Goal: Task Accomplishment & Management: Manage account settings

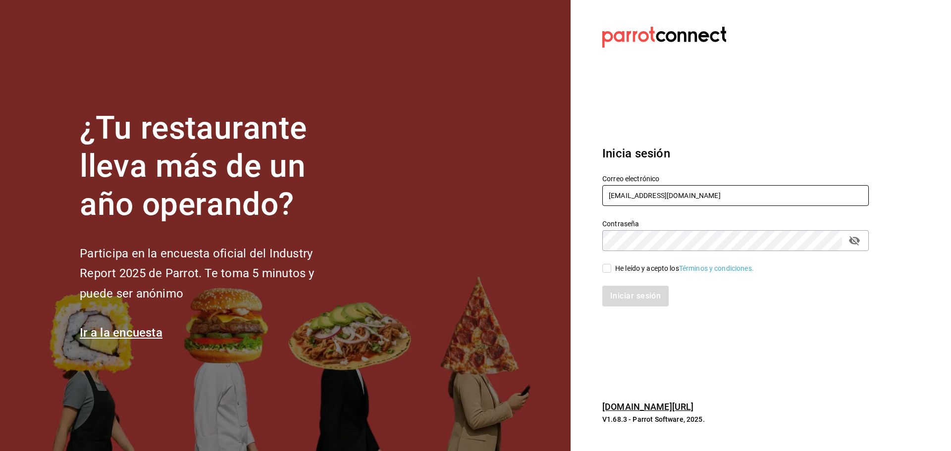
click at [671, 202] on input "multiuser@blacksugar.com" at bounding box center [735, 195] width 266 height 21
drag, startPoint x: 671, startPoint y: 202, endPoint x: 675, endPoint y: 199, distance: 5.8
click at [675, 199] on input "multiuser@blacksugar.com" at bounding box center [735, 195] width 266 height 21
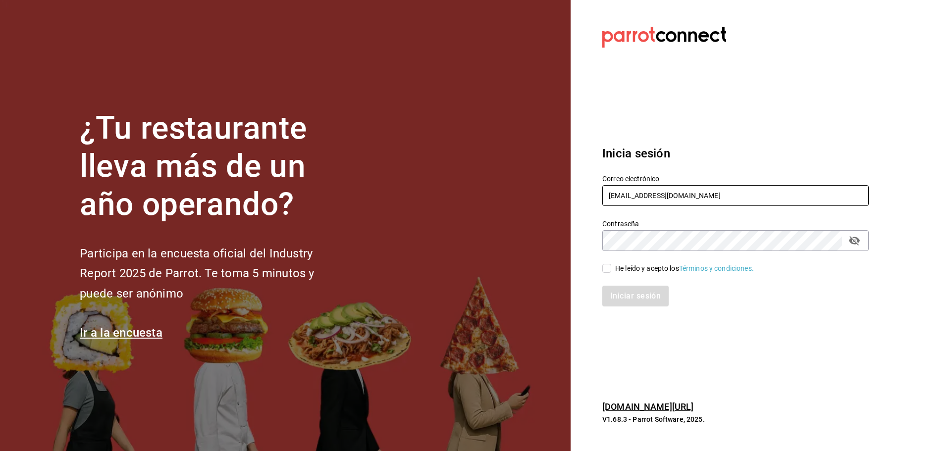
click at [675, 199] on input "multiuser@blacksugar.com" at bounding box center [735, 195] width 266 height 21
type input "inapodaca@bs.com"
click at [609, 266] on input "He leído y acepto los Términos y condiciones." at bounding box center [606, 268] width 9 height 9
checkbox input "true"
click at [629, 300] on button "Iniciar sesión" at bounding box center [635, 296] width 67 height 21
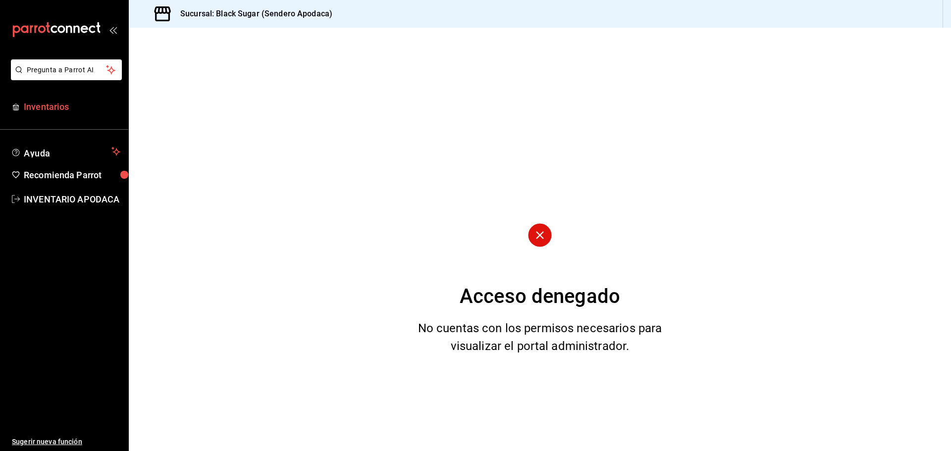
click at [73, 117] on link "Inventarios" at bounding box center [64, 106] width 128 height 21
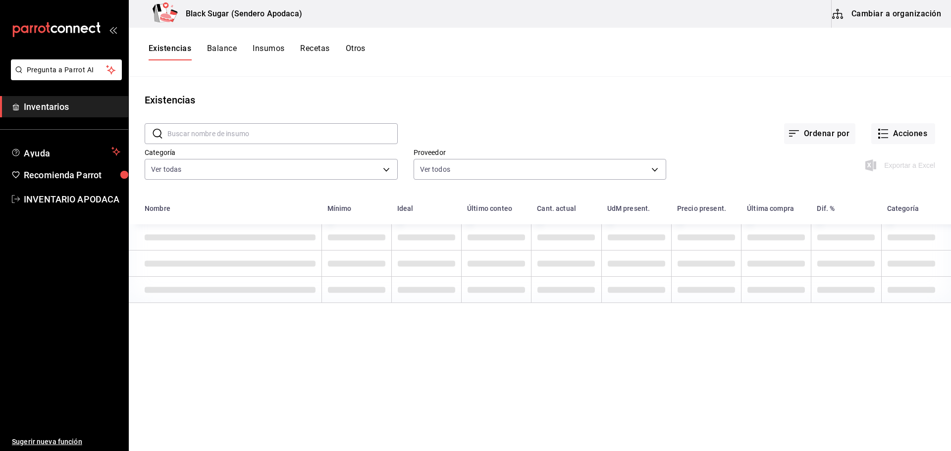
click at [868, 22] on button "Cambiar a organización" at bounding box center [886, 14] width 111 height 28
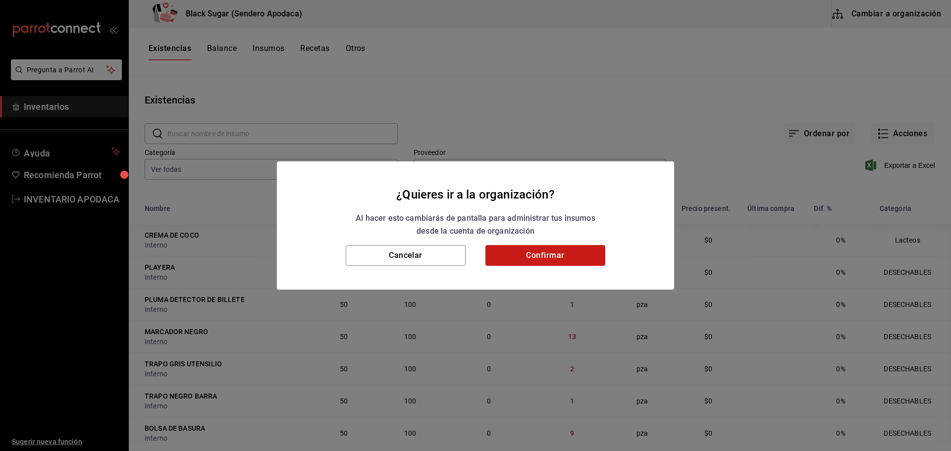
drag, startPoint x: 538, startPoint y: 252, endPoint x: 544, endPoint y: 254, distance: 6.7
click at [538, 252] on button "Confirmar" at bounding box center [545, 255] width 120 height 21
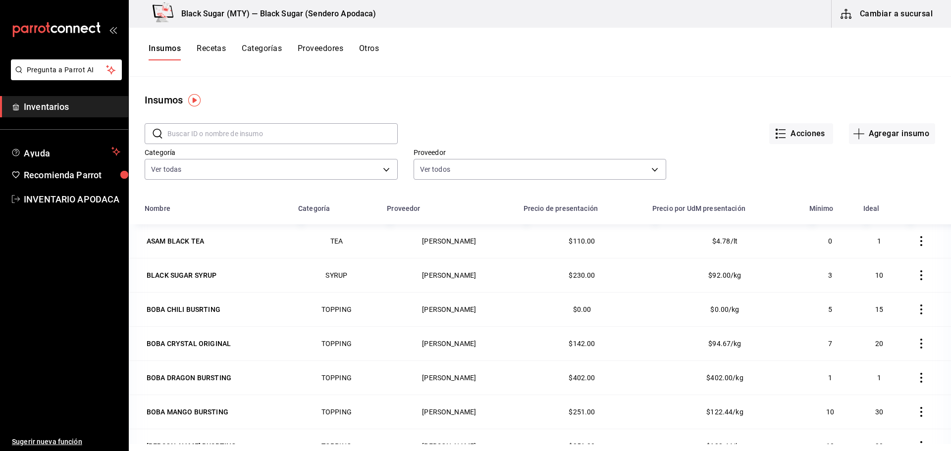
click at [375, 52] on button "Otros" at bounding box center [369, 52] width 20 height 17
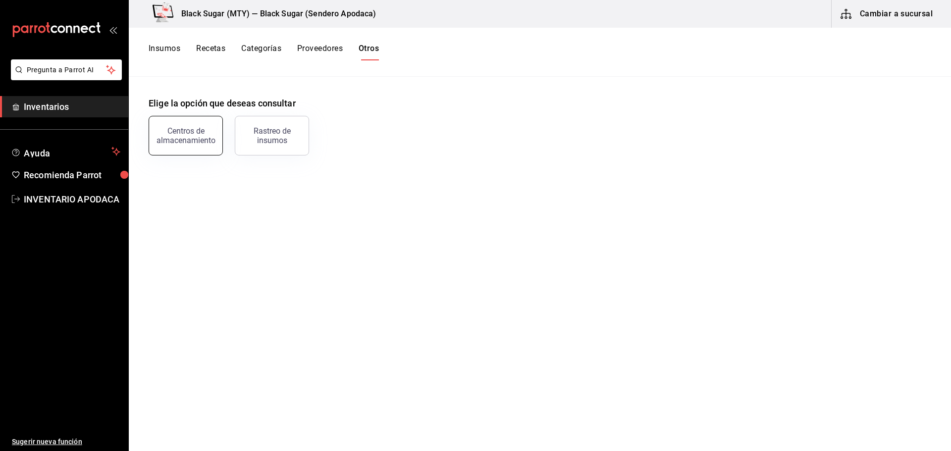
click at [210, 134] on div "Centros de almacenamiento" at bounding box center [185, 135] width 61 height 19
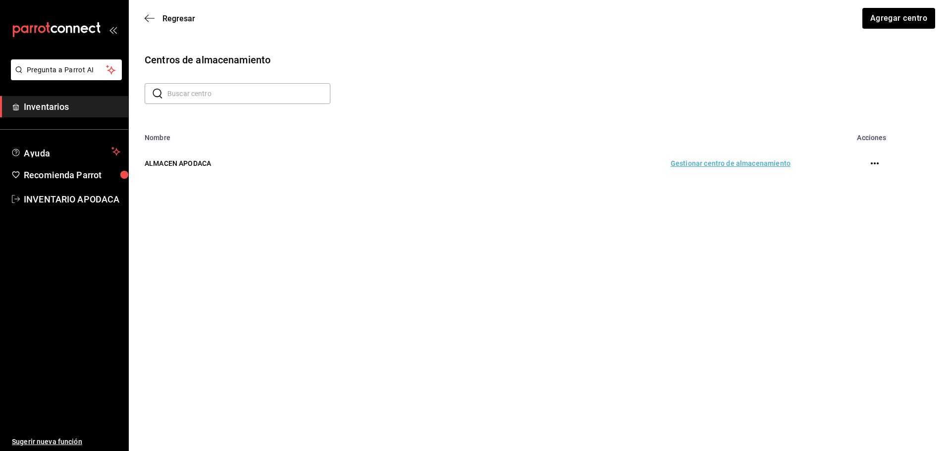
click at [741, 172] on td "Gestionar centro de almacenamiento" at bounding box center [599, 164] width 407 height 44
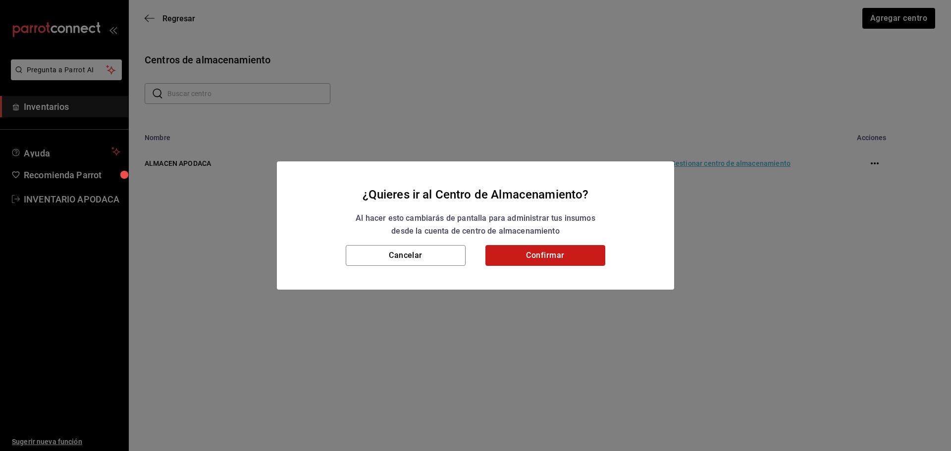
click at [555, 255] on button "Confirmar" at bounding box center [545, 255] width 120 height 21
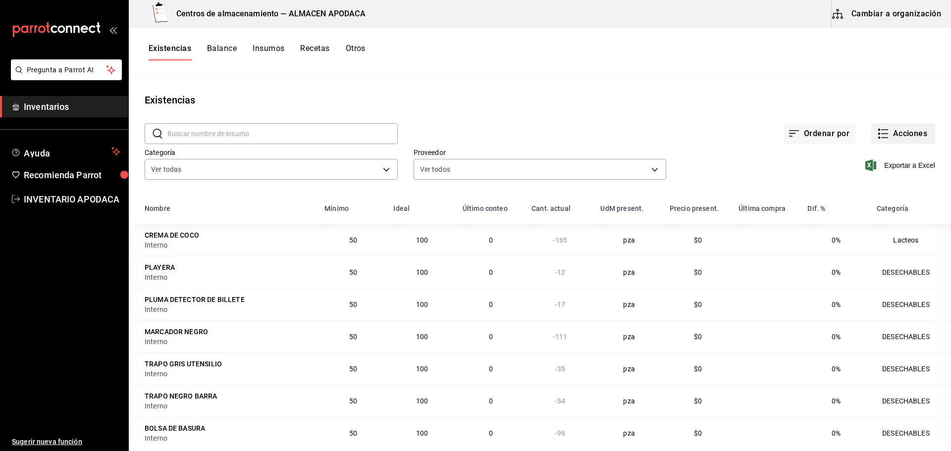
click at [895, 129] on button "Acciones" at bounding box center [903, 133] width 64 height 21
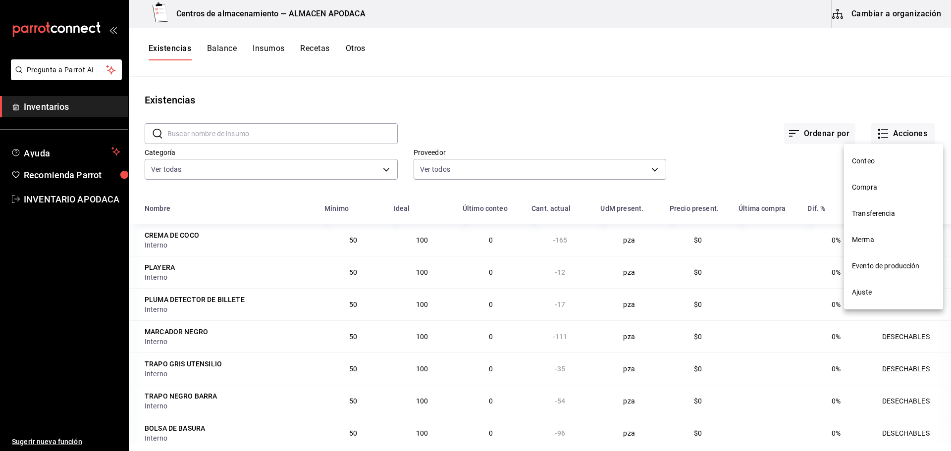
click at [869, 213] on span "Transferencia" at bounding box center [893, 213] width 83 height 10
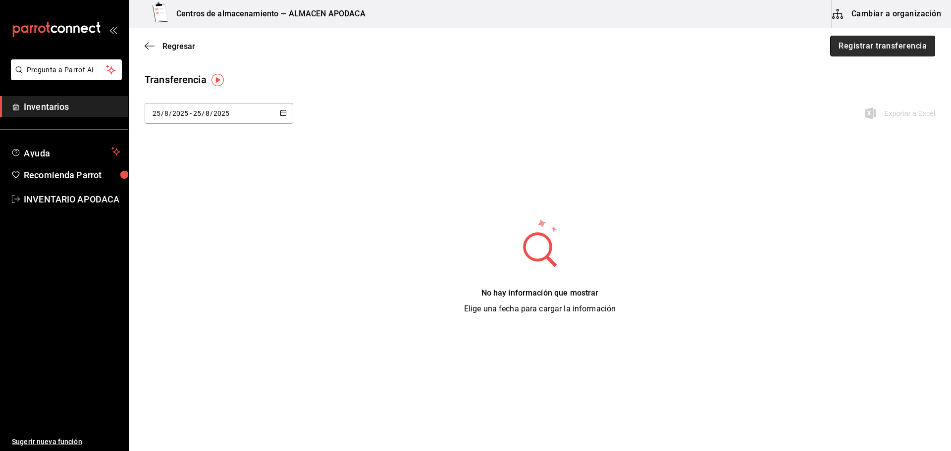
click at [852, 49] on button "Registrar transferencia" at bounding box center [882, 46] width 105 height 21
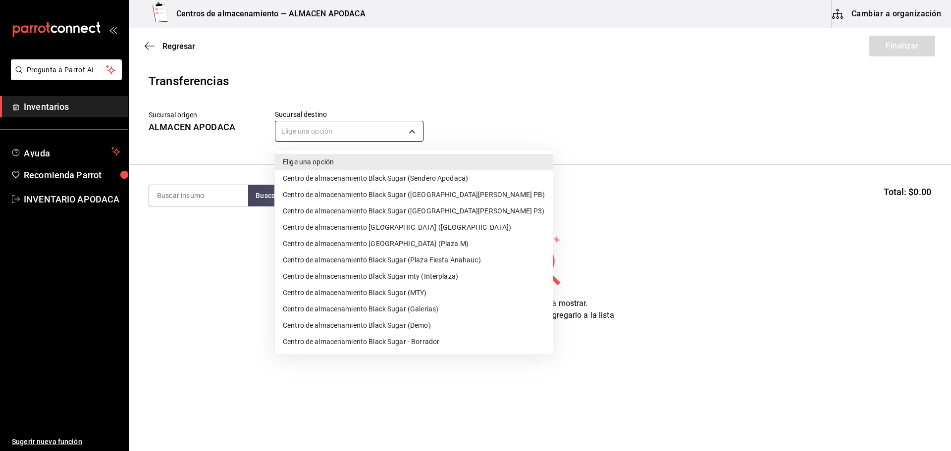
click at [316, 121] on body "Pregunta a Parrot AI Inventarios Ayuda Recomienda Parrot INVENTARIO APODACA Sug…" at bounding box center [475, 197] width 951 height 395
click at [444, 278] on li "Centro de almacenamiento Black Sugar mty (Interplaza)" at bounding box center [414, 276] width 278 height 16
type input "ef3c88a7-61c2-4790-a2e8-5b3859862a04"
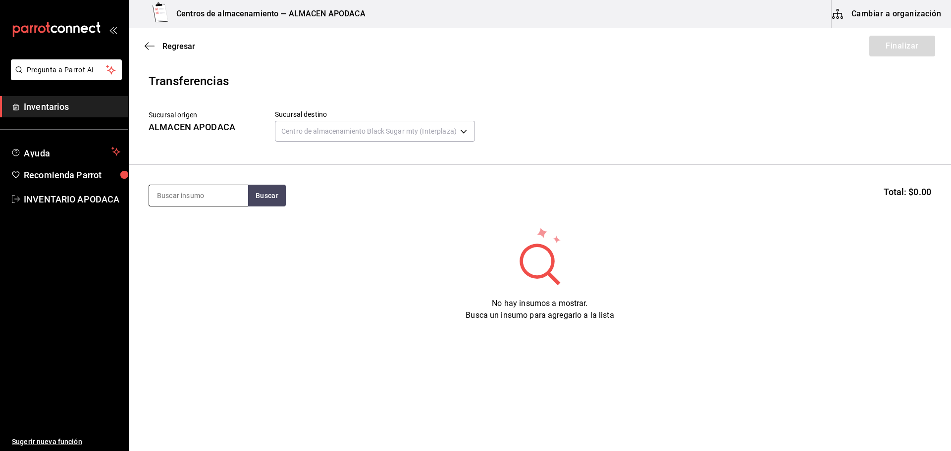
click at [234, 201] on input at bounding box center [198, 195] width 99 height 21
type input "BOBA"
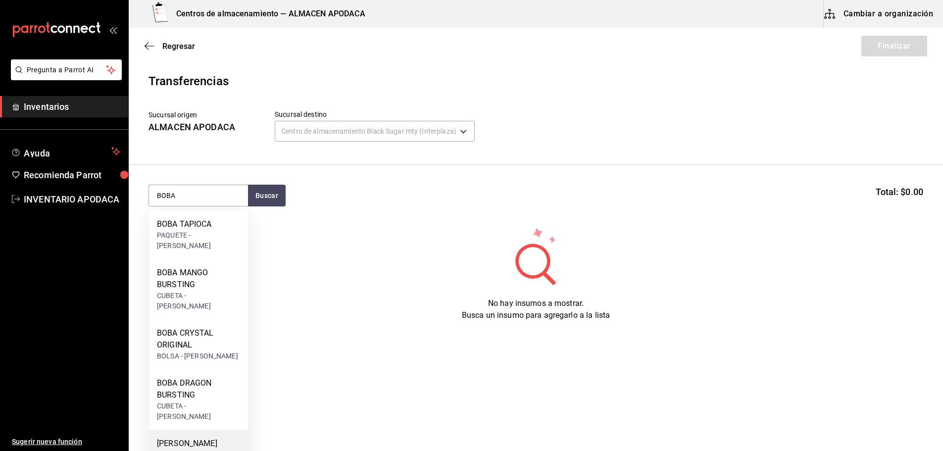
click at [229, 438] on div "[PERSON_NAME] BUSRTING" at bounding box center [198, 450] width 83 height 24
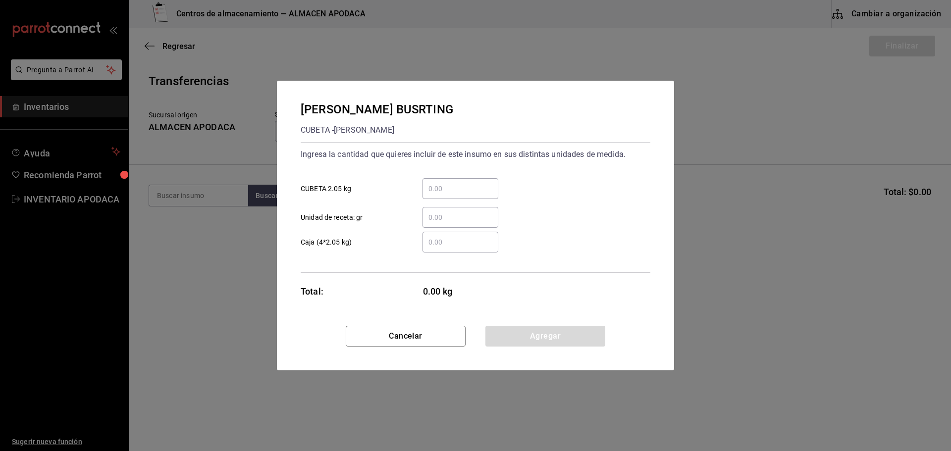
click at [459, 184] on input "​ CUBETA 2.05 kg" at bounding box center [460, 189] width 76 height 12
type input "1"
click at [539, 335] on button "Agregar" at bounding box center [545, 336] width 120 height 21
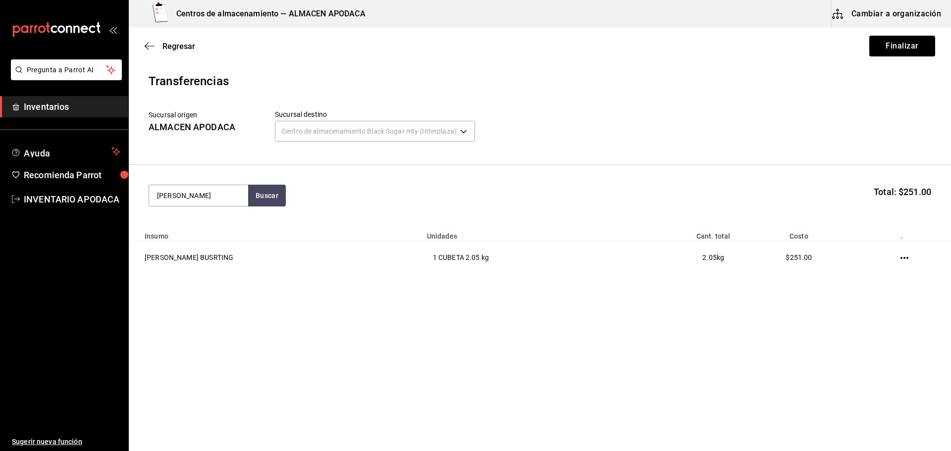
type input "BOBA"
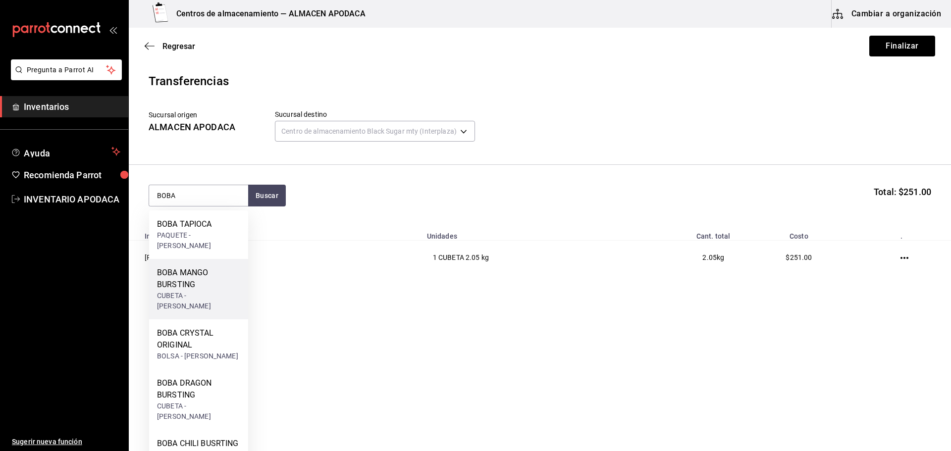
click at [176, 274] on div "BOBA MANGO BURSTING" at bounding box center [198, 279] width 83 height 24
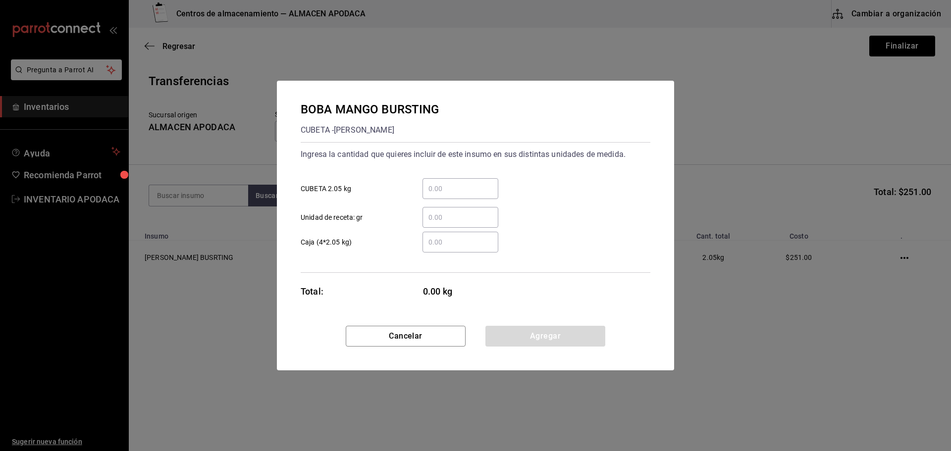
click at [448, 193] on input "​ CUBETA 2.05 kg" at bounding box center [460, 189] width 76 height 12
type input "1"
click at [503, 334] on button "Agregar" at bounding box center [545, 336] width 120 height 21
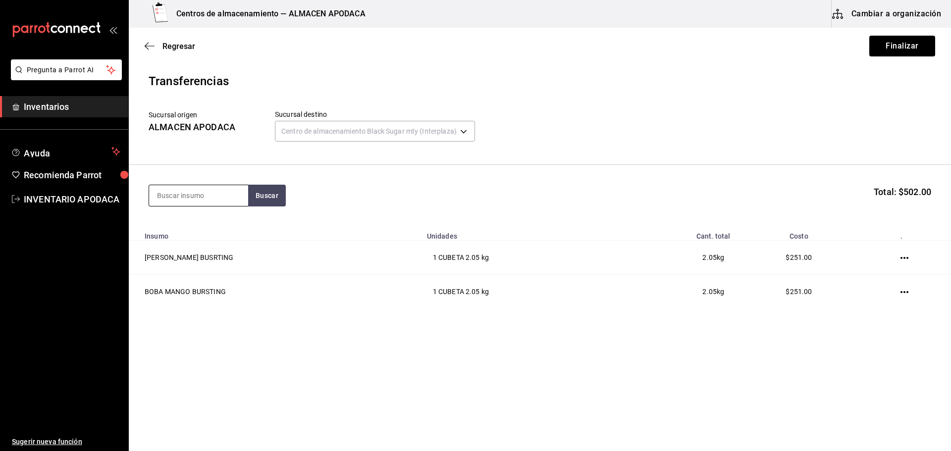
click at [239, 191] on input at bounding box center [198, 195] width 99 height 21
type input "JELLY"
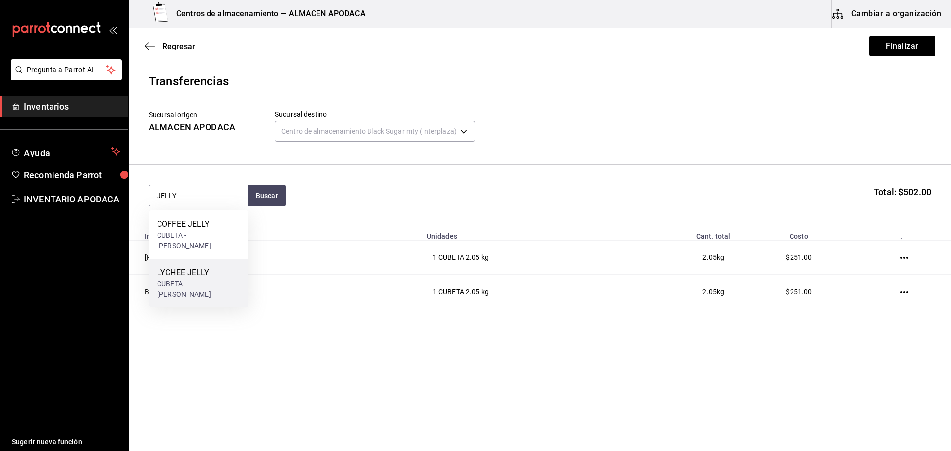
click at [234, 278] on div "LYCHEE JELLY CUBETA - [PERSON_NAME]" at bounding box center [198, 283] width 99 height 49
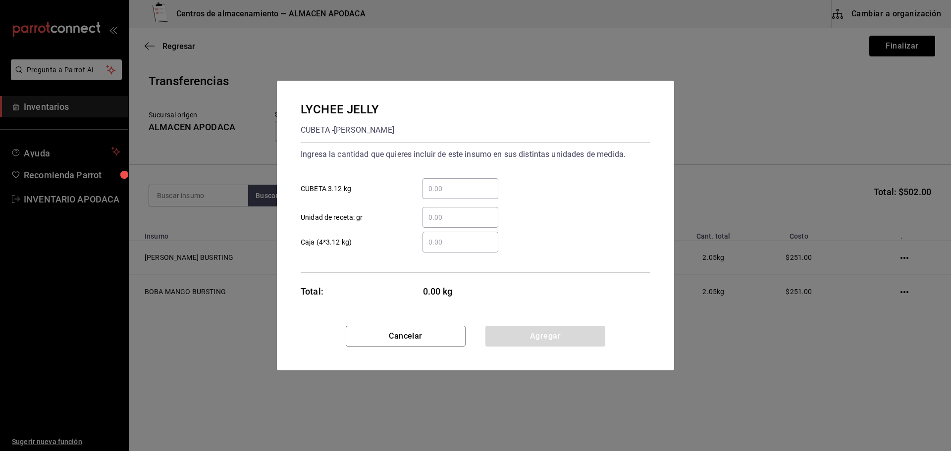
click at [449, 183] on input "​ CUBETA 3.12 kg" at bounding box center [460, 189] width 76 height 12
type input "1"
click at [515, 331] on button "Agregar" at bounding box center [545, 336] width 120 height 21
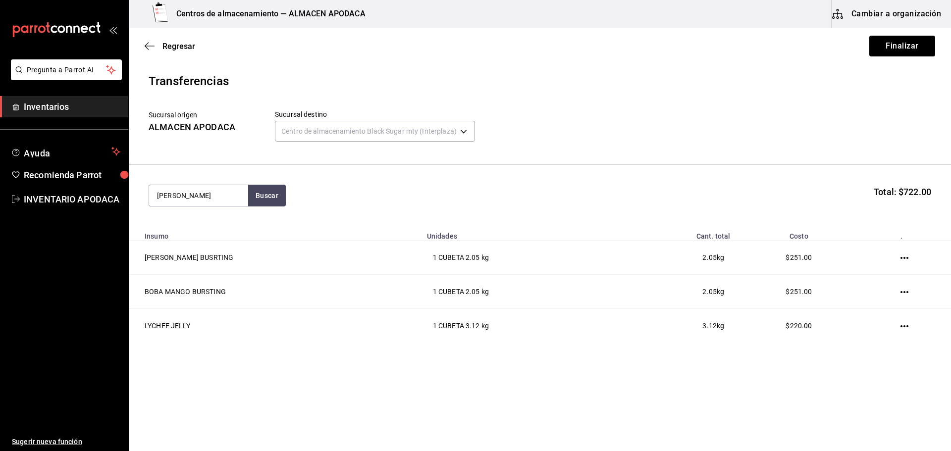
type input "BOBA"
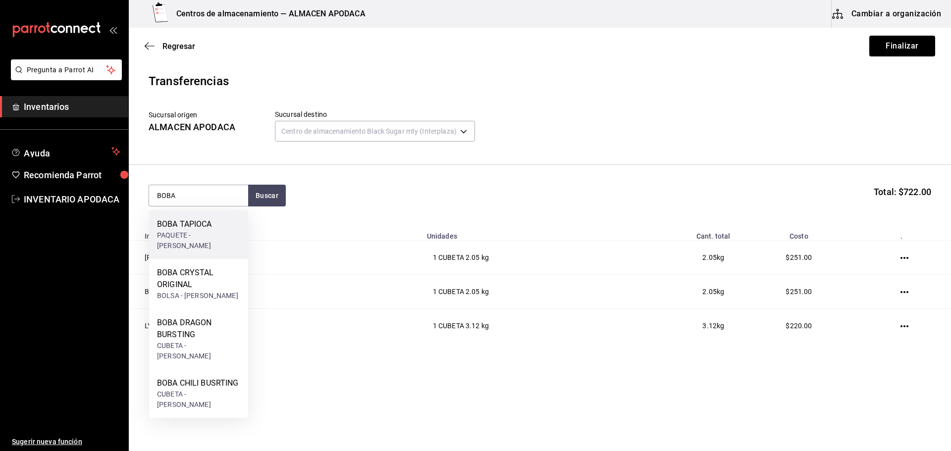
click at [188, 238] on div "PAQUETE - [PERSON_NAME]" at bounding box center [198, 240] width 83 height 21
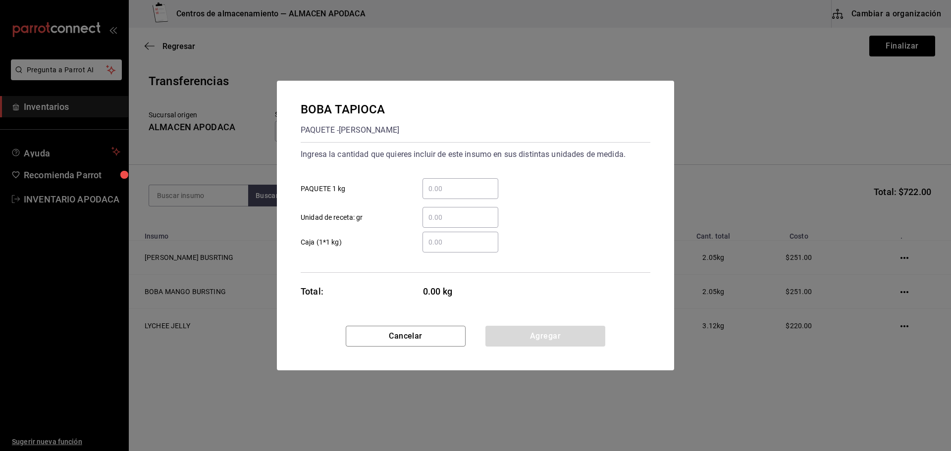
click at [456, 187] on input "​ PAQUETE 1 kg" at bounding box center [460, 189] width 76 height 12
type input "6"
click at [525, 338] on button "Agregar" at bounding box center [545, 336] width 120 height 21
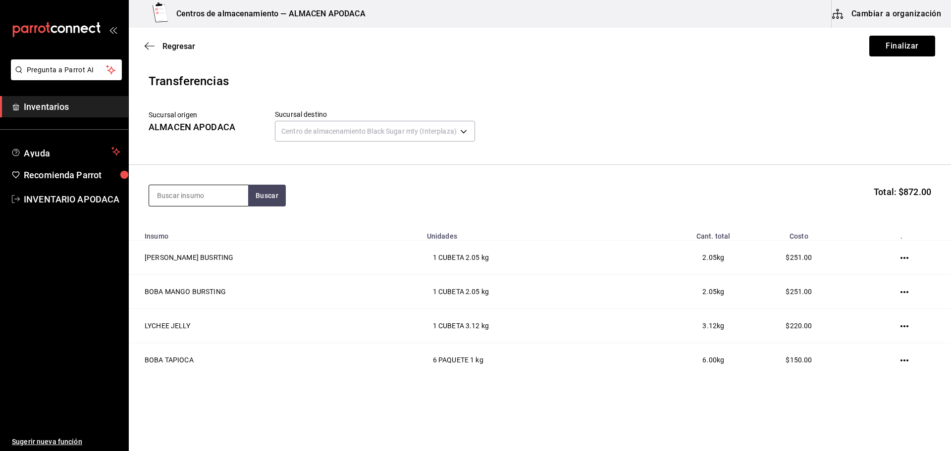
click at [208, 189] on input at bounding box center [198, 195] width 99 height 21
type input "TARO"
click at [222, 238] on div "TARO PREMIUM POWDER" at bounding box center [198, 230] width 83 height 24
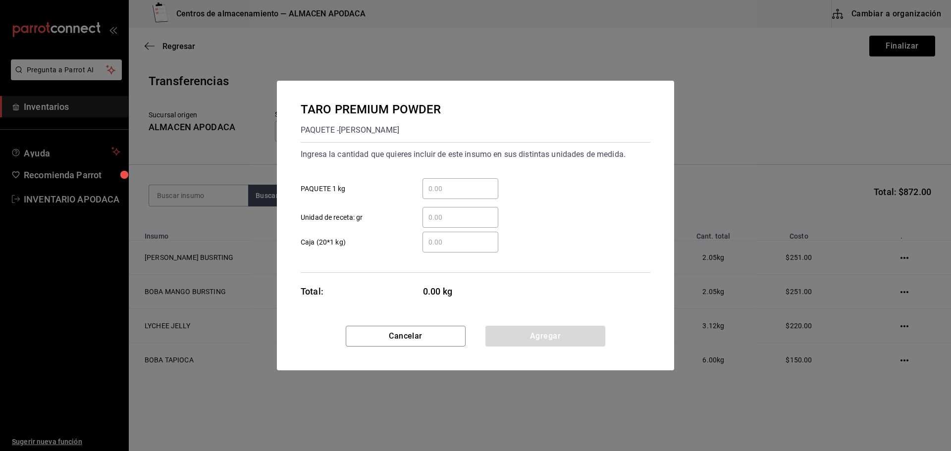
click at [426, 192] on input "​ PAQUETE 1 kg" at bounding box center [460, 189] width 76 height 12
type input "2"
click at [518, 335] on button "Agregar" at bounding box center [545, 336] width 120 height 21
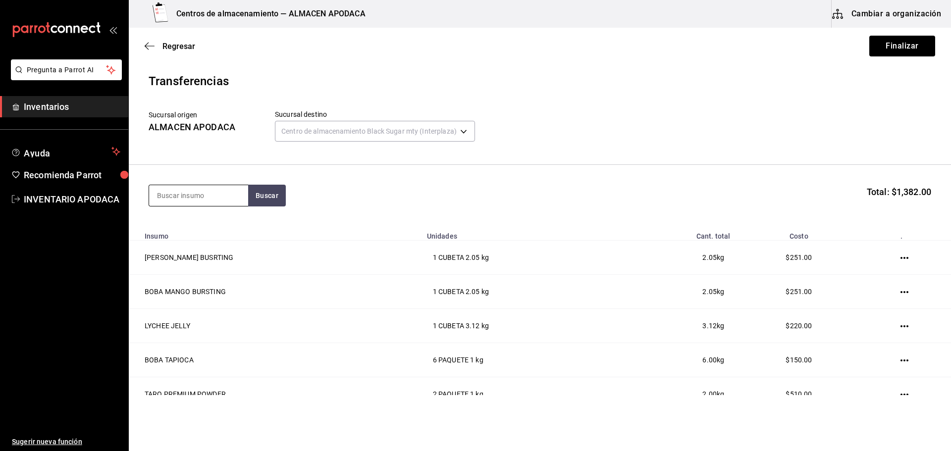
click at [211, 194] on input at bounding box center [198, 195] width 99 height 21
type input "CHOCOLA"
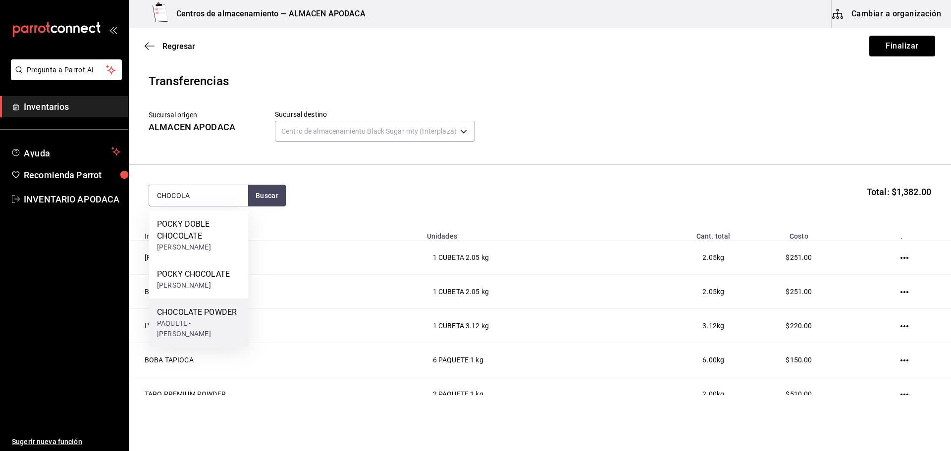
click at [207, 305] on div "CHOCOLATE POWDER PAQUETE - [PERSON_NAME]" at bounding box center [198, 323] width 99 height 49
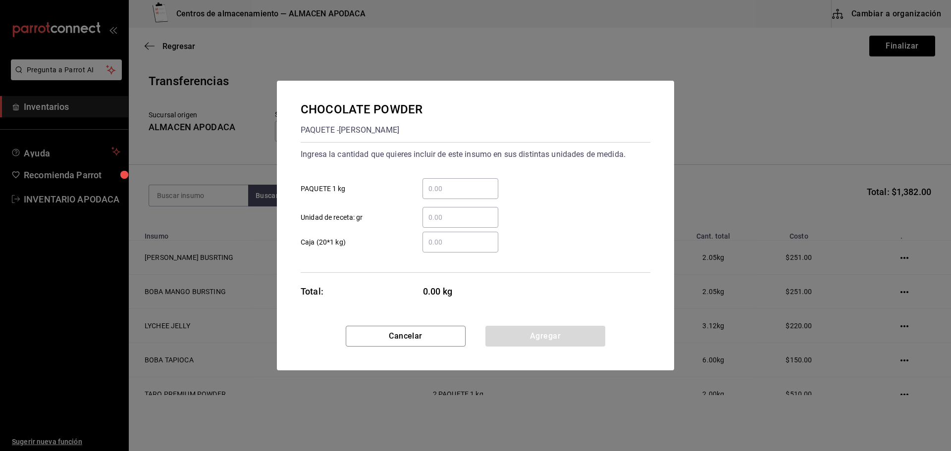
click at [425, 185] on input "​ PAQUETE 1 kg" at bounding box center [460, 189] width 76 height 12
type input "1"
click at [556, 337] on button "Agregar" at bounding box center [545, 336] width 120 height 21
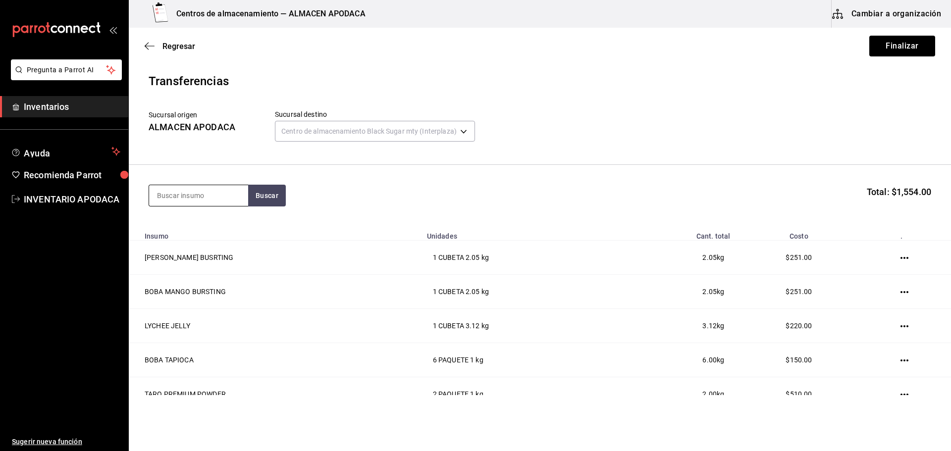
click at [207, 190] on input at bounding box center [198, 195] width 99 height 21
type input "COFF"
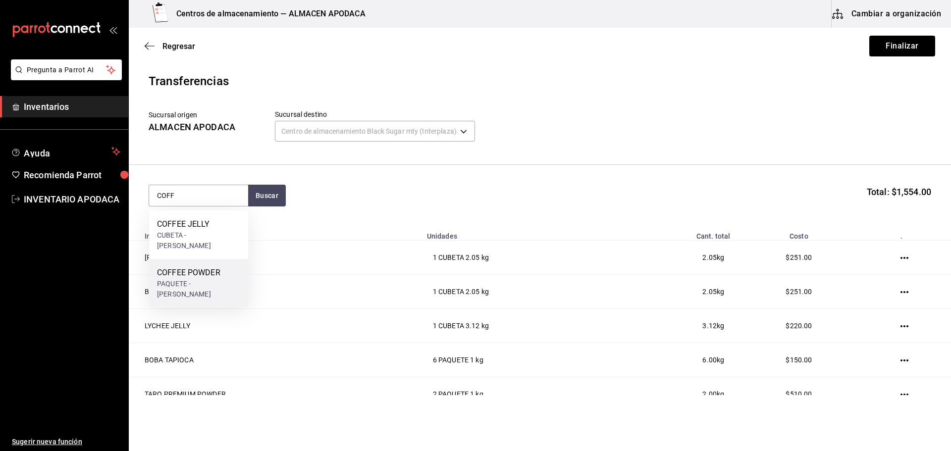
click at [197, 267] on div "COFFEE POWDER" at bounding box center [198, 273] width 83 height 12
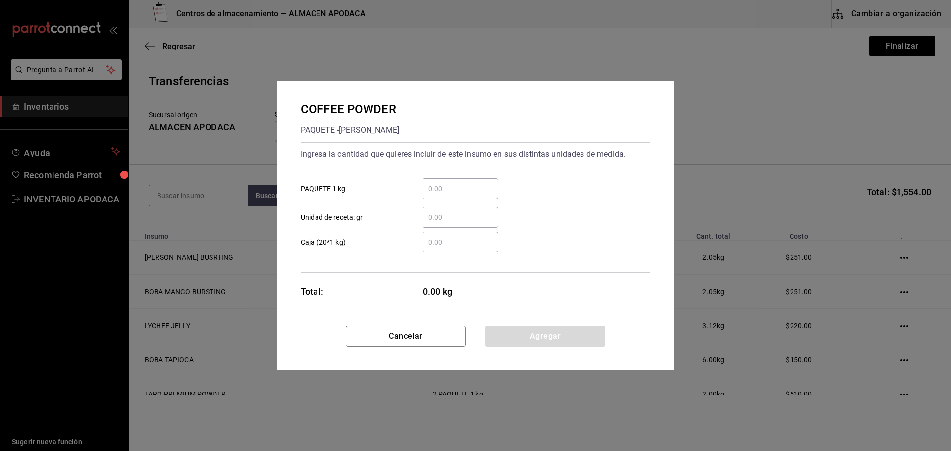
click at [446, 184] on input "​ PAQUETE 1 kg" at bounding box center [460, 189] width 76 height 12
type input "2"
click at [550, 338] on button "Agregar" at bounding box center [545, 336] width 120 height 21
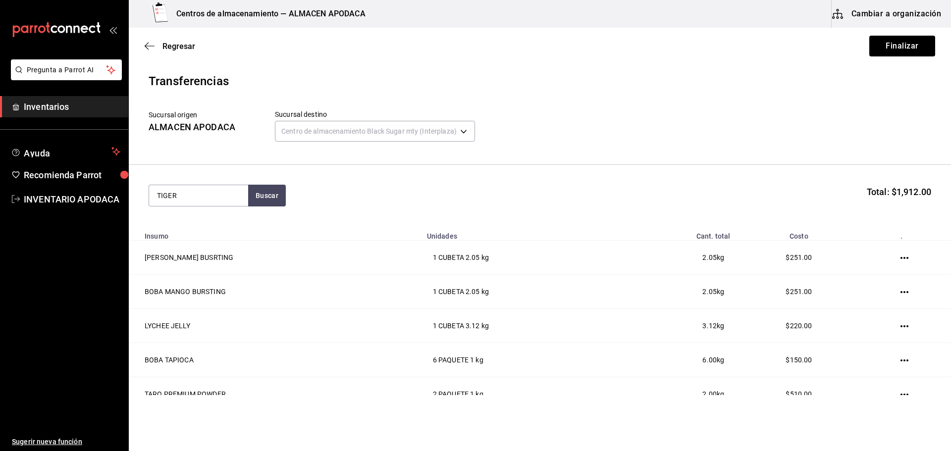
type input "TIGER"
click at [231, 217] on div "[PERSON_NAME] SUGAR BOTELLA - [PERSON_NAME]" at bounding box center [198, 240] width 99 height 60
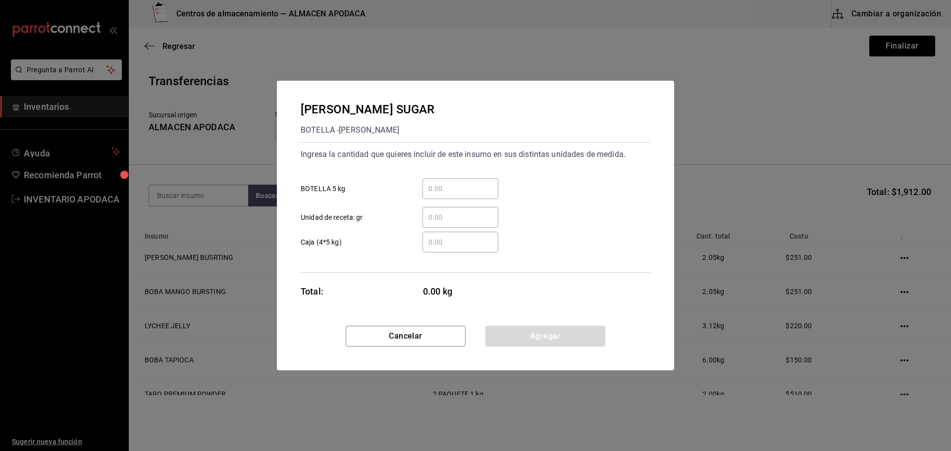
click at [462, 189] on input "​ BOTELLA 5 kg" at bounding box center [460, 189] width 76 height 12
type input "1"
click at [554, 328] on button "Agregar" at bounding box center [545, 336] width 120 height 21
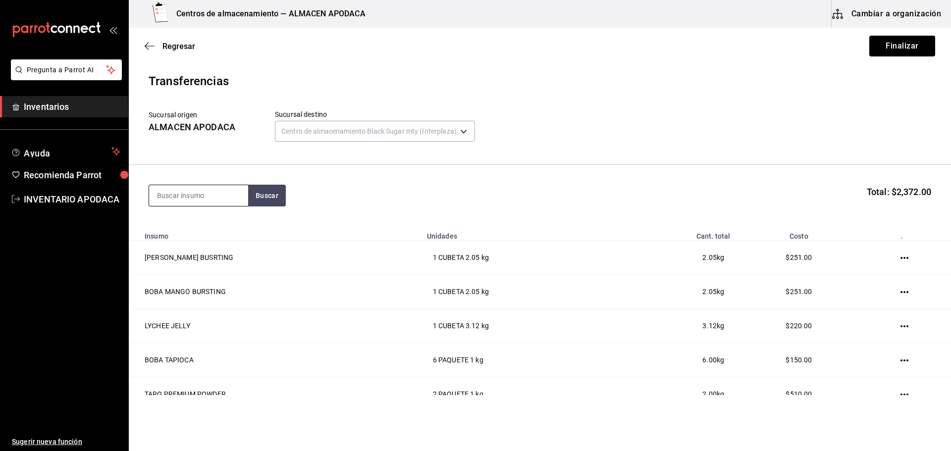
click at [206, 200] on input at bounding box center [198, 195] width 99 height 21
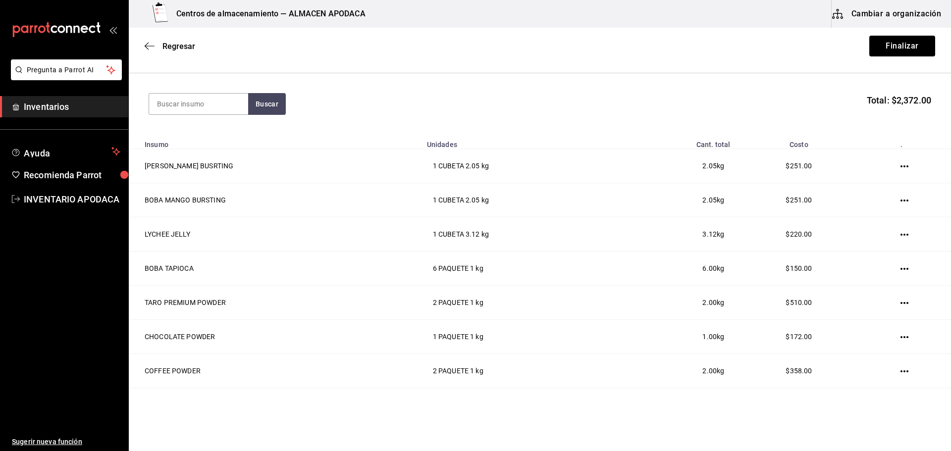
scroll to position [2, 0]
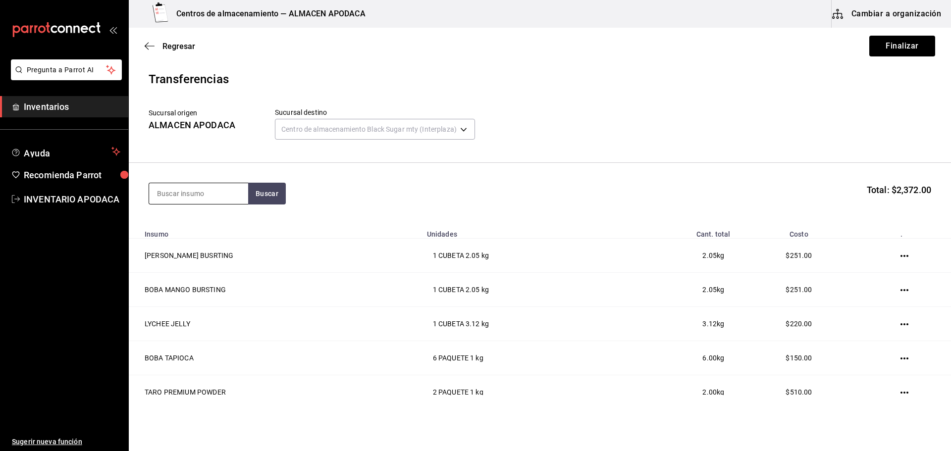
click at [195, 203] on input at bounding box center [198, 193] width 99 height 21
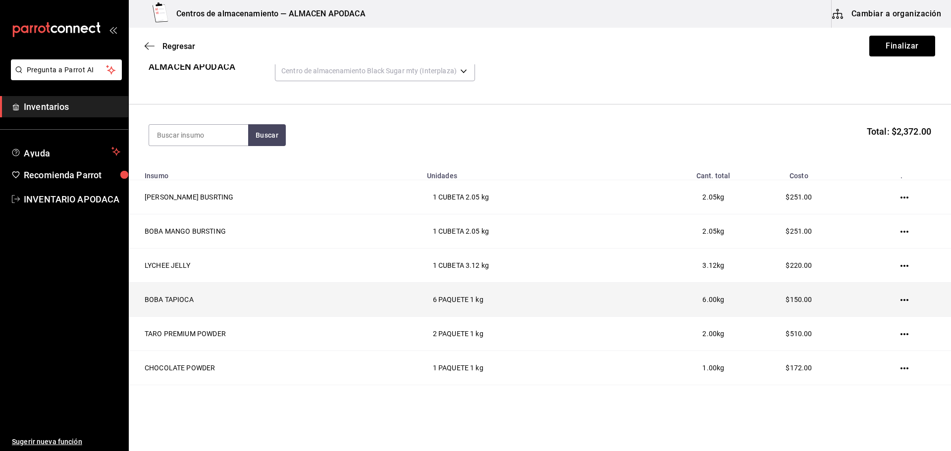
scroll to position [0, 0]
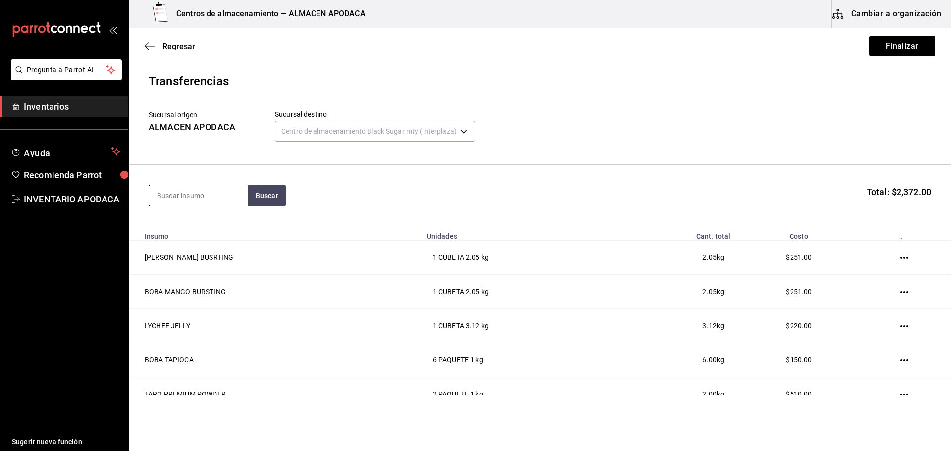
click at [189, 191] on input at bounding box center [198, 195] width 99 height 21
type input "FRUC"
click at [209, 222] on div "JARABE FRUCTOSE" at bounding box center [195, 224] width 77 height 12
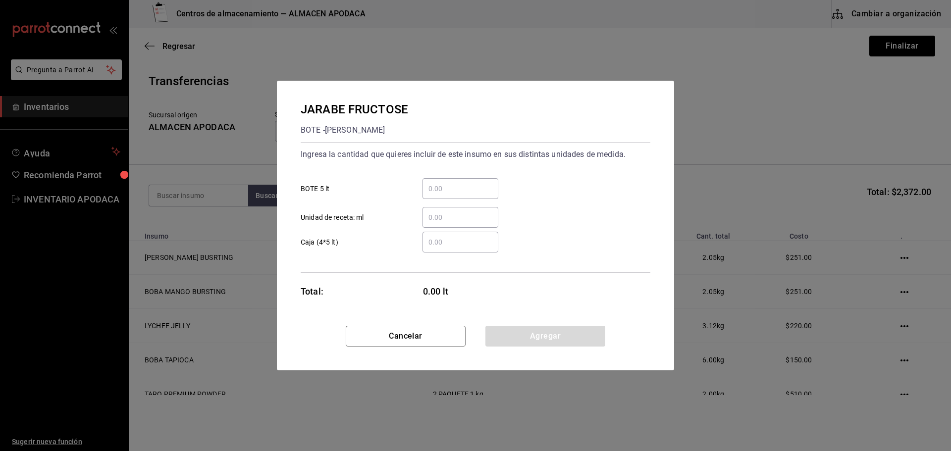
click at [435, 191] on input "​ BOTE 5 lt" at bounding box center [460, 189] width 76 height 12
type input "1"
click at [520, 335] on button "Agregar" at bounding box center [545, 336] width 120 height 21
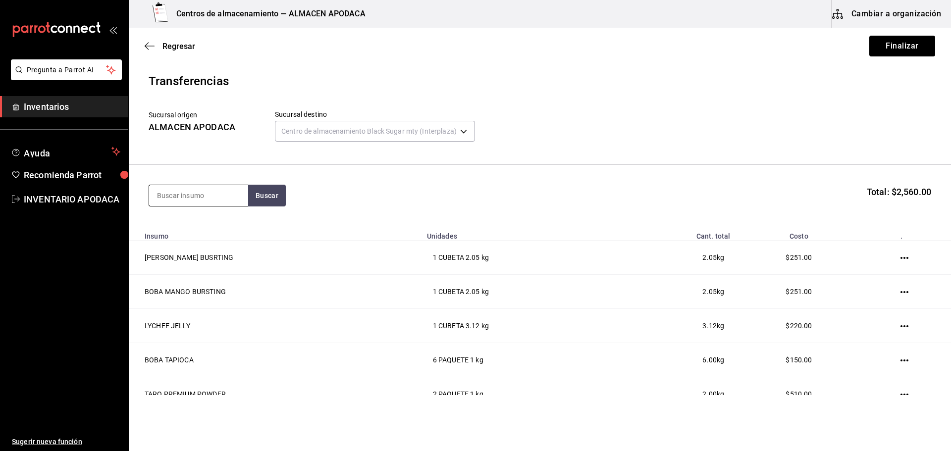
click at [231, 199] on input at bounding box center [198, 195] width 99 height 21
type input "POPO"
click at [222, 225] on div "POPOTE BLACK" at bounding box center [198, 224] width 83 height 12
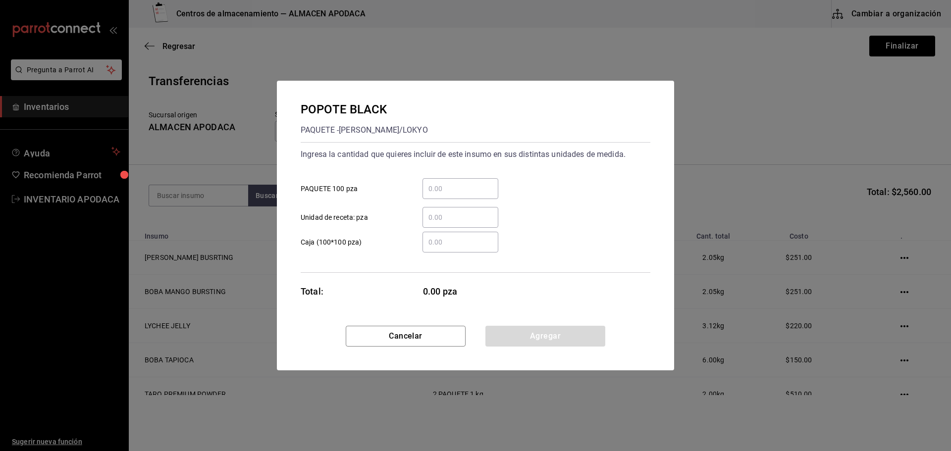
click at [447, 192] on input "​ PAQUETE 100 pza" at bounding box center [460, 189] width 76 height 12
type input "3"
click at [525, 332] on button "Agregar" at bounding box center [545, 336] width 120 height 21
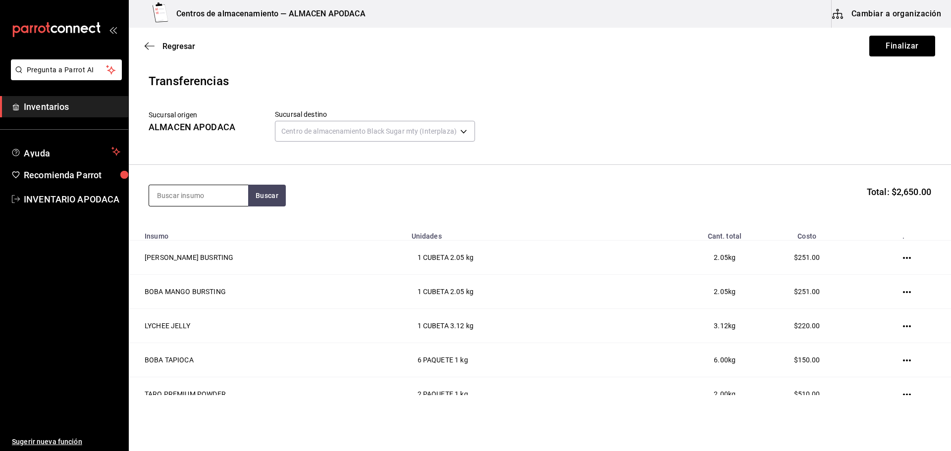
click at [234, 196] on input at bounding box center [198, 195] width 99 height 21
type input "SERVILLE"
click at [178, 239] on div "Paquete - [PERSON_NAME]/LOKYO" at bounding box center [198, 240] width 83 height 21
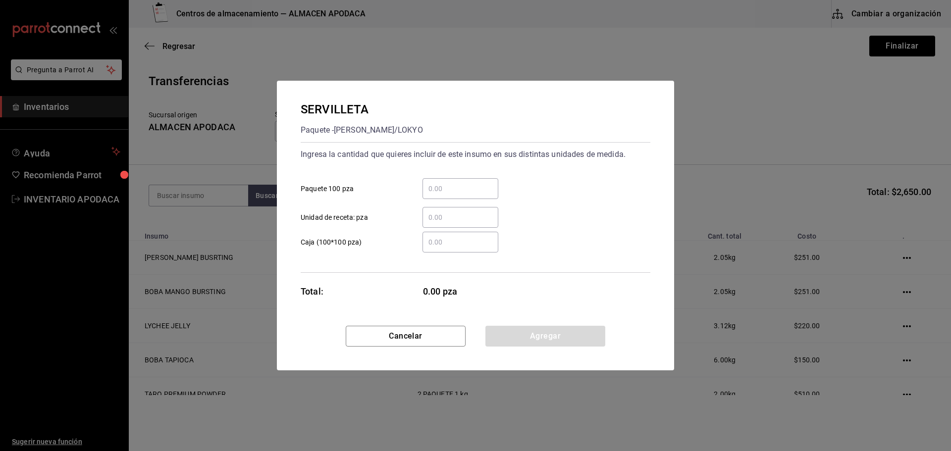
click at [436, 191] on input "​ Paquete 100 pza" at bounding box center [460, 189] width 76 height 12
type input "1"
click at [536, 334] on button "Agregar" at bounding box center [545, 336] width 120 height 21
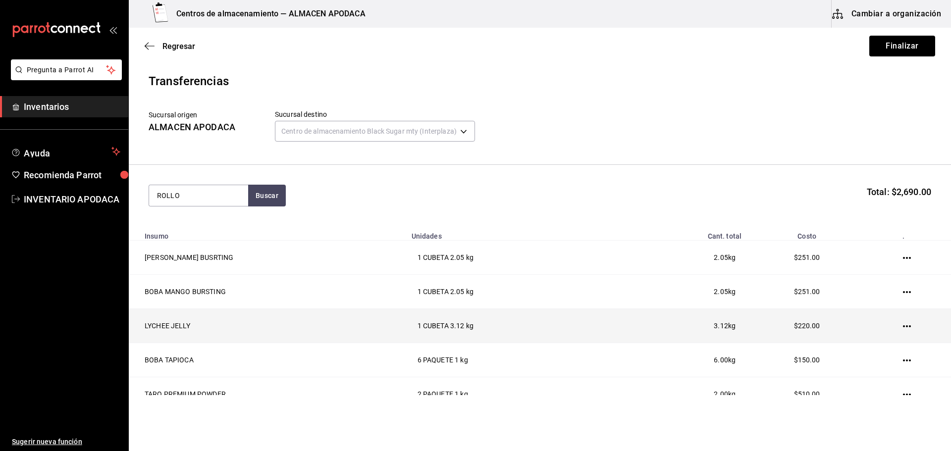
type input "ROLLO"
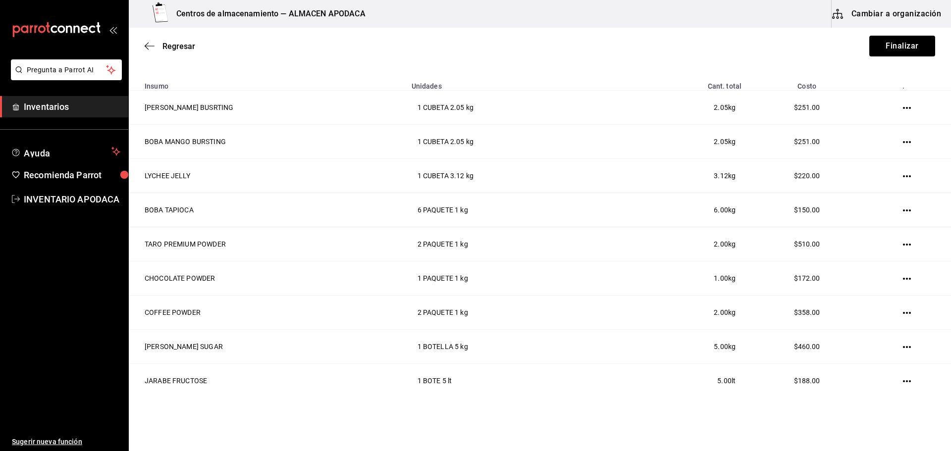
scroll to position [55, 0]
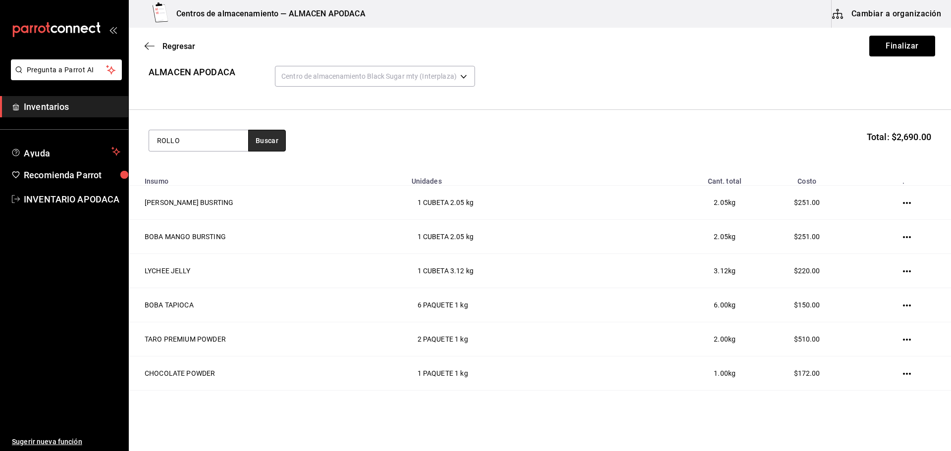
click at [263, 145] on button "Buscar" at bounding box center [267, 141] width 38 height 22
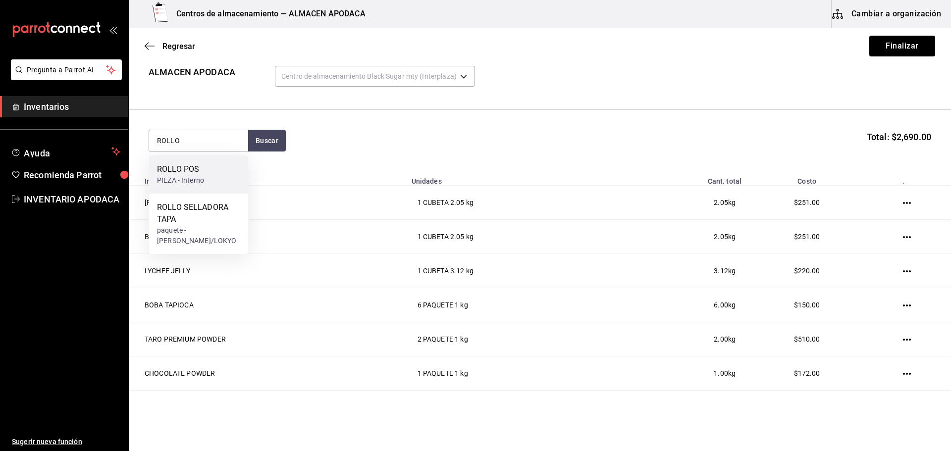
click at [215, 174] on div "ROLLO POS PIEZA - Interno" at bounding box center [198, 174] width 99 height 38
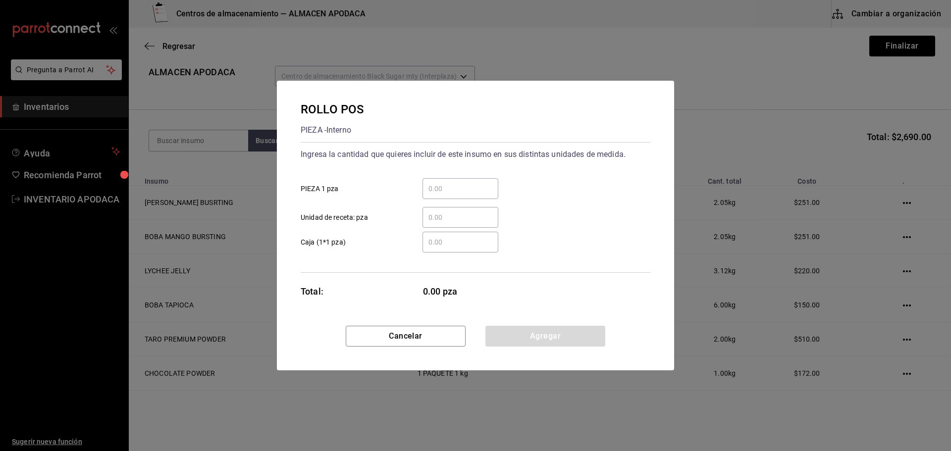
click at [462, 191] on input "​ PIEZA 1 pza" at bounding box center [460, 189] width 76 height 12
type input "1"
click at [591, 342] on button "Agregar" at bounding box center [545, 336] width 120 height 21
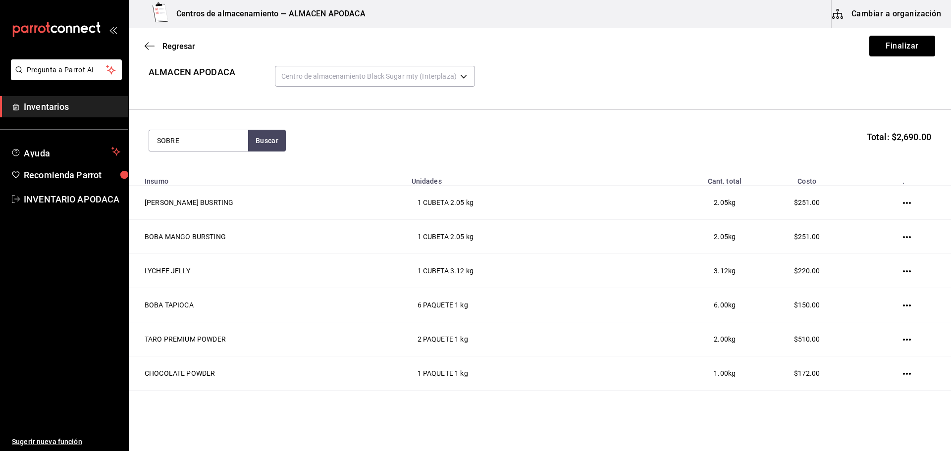
type input "SOBRE"
click at [236, 183] on div "SOBRES AMARILLO PAQUETE - Interno" at bounding box center [198, 174] width 99 height 38
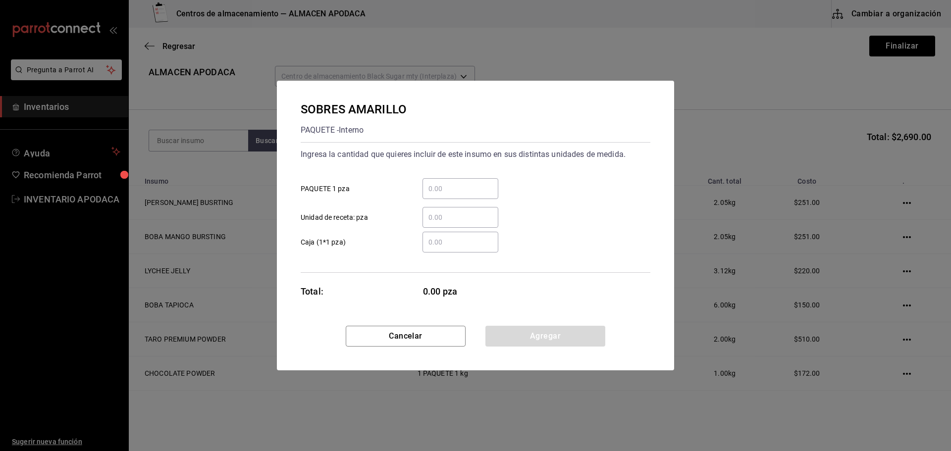
click at [458, 184] on input "​ PAQUETE 1 pza" at bounding box center [460, 189] width 76 height 12
type input "4"
click at [531, 337] on button "Agregar" at bounding box center [545, 336] width 120 height 21
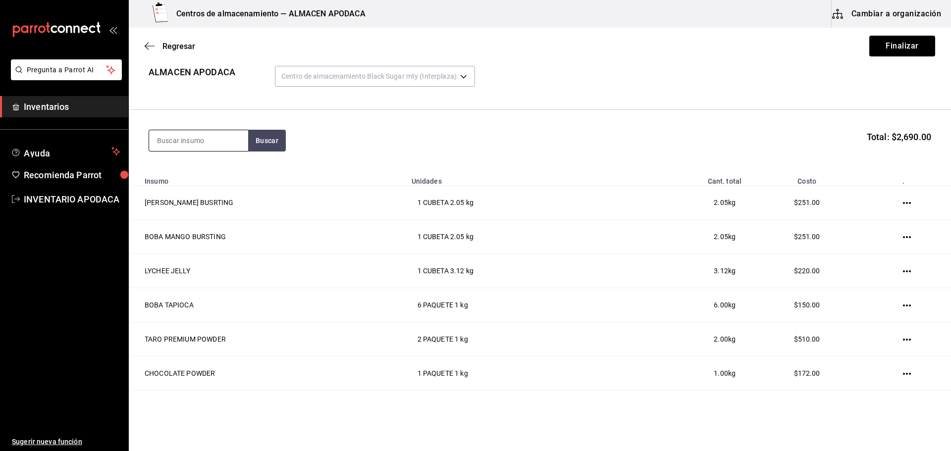
click at [216, 144] on input at bounding box center [198, 140] width 99 height 21
type input "LECHE"
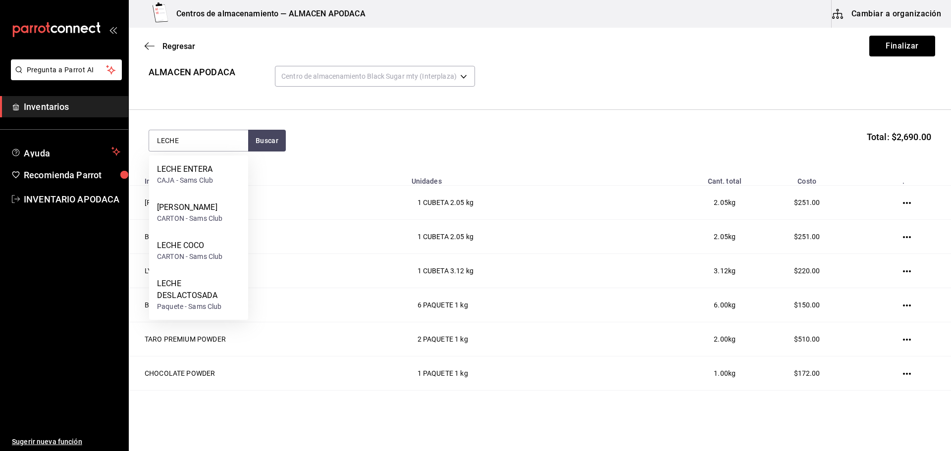
click at [221, 177] on div "LECHE ENTERA CAJA - Sams Club" at bounding box center [198, 174] width 99 height 38
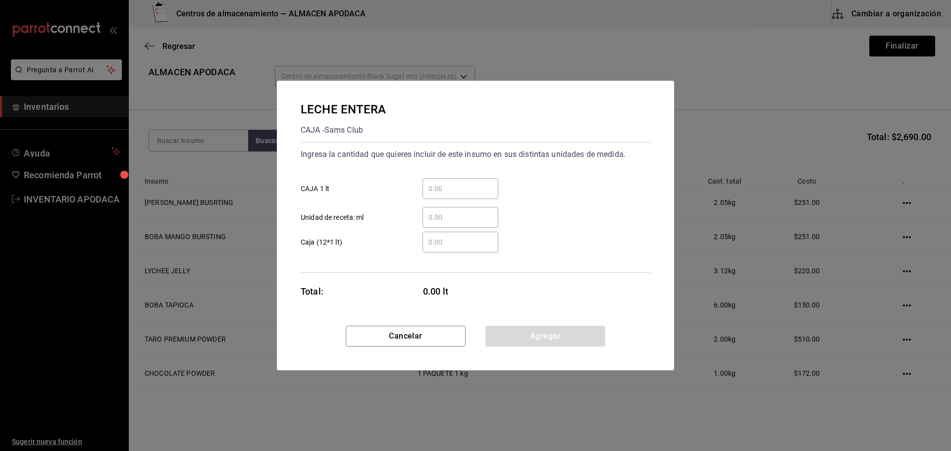
click at [439, 183] on input "​ CAJA 1 lt" at bounding box center [460, 189] width 76 height 12
type input "2"
click at [557, 332] on button "Agregar" at bounding box center [545, 336] width 120 height 21
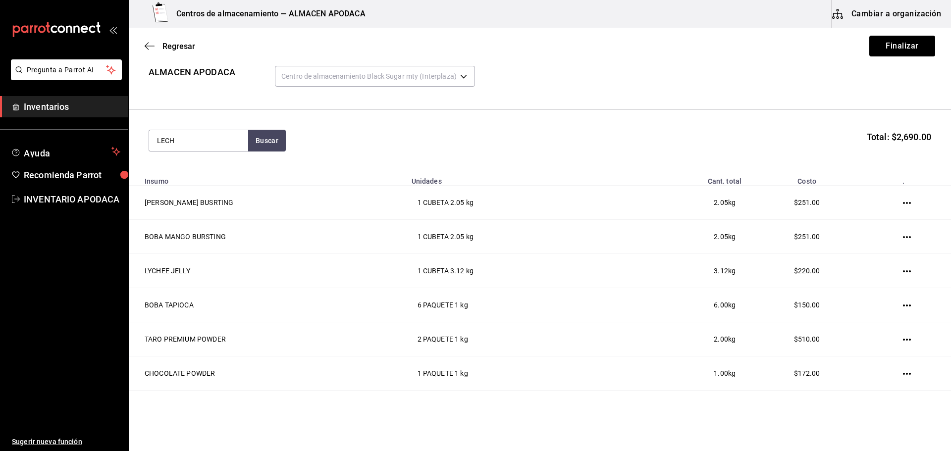
type input "LECHE"
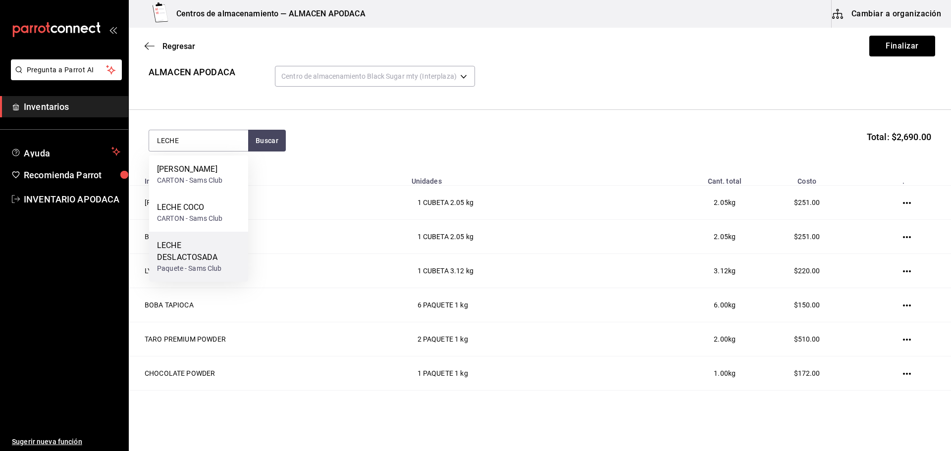
click at [208, 255] on div "LECHE DESLACTOSADA" at bounding box center [198, 252] width 83 height 24
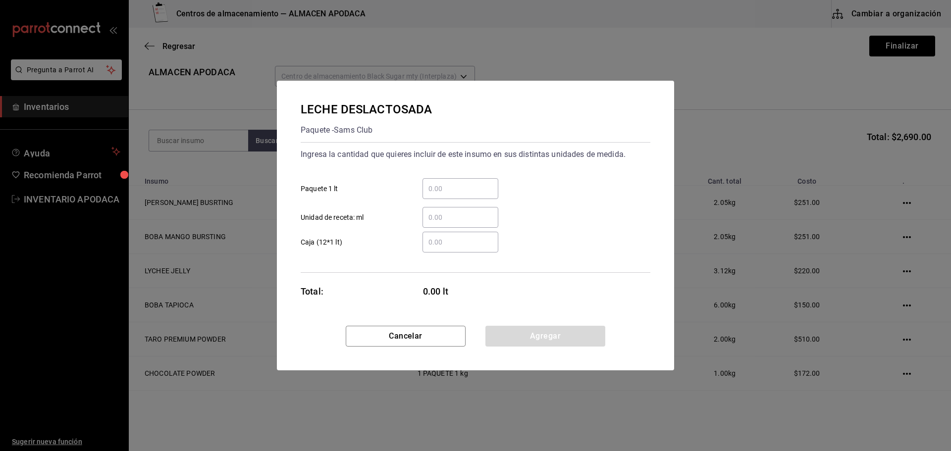
click at [473, 183] on input "​ Paquete 1 lt" at bounding box center [460, 189] width 76 height 12
type input "6"
click at [546, 340] on button "Agregar" at bounding box center [545, 336] width 120 height 21
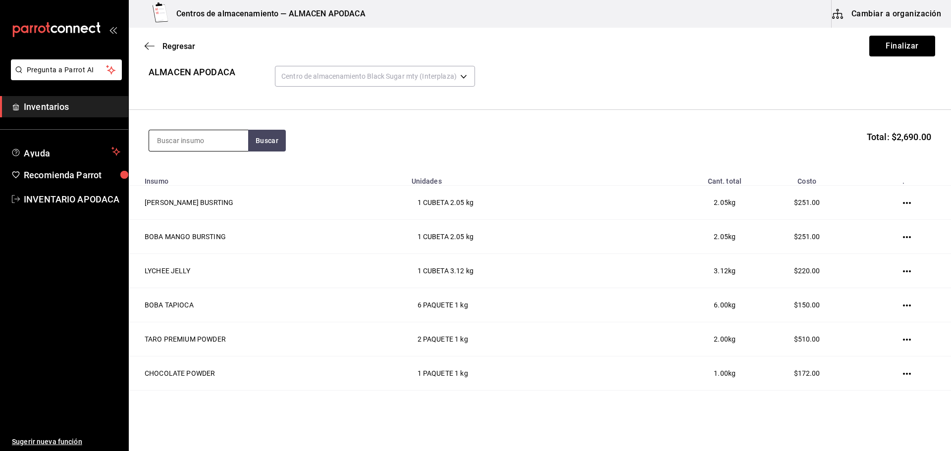
click at [185, 148] on input at bounding box center [198, 140] width 99 height 21
type input "LECHE"
click at [179, 213] on div "CARTON - Sams Club" at bounding box center [189, 218] width 65 height 10
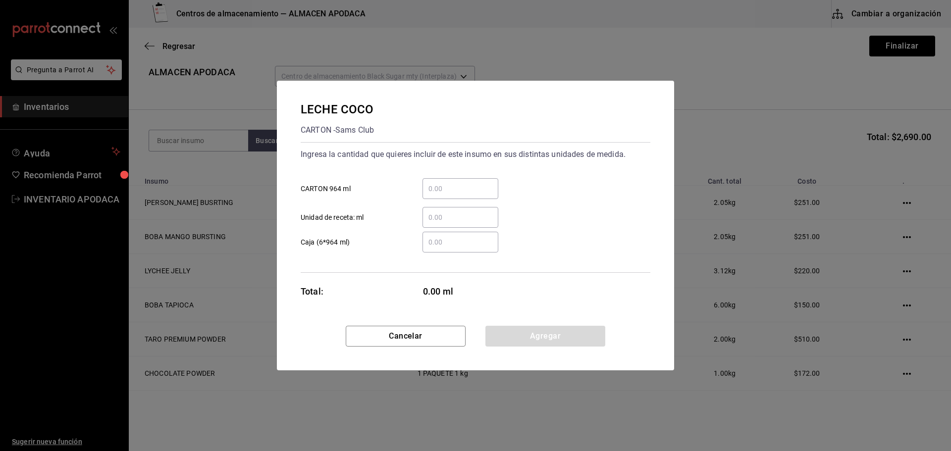
click at [472, 183] on input "​ CARTON 964 ml" at bounding box center [460, 189] width 76 height 12
type input "3"
click at [570, 334] on button "Agregar" at bounding box center [545, 336] width 120 height 21
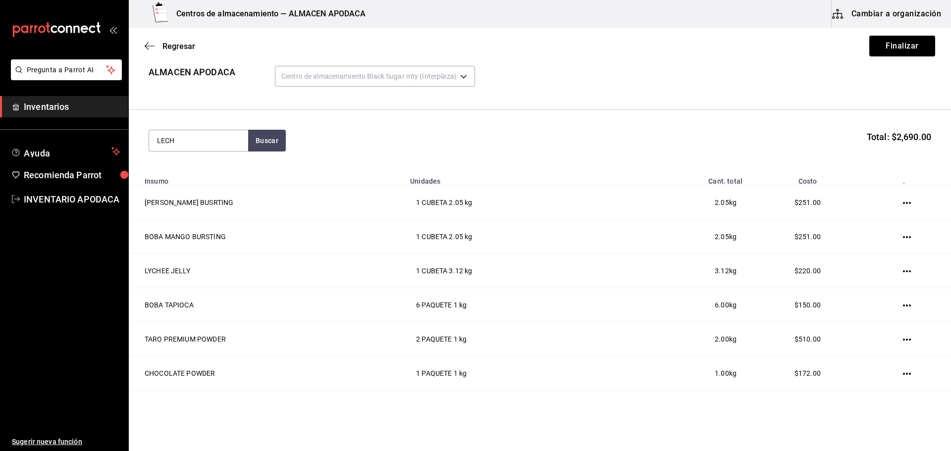
type input "LECHE"
click at [213, 176] on div "CARTON - Sams Club" at bounding box center [189, 180] width 65 height 10
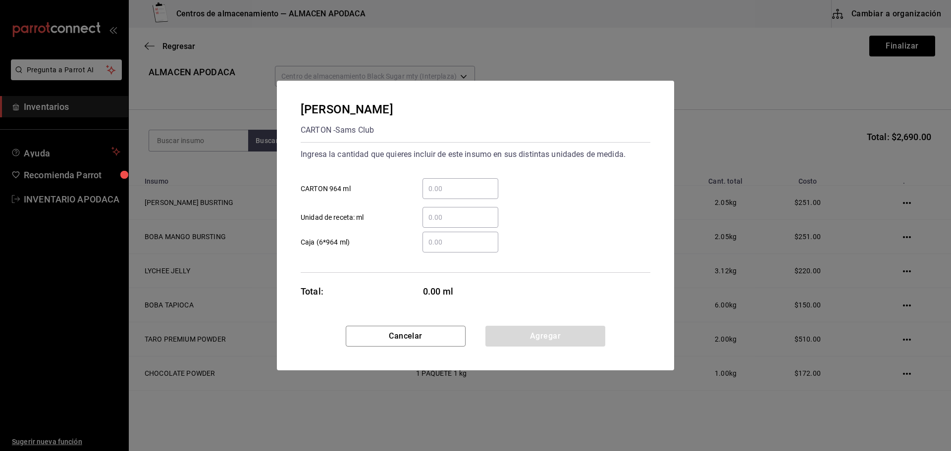
click at [464, 194] on input "​ CARTON 964 ml" at bounding box center [460, 189] width 76 height 12
type input "1"
click at [577, 335] on button "Agregar" at bounding box center [545, 336] width 120 height 21
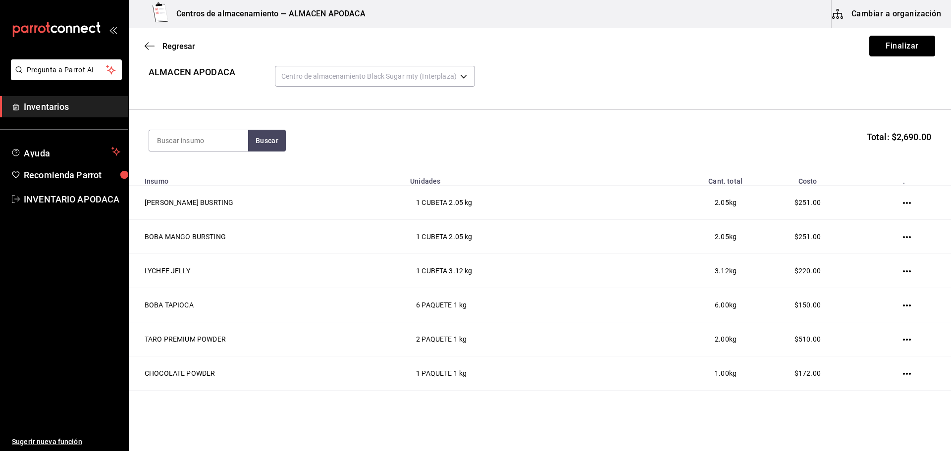
click at [909, 43] on button "Finalizar" at bounding box center [902, 46] width 66 height 21
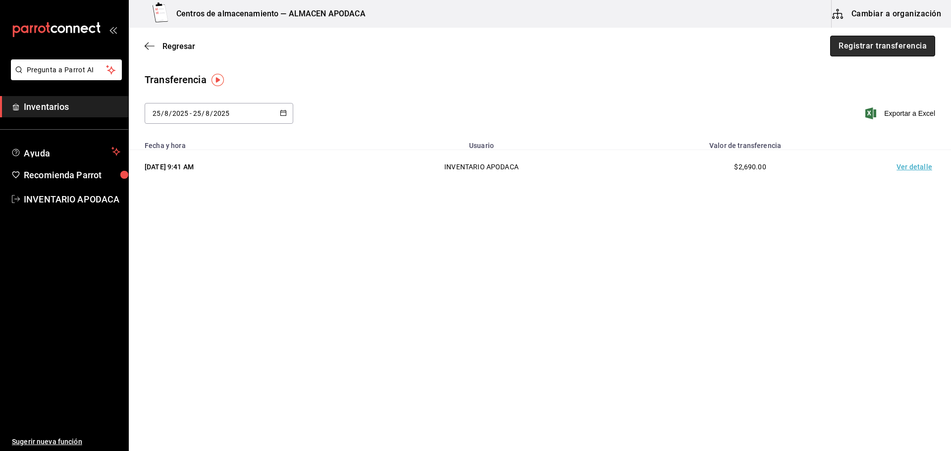
click at [842, 49] on button "Registrar transferencia" at bounding box center [882, 46] width 105 height 21
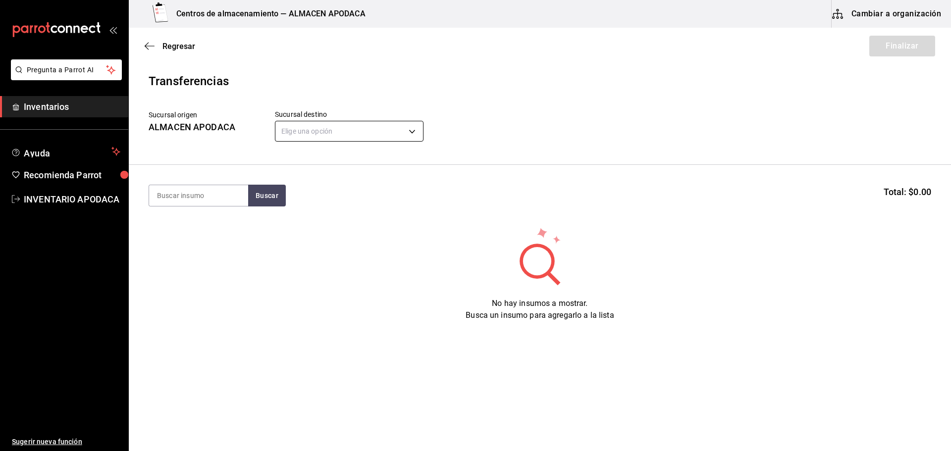
click at [346, 135] on body "Pregunta a Parrot AI Inventarios Ayuda Recomienda Parrot INVENTARIO APODACA Sug…" at bounding box center [475, 197] width 951 height 395
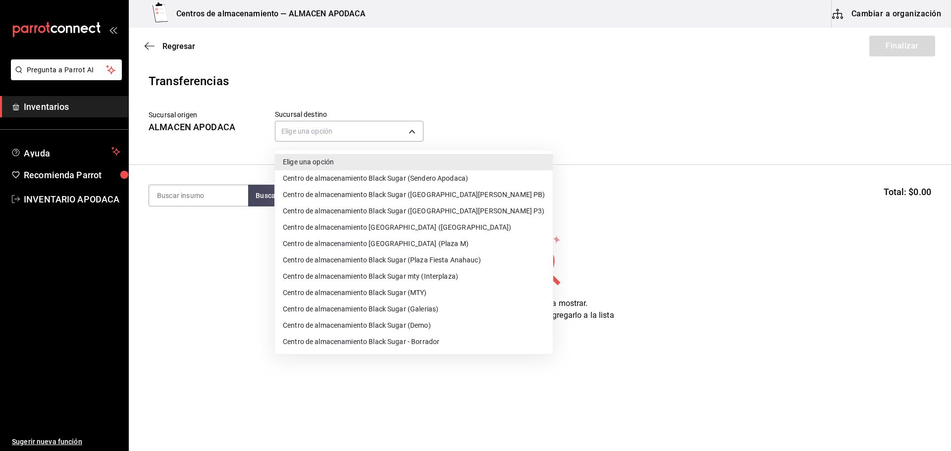
click at [446, 190] on li "Centro de almacenamiento Black Sugar ([GEOGRAPHIC_DATA][PERSON_NAME] PB)" at bounding box center [414, 195] width 278 height 16
type input "600f23e3-9158-4ff2-b5b8-7016cf870ce2"
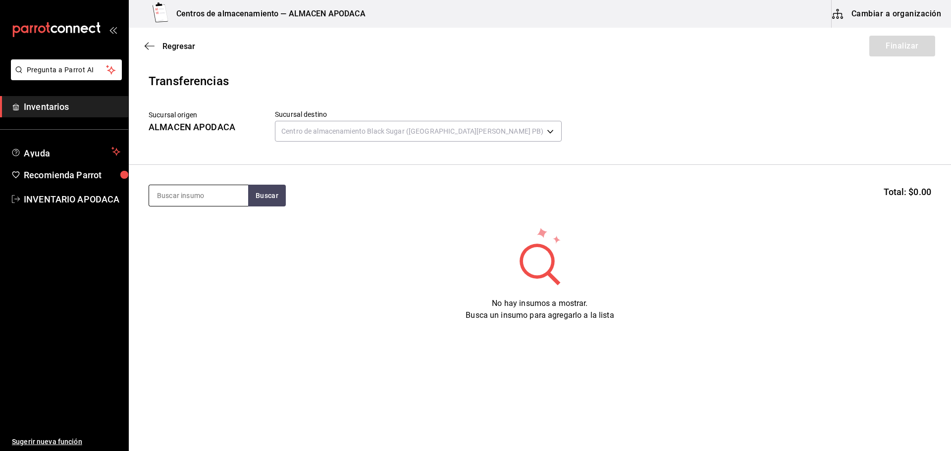
click at [238, 194] on input at bounding box center [198, 195] width 99 height 21
click at [209, 201] on input at bounding box center [198, 195] width 99 height 21
type input "BOBA"
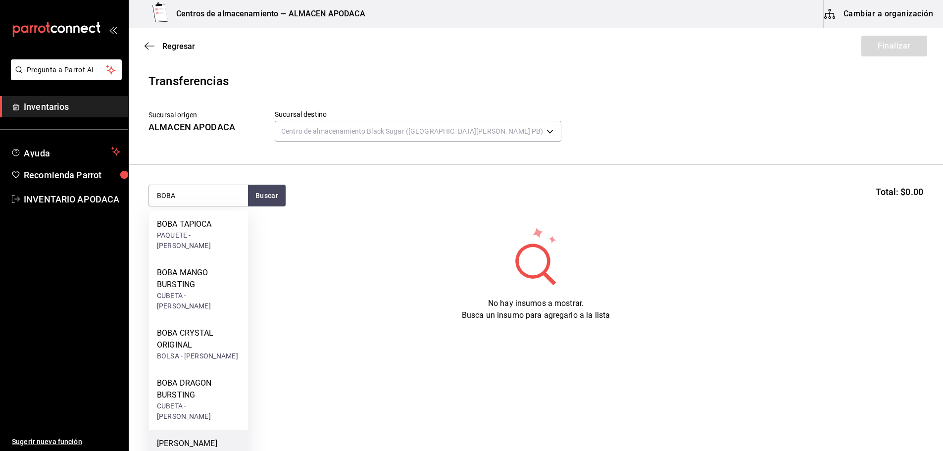
click at [228, 438] on div "[PERSON_NAME] BUSRTING" at bounding box center [198, 450] width 83 height 24
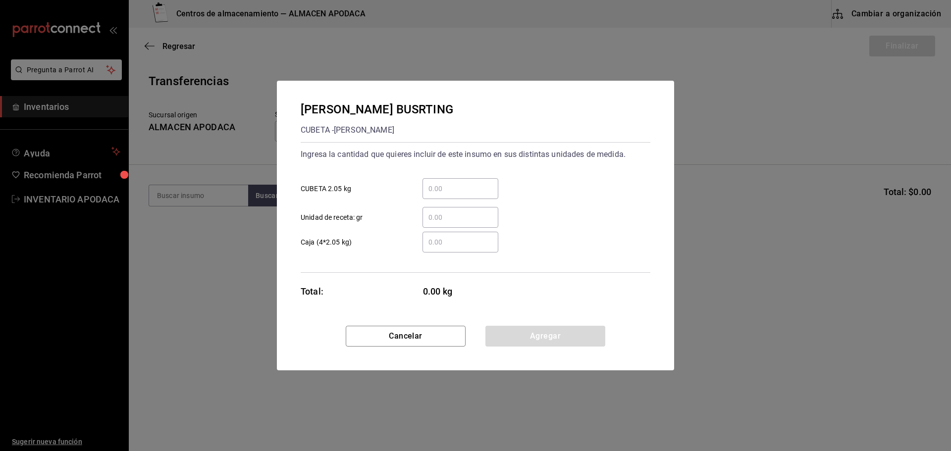
click at [451, 182] on div "​" at bounding box center [460, 188] width 76 height 21
click at [451, 183] on input "​ CUBETA 2.05 kg" at bounding box center [460, 189] width 76 height 12
type input "1"
click at [502, 330] on button "Agregar" at bounding box center [545, 336] width 120 height 21
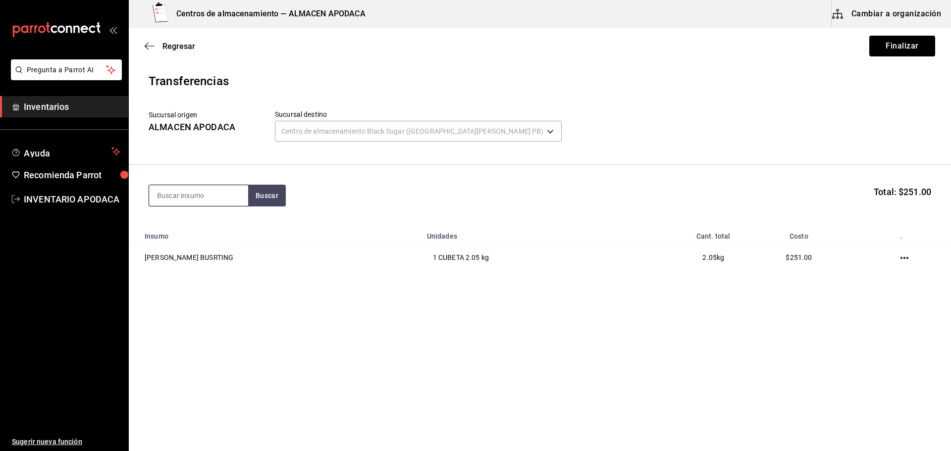
click at [218, 199] on input at bounding box center [198, 195] width 99 height 21
type input "BOBA"
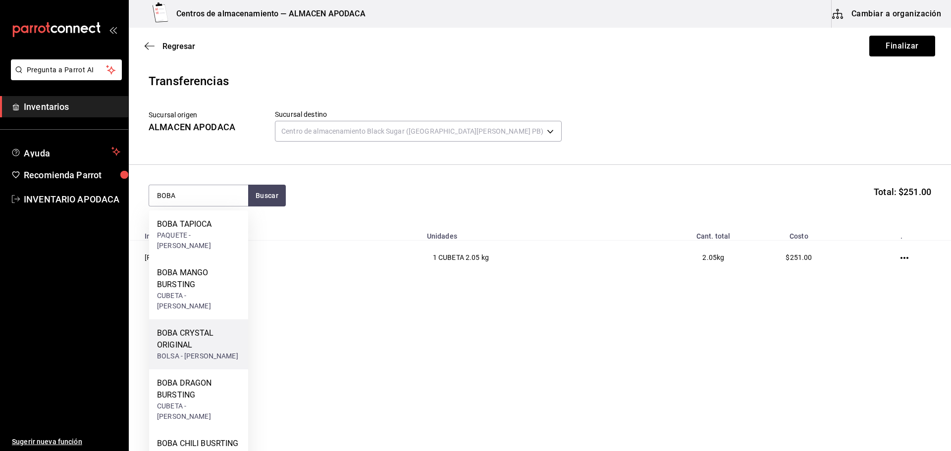
click at [223, 327] on div "BOBA CRYSTAL ORIGINAL" at bounding box center [198, 339] width 83 height 24
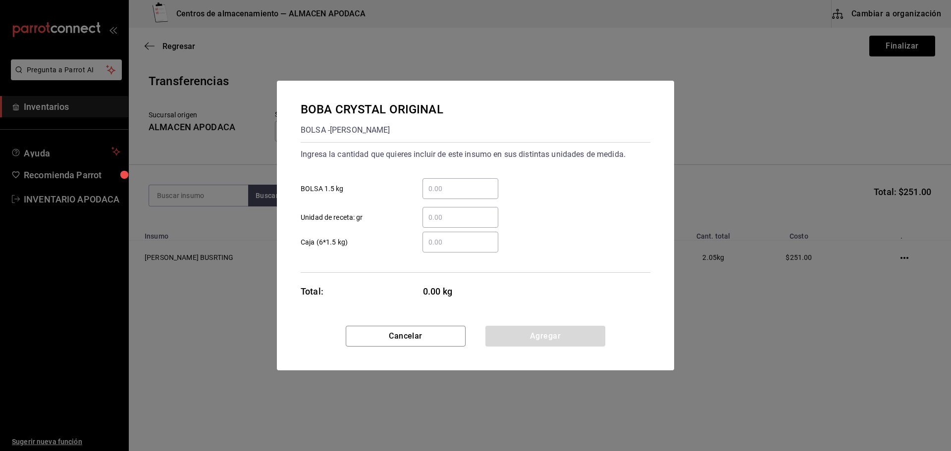
click at [441, 186] on input "​ BOLSA 1.5 kg" at bounding box center [460, 189] width 76 height 12
type input "1"
click at [505, 337] on button "Agregar" at bounding box center [545, 336] width 120 height 21
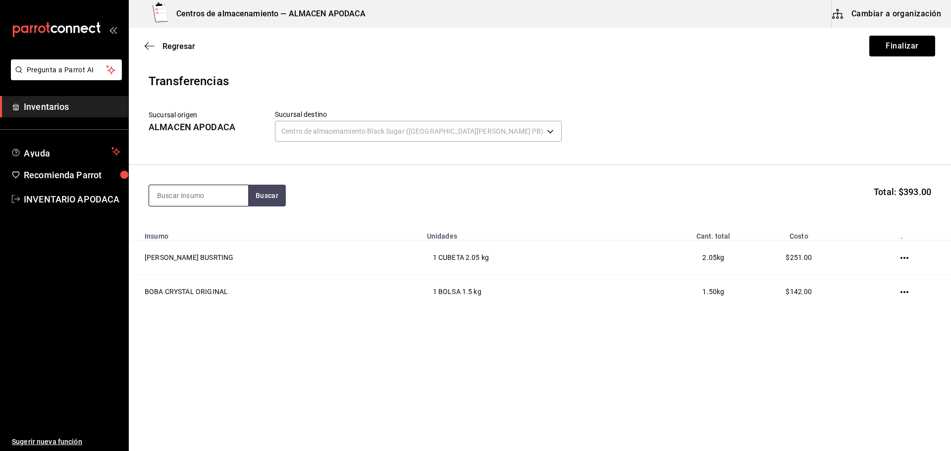
click at [230, 191] on input at bounding box center [198, 195] width 99 height 21
type input "JELLY"
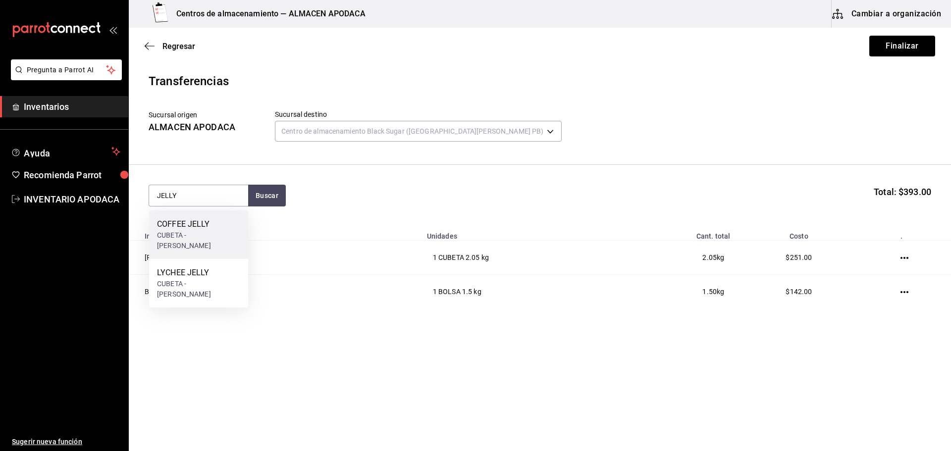
click at [208, 214] on div "COFFEE JELLY CUBETA - [PERSON_NAME]" at bounding box center [198, 234] width 99 height 49
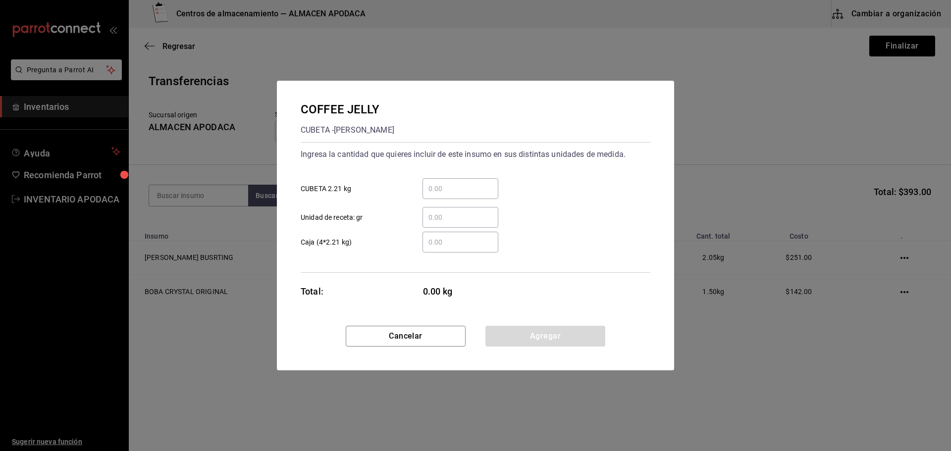
click at [465, 192] on input "​ CUBETA 2.21 kg" at bounding box center [460, 189] width 76 height 12
type input "1"
click at [522, 335] on button "Agregar" at bounding box center [545, 336] width 120 height 21
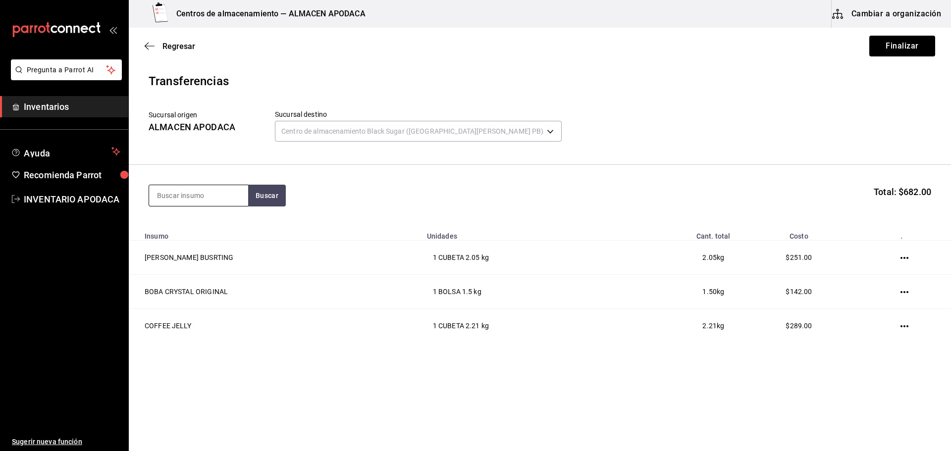
click at [189, 188] on input at bounding box center [198, 195] width 99 height 21
type input "BOBA"
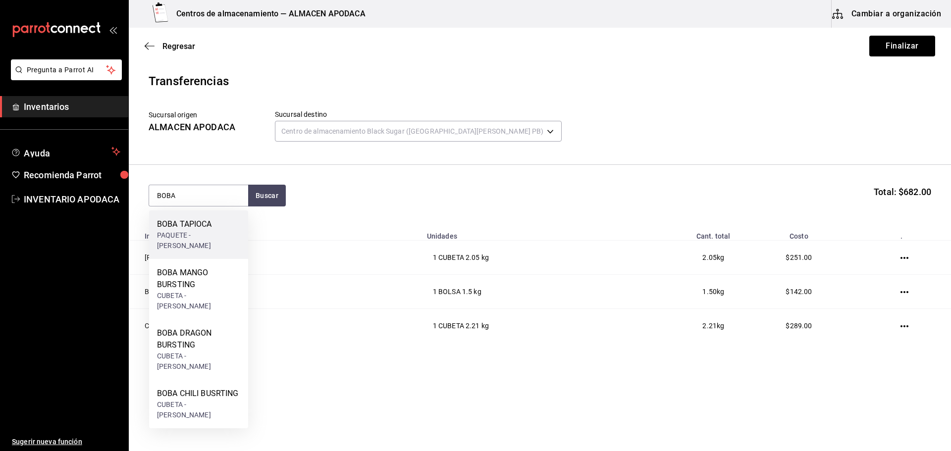
click at [198, 223] on div "BOBA TAPIOCA" at bounding box center [198, 224] width 83 height 12
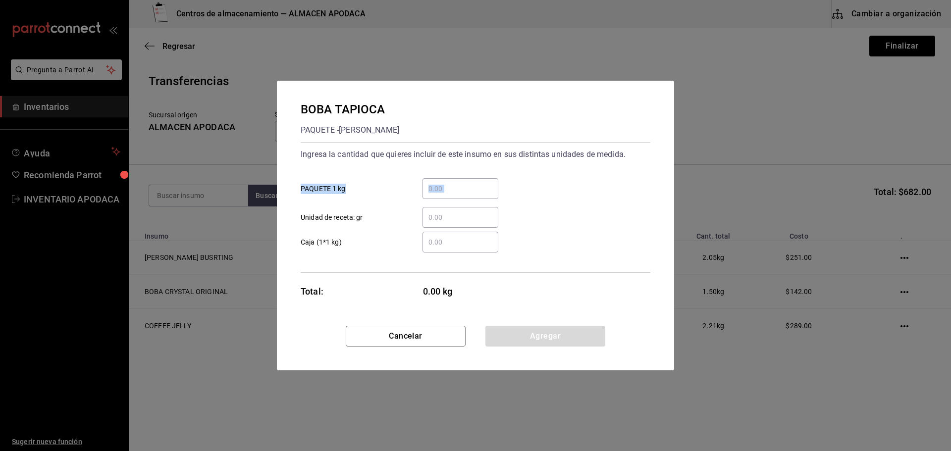
drag, startPoint x: 420, startPoint y: 200, endPoint x: 435, endPoint y: 190, distance: 18.3
click at [427, 196] on div "​ PAQUETE 1 kg ​ Unidad de receta: gr" at bounding box center [472, 198] width 358 height 57
click at [435, 190] on input "​ PAQUETE 1 kg" at bounding box center [460, 189] width 76 height 12
type input "4"
click at [565, 330] on button "Agregar" at bounding box center [545, 336] width 120 height 21
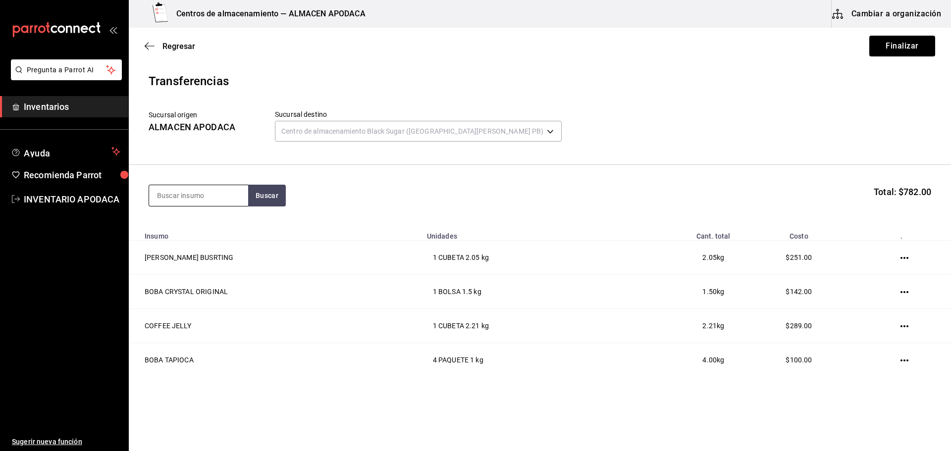
click at [216, 204] on input at bounding box center [198, 195] width 99 height 21
type input "TARO"
click at [212, 232] on div "TARO PREMIUM POWDER" at bounding box center [198, 230] width 83 height 24
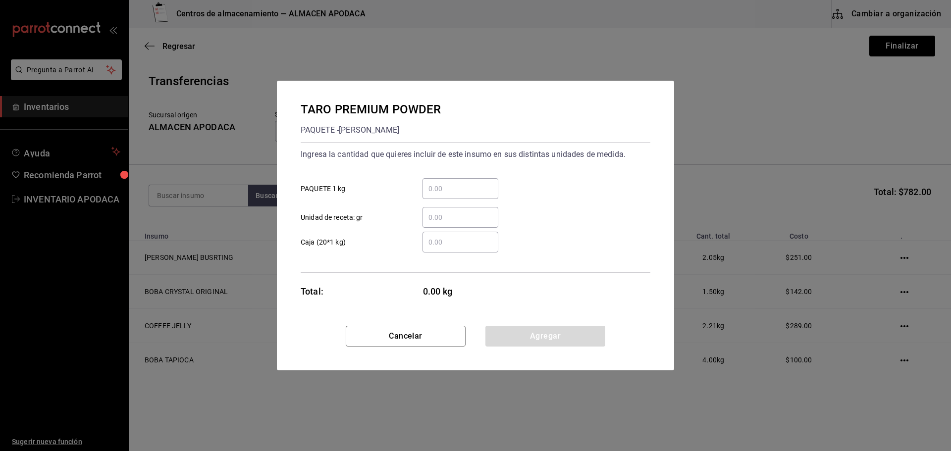
click at [461, 190] on input "​ PAQUETE 1 kg" at bounding box center [460, 189] width 76 height 12
type input "1"
click at [520, 344] on button "Agregar" at bounding box center [545, 336] width 120 height 21
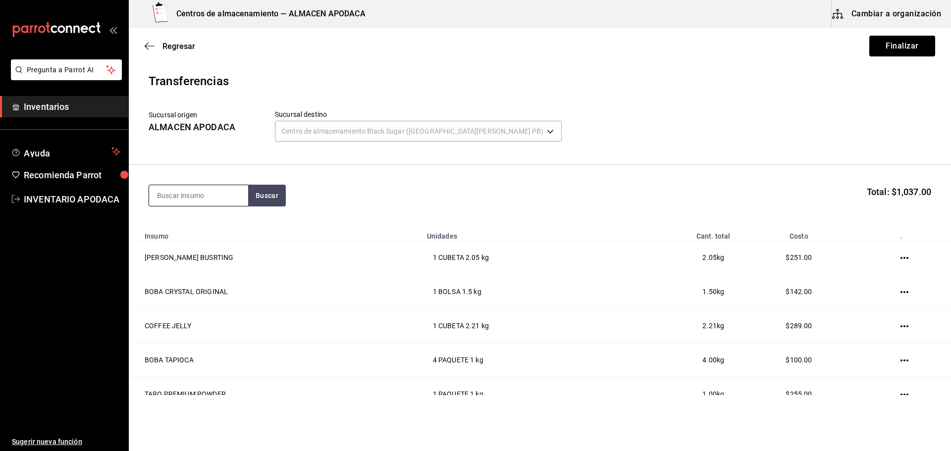
click at [226, 195] on input at bounding box center [198, 195] width 99 height 21
type input "MATCHA"
click at [216, 237] on div "MATCHA PREMIUM POWDER" at bounding box center [198, 230] width 83 height 24
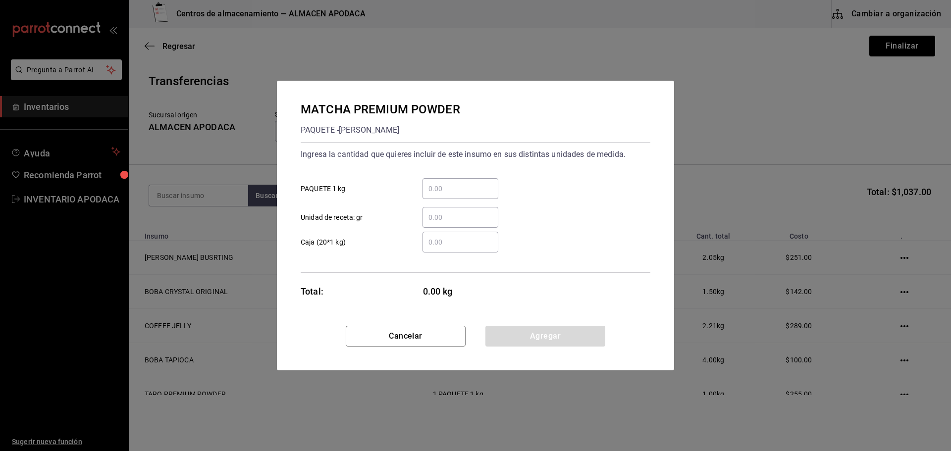
click at [444, 193] on input "​ PAQUETE 1 kg" at bounding box center [460, 189] width 76 height 12
type input "1"
click at [513, 332] on button "Agregar" at bounding box center [545, 336] width 120 height 21
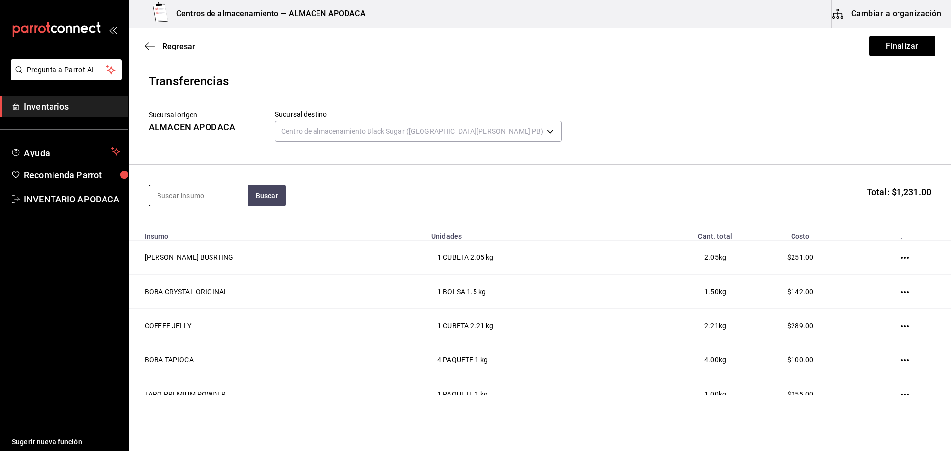
click at [219, 201] on input at bounding box center [198, 195] width 99 height 21
type input "LAVAN"
click at [213, 225] on div "LAVANDER POWDER" at bounding box center [198, 224] width 83 height 12
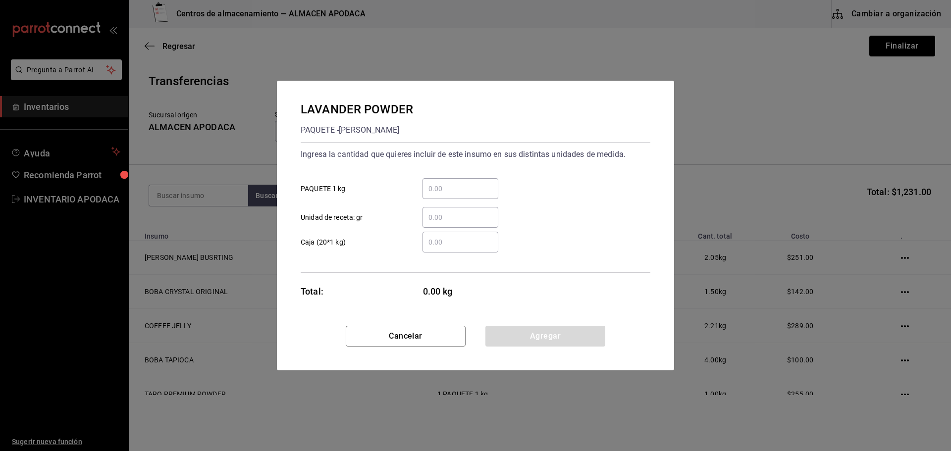
click at [434, 196] on div "​" at bounding box center [460, 188] width 76 height 21
click at [434, 195] on input "​ PAQUETE 1 kg" at bounding box center [460, 189] width 76 height 12
type input "1"
click at [496, 335] on button "Agregar" at bounding box center [545, 336] width 120 height 21
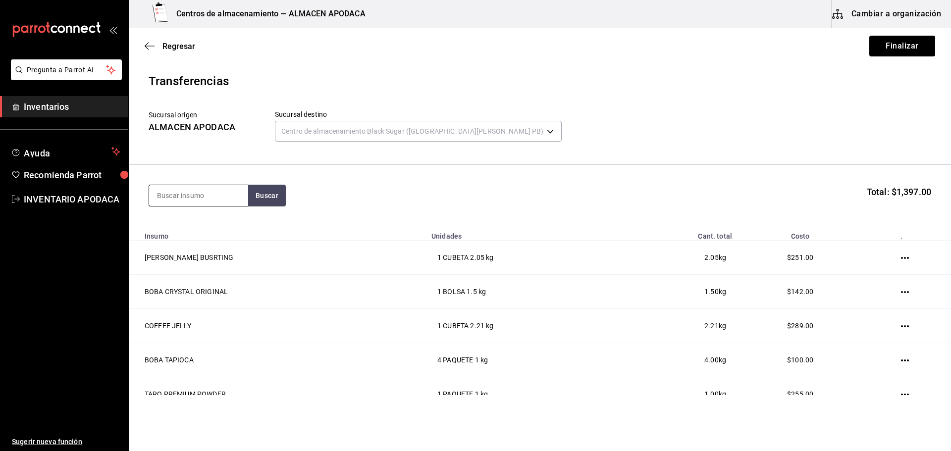
click at [195, 191] on input at bounding box center [198, 195] width 99 height 21
type input "CHAI"
click at [218, 230] on div "TE CHAI POWDER PAQUETE - CAFÉ BOATO" at bounding box center [195, 229] width 77 height 22
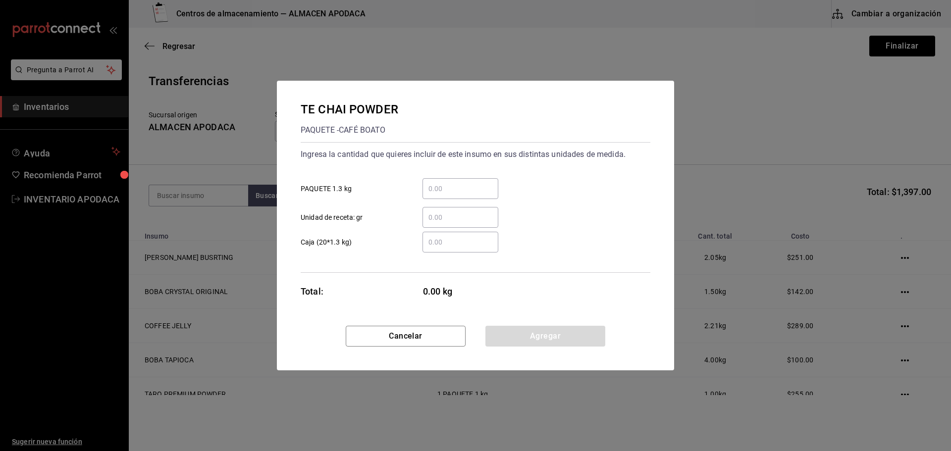
click at [441, 188] on input "​ PAQUETE 1.3 kg" at bounding box center [460, 189] width 76 height 12
type input "1"
drag, startPoint x: 515, startPoint y: 329, endPoint x: 508, endPoint y: 327, distance: 7.4
click at [515, 329] on button "Agregar" at bounding box center [545, 336] width 120 height 21
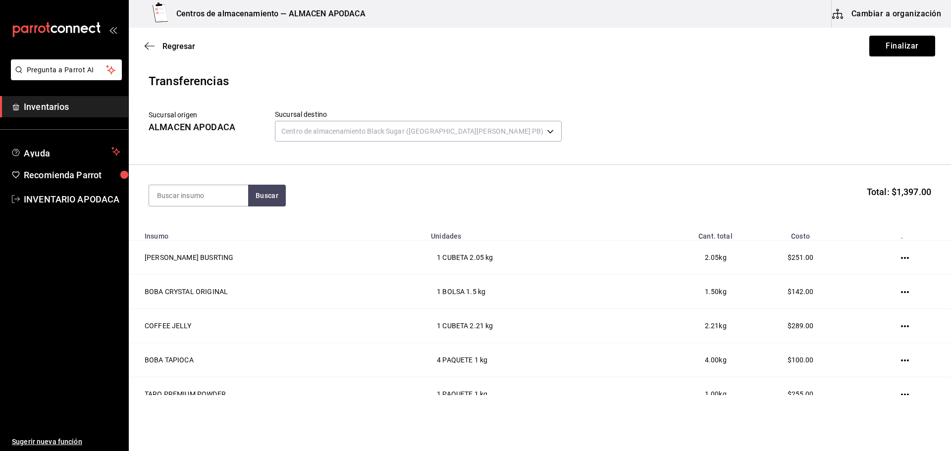
click at [217, 207] on section "Buscar Total: $1,397.00" at bounding box center [540, 195] width 822 height 61
click at [214, 199] on input at bounding box center [198, 195] width 99 height 21
type input "COFF"
click at [232, 226] on div "COFFEE POWDER PAQUETE - [PERSON_NAME]" at bounding box center [198, 234] width 99 height 49
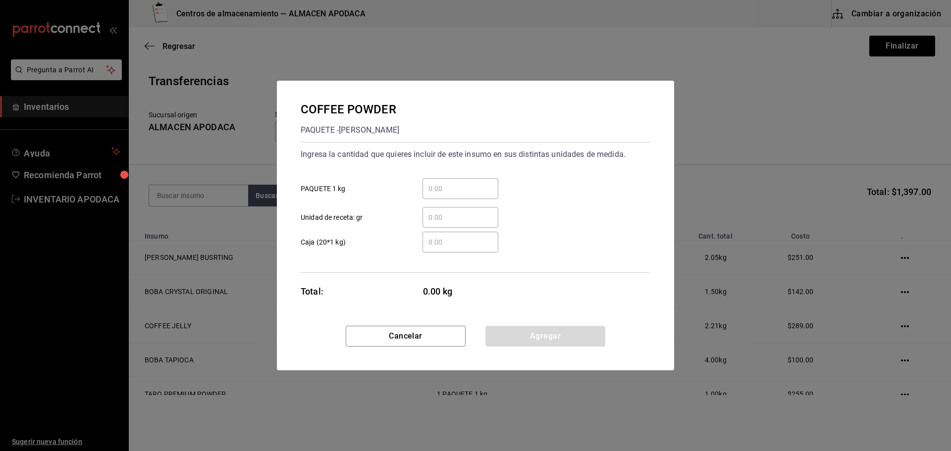
click at [445, 192] on input "​ PAQUETE 1 kg" at bounding box center [460, 189] width 76 height 12
type input "1"
click at [519, 333] on button "Agregar" at bounding box center [545, 336] width 120 height 21
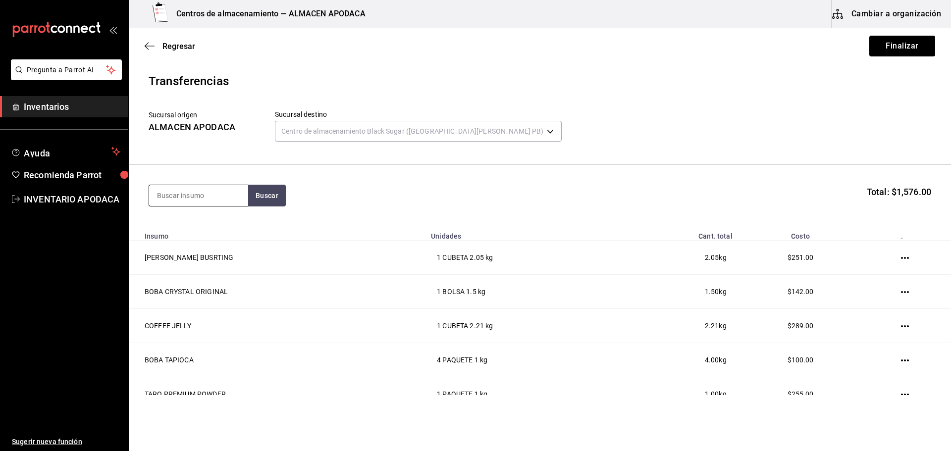
click at [190, 189] on input at bounding box center [198, 195] width 99 height 21
type input "PASS"
click at [190, 242] on div "BOTELLA - [PERSON_NAME]" at bounding box center [198, 252] width 83 height 21
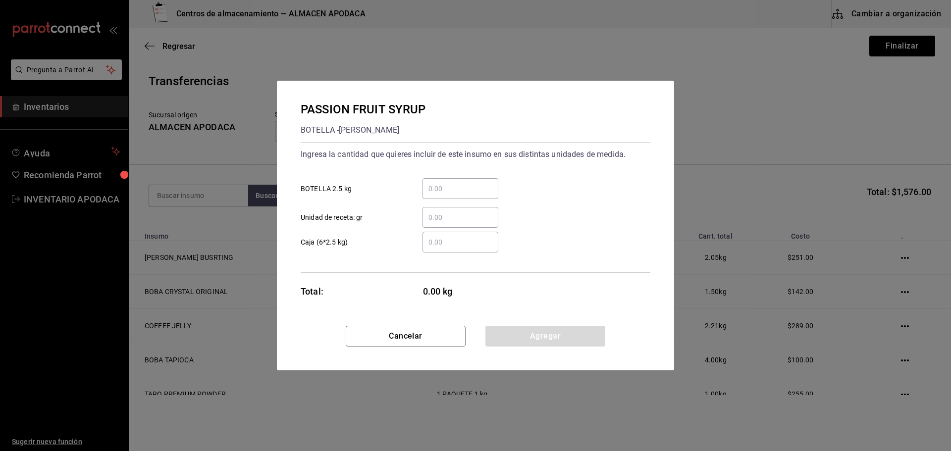
click at [460, 198] on div "​" at bounding box center [460, 188] width 76 height 21
click at [460, 195] on input "​ BOTELLA 2.5 kg" at bounding box center [460, 189] width 76 height 12
type input "1"
click at [514, 335] on button "Agregar" at bounding box center [545, 336] width 120 height 21
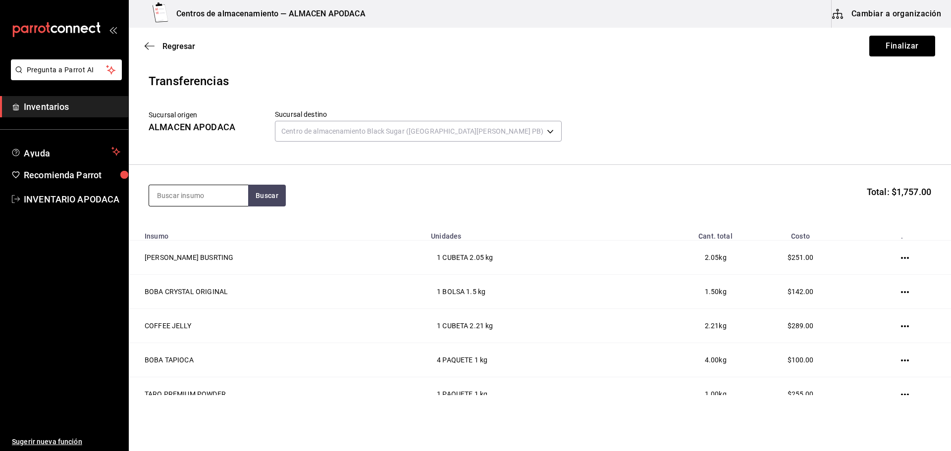
click at [224, 198] on input at bounding box center [198, 195] width 99 height 21
type input "FRUC"
click at [201, 229] on div "JARABE FRUCTOSE" at bounding box center [195, 224] width 77 height 12
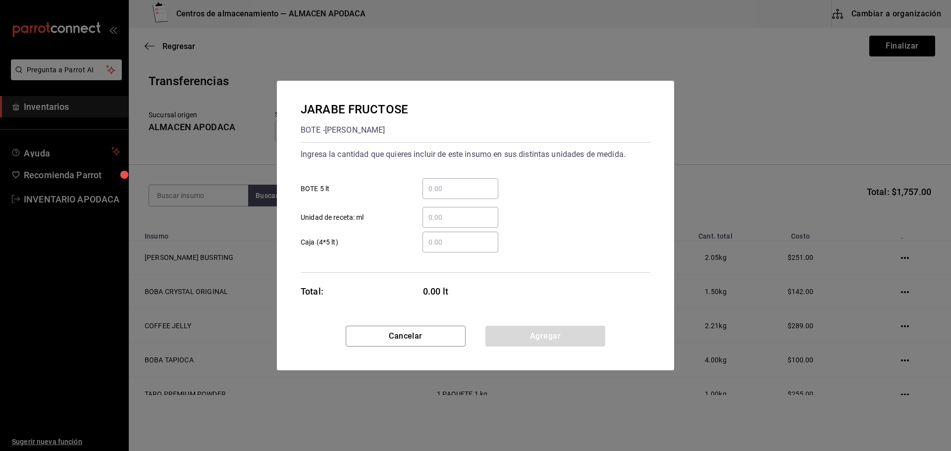
click at [434, 179] on div "​" at bounding box center [460, 188] width 76 height 21
click at [434, 183] on input "​ BOTE 5 lt" at bounding box center [460, 189] width 76 height 12
type input "1"
drag, startPoint x: 507, startPoint y: 331, endPoint x: 507, endPoint y: 324, distance: 7.4
click at [507, 331] on button "Agregar" at bounding box center [545, 336] width 120 height 21
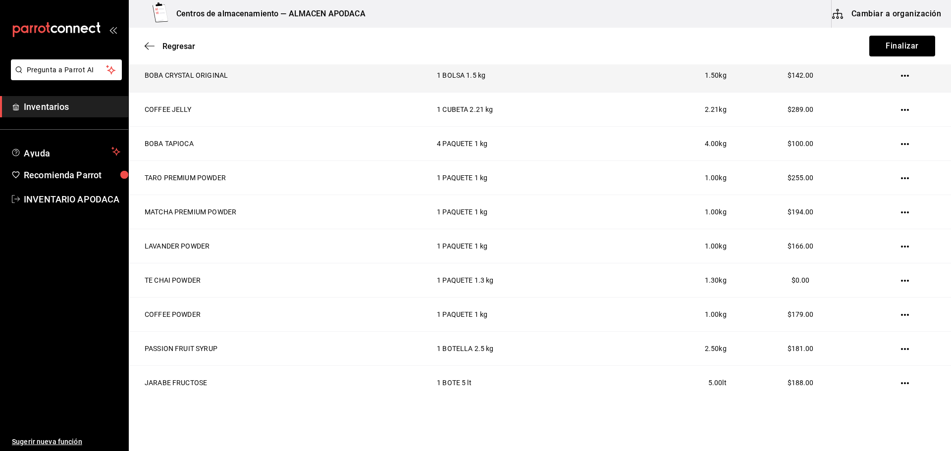
scroll to position [55, 0]
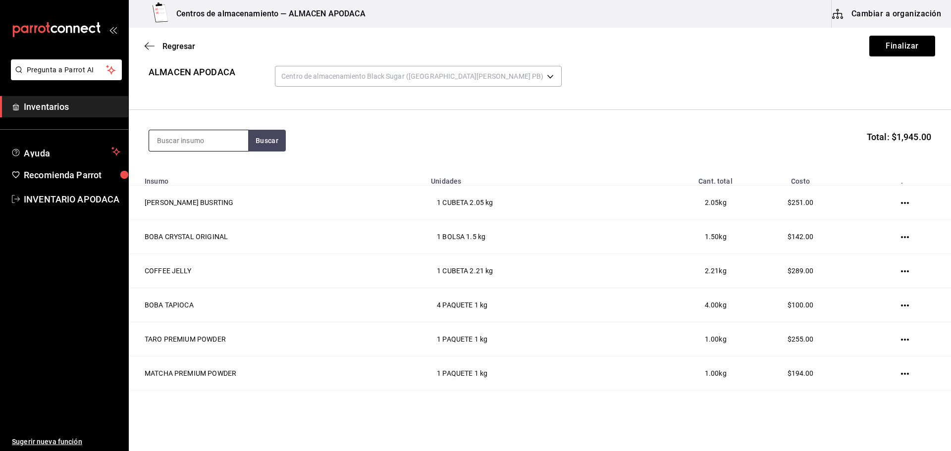
click at [234, 139] on input at bounding box center [198, 140] width 99 height 21
type input "JAM"
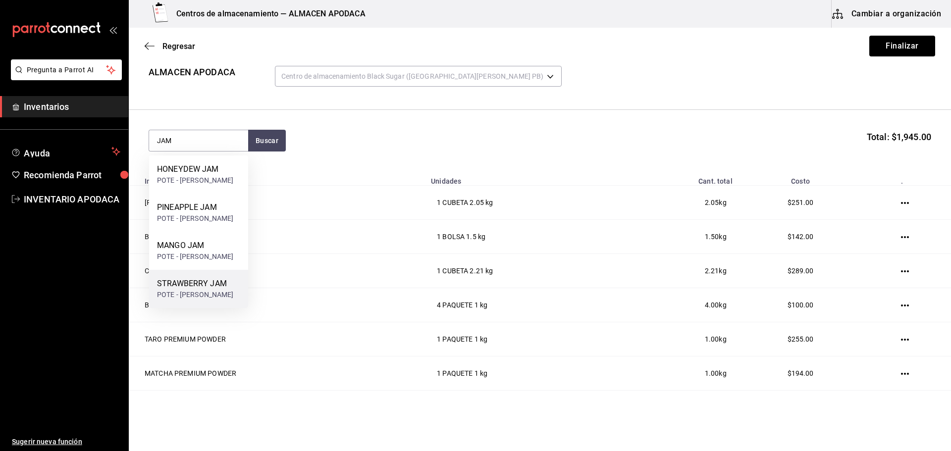
click at [204, 276] on div "STRAWBERRY JAM POTE - [PERSON_NAME]" at bounding box center [198, 289] width 99 height 38
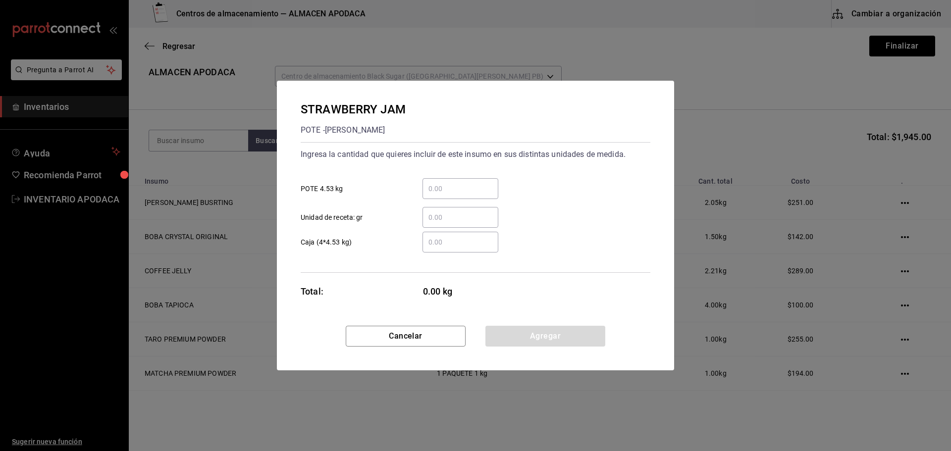
click at [439, 182] on div "Ingresa la cantidad que quieres incluir de este insumo en sus distintas unidade…" at bounding box center [476, 187] width 350 height 81
click at [438, 187] on input "​ POTE 4.53 kg" at bounding box center [460, 189] width 76 height 12
type input "1"
click at [501, 329] on button "Agregar" at bounding box center [545, 336] width 120 height 21
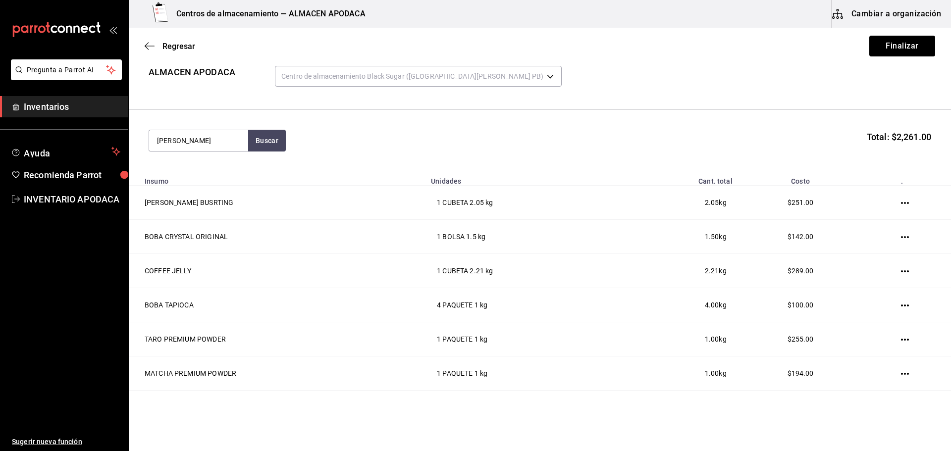
type input "JAM"
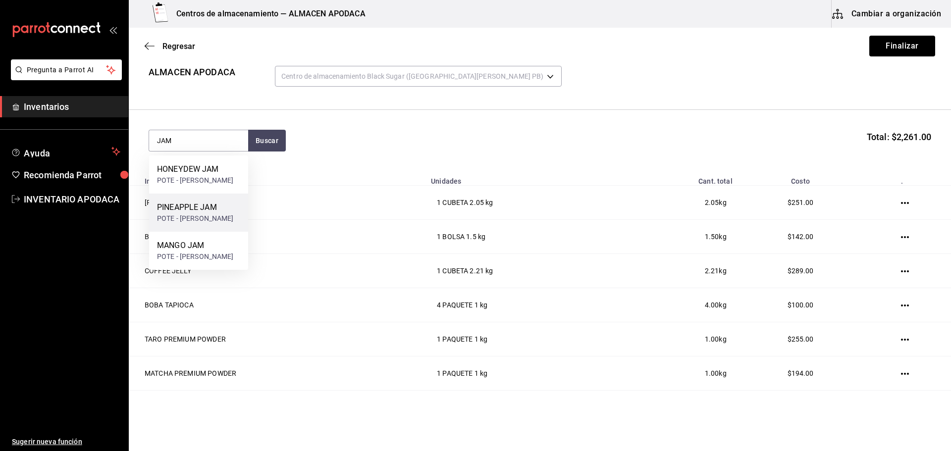
click at [221, 199] on div "PINEAPPLE JAM POTE - [PERSON_NAME]" at bounding box center [198, 213] width 99 height 38
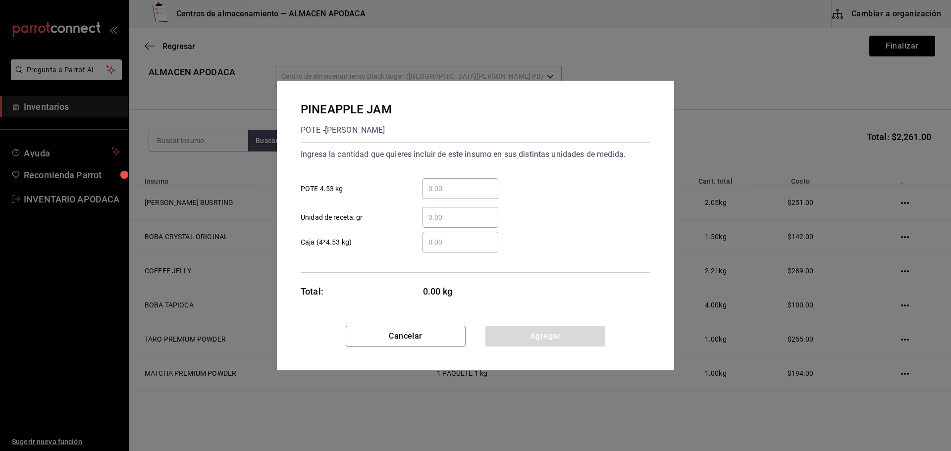
drag, startPoint x: 438, startPoint y: 171, endPoint x: 440, endPoint y: 188, distance: 16.5
click at [438, 181] on div "​ POTE 4.53 kg" at bounding box center [472, 184] width 358 height 29
click at [440, 188] on input "​ POTE 4.53 kg" at bounding box center [460, 189] width 76 height 12
type input "1"
click at [523, 342] on button "Agregar" at bounding box center [545, 336] width 120 height 21
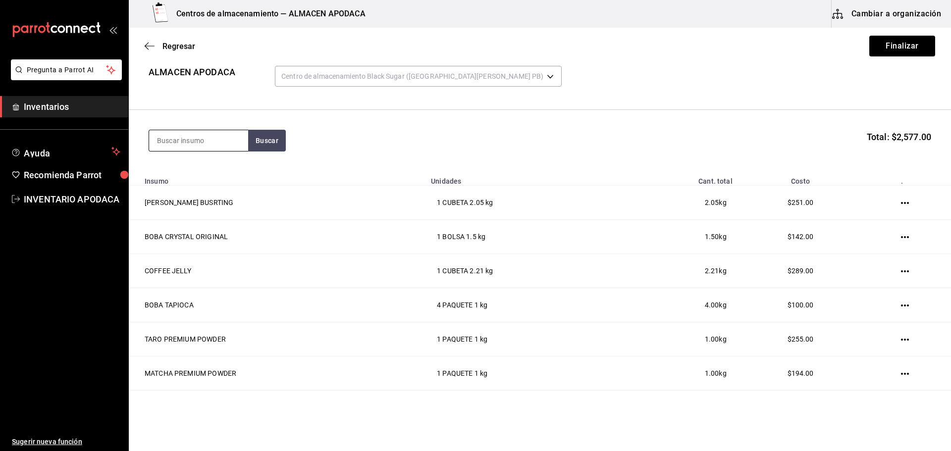
click at [214, 143] on input at bounding box center [198, 140] width 99 height 21
type input "POPO"
click at [214, 176] on div "PAQUETE - [PERSON_NAME]/LOKYO" at bounding box center [198, 185] width 83 height 21
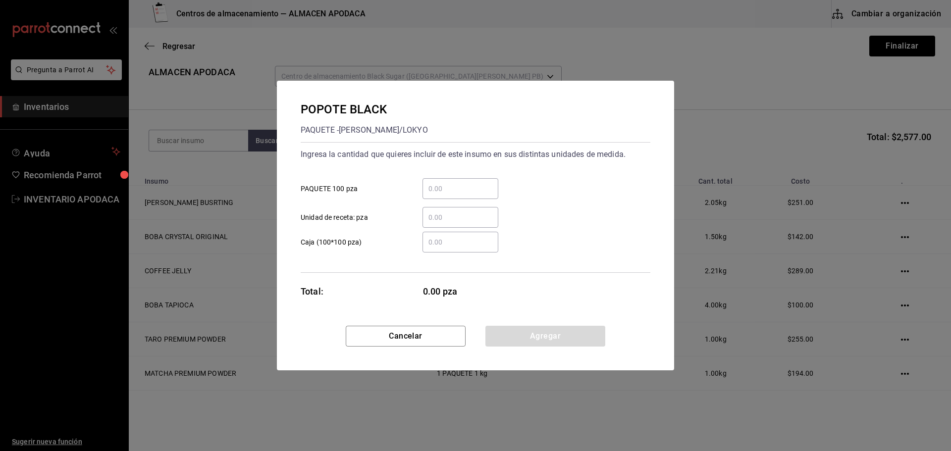
click at [474, 192] on input "​ PAQUETE 100 pza" at bounding box center [460, 189] width 76 height 12
type input "2"
click at [532, 335] on button "Agregar" at bounding box center [545, 336] width 120 height 21
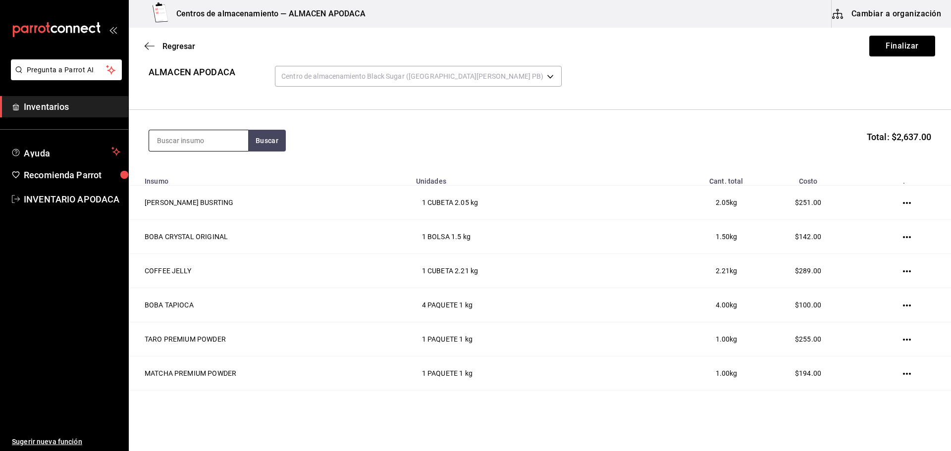
click at [192, 134] on input at bounding box center [198, 140] width 99 height 21
type input "SERV"
click at [265, 149] on button "Buscar" at bounding box center [267, 141] width 38 height 22
click at [218, 172] on div "SERVILLETA" at bounding box center [198, 169] width 83 height 12
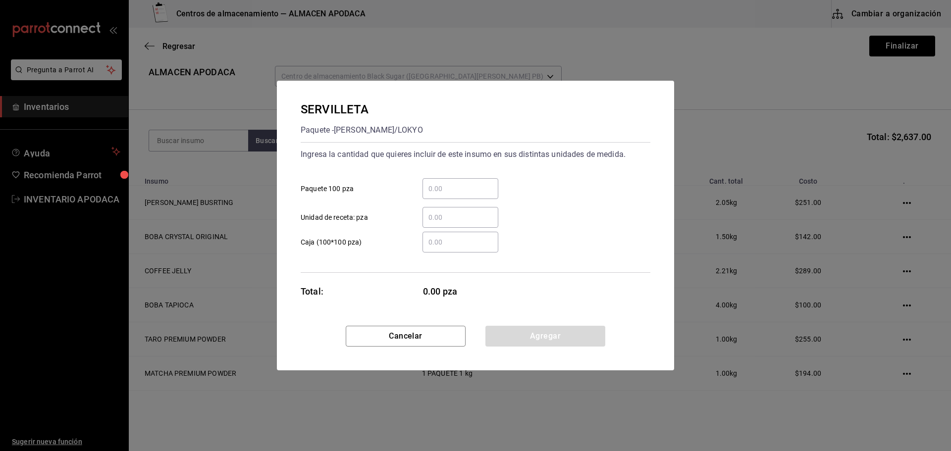
click at [443, 181] on div "​" at bounding box center [460, 188] width 76 height 21
click at [443, 183] on input "​ Paquete 100 pza" at bounding box center [460, 189] width 76 height 12
type input "1"
click at [517, 331] on button "Agregar" at bounding box center [545, 336] width 120 height 21
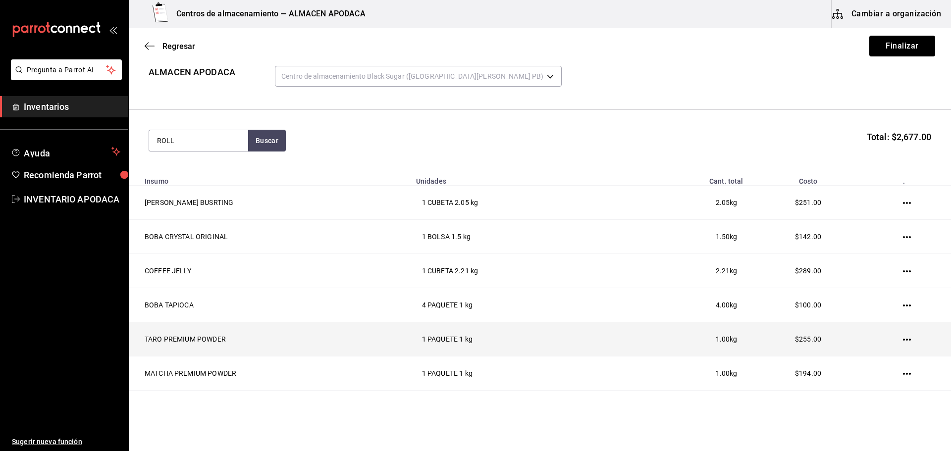
type input "ROLL"
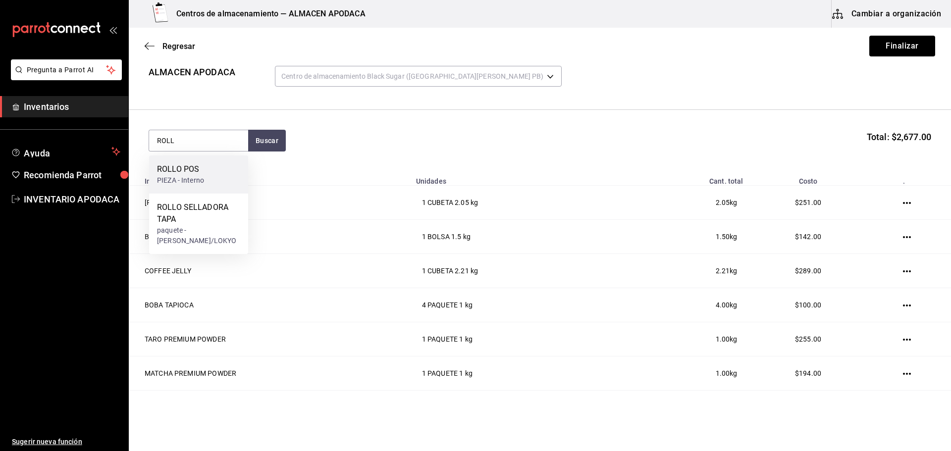
click at [232, 159] on div "ROLLO POS PIEZA - Interno" at bounding box center [198, 174] width 99 height 38
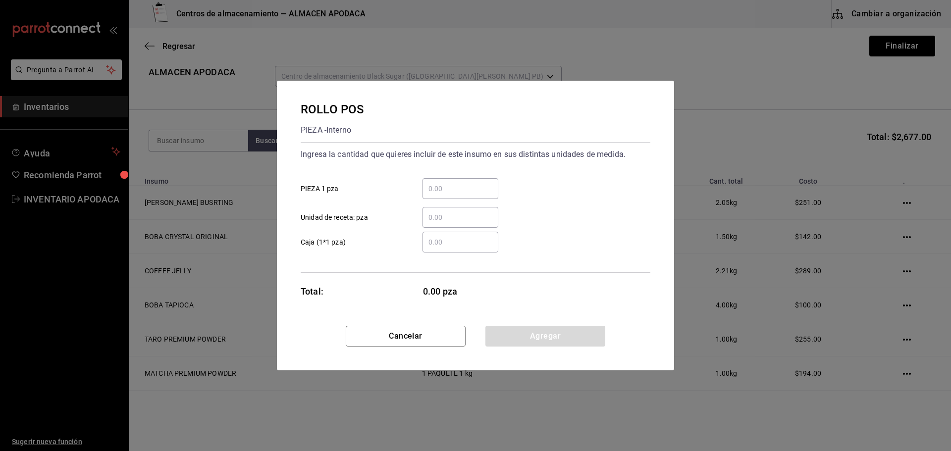
click at [465, 190] on input "​ PIEZA 1 pza" at bounding box center [460, 189] width 76 height 12
type input "1"
drag, startPoint x: 540, startPoint y: 335, endPoint x: 364, endPoint y: 248, distance: 196.9
click at [540, 336] on button "Agregar" at bounding box center [545, 336] width 120 height 21
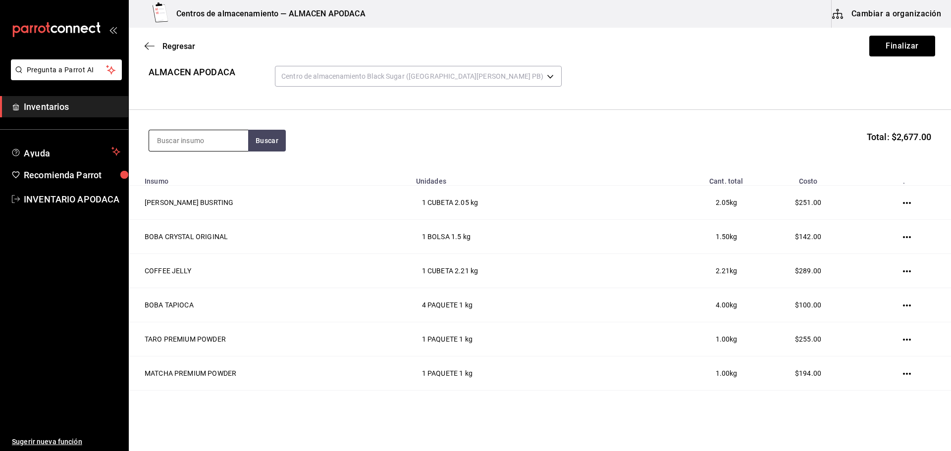
click at [207, 142] on input at bounding box center [198, 140] width 99 height 21
type input "ROLL"
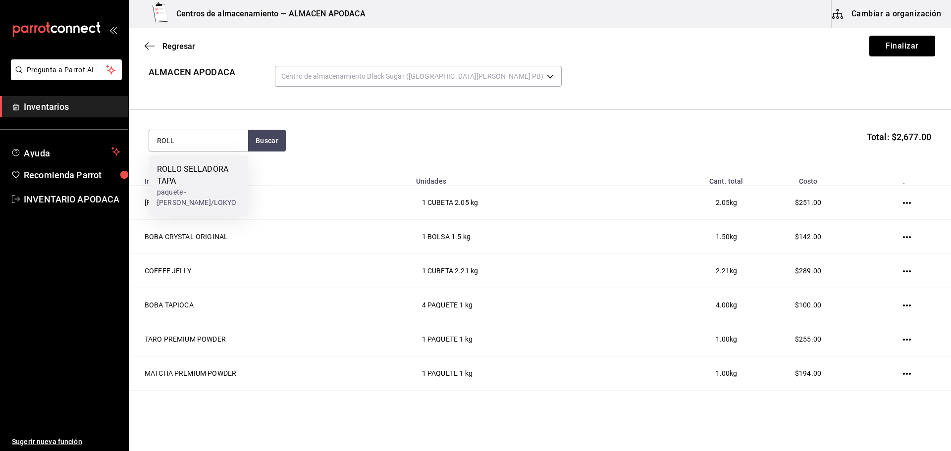
click at [205, 159] on div "ROLLO SELLADORA TAPA paquete - [PERSON_NAME]/LOKYO" at bounding box center [198, 185] width 99 height 60
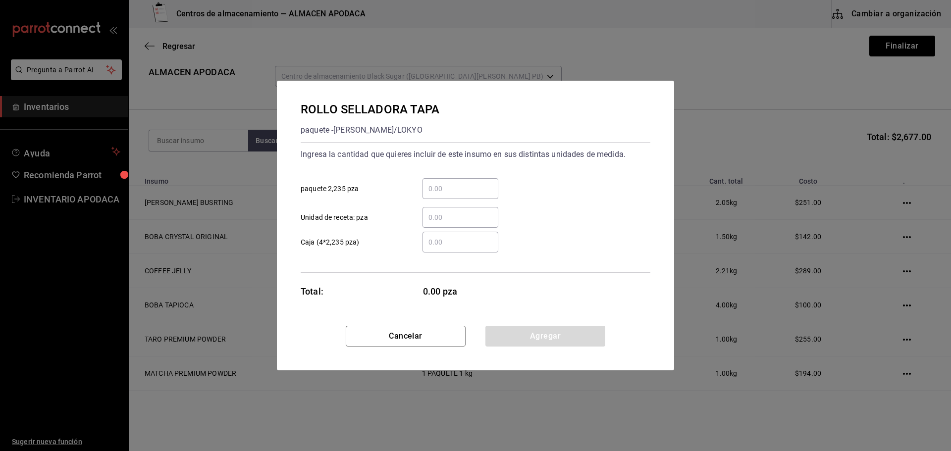
click at [473, 180] on div "​" at bounding box center [460, 188] width 76 height 21
click at [473, 183] on input "​ paquete 2,235 pza" at bounding box center [460, 189] width 76 height 12
type input "1"
click at [529, 337] on button "Agregar" at bounding box center [545, 336] width 120 height 21
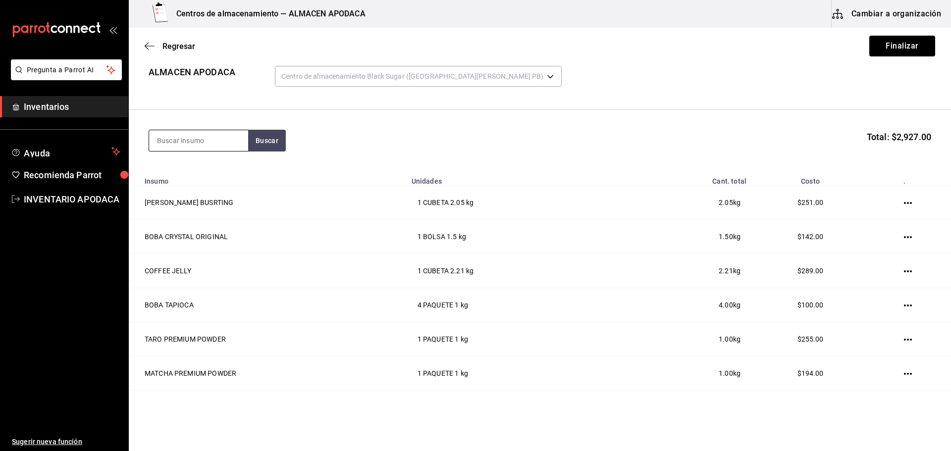
click at [220, 140] on input at bounding box center [198, 140] width 99 height 21
type input "SOBRE"
click at [218, 158] on div "SOBRES AMARILLO PAQUETE - Interno" at bounding box center [198, 174] width 99 height 38
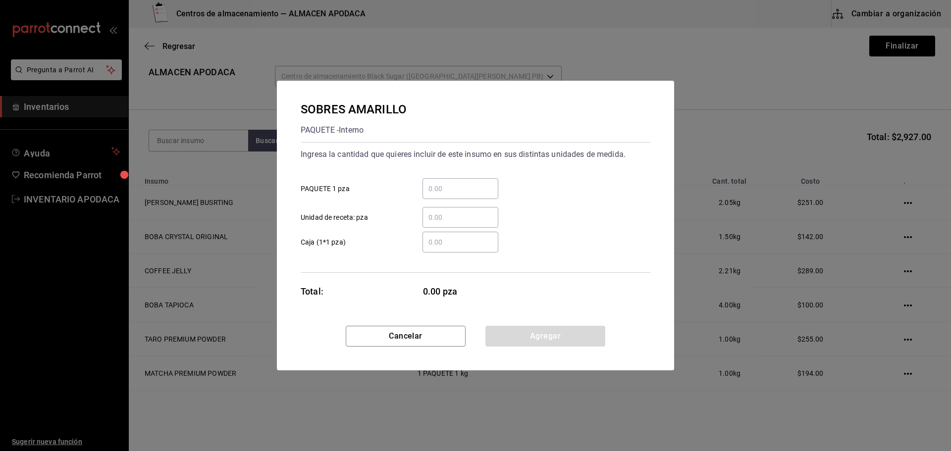
click at [460, 185] on input "​ PAQUETE 1 pza" at bounding box center [460, 189] width 76 height 12
type input "5"
click at [533, 334] on button "Agregar" at bounding box center [545, 336] width 120 height 21
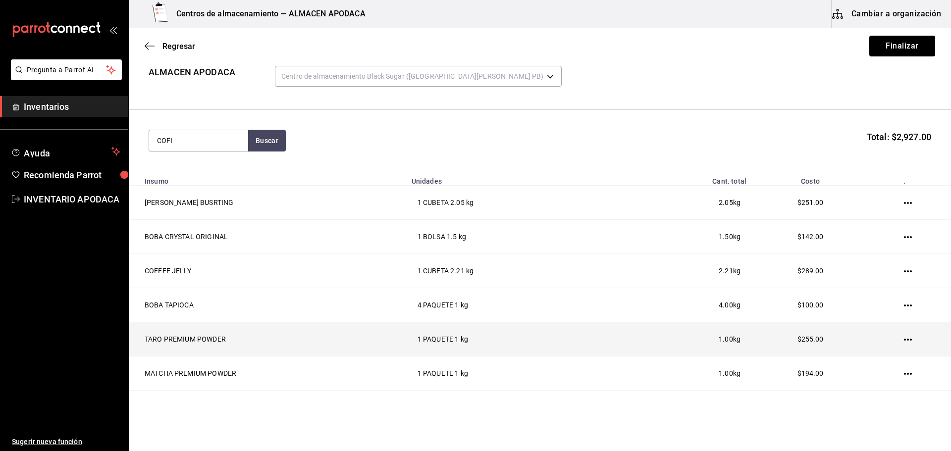
type input "COFI"
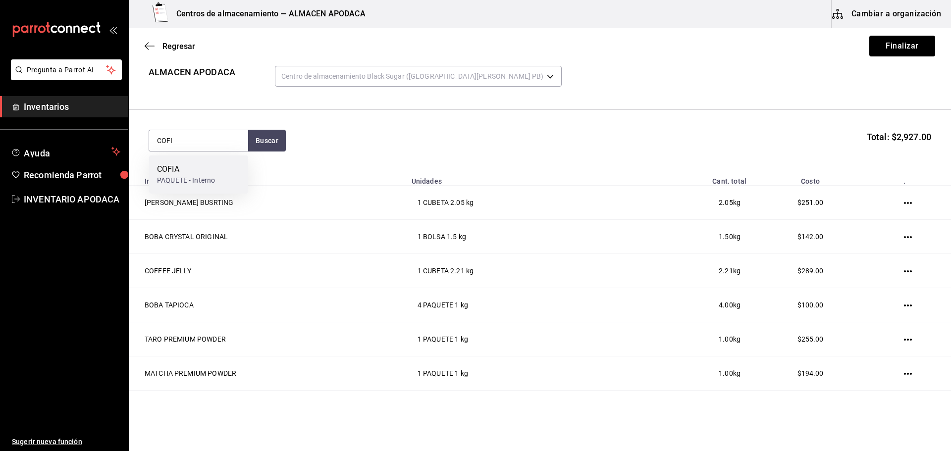
click at [209, 164] on div "COFIA" at bounding box center [186, 169] width 58 height 12
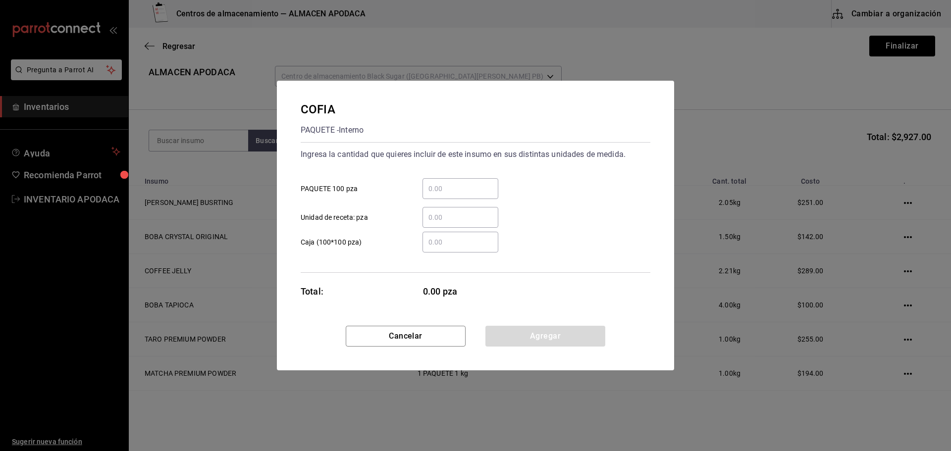
click at [449, 193] on input "​ PAQUETE 100 pza" at bounding box center [460, 189] width 76 height 12
type input "1"
click at [531, 338] on button "Agregar" at bounding box center [545, 336] width 120 height 21
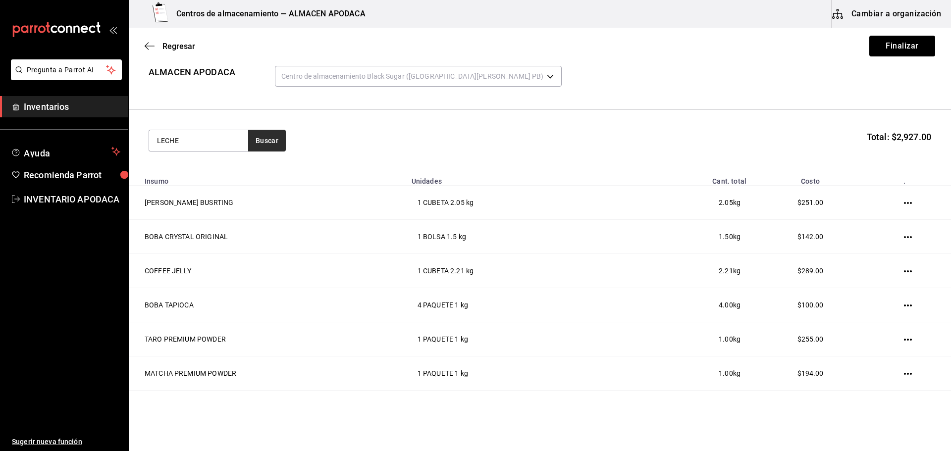
type input "LECHE"
click at [255, 144] on button "Buscar" at bounding box center [267, 141] width 38 height 22
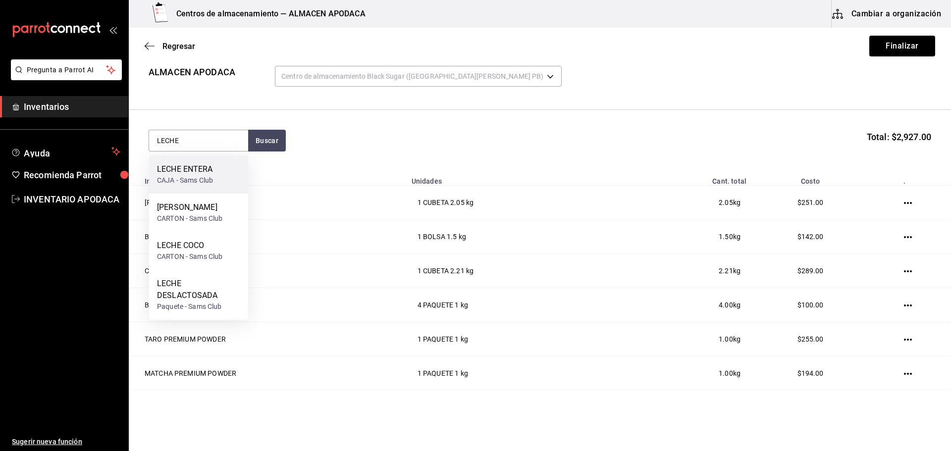
click at [226, 177] on div "LECHE ENTERA CAJA - Sams Club" at bounding box center [198, 174] width 99 height 38
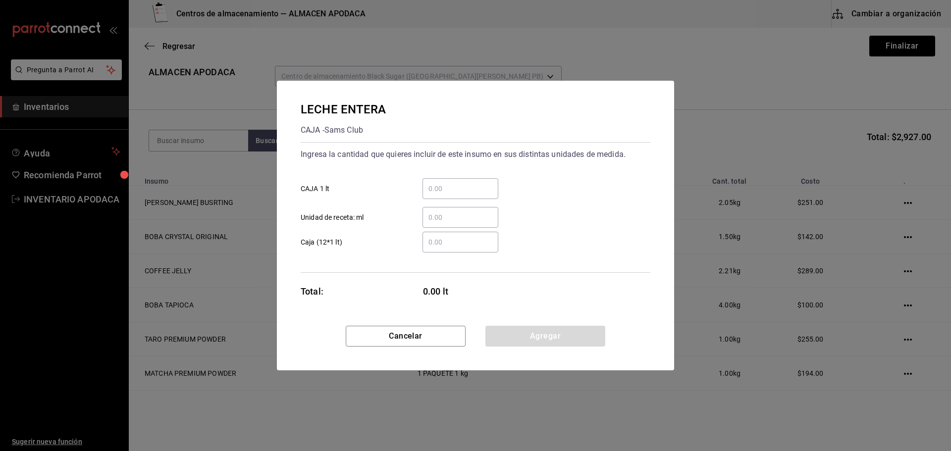
click at [458, 194] on div "​" at bounding box center [460, 188] width 76 height 21
click at [458, 194] on input "​ CAJA 1 lt" at bounding box center [460, 189] width 76 height 12
type input "5"
click at [509, 334] on button "Agregar" at bounding box center [545, 336] width 120 height 21
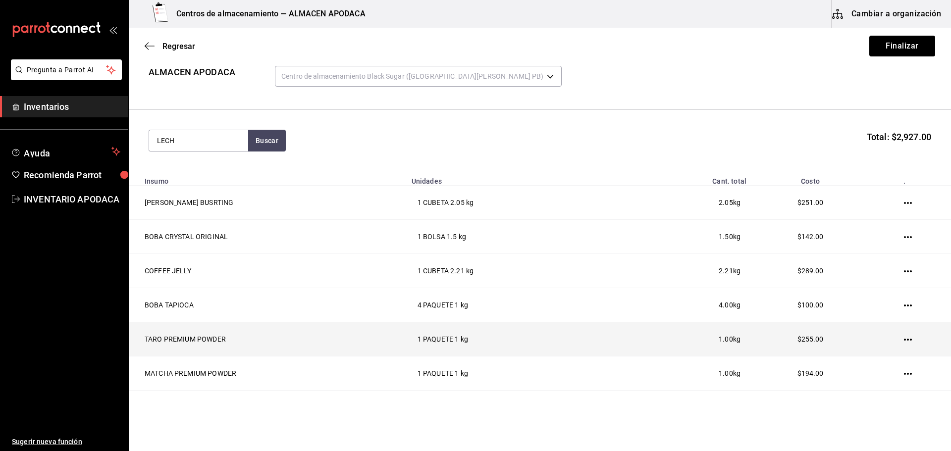
type input "LECHE"
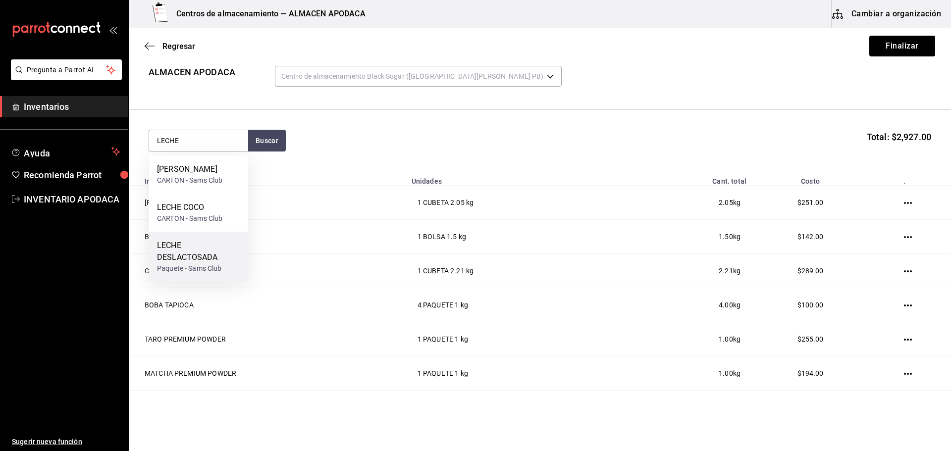
click at [212, 259] on div "LECHE DESLACTOSADA" at bounding box center [198, 252] width 83 height 24
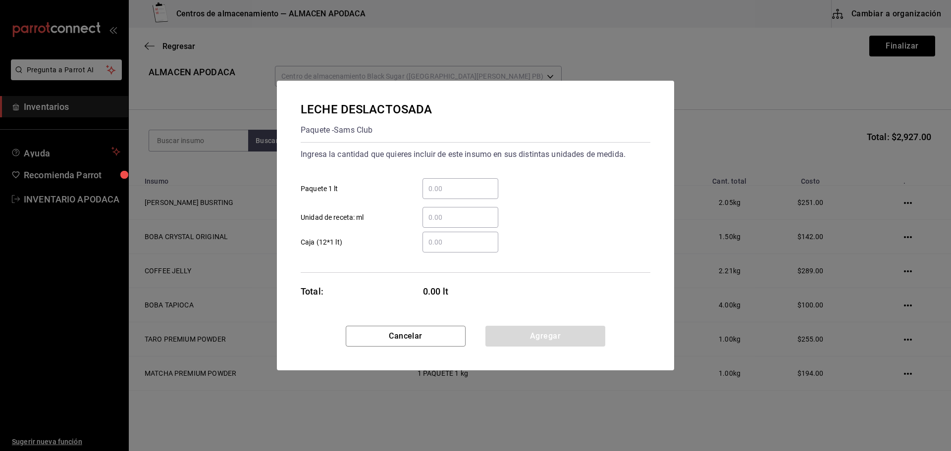
click at [454, 190] on input "​ Paquete 1 lt" at bounding box center [460, 189] width 76 height 12
type input "7"
click at [521, 346] on button "Agregar" at bounding box center [545, 336] width 120 height 21
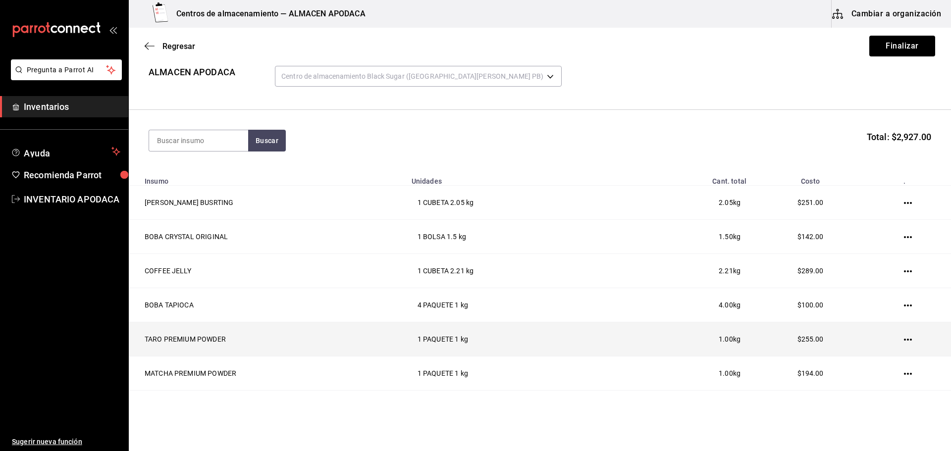
click at [520, 331] on td "1 PAQUETE 1 kg" at bounding box center [506, 339] width 200 height 34
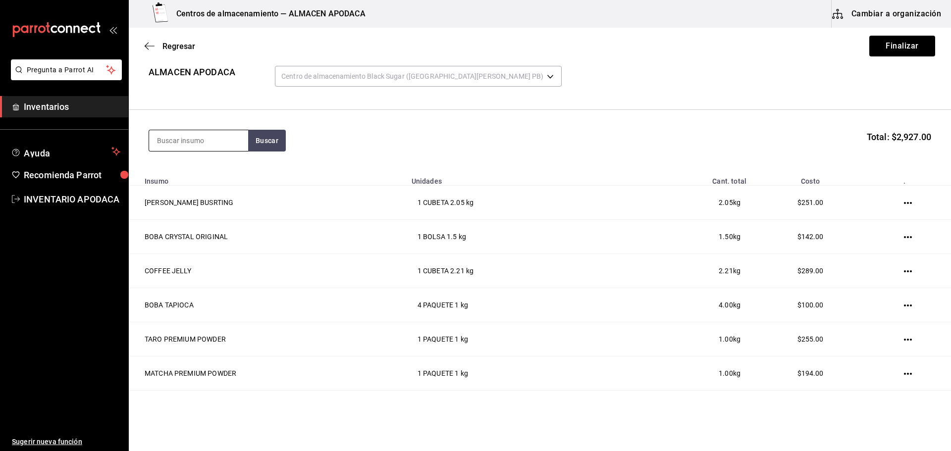
click at [207, 147] on input at bounding box center [198, 140] width 99 height 21
type input "LECHE"
click at [195, 201] on div "LECHE COCO CARTON - Sams Club" at bounding box center [198, 213] width 99 height 38
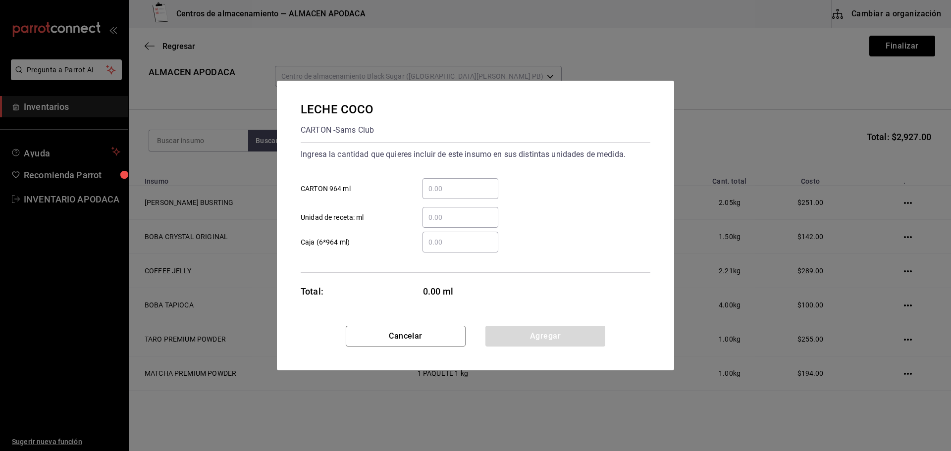
click at [448, 191] on input "​ CARTON 964 ml" at bounding box center [460, 189] width 76 height 12
type input "3"
click at [570, 334] on button "Agregar" at bounding box center [545, 336] width 120 height 21
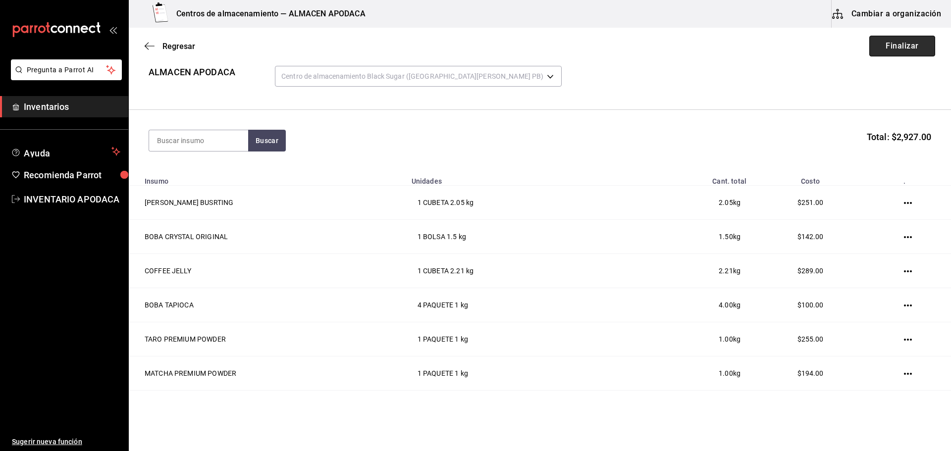
click at [872, 39] on button "Finalizar" at bounding box center [902, 46] width 66 height 21
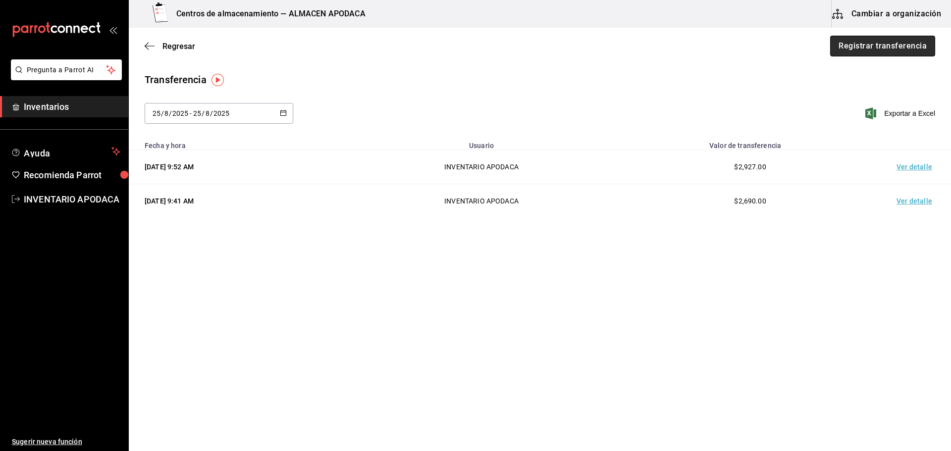
click at [851, 46] on button "Registrar transferencia" at bounding box center [882, 46] width 105 height 21
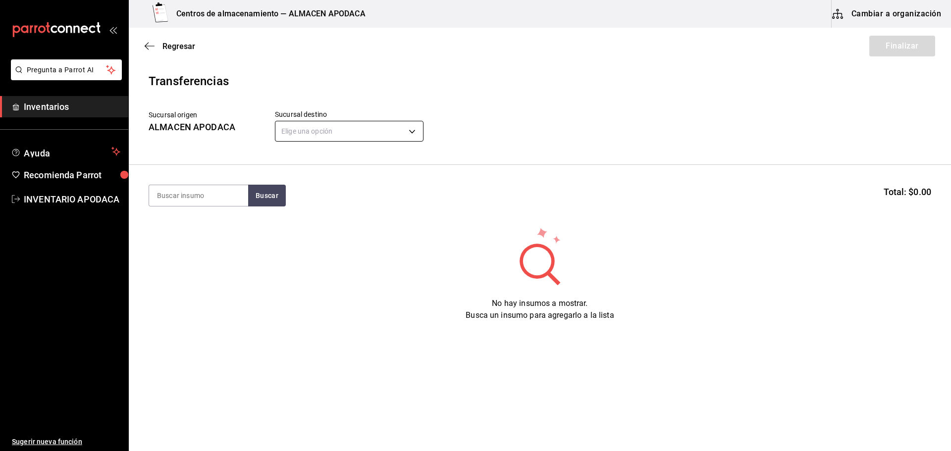
click at [354, 145] on header "Transferencias Sucursal origen ALMACEN APODACA Sucursal destino Elige una opció…" at bounding box center [540, 118] width 822 height 93
click at [362, 130] on body "Pregunta a Parrot AI Inventarios Ayuda Recomienda Parrot INVENTARIO APODACA Sug…" at bounding box center [475, 197] width 951 height 395
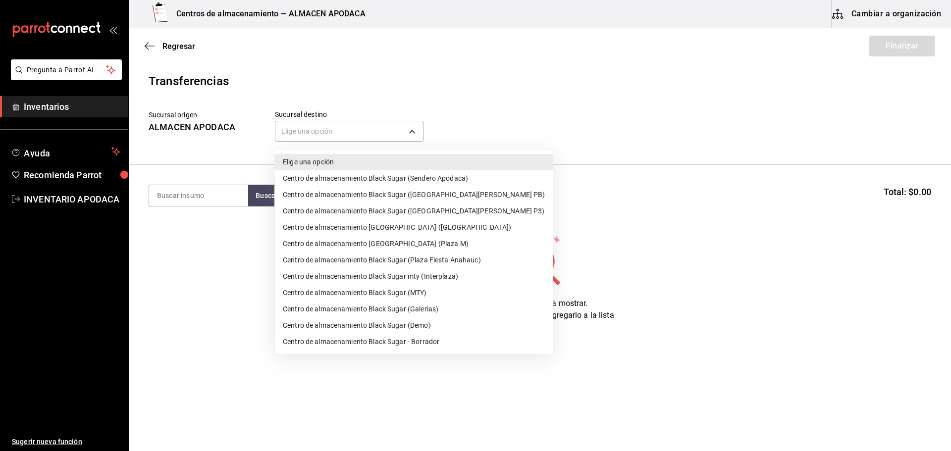
click at [419, 310] on li "Centro de almacenamiento Black Sugar (Galerias)" at bounding box center [414, 309] width 278 height 16
type input "7a577b9a-70a2-4b0f-a5c8-2e9576df8bd1"
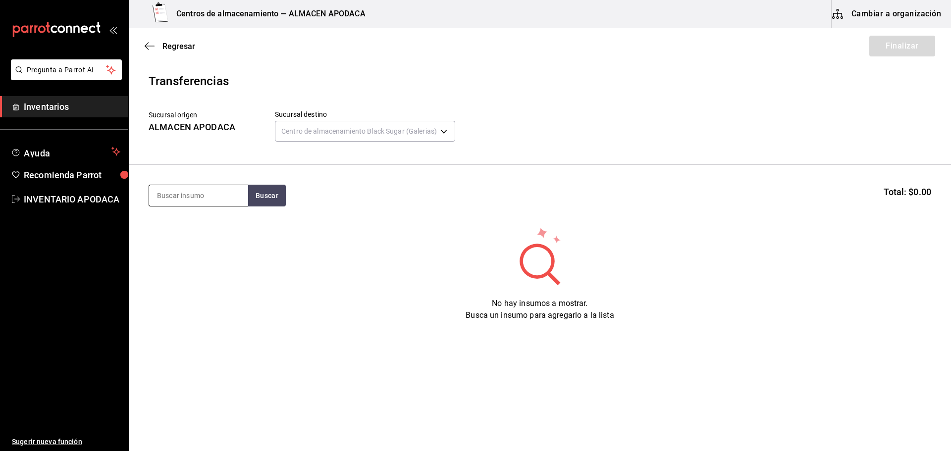
click at [196, 202] on input at bounding box center [198, 195] width 99 height 21
type input "BOBA"
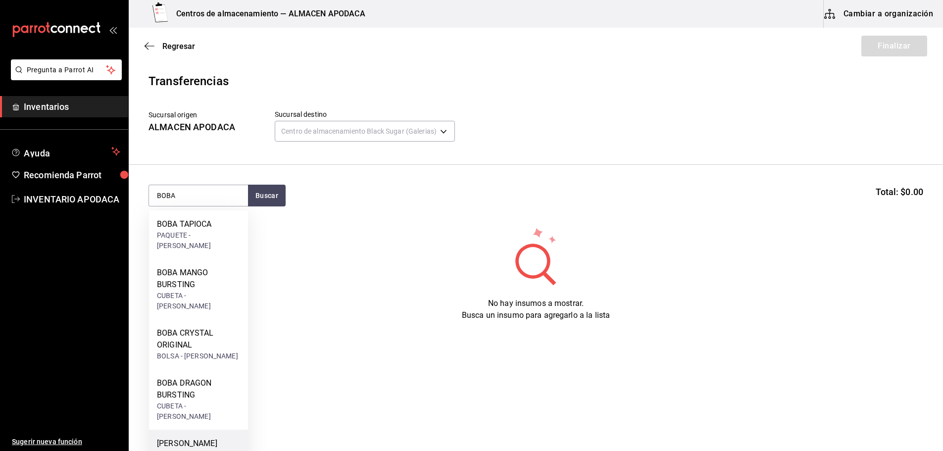
click at [215, 438] on div "[PERSON_NAME] BUSRTING" at bounding box center [198, 450] width 83 height 24
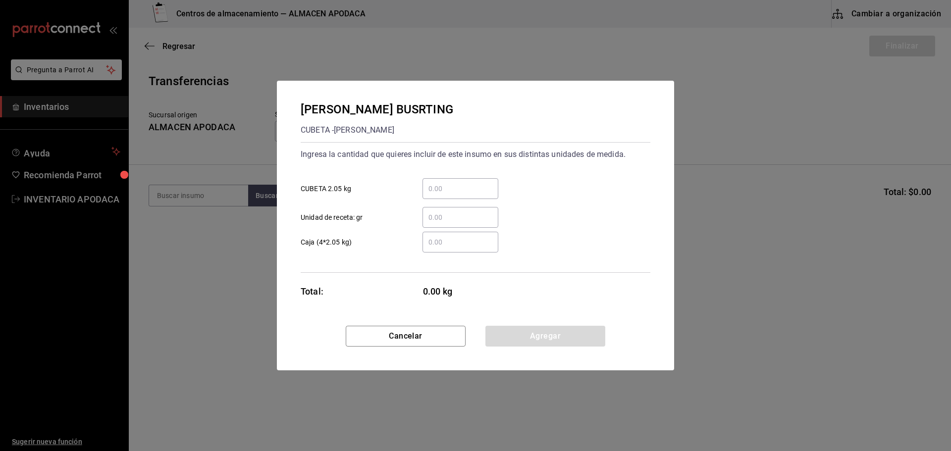
click at [471, 189] on input "​ CUBETA 2.05 kg" at bounding box center [460, 189] width 76 height 12
type input "2"
click at [549, 335] on button "Agregar" at bounding box center [545, 336] width 120 height 21
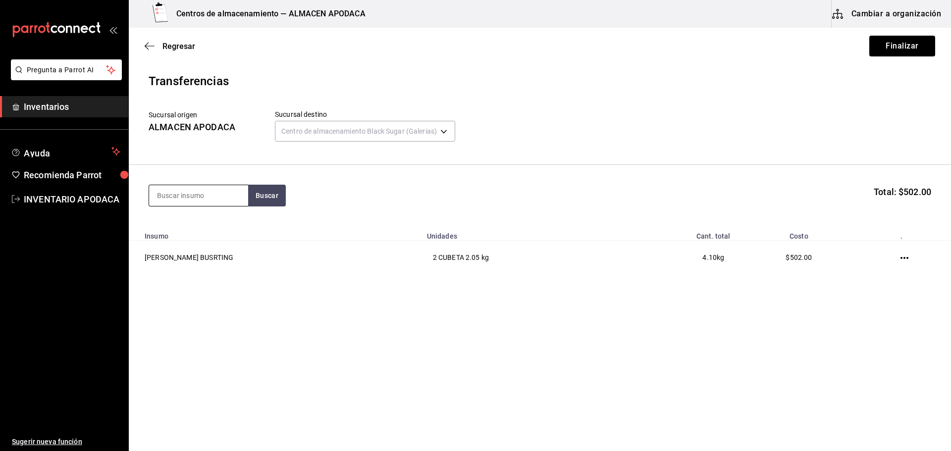
click at [213, 201] on input at bounding box center [198, 195] width 99 height 21
type input "BOBA"
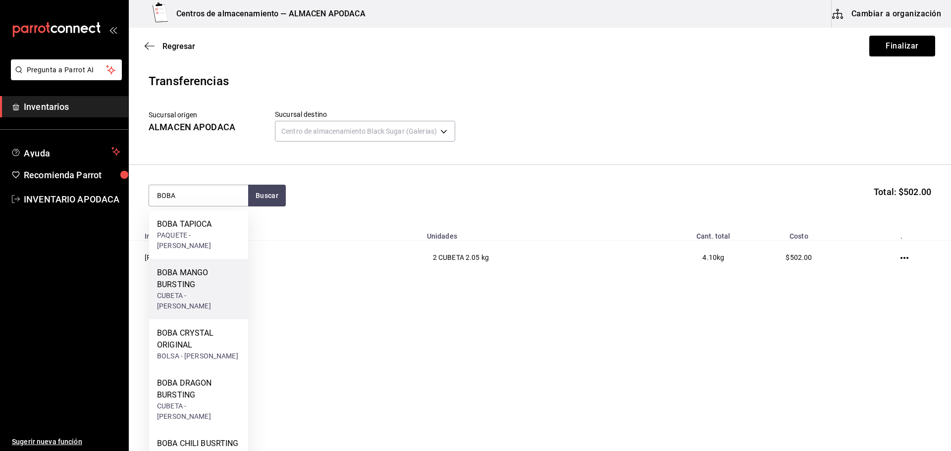
click at [225, 270] on div "BOBA MANGO BURSTING" at bounding box center [198, 279] width 83 height 24
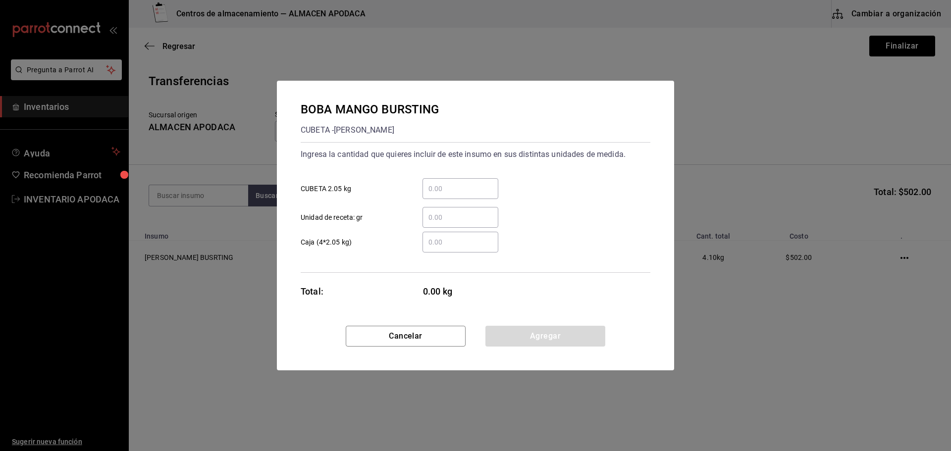
click at [460, 188] on input "​ CUBETA 2.05 kg" at bounding box center [460, 189] width 76 height 12
type input "1"
click at [527, 340] on button "Agregar" at bounding box center [545, 336] width 120 height 21
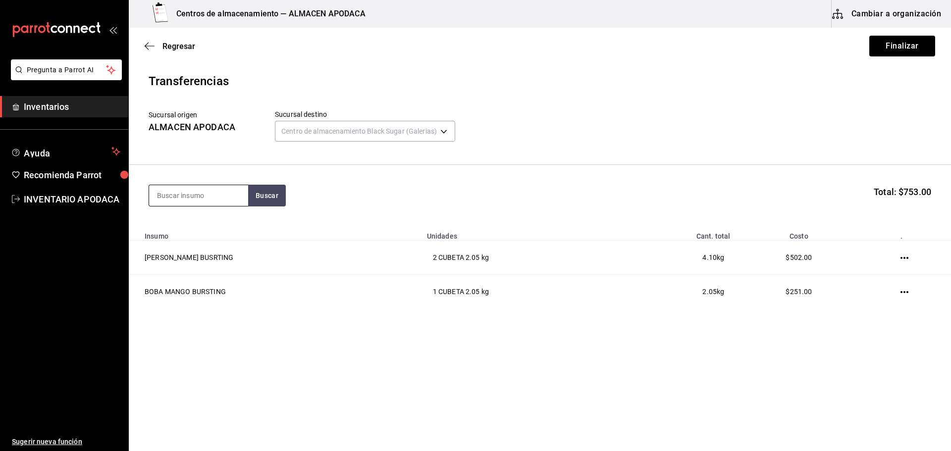
click at [207, 198] on input at bounding box center [198, 195] width 99 height 21
type input "BOBA"
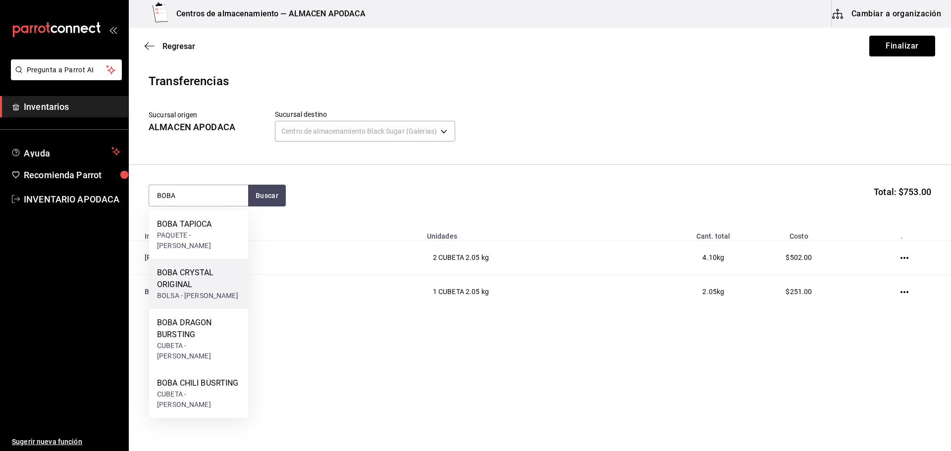
click at [212, 267] on div "BOBA CRYSTAL ORIGINAL" at bounding box center [198, 279] width 83 height 24
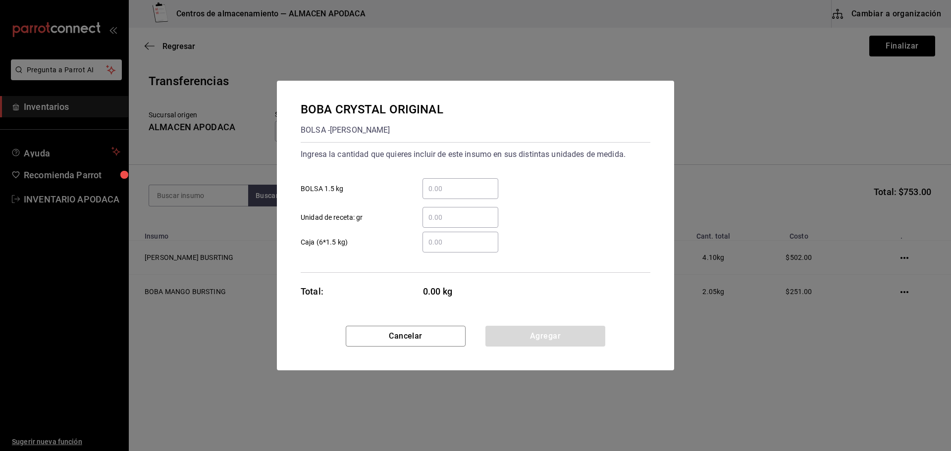
click at [479, 188] on input "​ BOLSA 1.5 kg" at bounding box center [460, 189] width 76 height 12
type input "2"
click at [532, 338] on button "Agregar" at bounding box center [545, 336] width 120 height 21
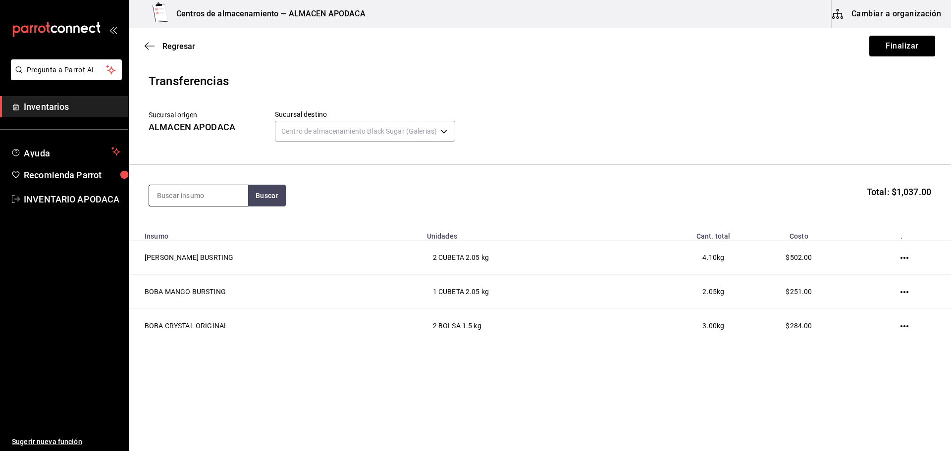
click at [192, 196] on input at bounding box center [198, 195] width 99 height 21
type input "JELLY"
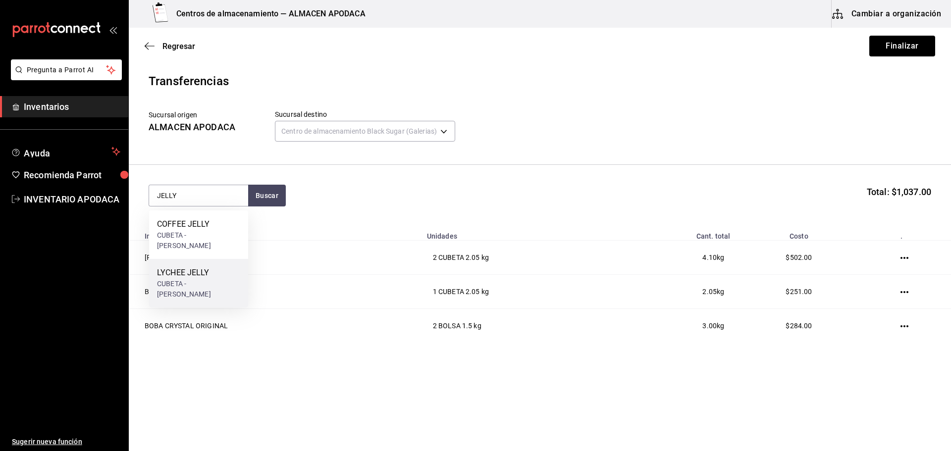
click at [197, 267] on div "LYCHEE JELLY" at bounding box center [198, 273] width 83 height 12
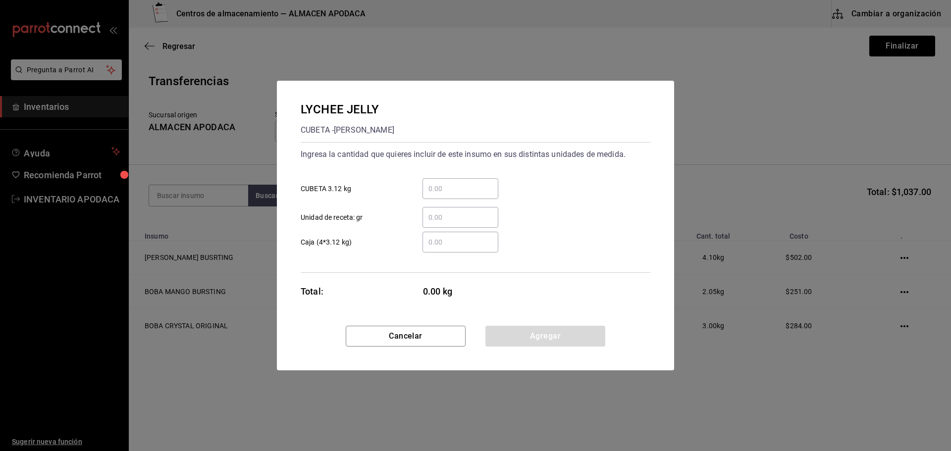
click at [466, 194] on input "​ CUBETA 3.12 kg" at bounding box center [460, 189] width 76 height 12
type input "1"
click at [530, 332] on button "Agregar" at bounding box center [545, 336] width 120 height 21
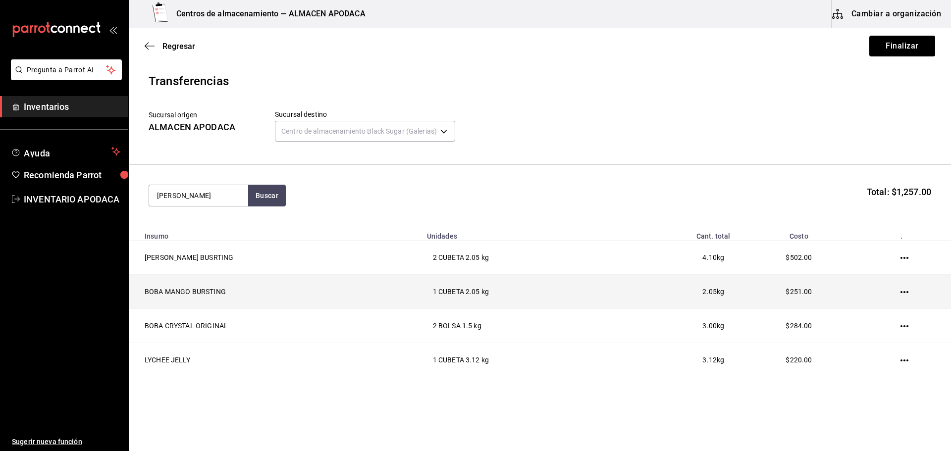
type input "BOBA"
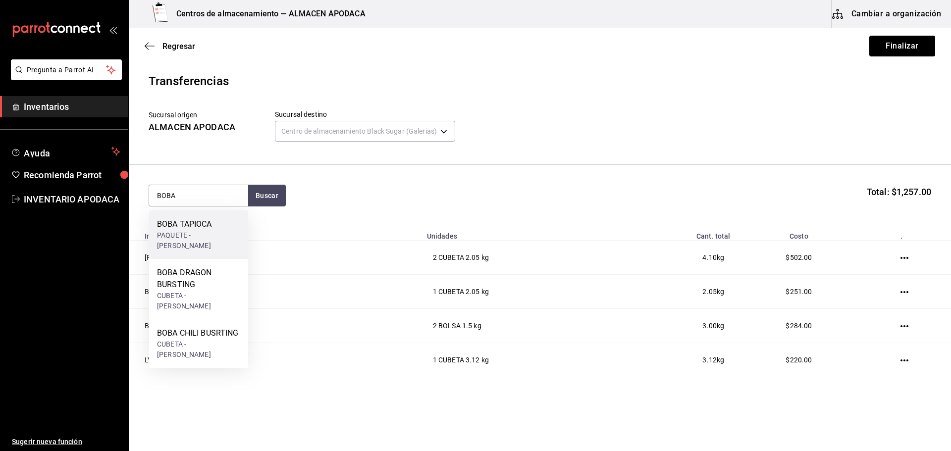
click at [175, 230] on div "BOBA TAPIOCA PAQUETE - [PERSON_NAME]" at bounding box center [198, 234] width 83 height 33
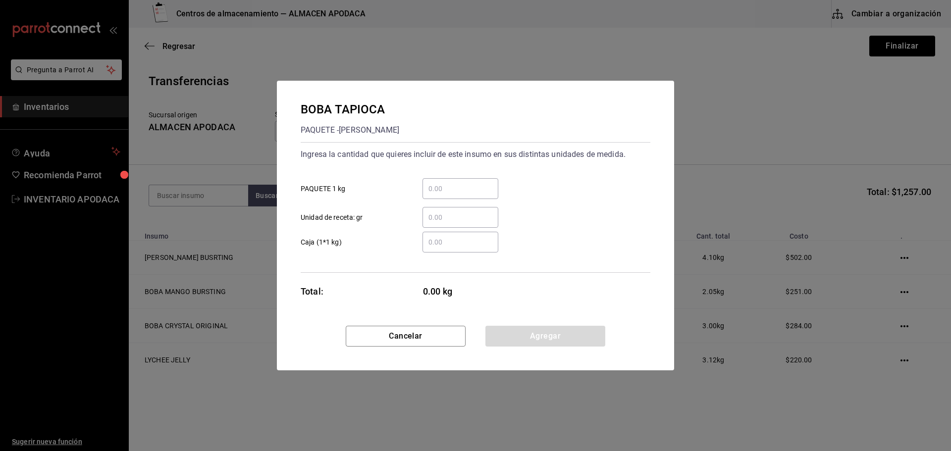
click at [457, 191] on input "​ PAQUETE 1 kg" at bounding box center [460, 189] width 76 height 12
type input "5"
click at [539, 344] on button "Agregar" at bounding box center [545, 336] width 120 height 21
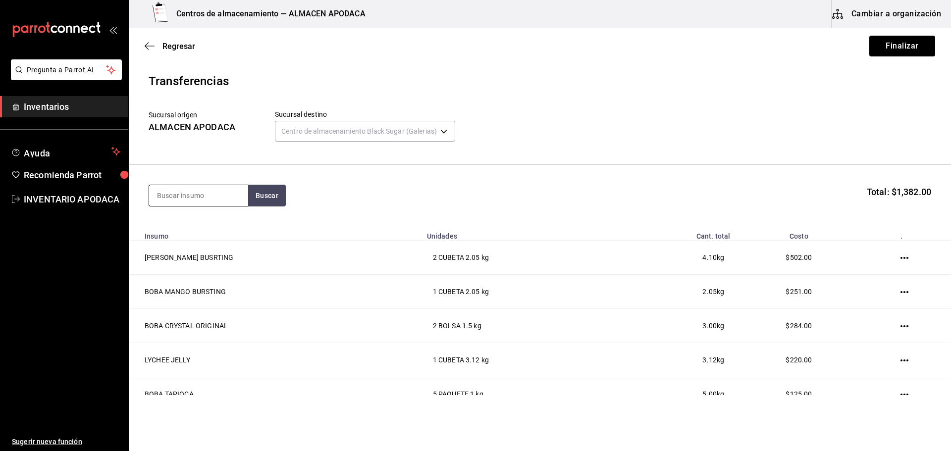
click at [214, 190] on input at bounding box center [198, 195] width 99 height 21
type input "OREO"
click at [203, 222] on div "GALLETA OREO" at bounding box center [195, 224] width 76 height 12
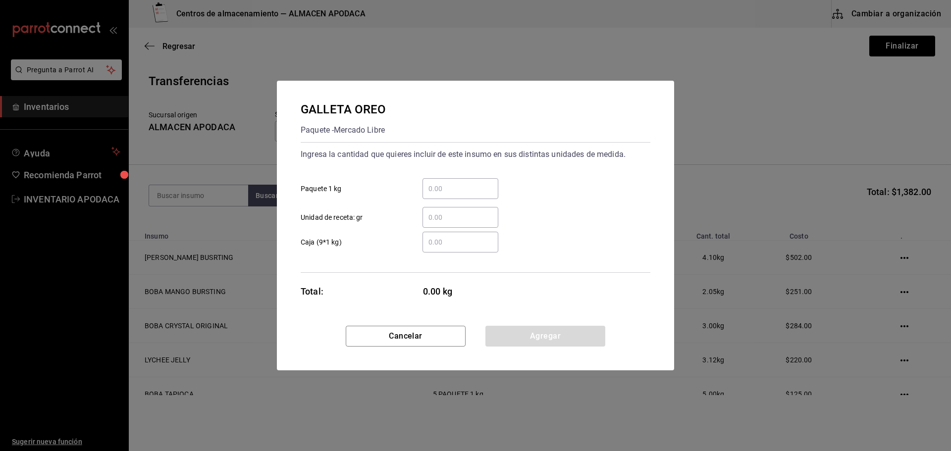
click at [465, 188] on input "​ Paquete 1 kg" at bounding box center [460, 189] width 76 height 12
type input "3"
click at [546, 345] on button "Agregar" at bounding box center [545, 336] width 120 height 21
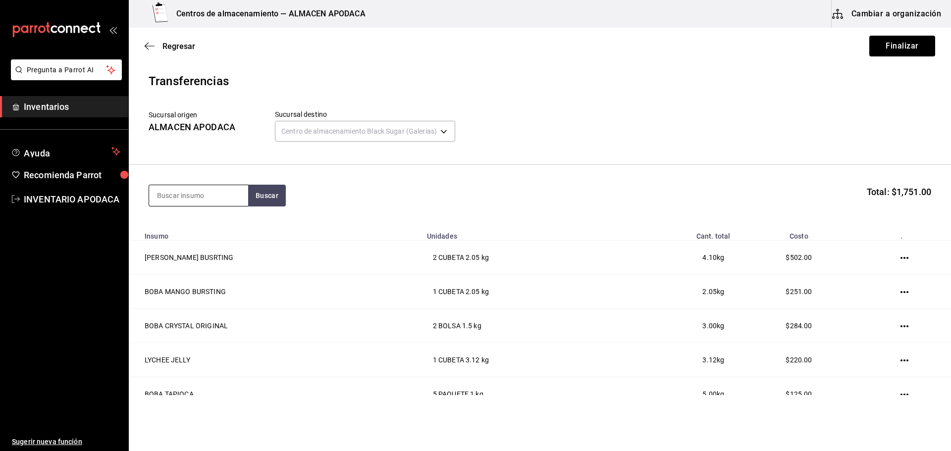
click at [179, 199] on input at bounding box center [198, 195] width 99 height 21
click at [186, 198] on input at bounding box center [198, 195] width 99 height 21
type input "TARO"
click at [197, 228] on div "TARO PREMIUM POWDER" at bounding box center [198, 230] width 83 height 24
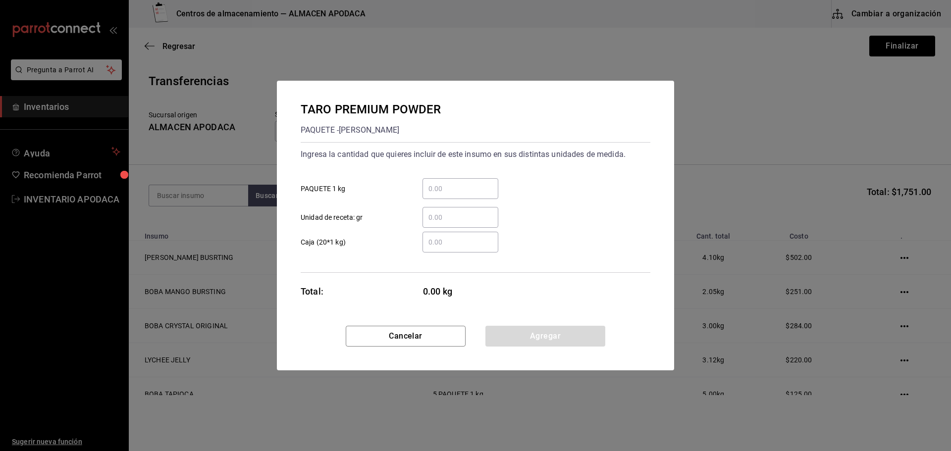
click at [428, 189] on input "​ PAQUETE 1 kg" at bounding box center [460, 189] width 76 height 12
type input "5"
drag, startPoint x: 523, startPoint y: 338, endPoint x: 458, endPoint y: 316, distance: 68.9
click at [523, 338] on button "Agregar" at bounding box center [545, 336] width 120 height 21
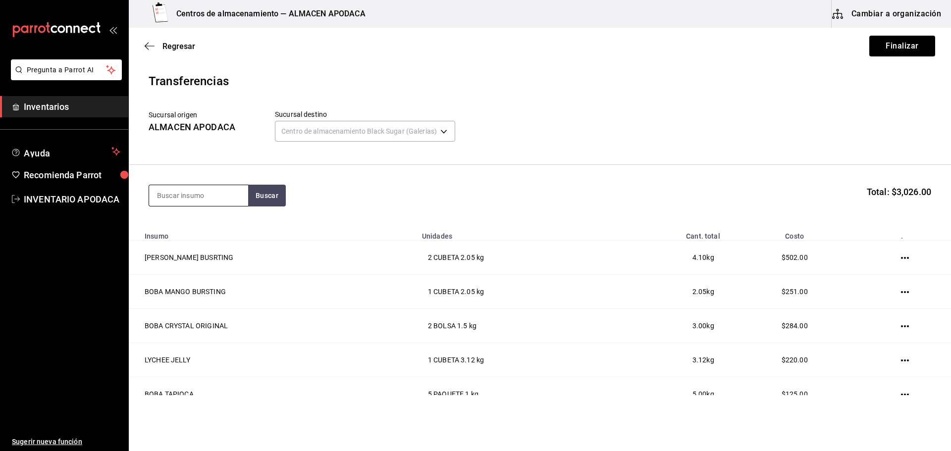
click at [211, 195] on input at bounding box center [198, 195] width 99 height 21
type input "MATCHA"
click at [190, 226] on div "MATCHA PREMIUM POWDER" at bounding box center [198, 230] width 83 height 24
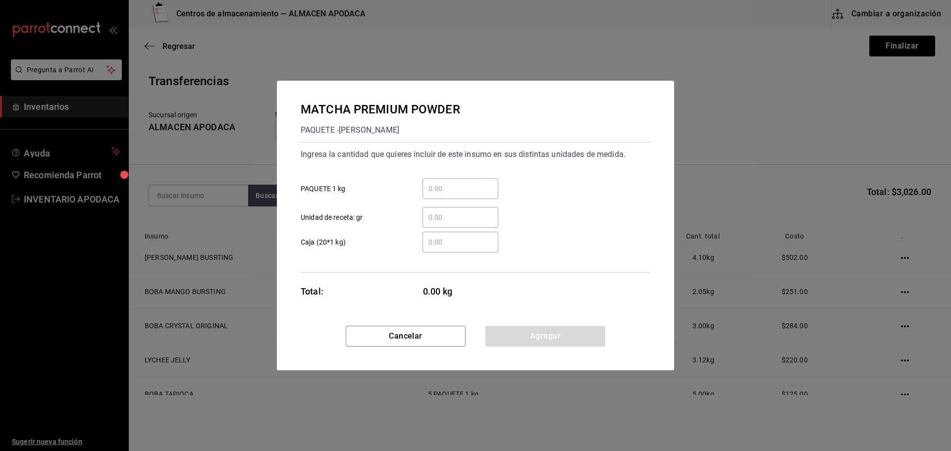
click at [472, 203] on div "​ Unidad de receta: gr" at bounding box center [472, 213] width 358 height 29
click at [468, 190] on input "​ PAQUETE 1 kg" at bounding box center [460, 189] width 76 height 12
type input "2"
type input "1"
click at [518, 336] on button "Agregar" at bounding box center [545, 336] width 120 height 21
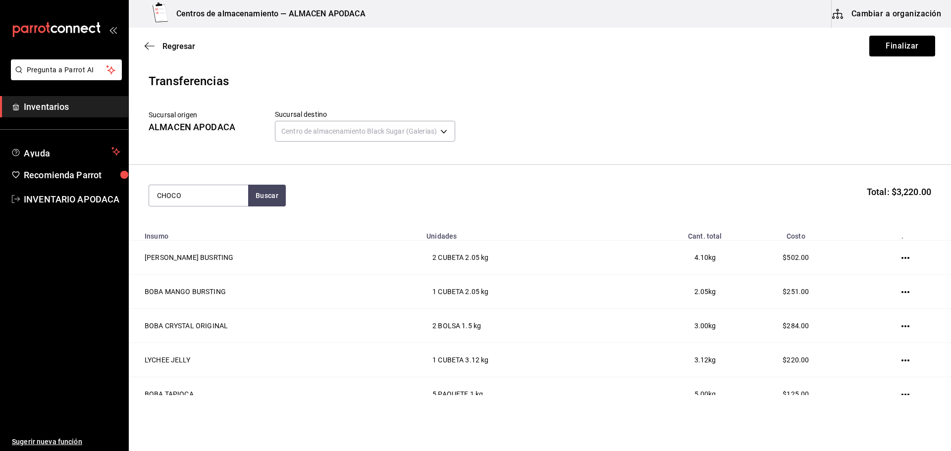
type input "CHOCO"
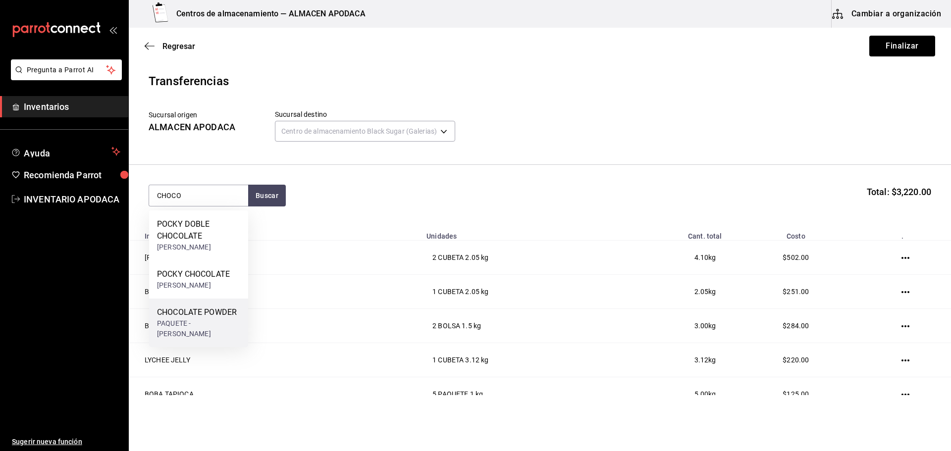
click at [225, 328] on div "PAQUETE - [PERSON_NAME]" at bounding box center [198, 328] width 83 height 21
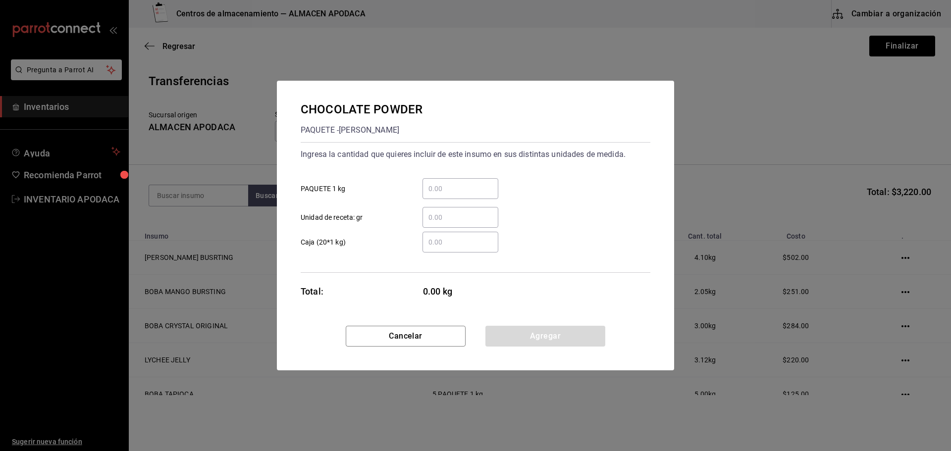
click at [446, 190] on input "​ PAQUETE 1 kg" at bounding box center [460, 189] width 76 height 12
type input "1"
drag, startPoint x: 547, startPoint y: 337, endPoint x: 519, endPoint y: 322, distance: 31.7
click at [547, 337] on button "Agregar" at bounding box center [545, 336] width 120 height 21
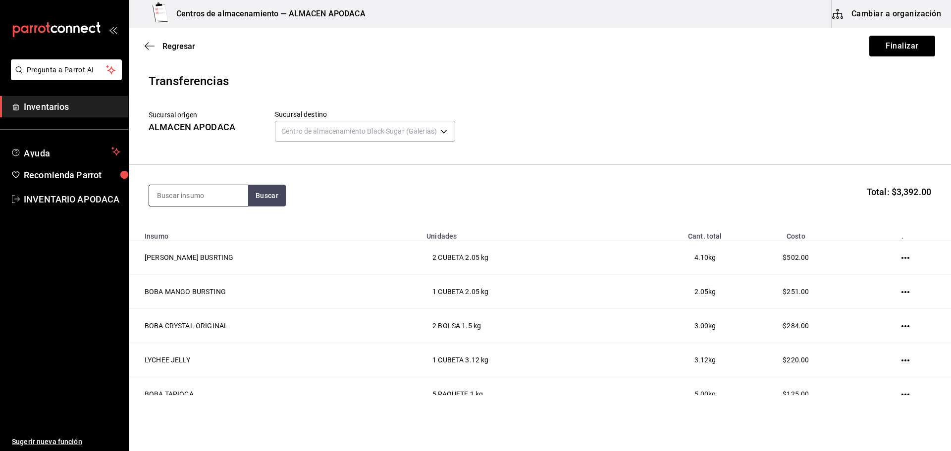
click at [173, 188] on input at bounding box center [198, 195] width 99 height 21
type input "LAVAN"
click at [185, 229] on div "LAVANDER POWDER" at bounding box center [198, 224] width 83 height 12
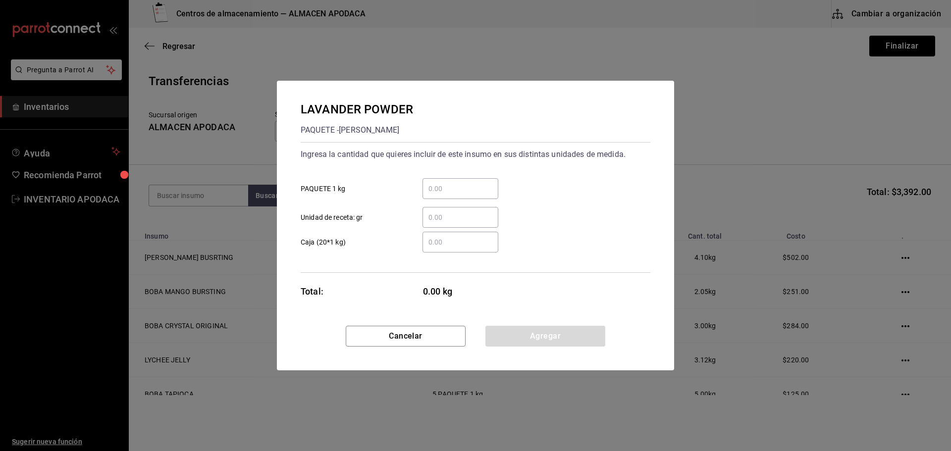
click at [455, 187] on input "​ PAQUETE 1 kg" at bounding box center [460, 189] width 76 height 12
type input "1"
click at [529, 341] on button "Agregar" at bounding box center [545, 336] width 120 height 21
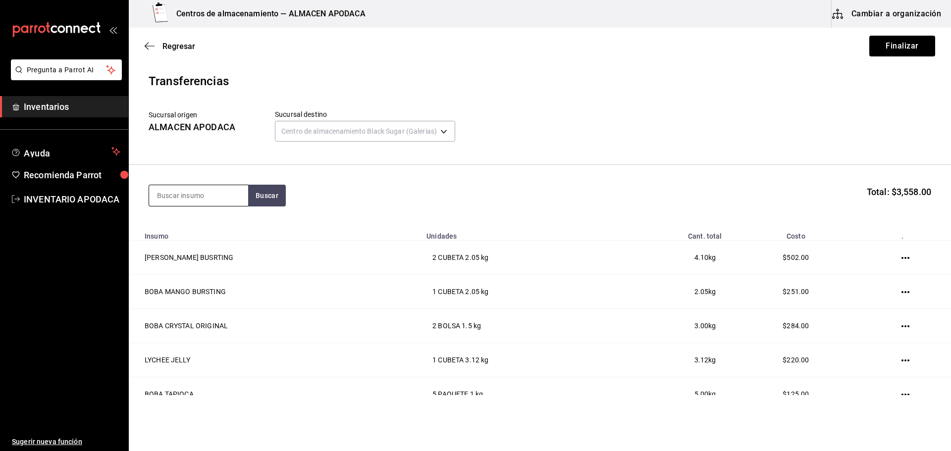
click at [226, 201] on input at bounding box center [198, 195] width 99 height 21
type input "ICE"
click at [225, 227] on div "ICE MOCA POWDER" at bounding box center [198, 224] width 83 height 12
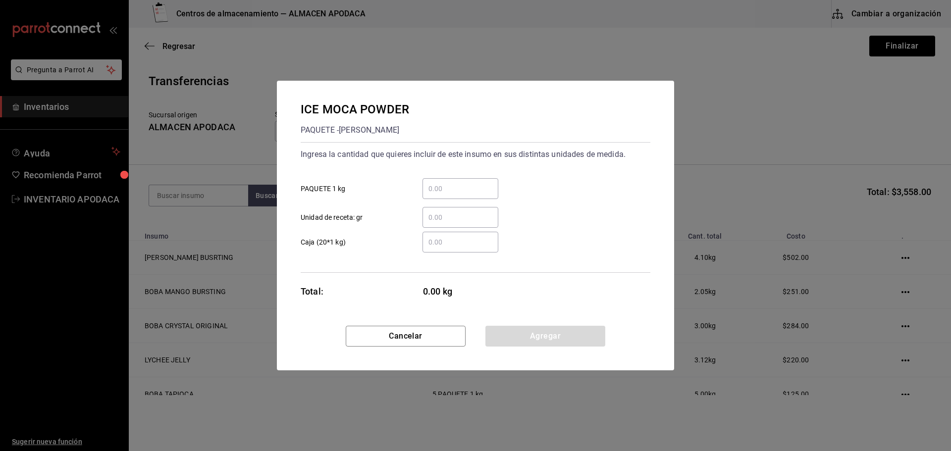
click at [460, 193] on input "​ PAQUETE 1 kg" at bounding box center [460, 189] width 76 height 12
type input "1"
click at [516, 337] on button "Agregar" at bounding box center [545, 336] width 120 height 21
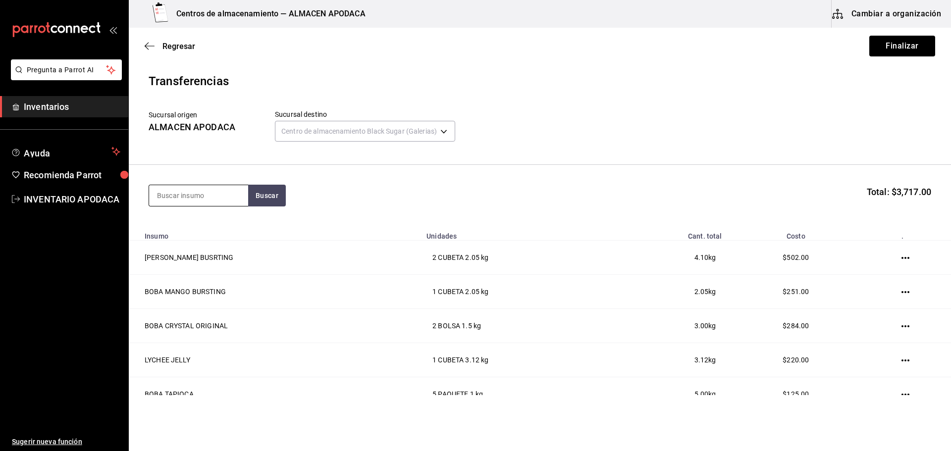
click at [207, 203] on input at bounding box center [198, 195] width 99 height 21
type input "COFF"
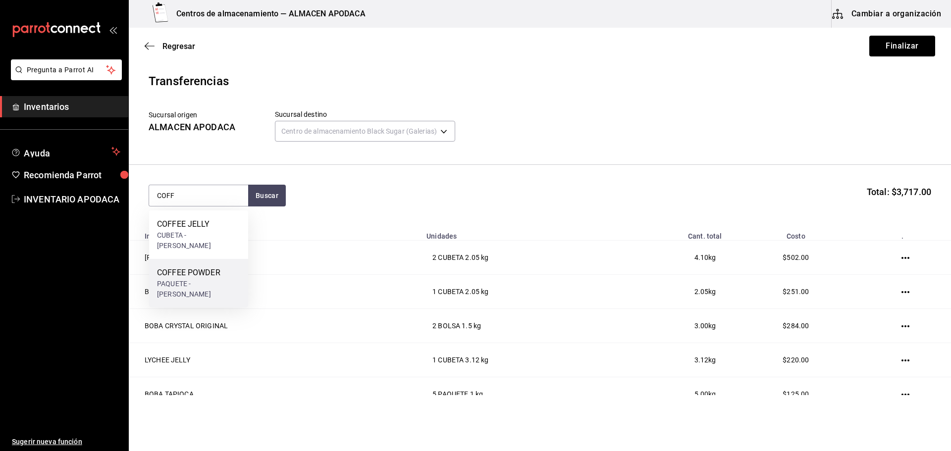
click at [199, 279] on div "PAQUETE - [PERSON_NAME]" at bounding box center [198, 289] width 83 height 21
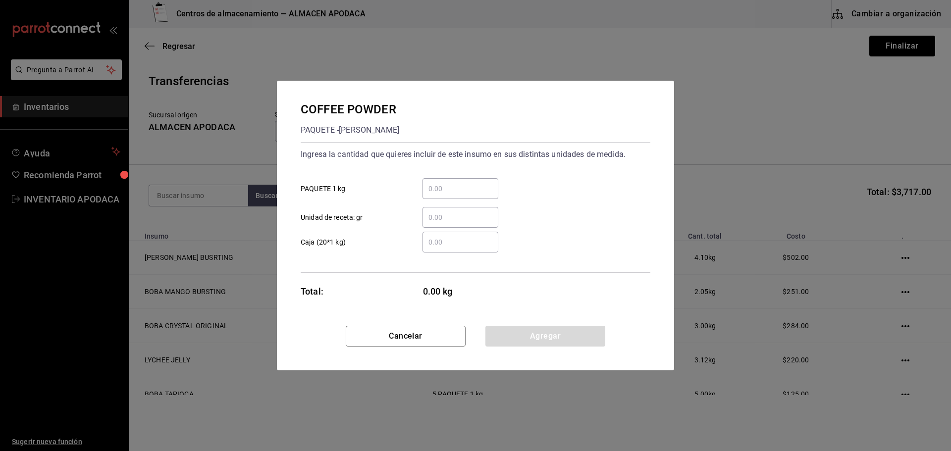
click at [438, 184] on input "​ PAQUETE 1 kg" at bounding box center [460, 189] width 76 height 12
type input "3"
click at [499, 331] on button "Agregar" at bounding box center [545, 336] width 120 height 21
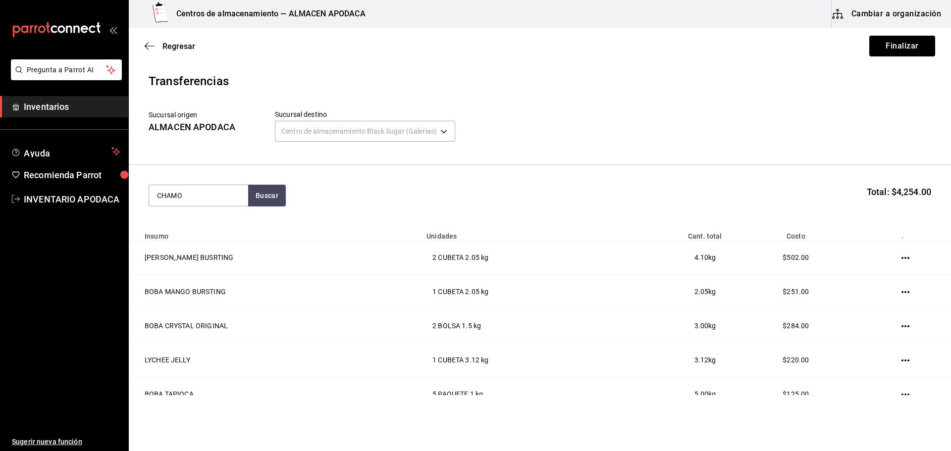
type input "CHAMO"
click at [216, 230] on div "CHAMOY SYRUP" at bounding box center [189, 224] width 65 height 12
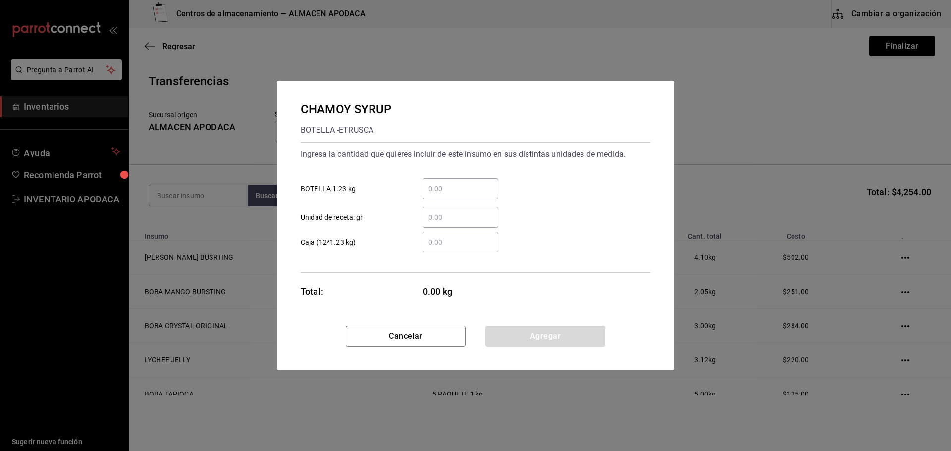
click at [464, 182] on div "​" at bounding box center [460, 188] width 76 height 21
click at [464, 183] on input "​ BOTELLA 1.23 kg" at bounding box center [460, 189] width 76 height 12
type input "1"
click at [529, 328] on button "Agregar" at bounding box center [545, 336] width 120 height 21
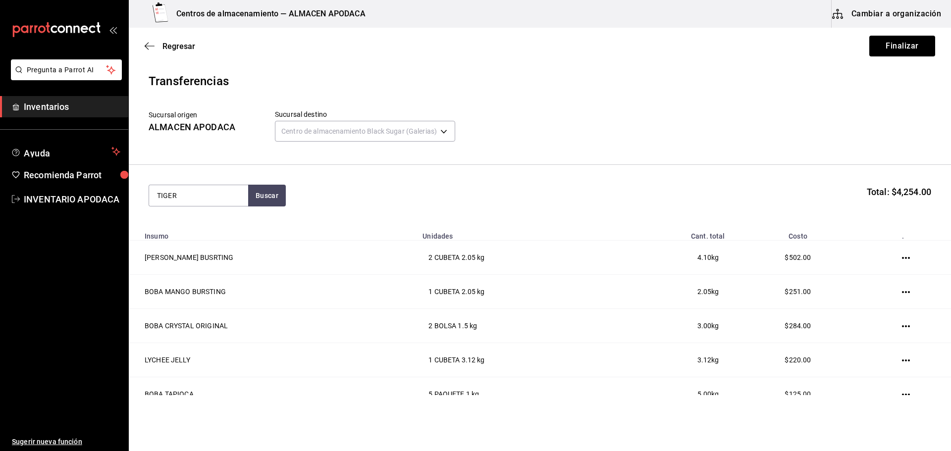
type input "TIGER"
click at [197, 223] on div "[PERSON_NAME] SUGAR" at bounding box center [198, 230] width 83 height 24
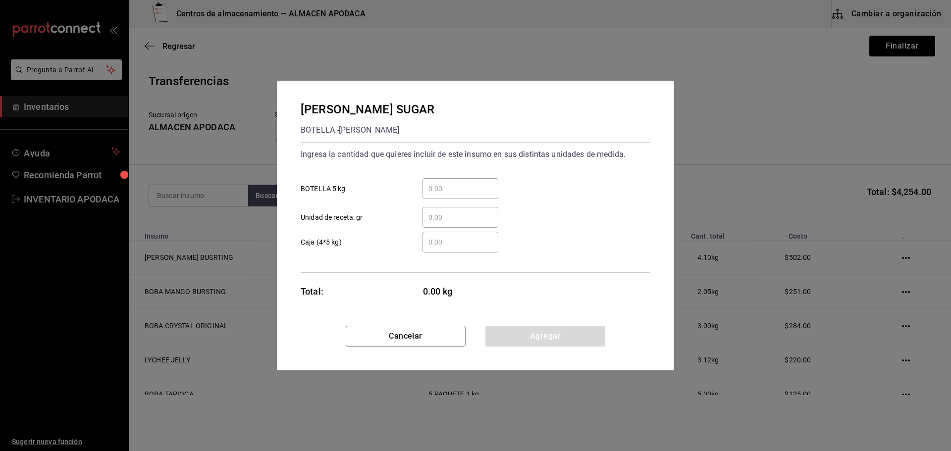
click at [446, 186] on input "​ BOTELLA 5 kg" at bounding box center [460, 189] width 76 height 12
type input "1"
click at [531, 345] on button "Agregar" at bounding box center [545, 336] width 120 height 21
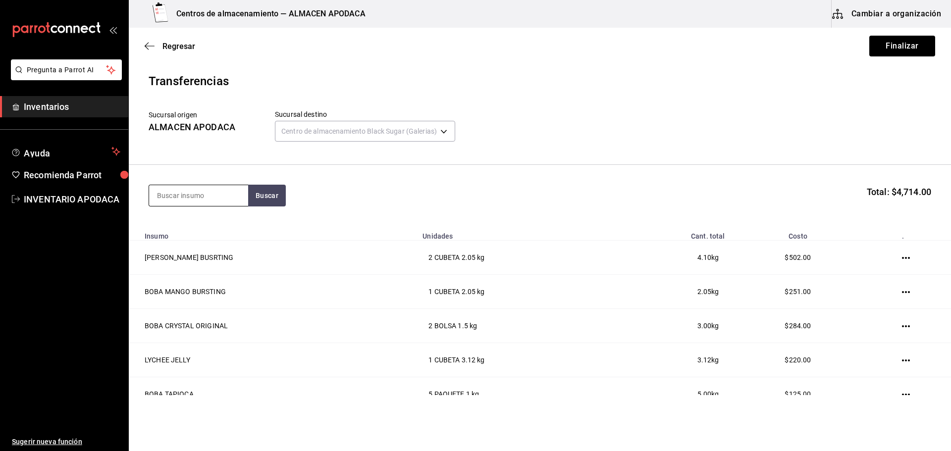
click at [208, 197] on input at bounding box center [198, 195] width 99 height 21
type input "CARA"
click at [191, 219] on div "CARAMEL SYRUP" at bounding box center [198, 224] width 83 height 12
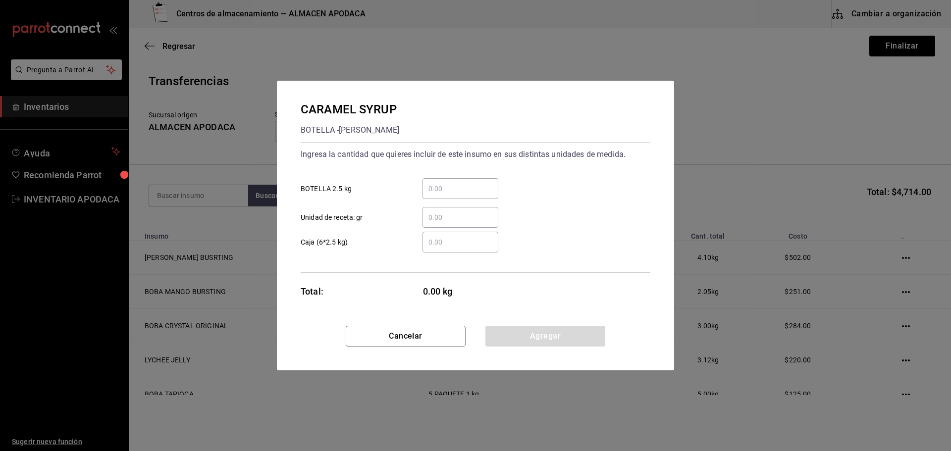
click at [458, 197] on div "​" at bounding box center [460, 188] width 76 height 21
click at [458, 195] on input "​ BOTELLA 2.5 kg" at bounding box center [460, 189] width 76 height 12
type input "1"
click at [503, 333] on button "Agregar" at bounding box center [545, 336] width 120 height 21
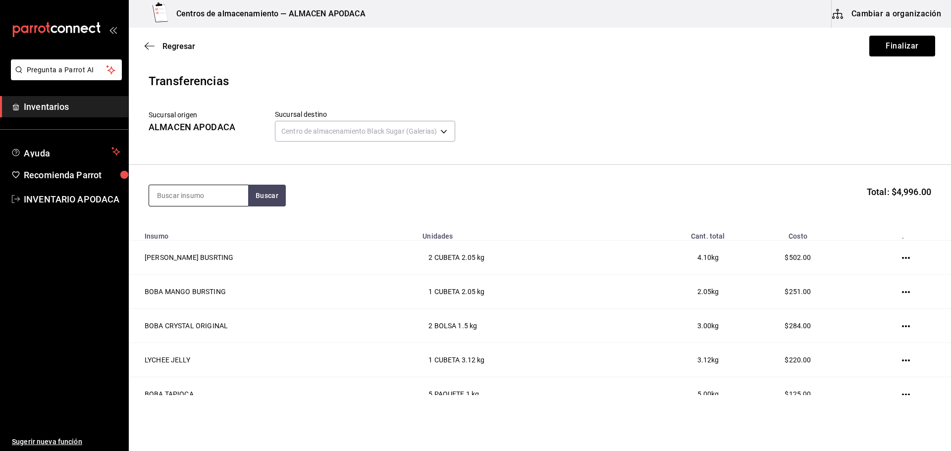
click at [229, 200] on input at bounding box center [198, 195] width 99 height 21
type input "LEMO"
click at [240, 229] on div "LEMON SYRUP BOTELLA - [PERSON_NAME]" at bounding box center [198, 234] width 99 height 49
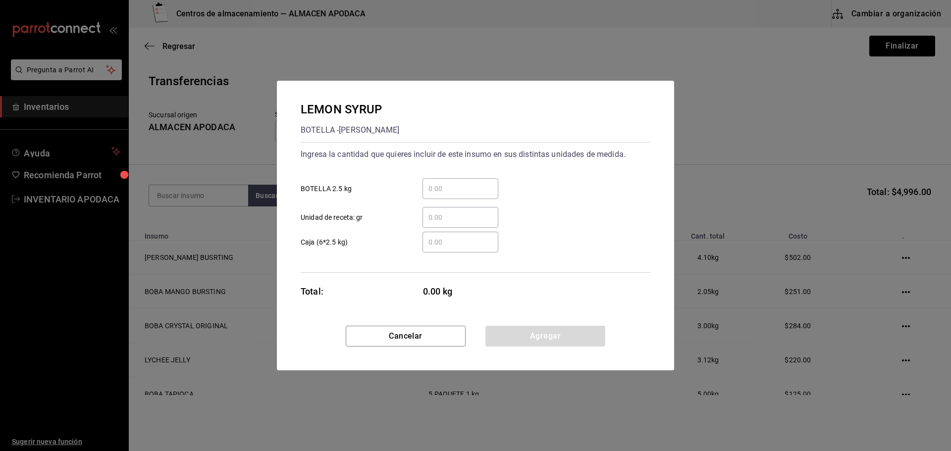
click at [461, 186] on input "​ BOTELLA 2.5 kg" at bounding box center [460, 189] width 76 height 12
type input "1"
click at [521, 331] on button "Agregar" at bounding box center [545, 336] width 120 height 21
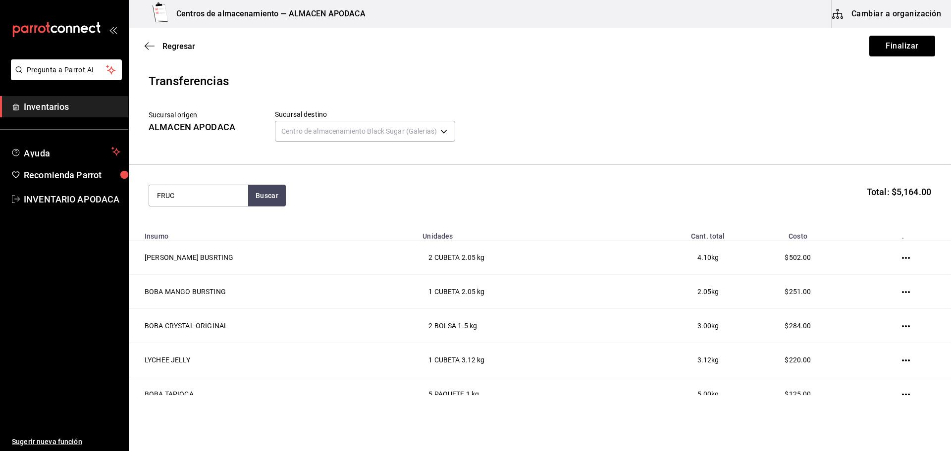
type input "FRUC"
click at [198, 231] on div "BOTE - [PERSON_NAME]" at bounding box center [195, 235] width 77 height 10
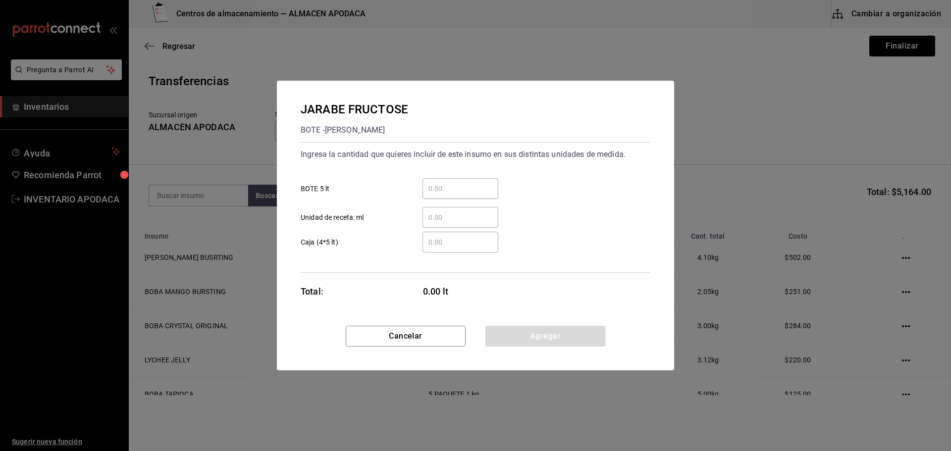
click at [449, 180] on div "​" at bounding box center [460, 188] width 76 height 21
click at [449, 183] on input "​ BOTE 5 lt" at bounding box center [460, 189] width 76 height 12
type input "2"
click at [524, 328] on button "Agregar" at bounding box center [545, 336] width 120 height 21
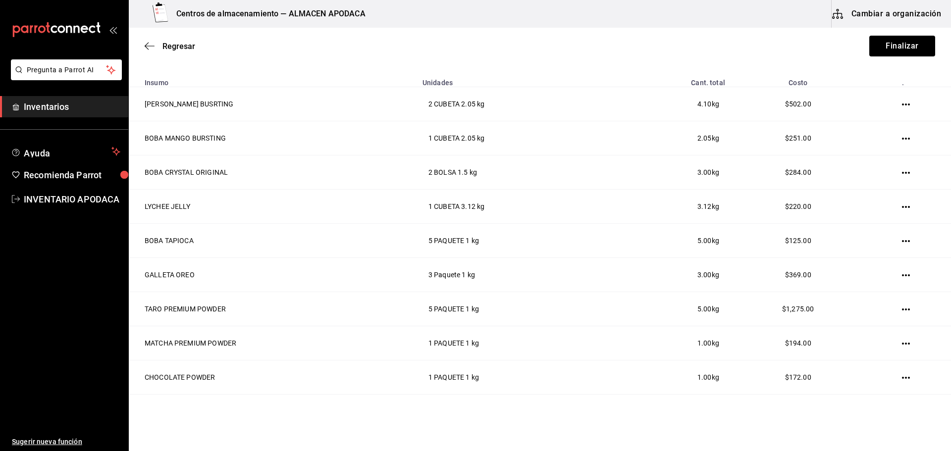
scroll to position [62, 0]
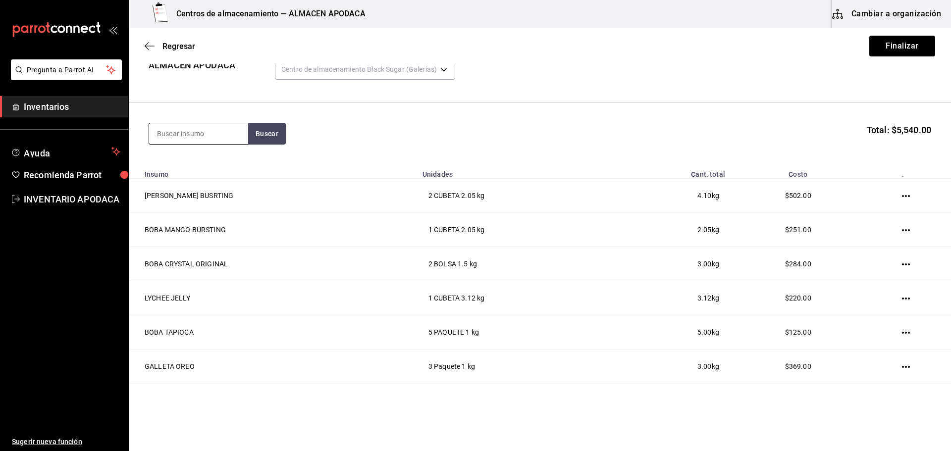
click at [223, 134] on input at bounding box center [198, 133] width 99 height 21
type input "H"
type input "JAM"
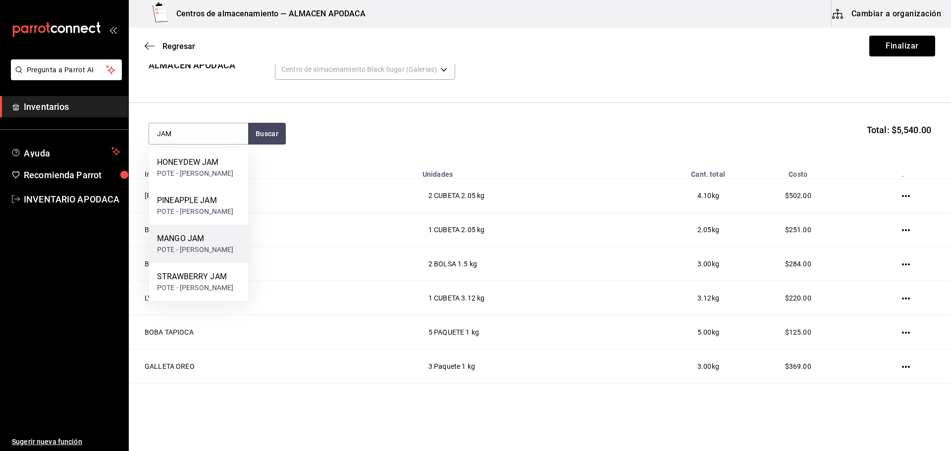
drag, startPoint x: 171, startPoint y: 244, endPoint x: 192, endPoint y: 236, distance: 22.4
click at [192, 236] on div "MANGO JAM" at bounding box center [195, 239] width 77 height 12
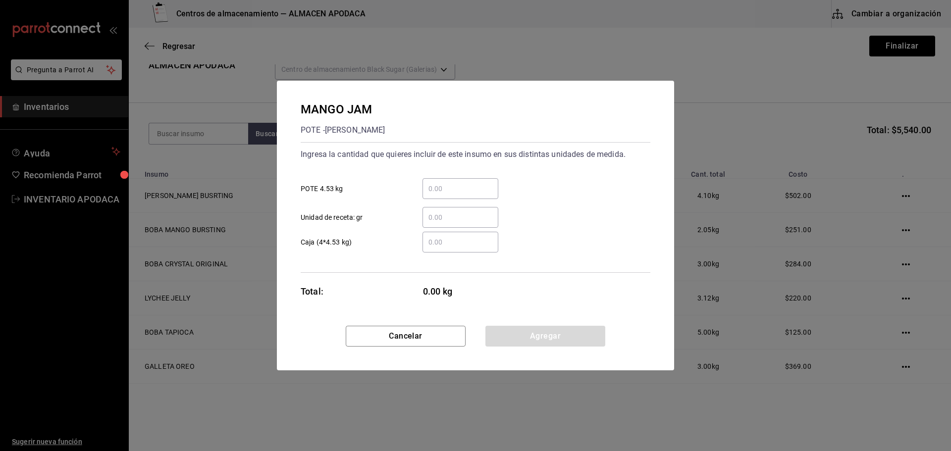
click at [435, 186] on input "​ POTE 4.53 kg" at bounding box center [460, 189] width 76 height 12
type input "3"
type input "2"
click at [514, 332] on button "Agregar" at bounding box center [545, 336] width 120 height 21
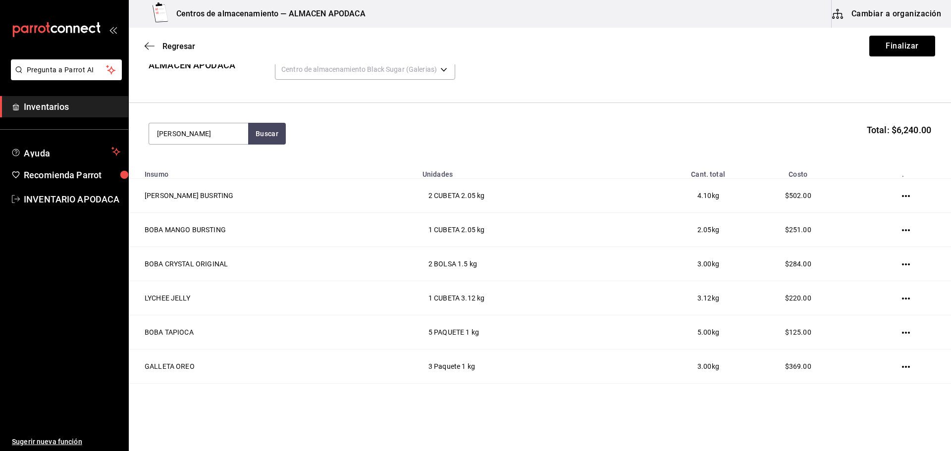
type input "JAM"
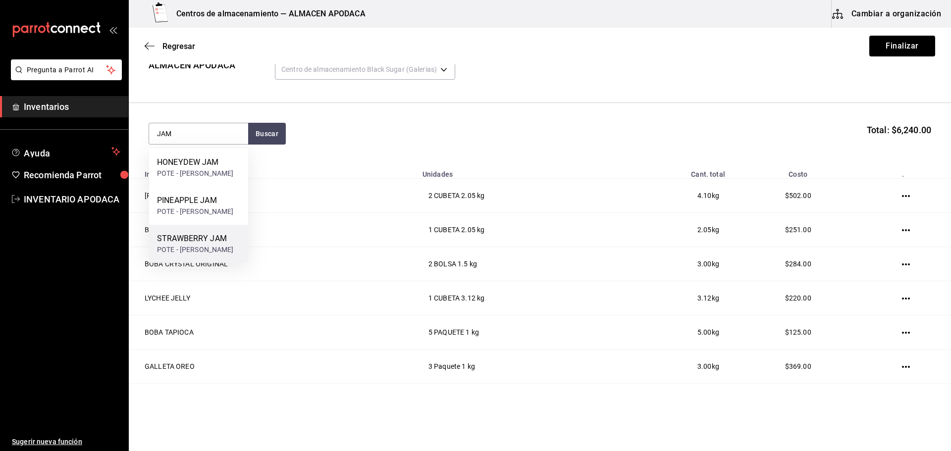
click at [218, 247] on div "POTE - [PERSON_NAME]" at bounding box center [195, 250] width 77 height 10
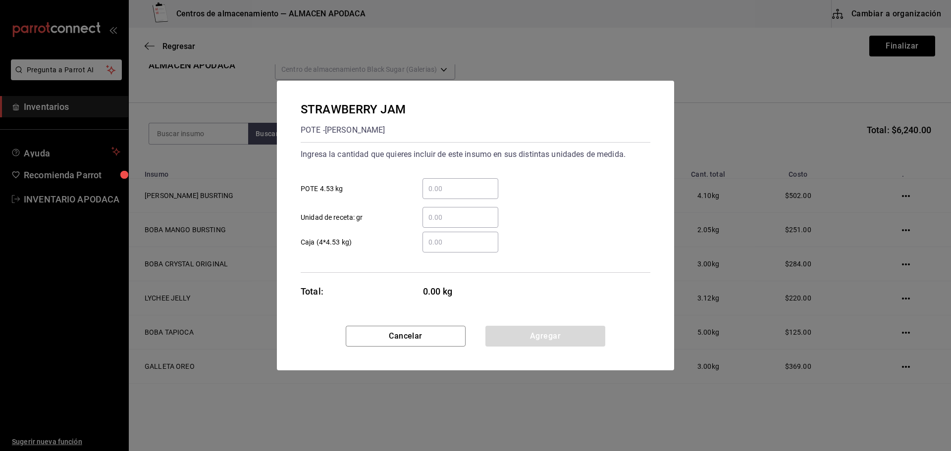
click at [455, 178] on div "​" at bounding box center [460, 188] width 76 height 21
click at [455, 183] on input "​ POTE 4.53 kg" at bounding box center [460, 189] width 76 height 12
type input "2"
click at [507, 335] on button "Agregar" at bounding box center [545, 336] width 120 height 21
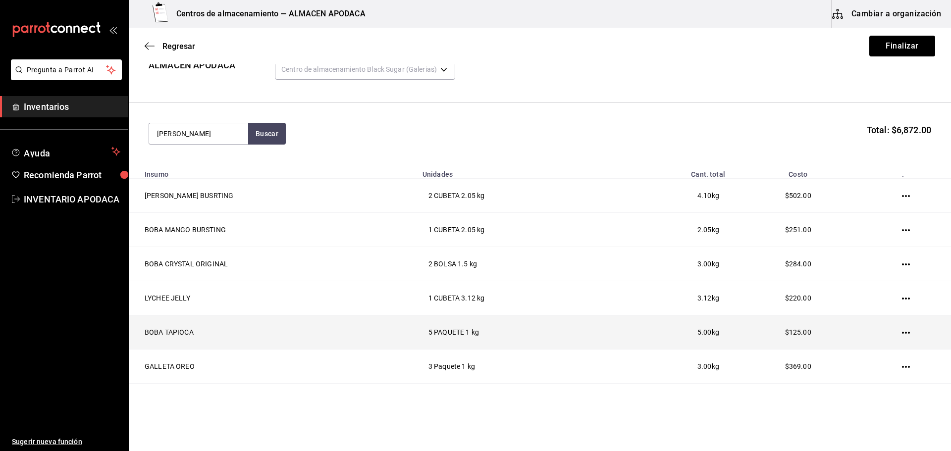
type input "JAM"
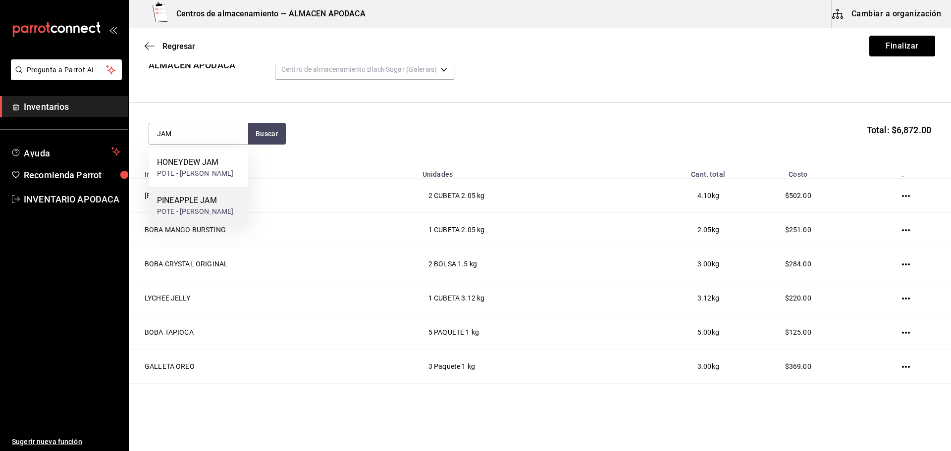
click at [209, 197] on div "PINEAPPLE JAM" at bounding box center [195, 201] width 77 height 12
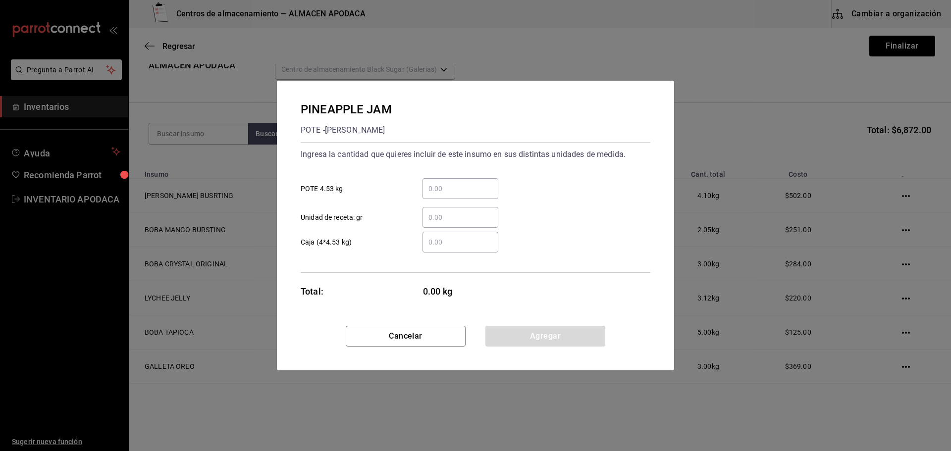
click at [440, 182] on div "​" at bounding box center [460, 188] width 76 height 21
click at [440, 183] on input "​ POTE 4.53 kg" at bounding box center [460, 189] width 76 height 12
type input "1"
click at [509, 336] on button "Agregar" at bounding box center [545, 336] width 120 height 21
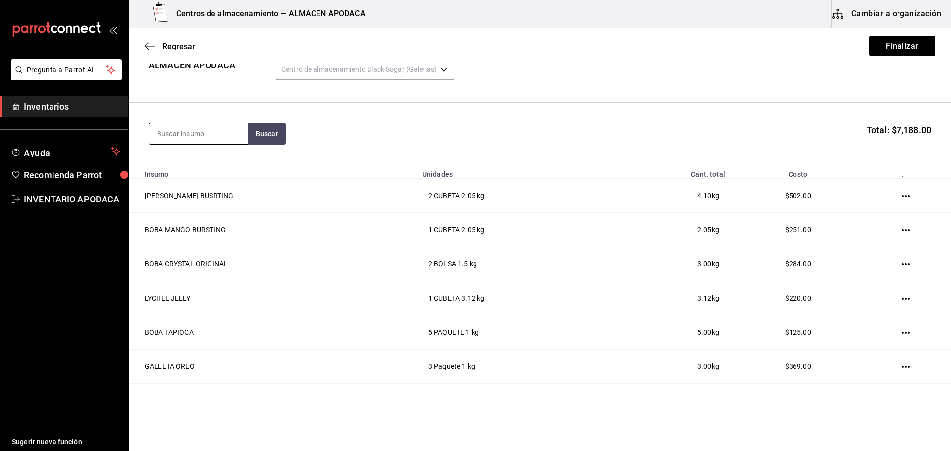
click at [168, 130] on input at bounding box center [198, 133] width 99 height 21
type input "POPO"
click at [162, 163] on div "POPOTE BLACK" at bounding box center [198, 162] width 83 height 12
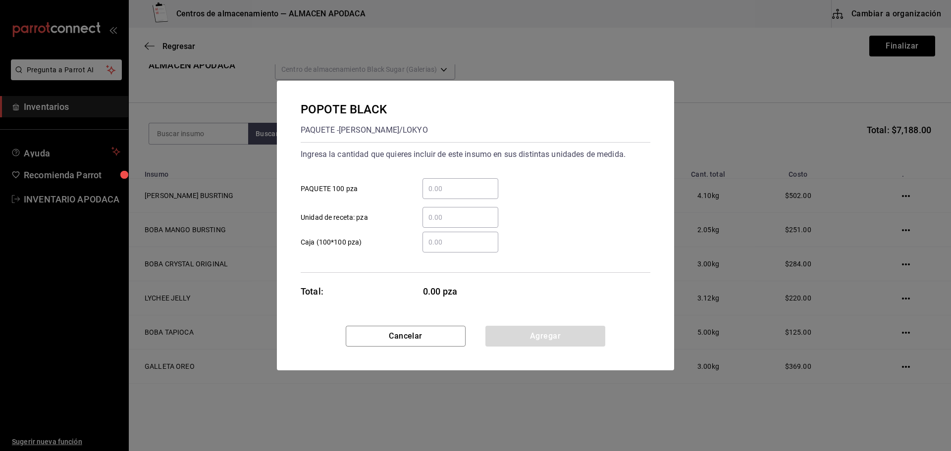
click at [446, 197] on div "​" at bounding box center [460, 188] width 76 height 21
click at [446, 195] on input "​ PAQUETE 100 pza" at bounding box center [460, 189] width 76 height 12
type input "5"
click at [528, 337] on button "Agregar" at bounding box center [545, 336] width 120 height 21
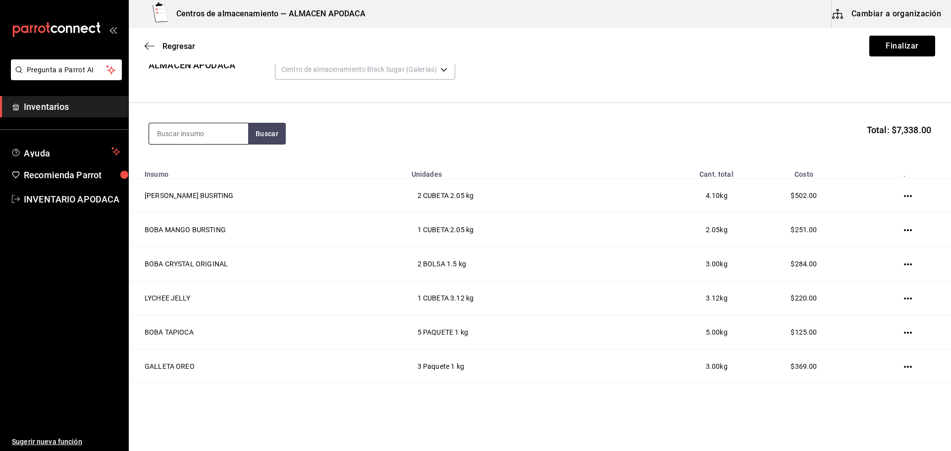
click at [204, 143] on input at bounding box center [198, 133] width 99 height 21
type input "SERVI"
click at [207, 173] on div "Paquete - [PERSON_NAME]/LOKYO" at bounding box center [198, 178] width 83 height 21
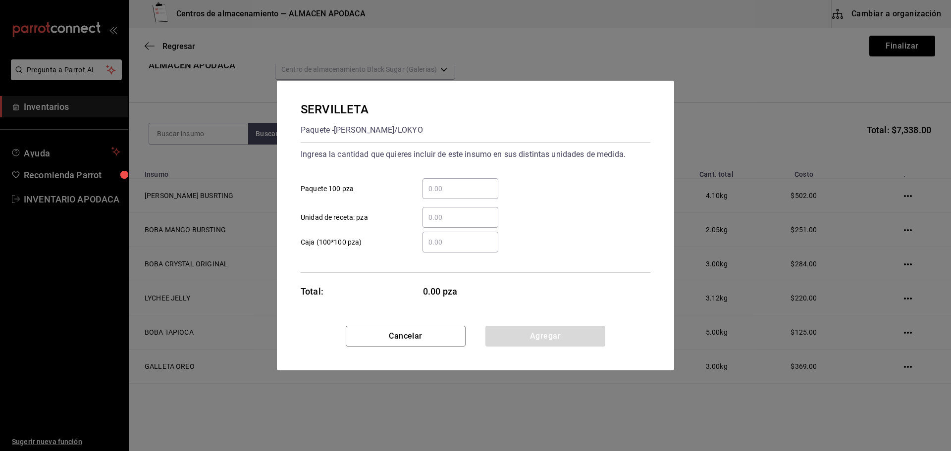
click at [463, 221] on div "​" at bounding box center [460, 217] width 76 height 21
click at [463, 221] on input "​ Unidad de receta: pza" at bounding box center [460, 217] width 76 height 12
click at [460, 202] on div "​ Unidad de receta: pza" at bounding box center [472, 213] width 358 height 29
click at [457, 185] on input "​ Paquete 100 pza" at bounding box center [460, 189] width 76 height 12
type input "5"
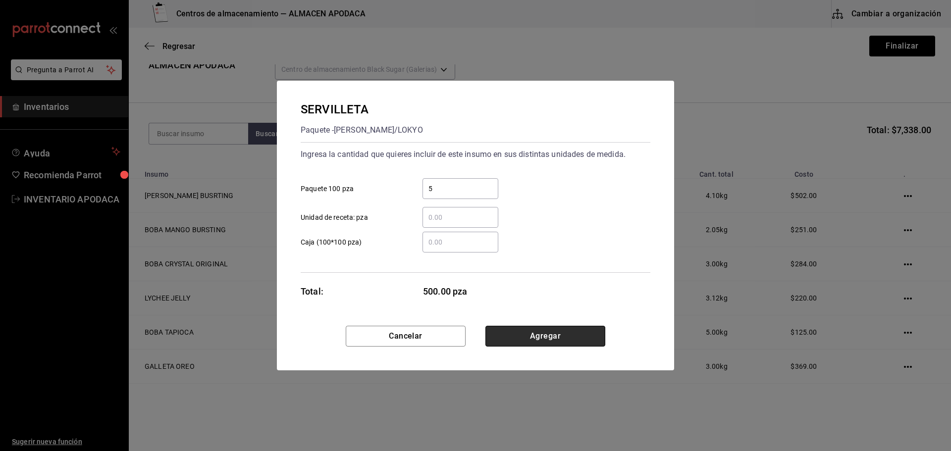
click at [505, 331] on button "Agregar" at bounding box center [545, 336] width 120 height 21
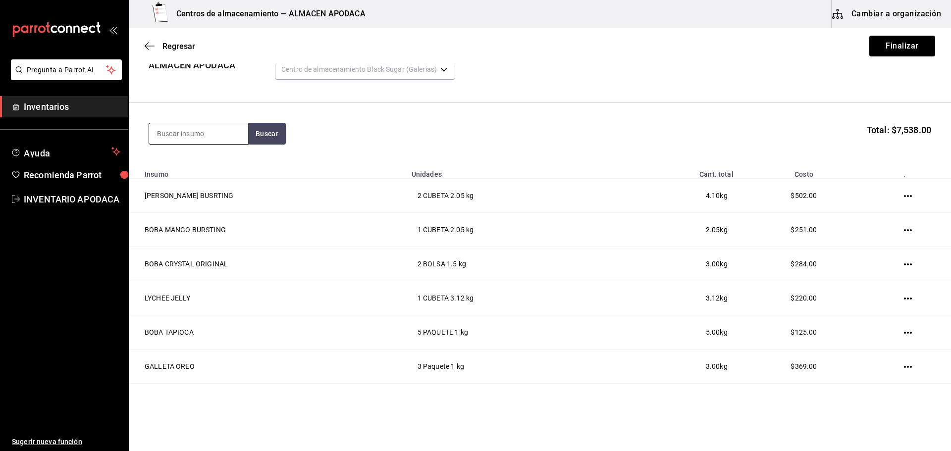
click at [204, 139] on input at bounding box center [198, 133] width 99 height 21
type input "ROLLO"
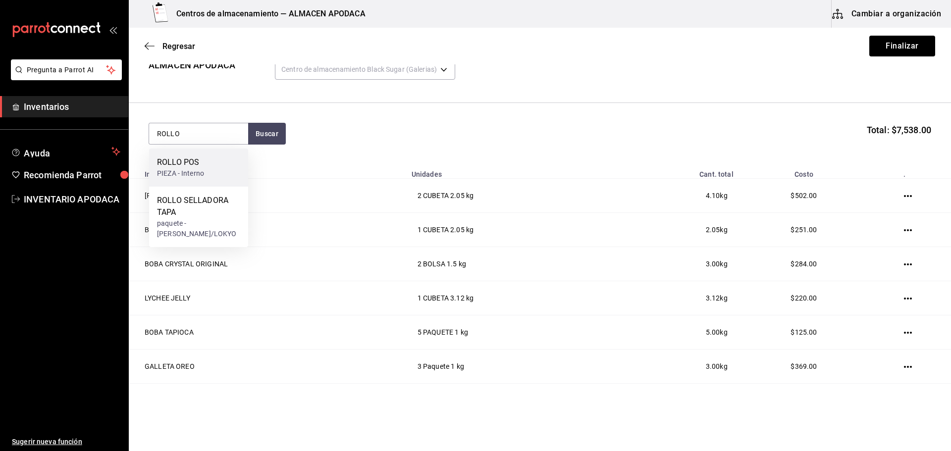
click at [200, 161] on div "ROLLO POS" at bounding box center [180, 162] width 47 height 12
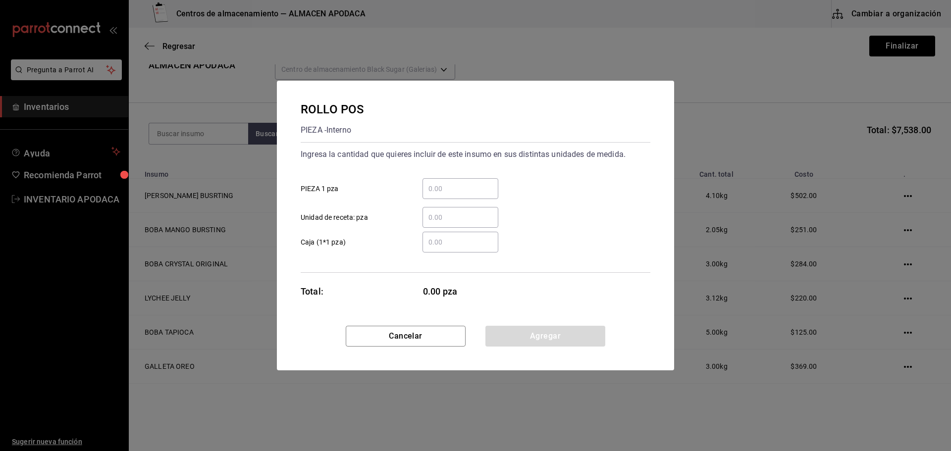
click at [459, 188] on input "​ PIEZA 1 pza" at bounding box center [460, 189] width 76 height 12
type input "2"
click at [527, 340] on button "Agregar" at bounding box center [545, 336] width 120 height 21
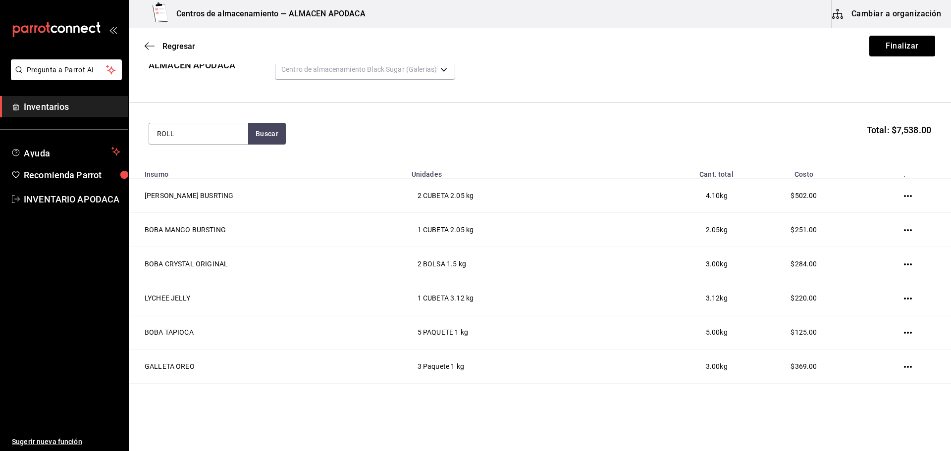
type input "ROLLO"
click at [206, 162] on div "ROLLO SELLADORA TAPA" at bounding box center [198, 168] width 83 height 24
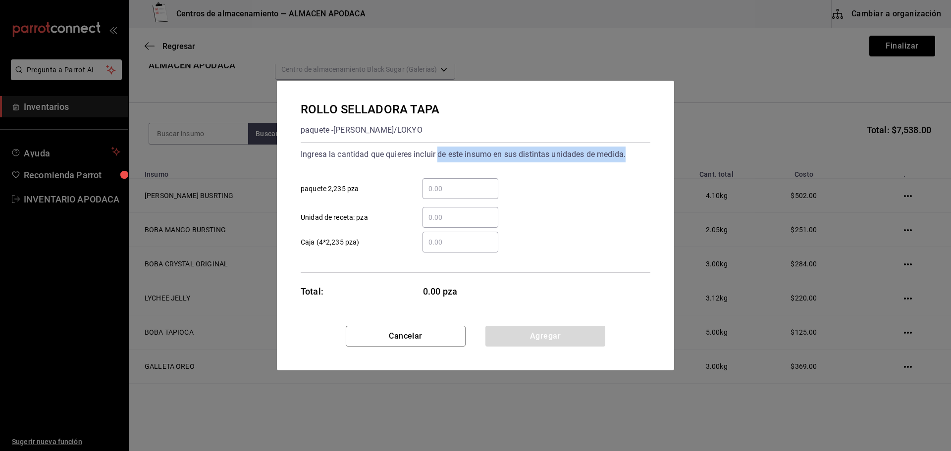
drag, startPoint x: 439, startPoint y: 156, endPoint x: 445, endPoint y: 201, distance: 45.5
click at [444, 193] on div "Ingresa la cantidad que quieres incluir de este insumo en sus distintas unidade…" at bounding box center [476, 187] width 350 height 81
click at [445, 201] on div "​ Unidad de receta: pza" at bounding box center [472, 213] width 358 height 29
click at [444, 186] on input "​ paquete 2,235 pza" at bounding box center [460, 189] width 76 height 12
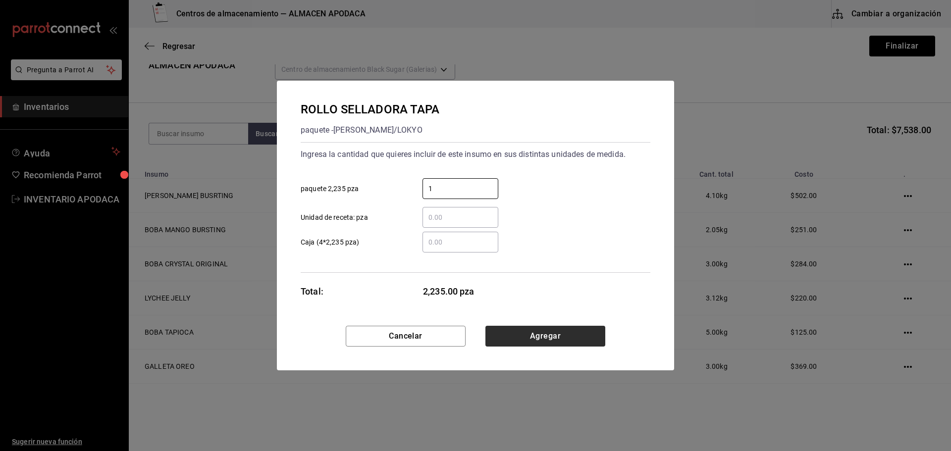
type input "1"
click at [516, 345] on button "Agregar" at bounding box center [545, 336] width 120 height 21
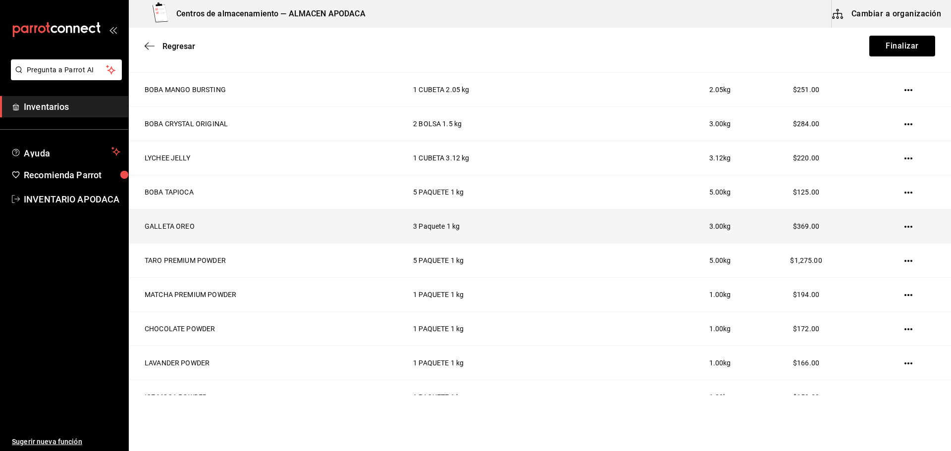
scroll to position [4, 0]
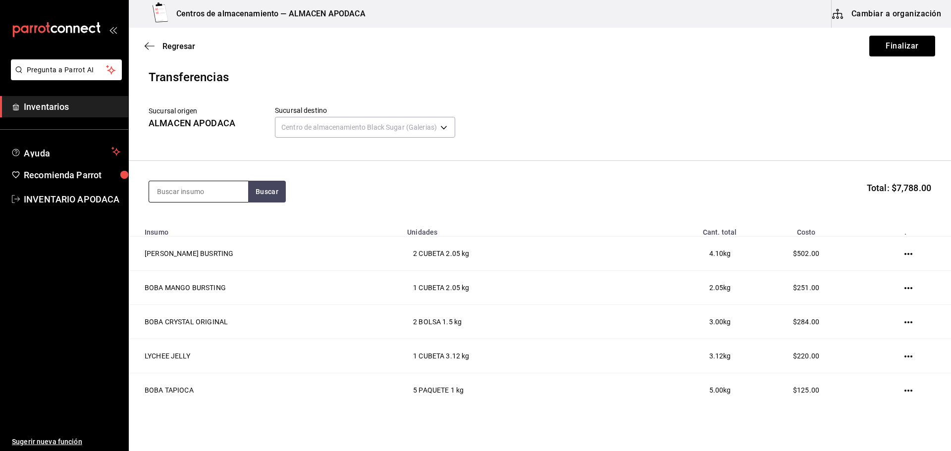
click at [227, 188] on input at bounding box center [198, 191] width 99 height 21
type input "PORTA"
click at [213, 221] on div "PORTA VASO DOBLE" at bounding box center [194, 220] width 74 height 12
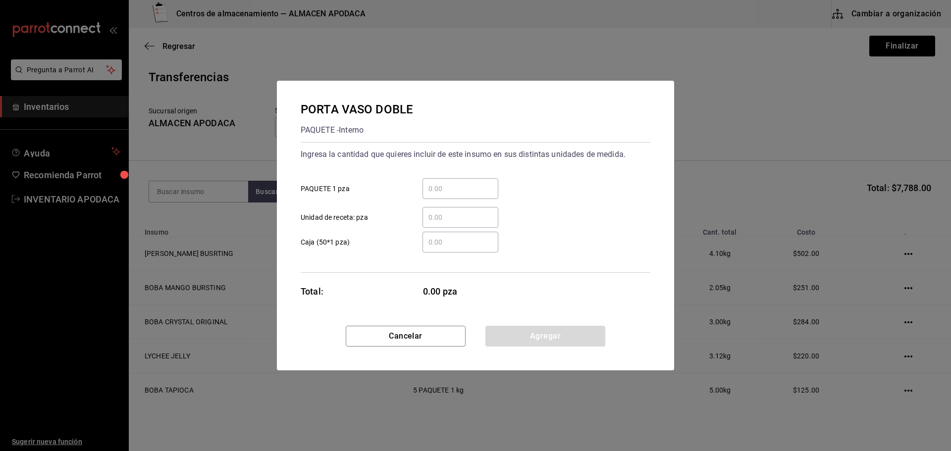
click at [451, 188] on input "​ PAQUETE 1 pza" at bounding box center [460, 189] width 76 height 12
type input "10"
click at [526, 336] on button "Agregar" at bounding box center [545, 336] width 120 height 21
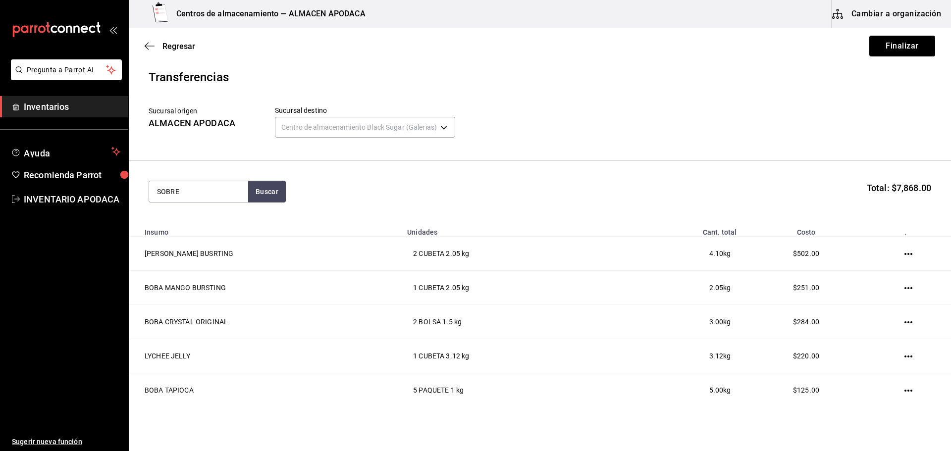
type input "SOBRE"
click at [201, 221] on div "SOBRES AMARILLO" at bounding box center [192, 220] width 70 height 12
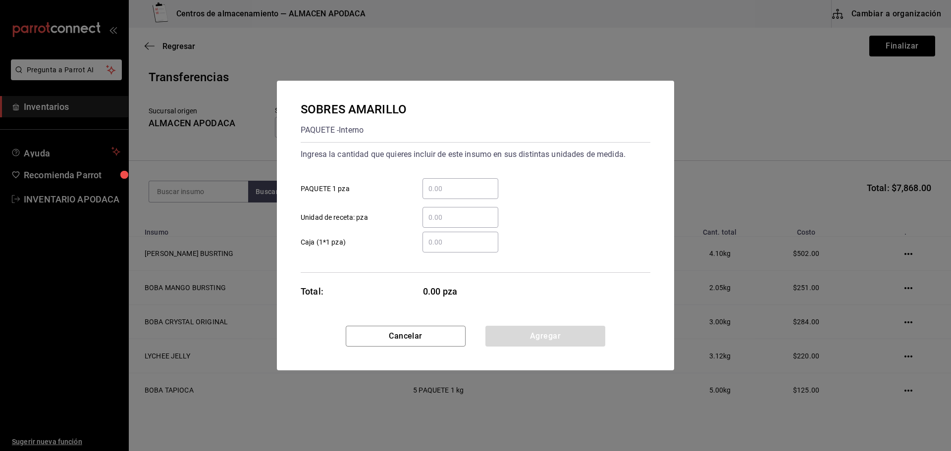
click at [474, 192] on input "​ PAQUETE 1 pza" at bounding box center [460, 189] width 76 height 12
click at [523, 339] on button "Agregar" at bounding box center [545, 336] width 120 height 21
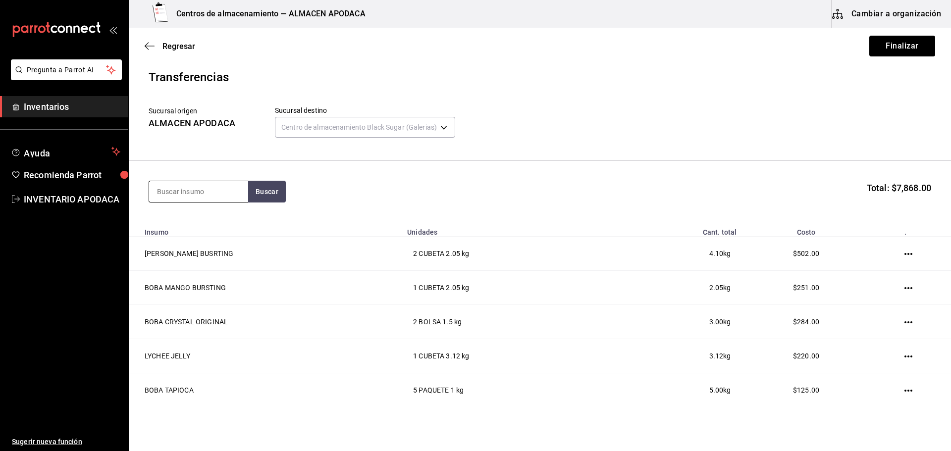
click at [179, 186] on input at bounding box center [198, 191] width 99 height 21
drag, startPoint x: 192, startPoint y: 222, endPoint x: 198, endPoint y: 222, distance: 6.4
click at [198, 222] on div "COFIA" at bounding box center [186, 220] width 58 height 12
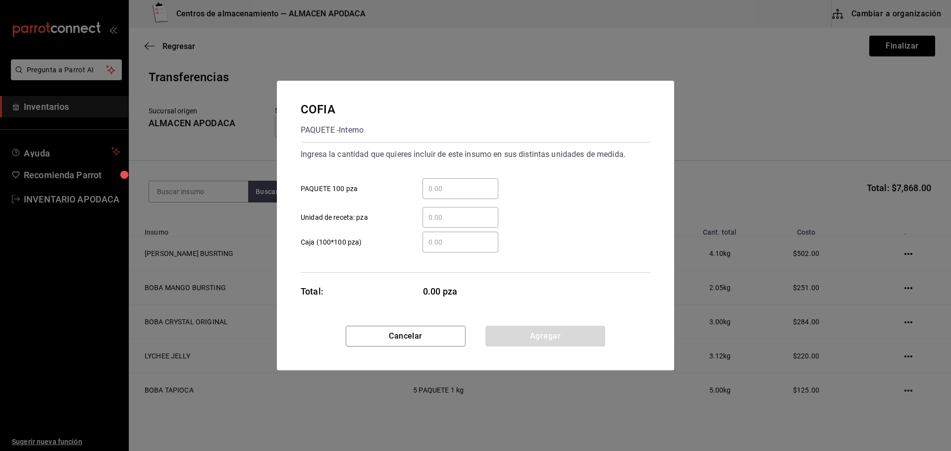
click at [453, 191] on input "​ PAQUETE 100 pza" at bounding box center [460, 189] width 76 height 12
click at [519, 336] on button "Agregar" at bounding box center [545, 336] width 120 height 21
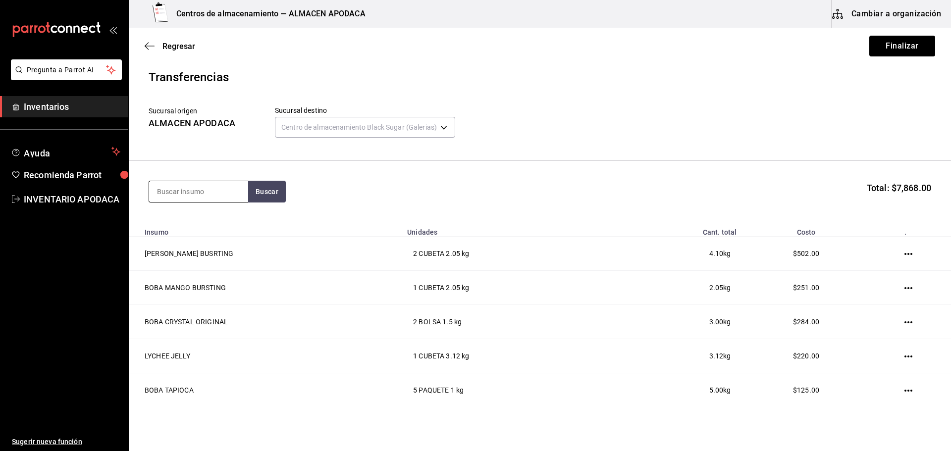
click at [203, 188] on input at bounding box center [198, 191] width 99 height 21
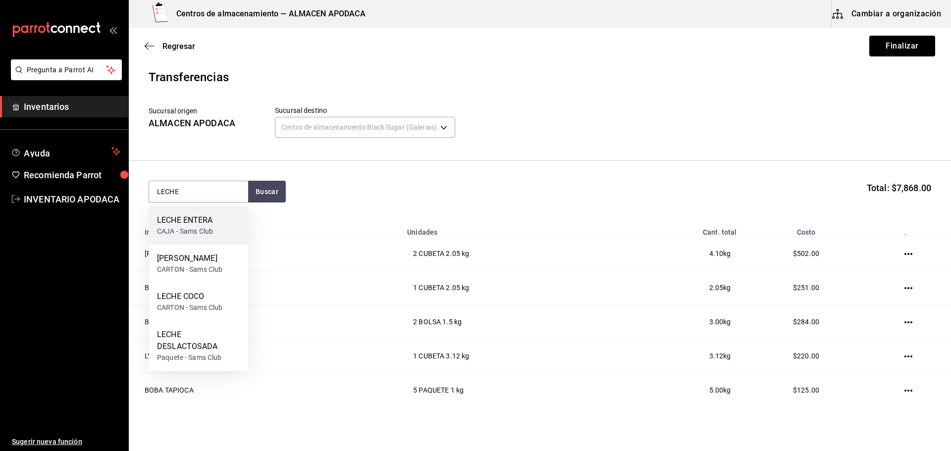
click at [207, 229] on div "CAJA - Sams Club" at bounding box center [185, 231] width 56 height 10
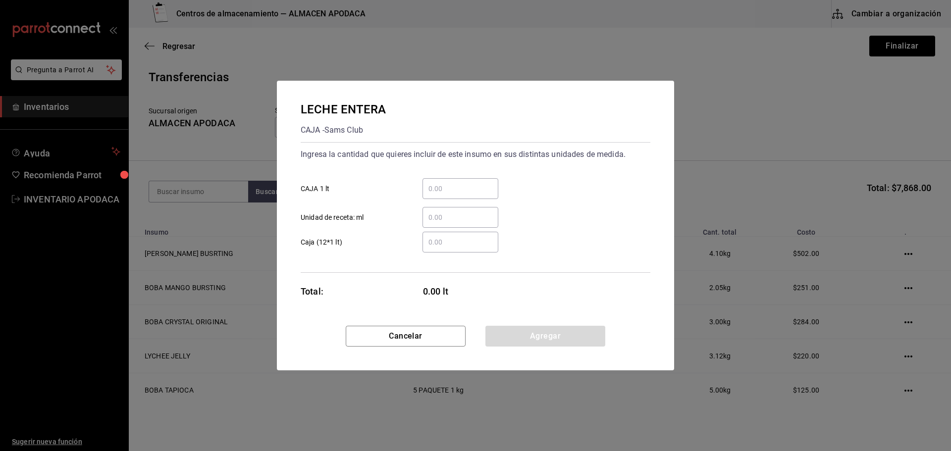
click at [432, 188] on input "​ CAJA 1 lt" at bounding box center [460, 189] width 76 height 12
click at [534, 334] on button "Agregar" at bounding box center [545, 336] width 120 height 21
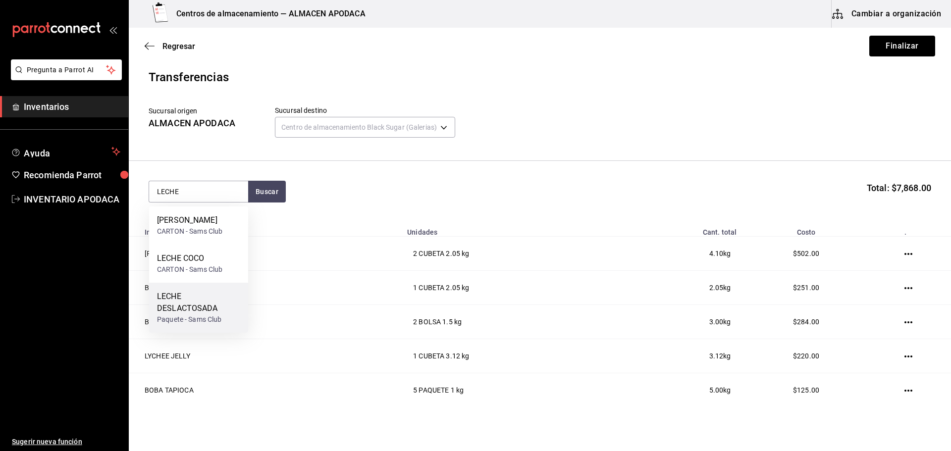
click at [205, 307] on div "LECHE DESLACTOSADA" at bounding box center [198, 303] width 83 height 24
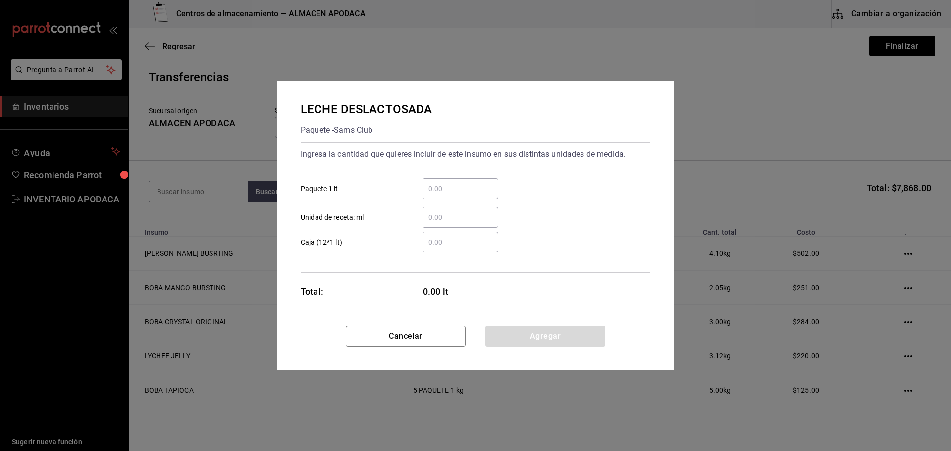
click at [438, 178] on div "​" at bounding box center [460, 188] width 76 height 21
click at [438, 183] on input "​ Paquete 1 lt" at bounding box center [460, 189] width 76 height 12
drag, startPoint x: 544, startPoint y: 325, endPoint x: 537, endPoint y: 333, distance: 10.2
click at [542, 328] on div "LECHE DESLACTOSADA Paquete - Sams Club Ingresa la cantidad que quieres incluir …" at bounding box center [475, 226] width 397 height 290
click at [537, 333] on button "Agregar" at bounding box center [545, 336] width 120 height 21
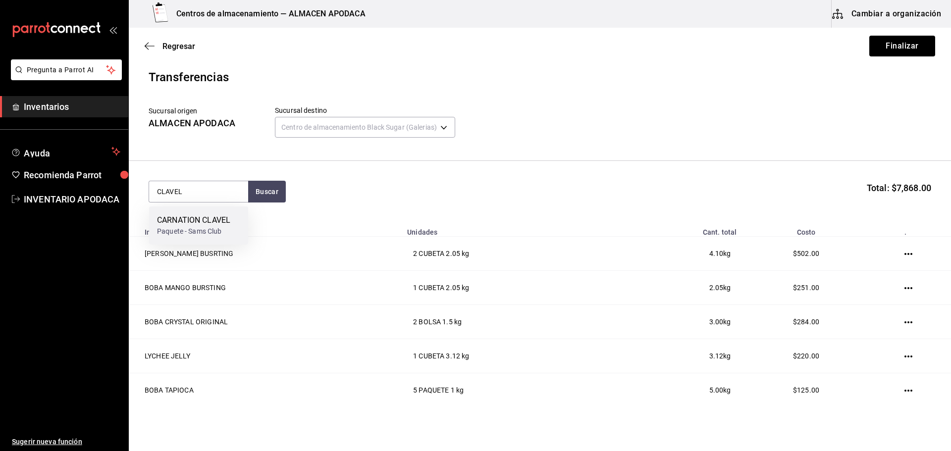
drag, startPoint x: 215, startPoint y: 232, endPoint x: 223, endPoint y: 230, distance: 7.7
click at [223, 230] on div "Paquete - Sams Club" at bounding box center [193, 231] width 73 height 10
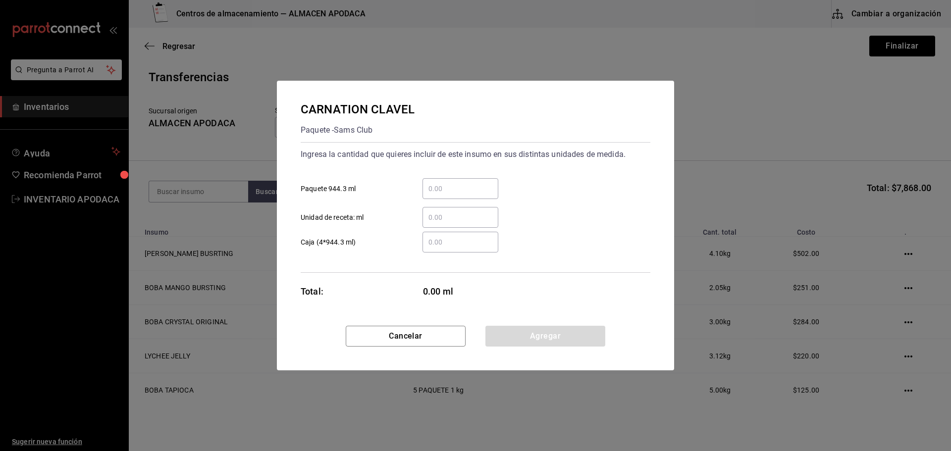
click at [445, 191] on input "​ Paquete 944.3 ml" at bounding box center [460, 189] width 76 height 12
click at [516, 327] on button "Agregar" at bounding box center [545, 336] width 120 height 21
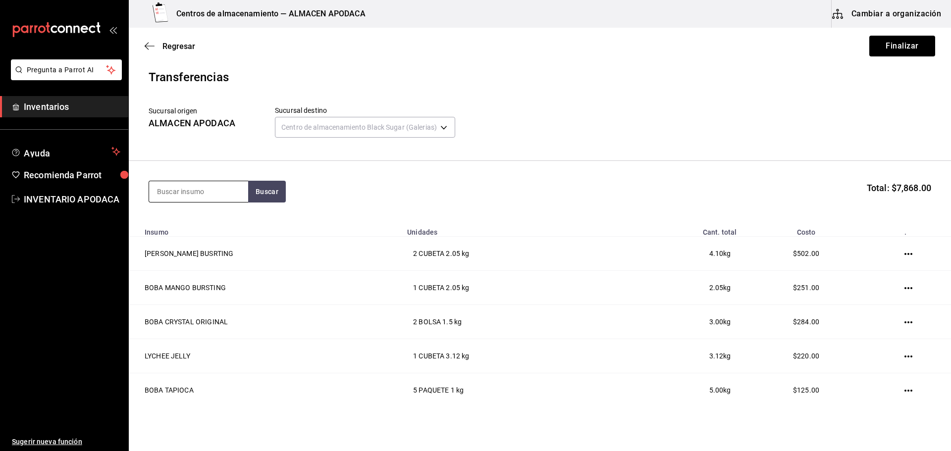
click at [206, 196] on input at bounding box center [198, 191] width 99 height 21
click at [208, 264] on div "CARTON - Sams Club" at bounding box center [189, 269] width 65 height 10
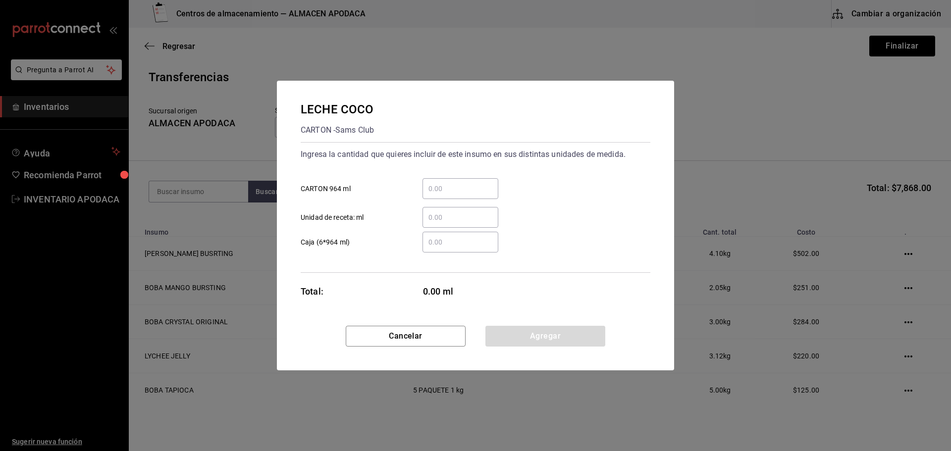
click at [437, 198] on div "​" at bounding box center [460, 188] width 76 height 21
click at [437, 195] on input "​ CARTON 964 ml" at bounding box center [460, 189] width 76 height 12
click at [510, 329] on button "Agregar" at bounding box center [545, 336] width 120 height 21
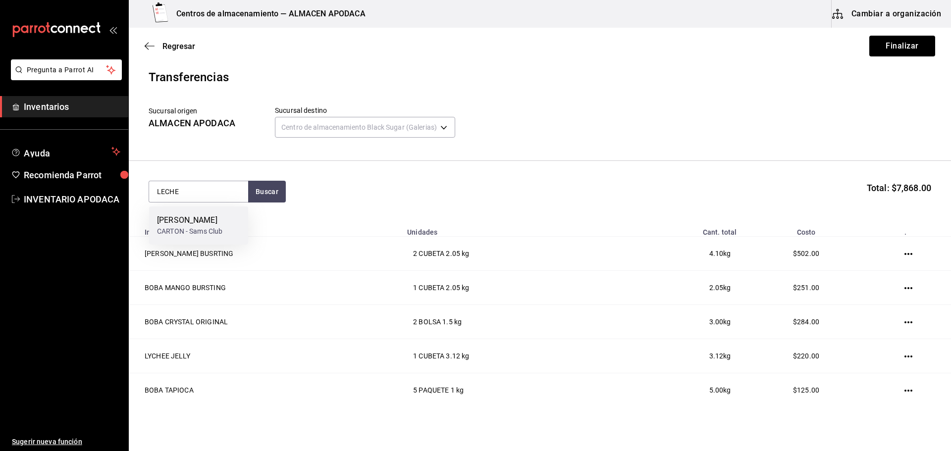
click at [192, 220] on div "[PERSON_NAME]" at bounding box center [189, 220] width 65 height 12
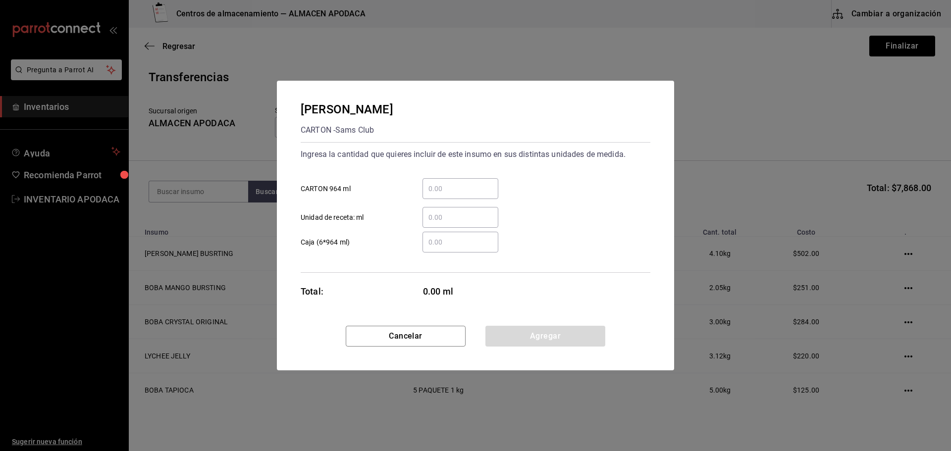
click at [450, 180] on div "​" at bounding box center [460, 188] width 76 height 21
click at [450, 183] on input "​ CARTON 964 ml" at bounding box center [460, 189] width 76 height 12
click at [523, 345] on button "Agregar" at bounding box center [545, 336] width 120 height 21
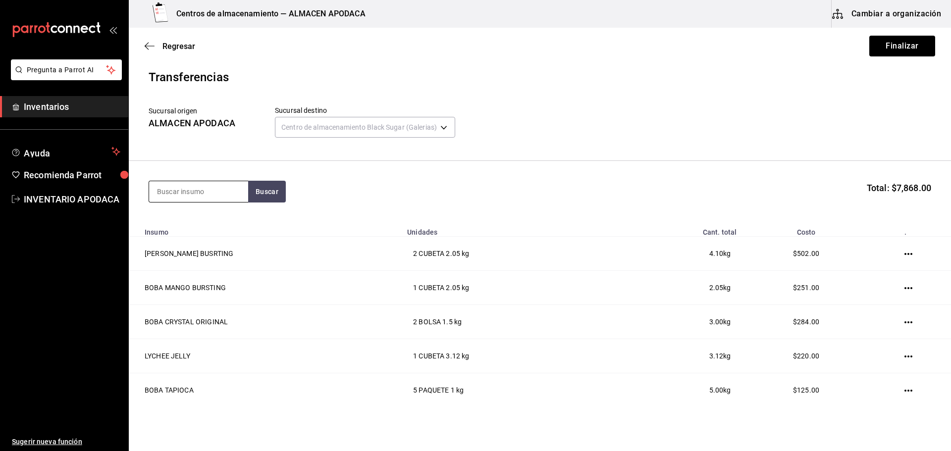
click at [197, 197] on input at bounding box center [198, 191] width 99 height 21
click at [199, 225] on div "FABULOSO" at bounding box center [180, 220] width 46 height 12
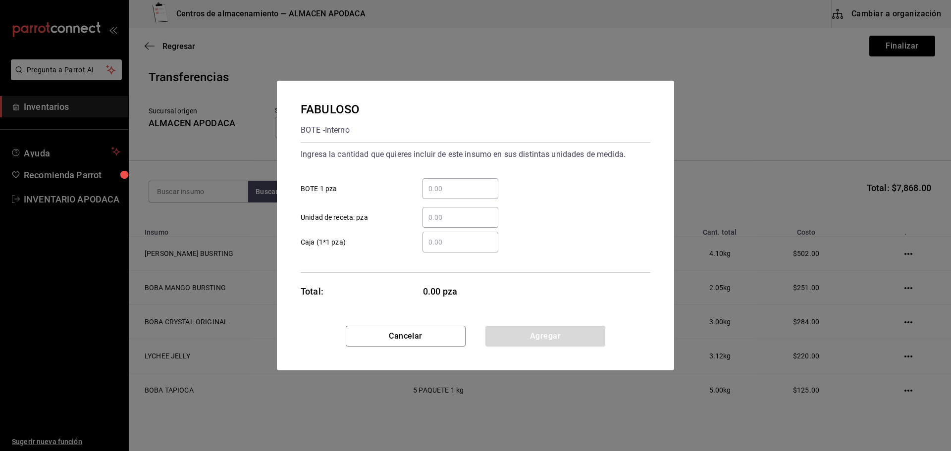
click at [441, 180] on div "​" at bounding box center [460, 188] width 76 height 21
click at [441, 183] on input "​ BOTE 1 pza" at bounding box center [460, 189] width 76 height 12
click at [533, 338] on button "Agregar" at bounding box center [545, 336] width 120 height 21
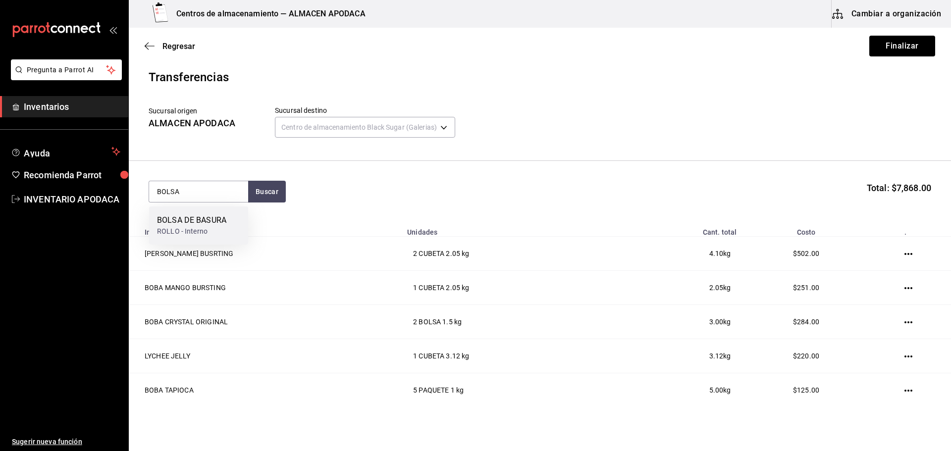
click at [215, 228] on div "ROLLO - Interno" at bounding box center [191, 231] width 69 height 10
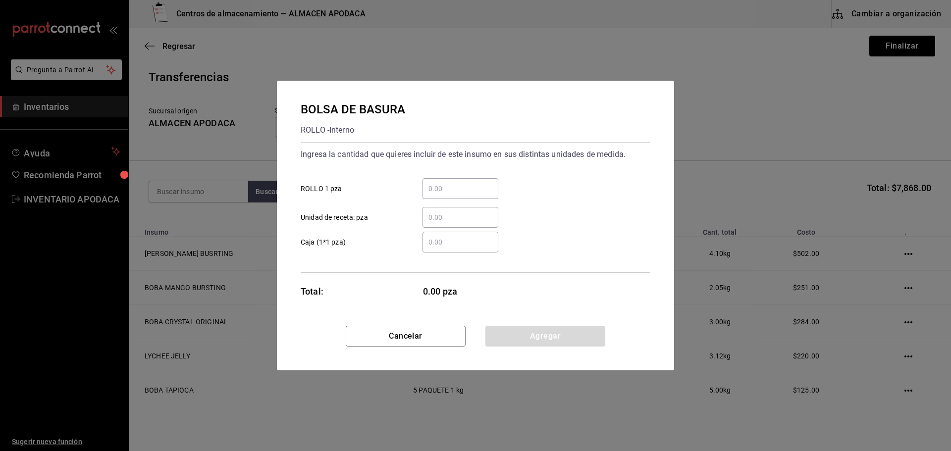
click at [444, 188] on input "​ ROLLO 1 pza" at bounding box center [460, 189] width 76 height 12
click at [532, 344] on button "Agregar" at bounding box center [545, 336] width 120 height 21
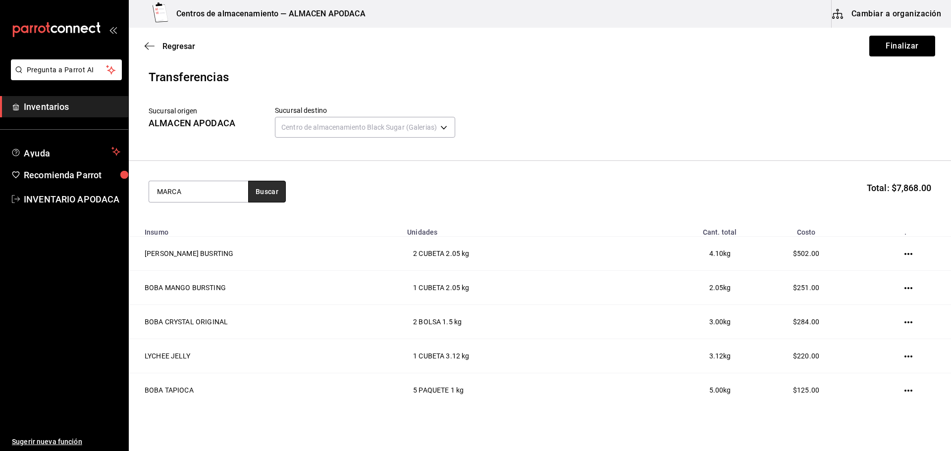
click at [265, 192] on button "Buscar" at bounding box center [267, 192] width 38 height 22
click at [220, 226] on div "MARCADOR NEGRO" at bounding box center [192, 220] width 71 height 12
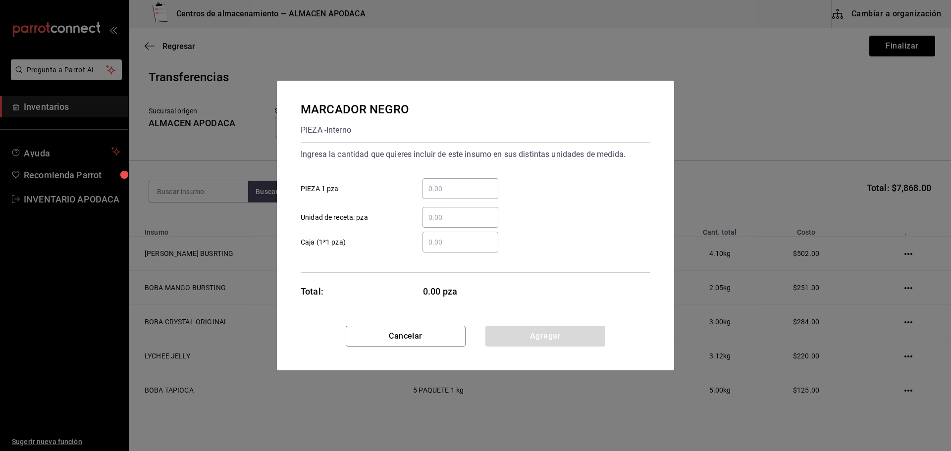
click at [431, 190] on input "​ PIEZA 1 pza" at bounding box center [460, 189] width 76 height 12
click at [531, 337] on button "Agregar" at bounding box center [545, 336] width 120 height 21
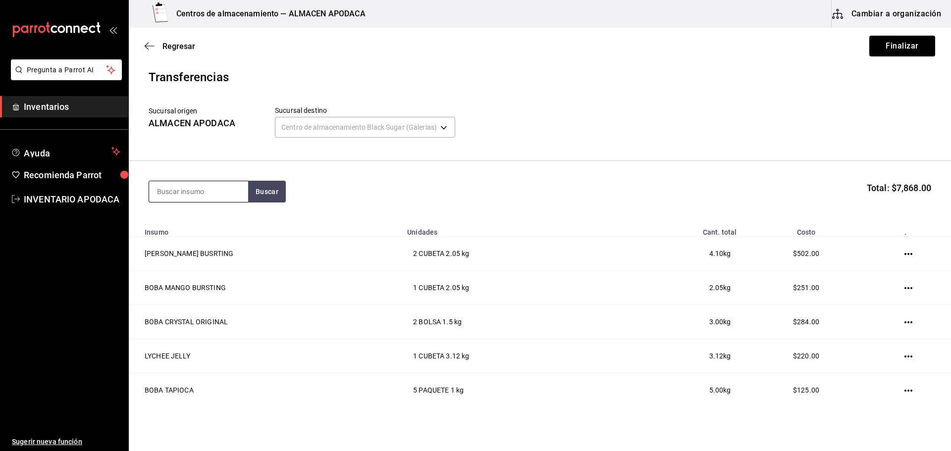
click at [209, 193] on input at bounding box center [198, 191] width 99 height 21
click at [899, 47] on button "Finalizar" at bounding box center [902, 46] width 66 height 21
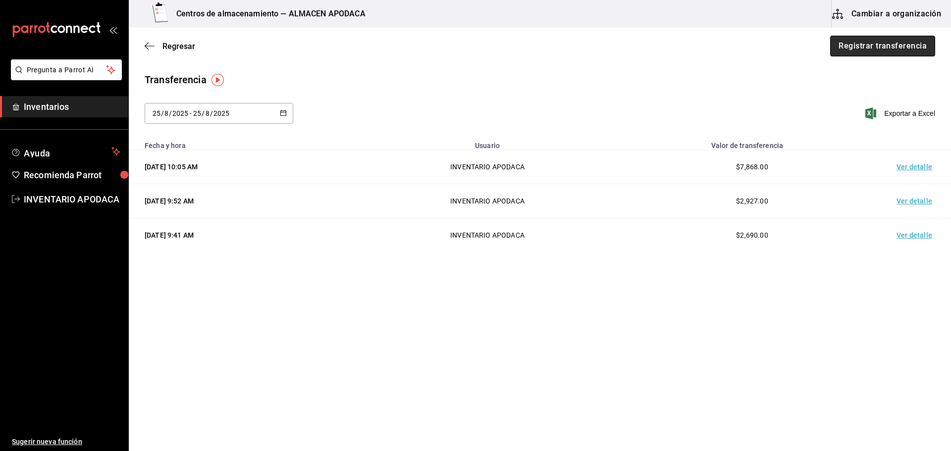
click at [875, 38] on button "Registrar transferencia" at bounding box center [882, 46] width 105 height 21
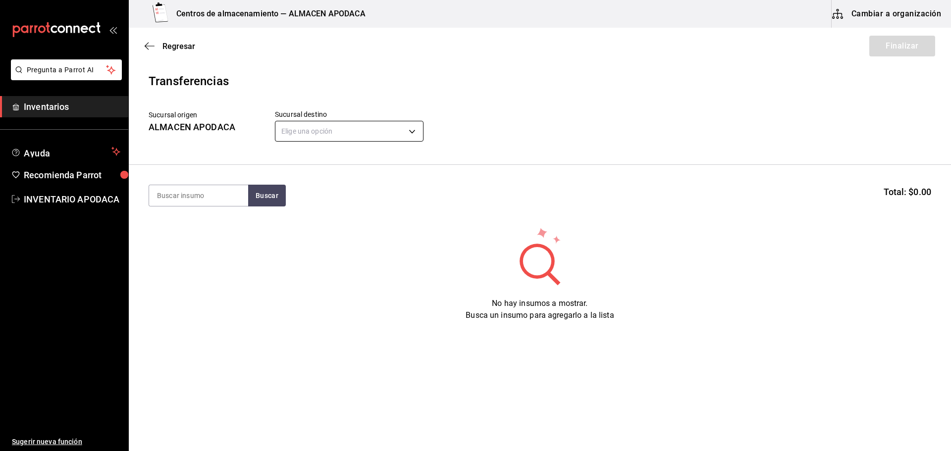
click at [379, 133] on body "Pregunta a Parrot AI Inventarios Ayuda Recomienda Parrot INVENTARIO APODACA Sug…" at bounding box center [475, 197] width 951 height 395
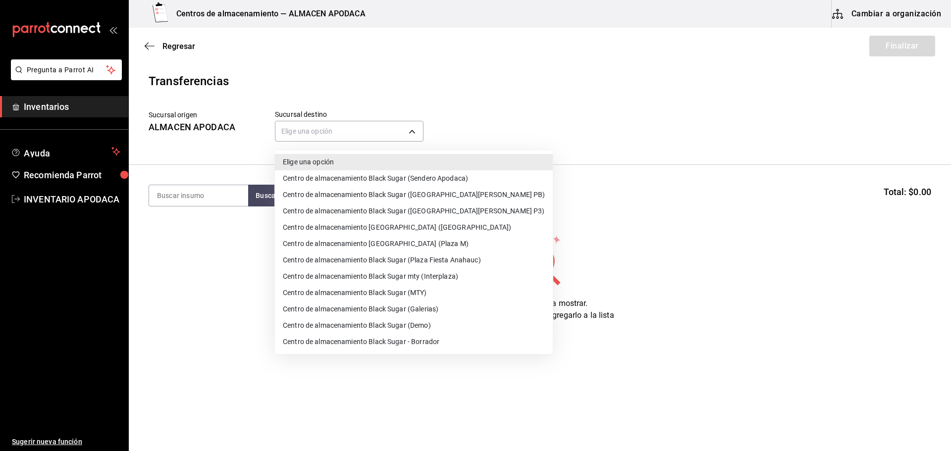
click at [440, 258] on li "Centro de almacenamiento Black Sugar (Plaza Fiesta Anahauc)" at bounding box center [414, 260] width 278 height 16
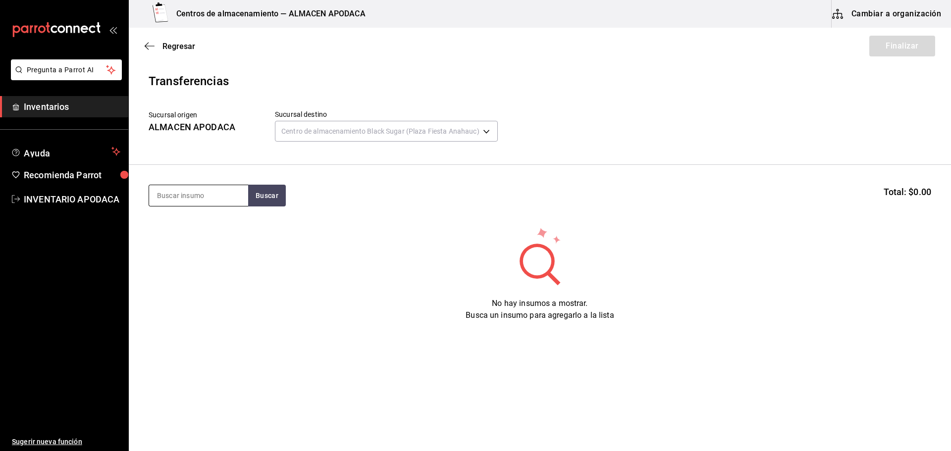
click at [231, 206] on div at bounding box center [199, 196] width 100 height 22
click at [217, 204] on input at bounding box center [198, 195] width 99 height 21
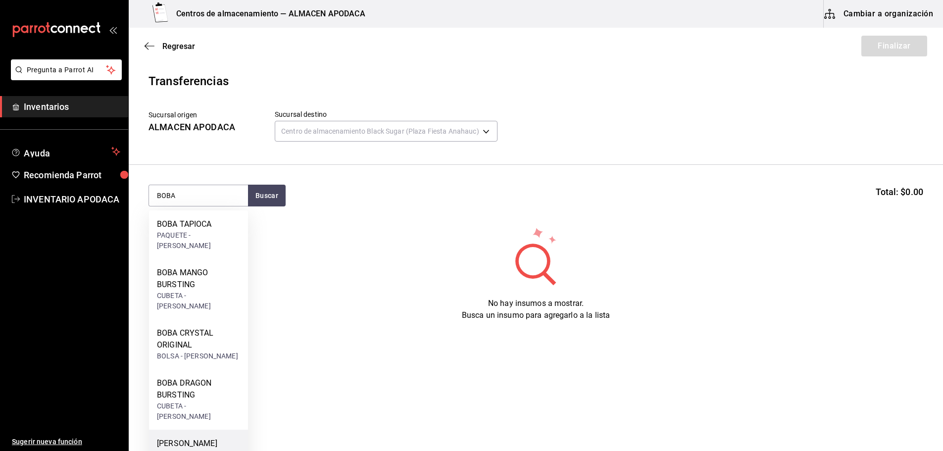
click at [216, 430] on div "[PERSON_NAME] BUSRTING CUBETA - [PERSON_NAME]" at bounding box center [198, 460] width 99 height 60
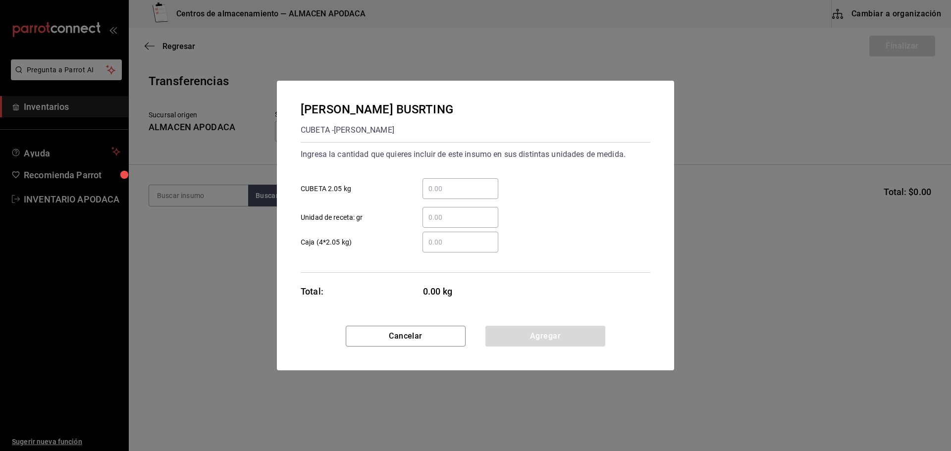
click at [442, 182] on div "​" at bounding box center [460, 188] width 76 height 21
click at [442, 183] on input "​ CUBETA 2.05 kg" at bounding box center [460, 189] width 76 height 12
click at [530, 341] on button "Agregar" at bounding box center [545, 336] width 120 height 21
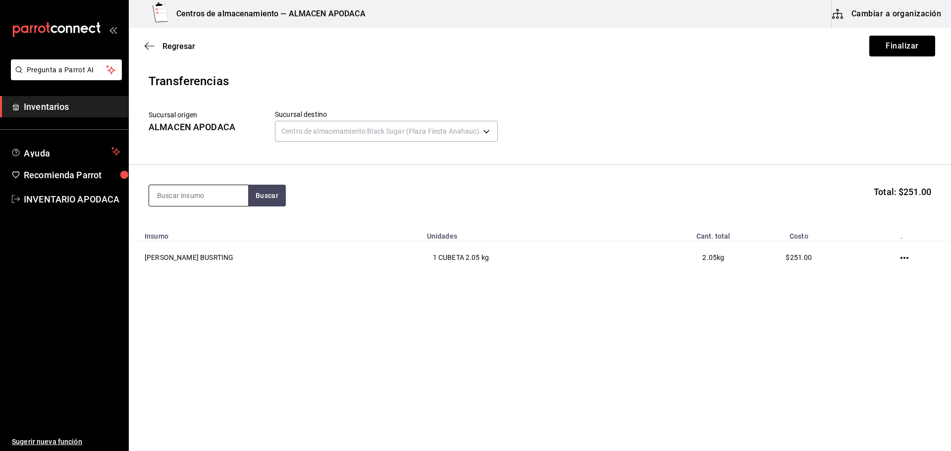
click at [233, 198] on input at bounding box center [198, 195] width 99 height 21
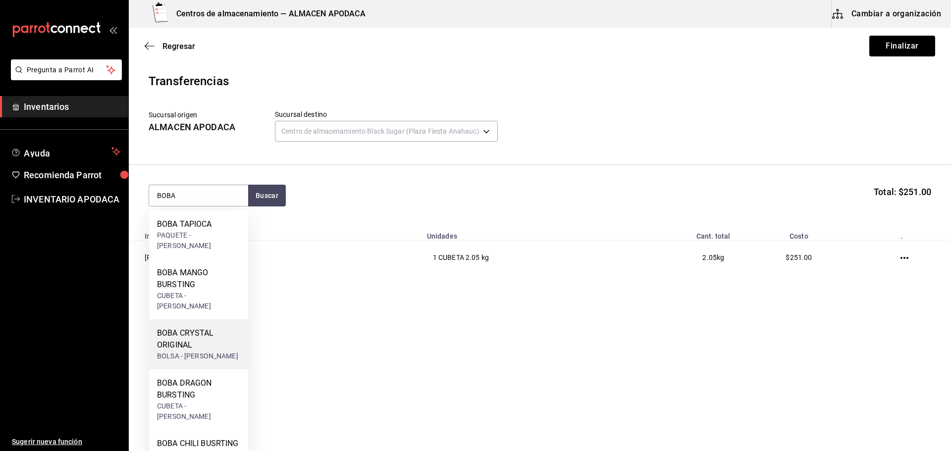
click at [212, 327] on div "BOBA CRYSTAL ORIGINAL" at bounding box center [198, 339] width 83 height 24
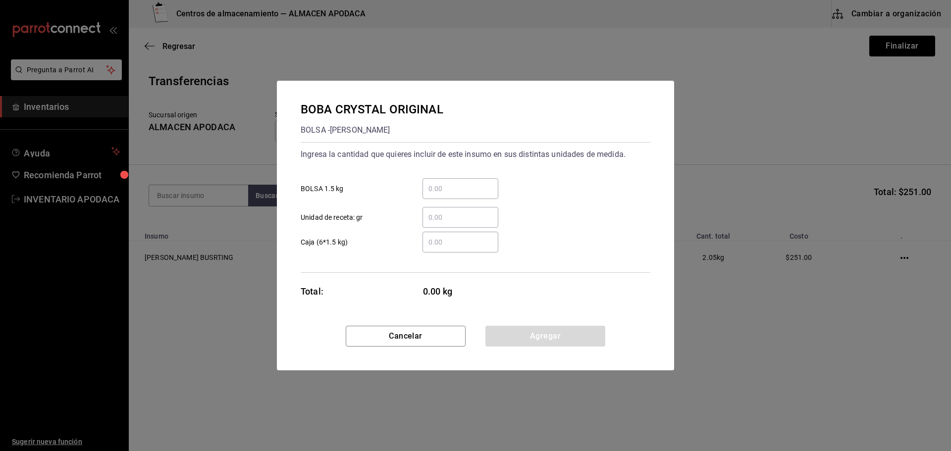
click at [483, 175] on div "​ BOLSA 1.5 kg" at bounding box center [472, 184] width 358 height 29
click at [468, 197] on div "​" at bounding box center [460, 188] width 76 height 21
click at [468, 195] on input "​ BOLSA 1.5 kg" at bounding box center [460, 189] width 76 height 12
click at [532, 334] on button "Agregar" at bounding box center [545, 336] width 120 height 21
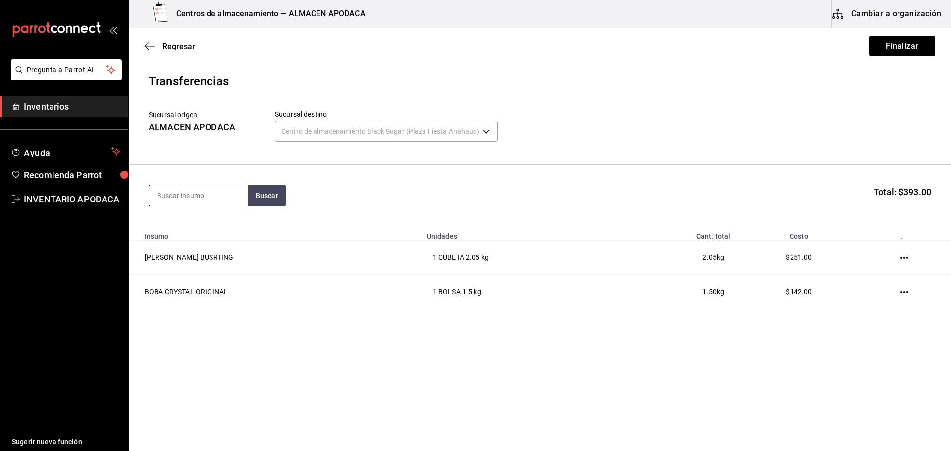
click at [218, 191] on input at bounding box center [198, 195] width 99 height 21
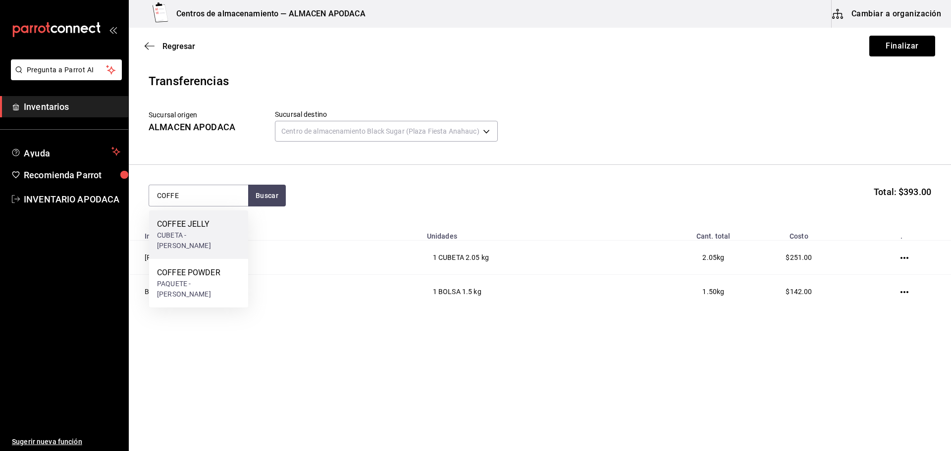
click at [215, 235] on div "COFFEE JELLY CUBETA - [PERSON_NAME]" at bounding box center [198, 234] width 99 height 49
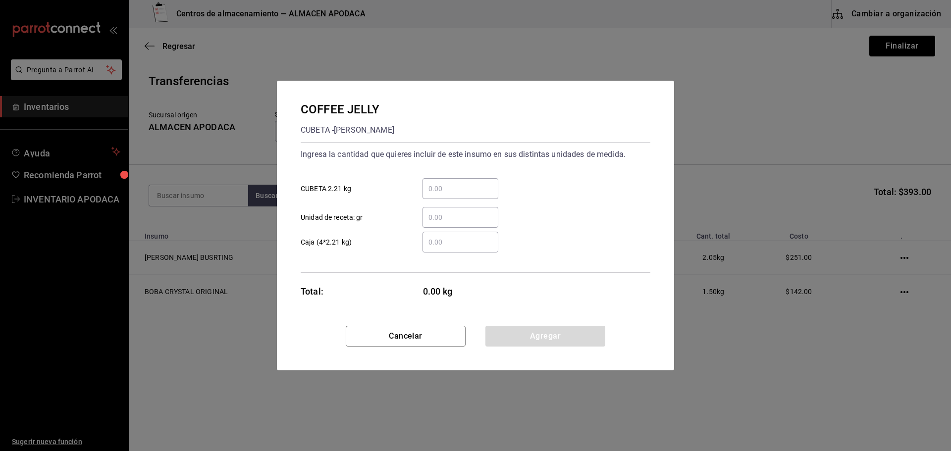
click at [452, 177] on div "​ CUBETA 2.21 kg" at bounding box center [472, 184] width 358 height 29
click at [452, 186] on input "​ CUBETA 2.21 kg" at bounding box center [460, 189] width 76 height 12
click at [522, 343] on button "Agregar" at bounding box center [545, 336] width 120 height 21
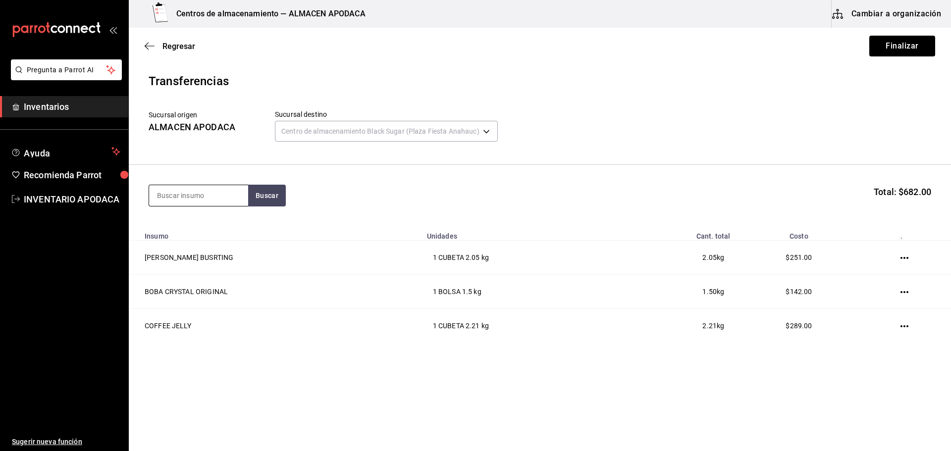
click at [219, 202] on input at bounding box center [198, 195] width 99 height 21
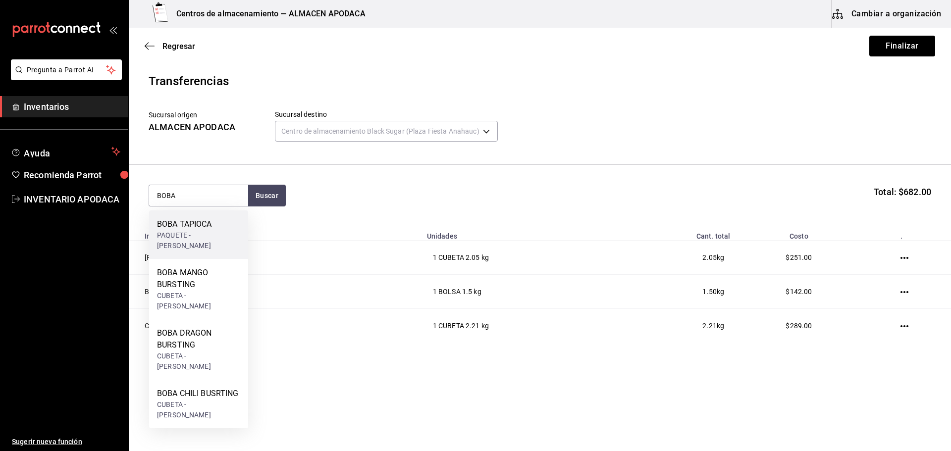
click at [197, 211] on div "BOBA TAPIOCA PAQUETE - [PERSON_NAME]" at bounding box center [198, 234] width 99 height 49
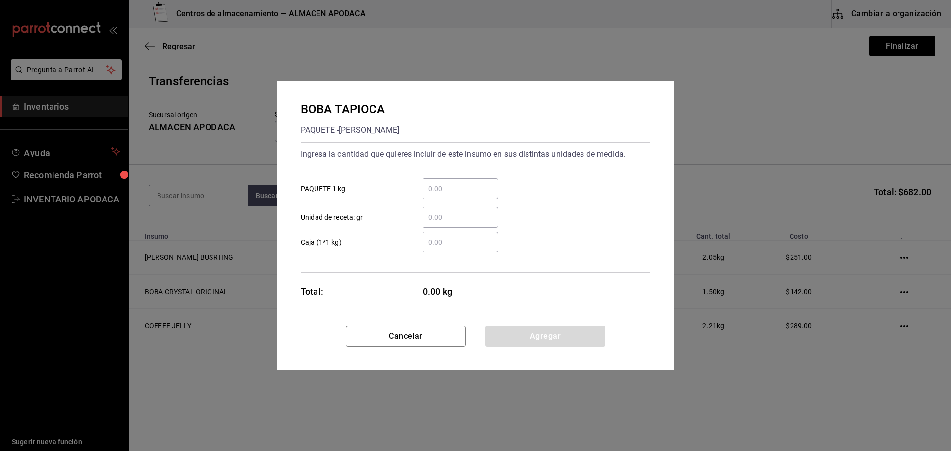
click at [471, 190] on input "​ PAQUETE 1 kg" at bounding box center [460, 189] width 76 height 12
click at [514, 333] on button "Agregar" at bounding box center [545, 336] width 120 height 21
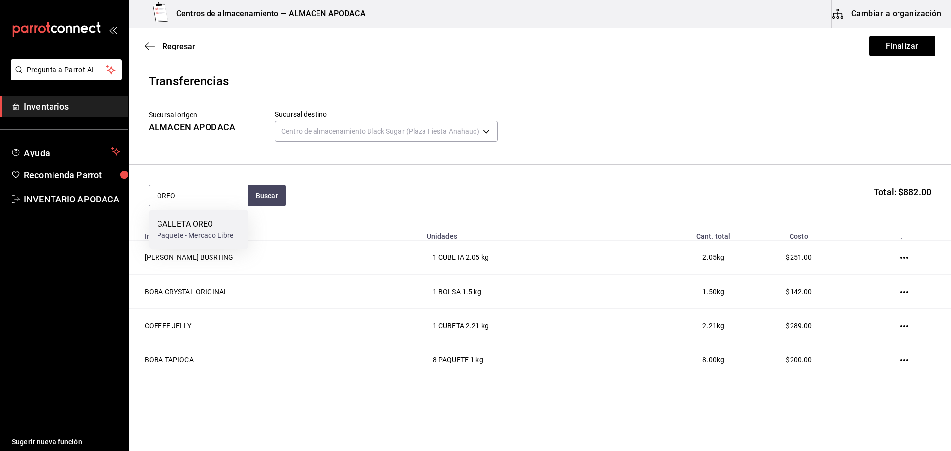
click at [202, 216] on div "GALLETA OREO Paquete - Mercado Libre" at bounding box center [198, 229] width 99 height 38
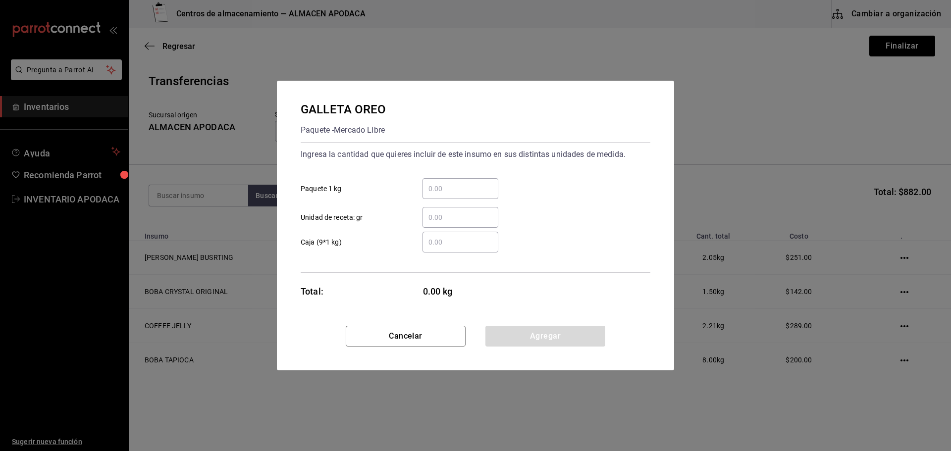
click at [487, 185] on input "​ Paquete 1 kg" at bounding box center [460, 189] width 76 height 12
click at [537, 339] on button "Agregar" at bounding box center [545, 336] width 120 height 21
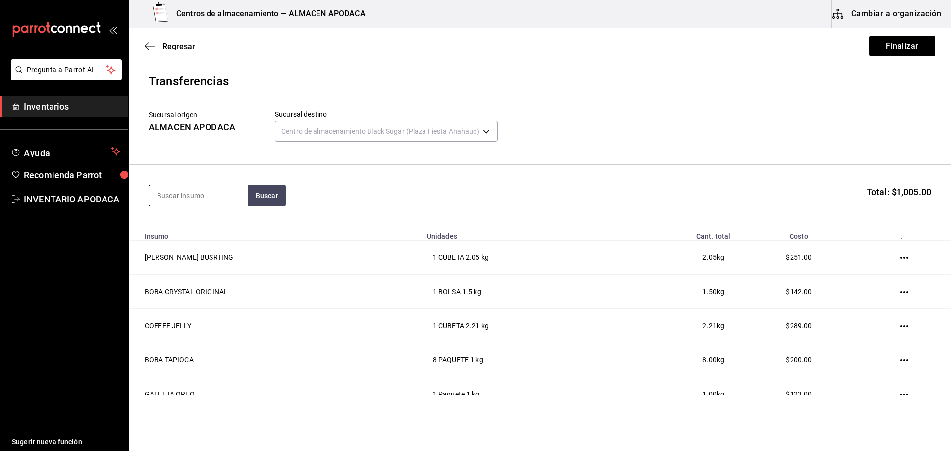
click at [224, 197] on input at bounding box center [198, 195] width 99 height 21
click at [217, 237] on div "TARO PREMIUM POWDER" at bounding box center [198, 230] width 83 height 24
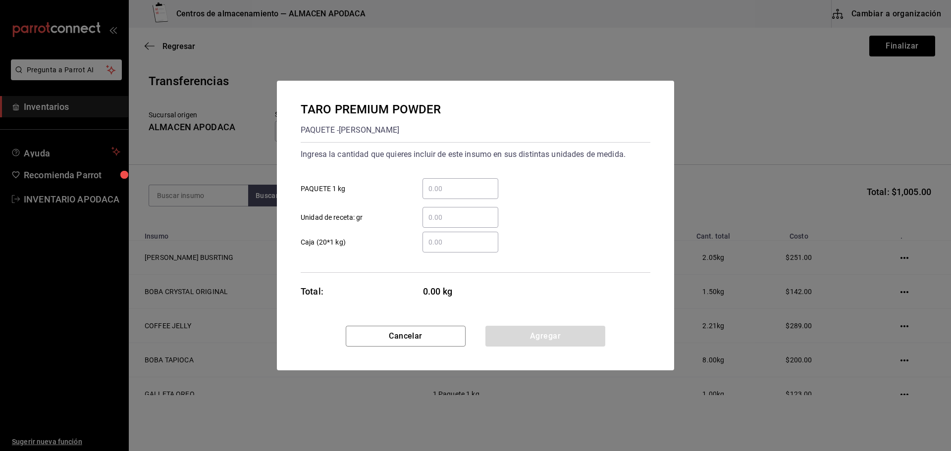
click at [470, 192] on input "​ PAQUETE 1 kg" at bounding box center [460, 189] width 76 height 12
click at [502, 325] on div "TARO PREMIUM POWDER PAQUETE - [PERSON_NAME] Ingresa la cantidad que quieres inc…" at bounding box center [475, 203] width 397 height 245
click at [502, 328] on button "Agregar" at bounding box center [545, 336] width 120 height 21
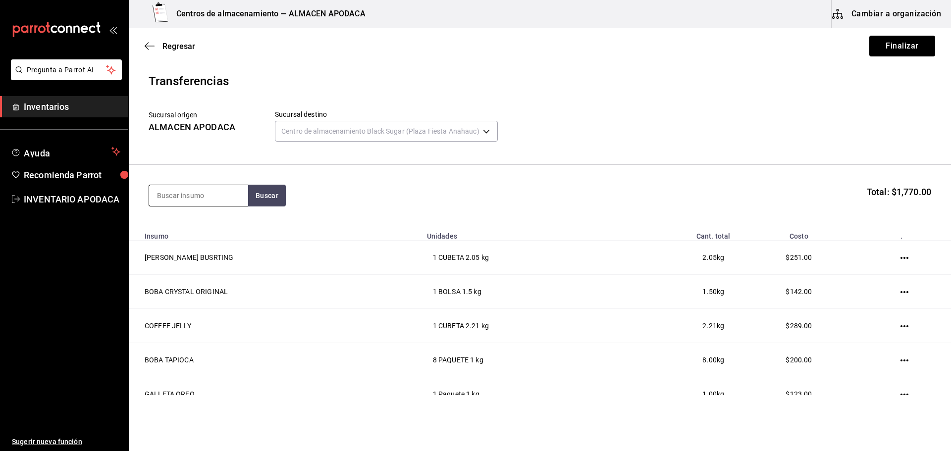
click at [190, 194] on input at bounding box center [198, 195] width 99 height 21
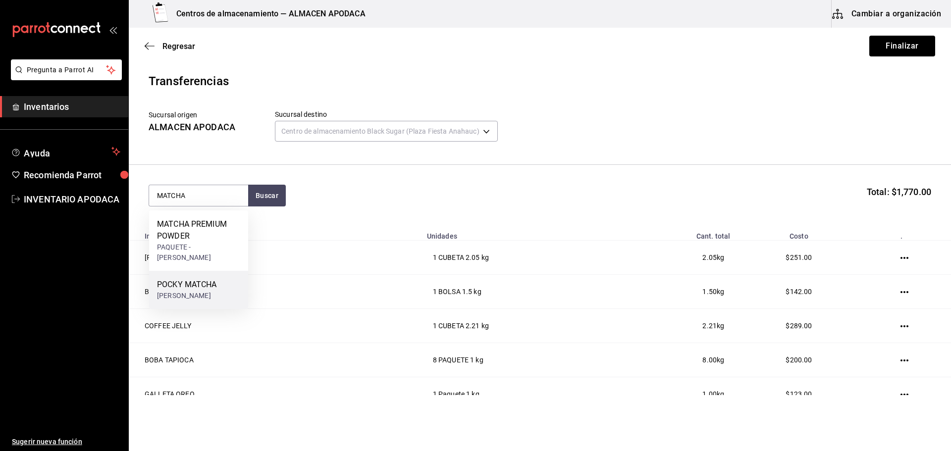
click at [204, 279] on div "POCKY MATCHA" at bounding box center [187, 285] width 60 height 12
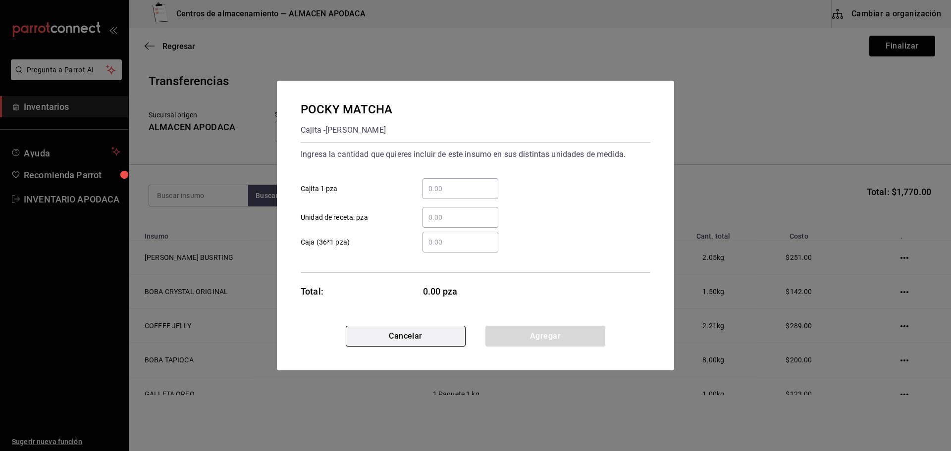
click at [416, 326] on button "Cancelar" at bounding box center [406, 336] width 120 height 21
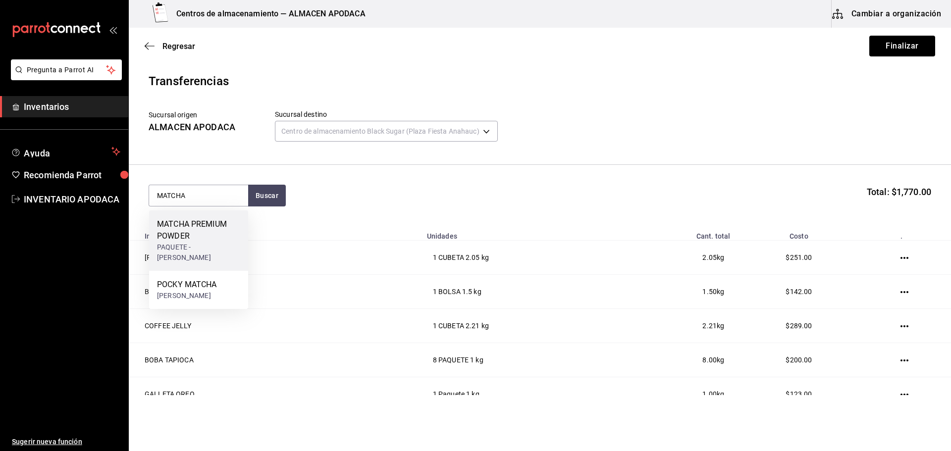
click at [188, 226] on div "MATCHA PREMIUM POWDER" at bounding box center [198, 230] width 83 height 24
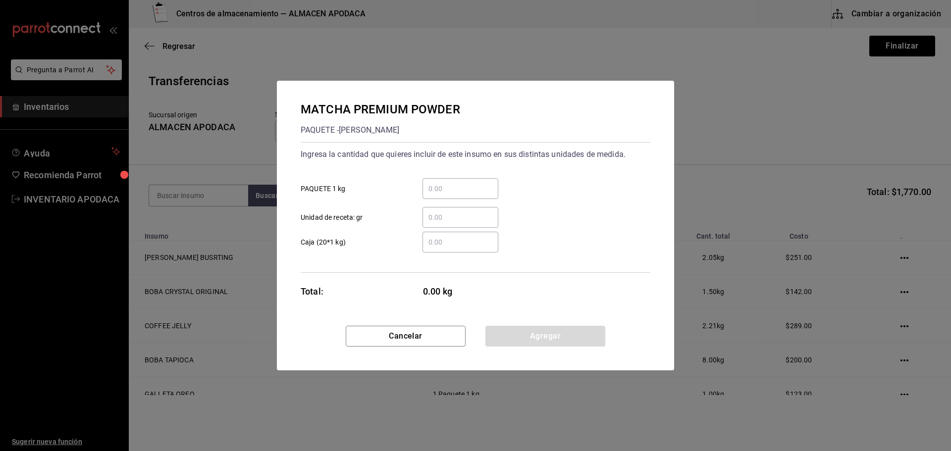
click at [438, 189] on input "​ PAQUETE 1 kg" at bounding box center [460, 189] width 76 height 12
click at [523, 328] on button "Agregar" at bounding box center [545, 336] width 120 height 21
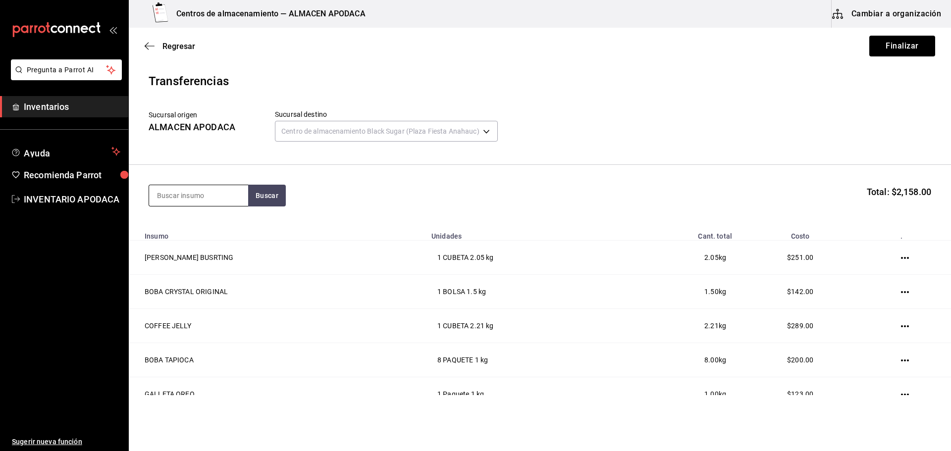
click at [196, 202] on input at bounding box center [198, 195] width 99 height 21
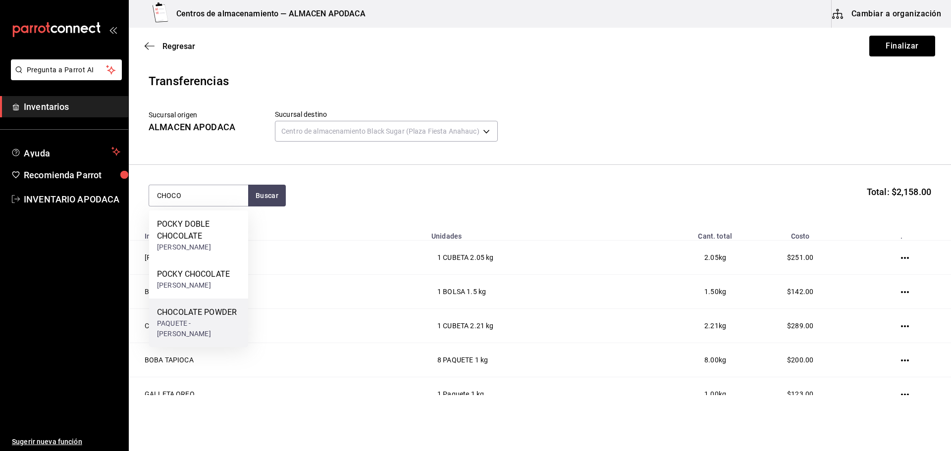
click at [224, 310] on div "CHOCOLATE POWDER" at bounding box center [198, 313] width 83 height 12
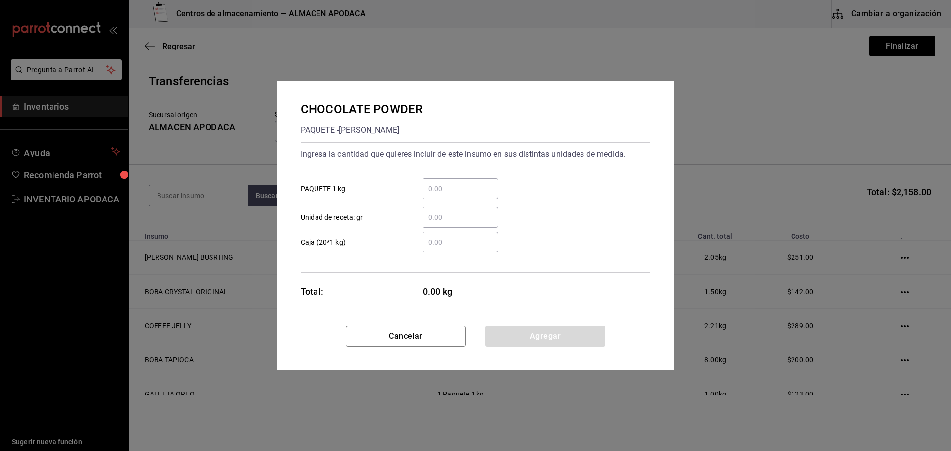
click at [457, 180] on div "​" at bounding box center [460, 188] width 76 height 21
click at [457, 183] on input "​ PAQUETE 1 kg" at bounding box center [460, 189] width 76 height 12
click at [526, 336] on button "Agregar" at bounding box center [545, 336] width 120 height 21
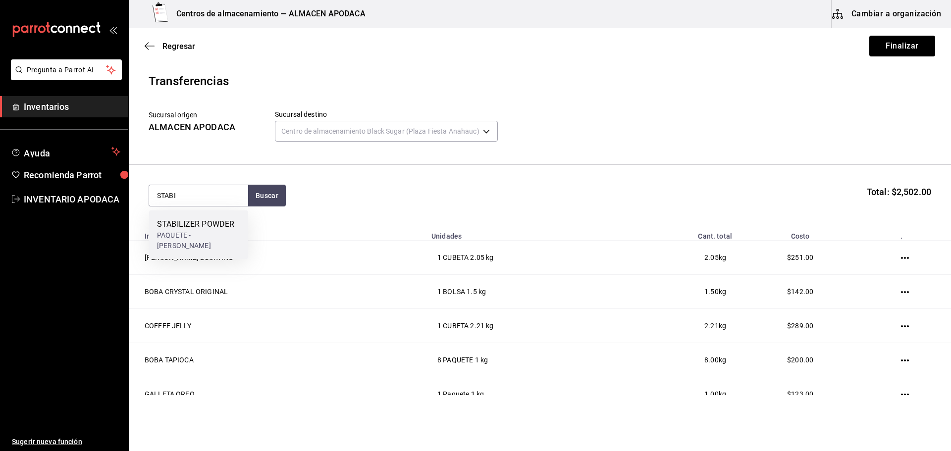
click at [206, 229] on div "STABILIZER POWDER" at bounding box center [198, 224] width 83 height 12
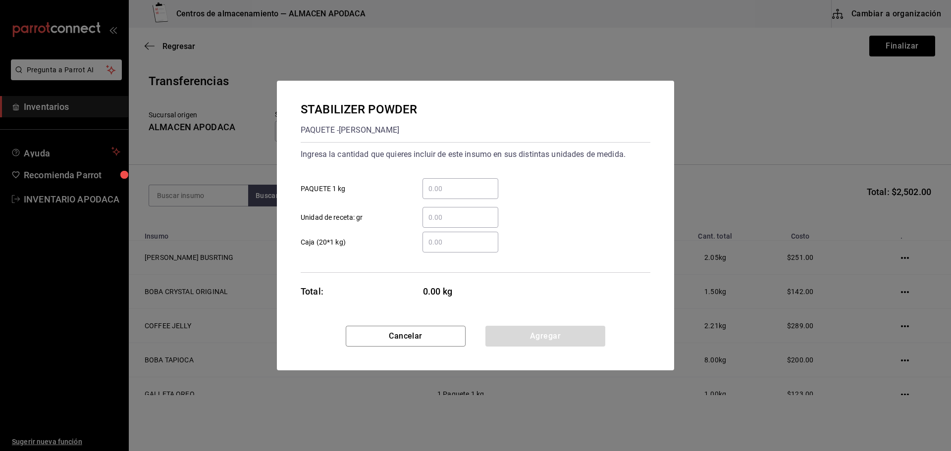
click at [453, 182] on div "​" at bounding box center [460, 188] width 76 height 21
click at [453, 183] on input "​ PAQUETE 1 kg" at bounding box center [460, 189] width 76 height 12
click at [548, 341] on button "Agregar" at bounding box center [545, 336] width 120 height 21
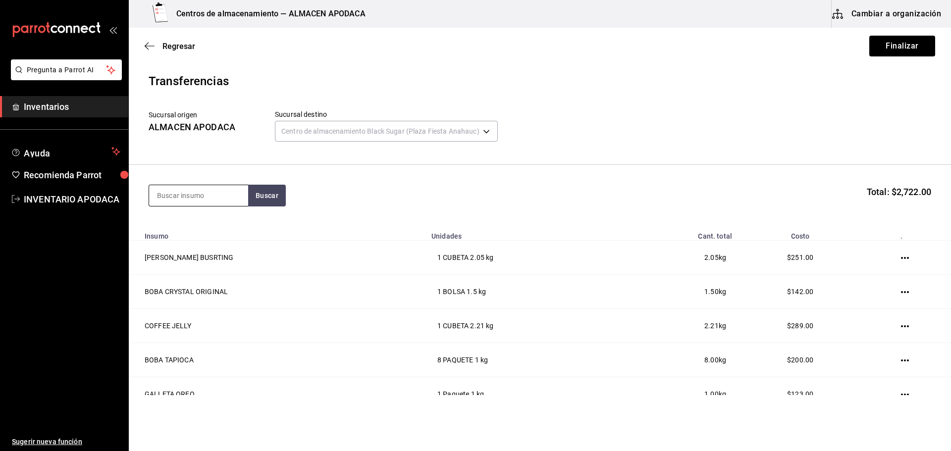
click at [218, 205] on input at bounding box center [198, 195] width 99 height 21
click at [243, 245] on div "TE CHAI POWDER PAQUETE - CAFÉ BOATO" at bounding box center [198, 229] width 99 height 38
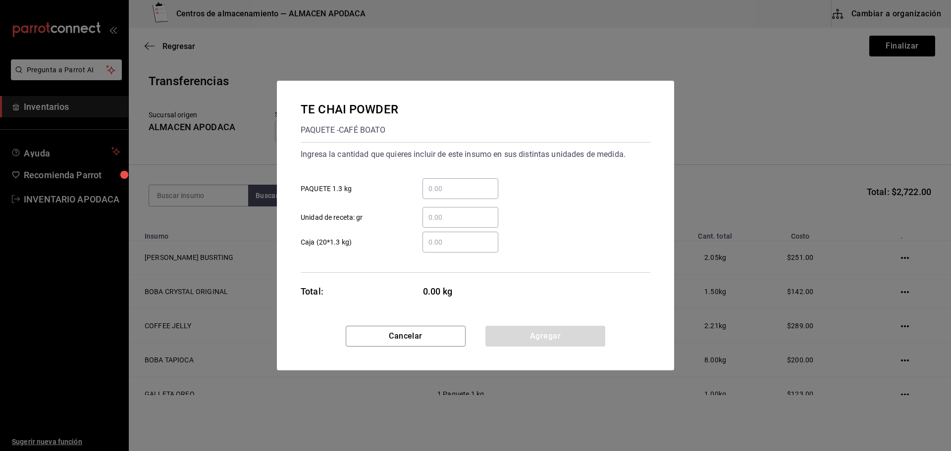
click at [456, 213] on input "​ Unidad de receta: gr" at bounding box center [460, 217] width 76 height 12
click at [463, 189] on input "​ PAQUETE 1.3 kg" at bounding box center [460, 189] width 76 height 12
click at [514, 339] on button "Agregar" at bounding box center [545, 336] width 120 height 21
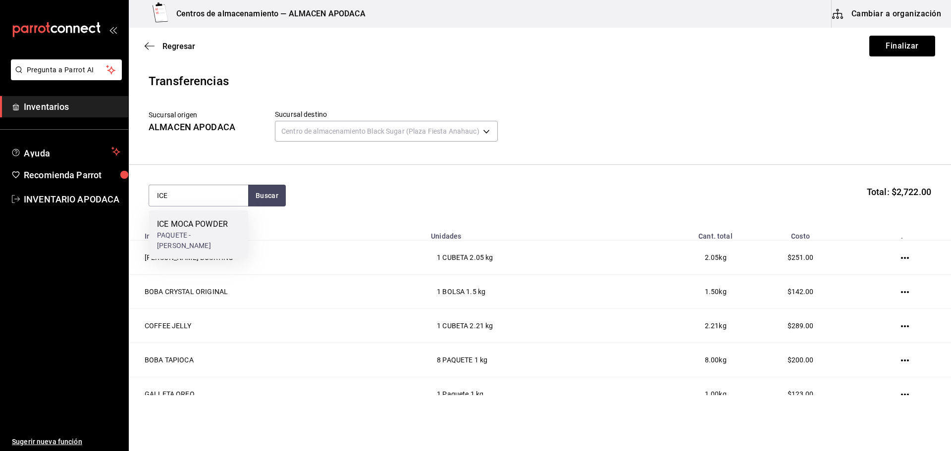
click at [205, 215] on div "ICE MOCA POWDER PAQUETE - [PERSON_NAME]" at bounding box center [198, 234] width 99 height 49
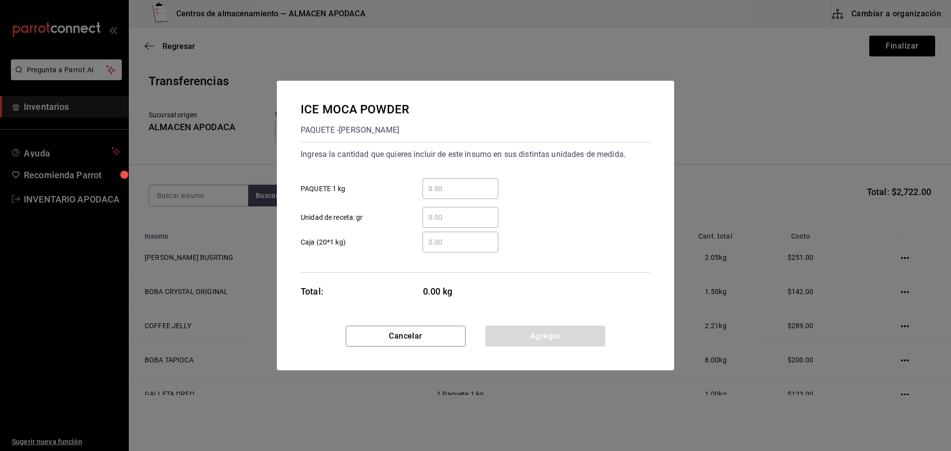
click at [466, 187] on input "​ PAQUETE 1 kg" at bounding box center [460, 189] width 76 height 12
click at [535, 340] on button "Agregar" at bounding box center [545, 336] width 120 height 21
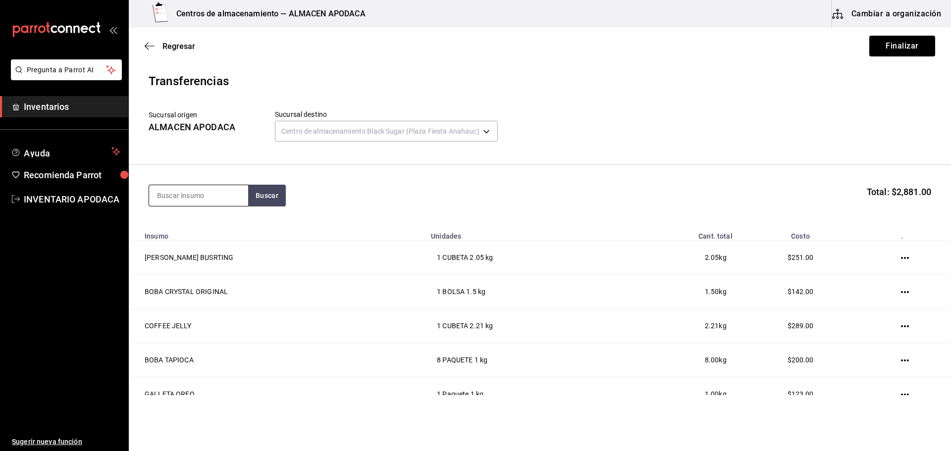
click at [217, 193] on input at bounding box center [198, 195] width 99 height 21
click at [222, 218] on div "[GEOGRAPHIC_DATA] POWDER PAQUETE - [PERSON_NAME]" at bounding box center [198, 234] width 99 height 49
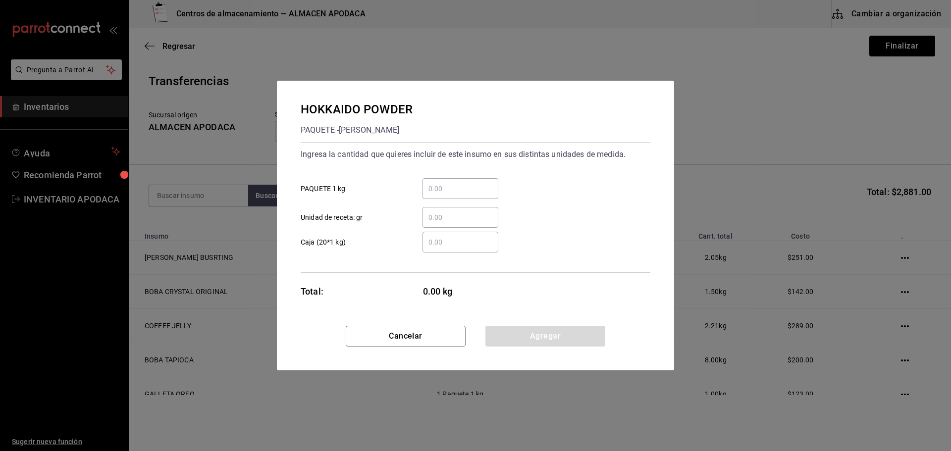
click at [445, 190] on input "​ PAQUETE 1 kg" at bounding box center [460, 189] width 76 height 12
click at [525, 329] on button "Agregar" at bounding box center [545, 336] width 120 height 21
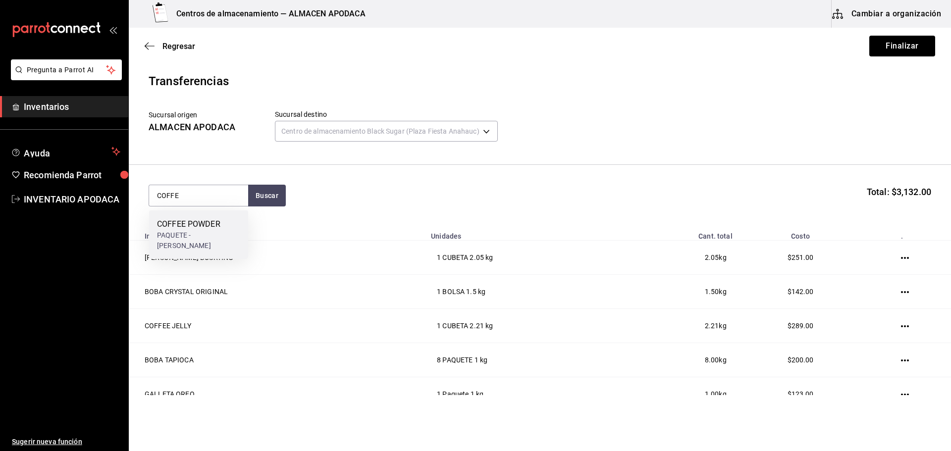
click at [202, 226] on div "COFFEE POWDER" at bounding box center [198, 224] width 83 height 12
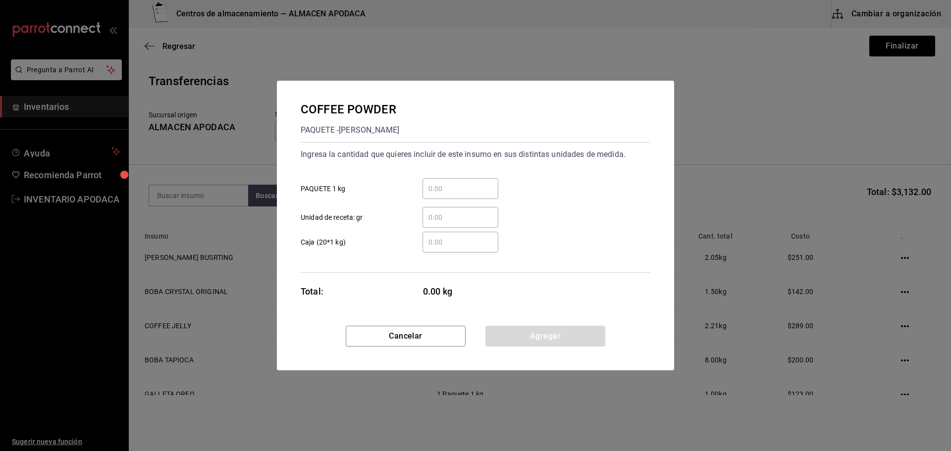
click at [452, 188] on input "​ PAQUETE 1 kg" at bounding box center [460, 189] width 76 height 12
click at [542, 344] on button "Agregar" at bounding box center [545, 336] width 120 height 21
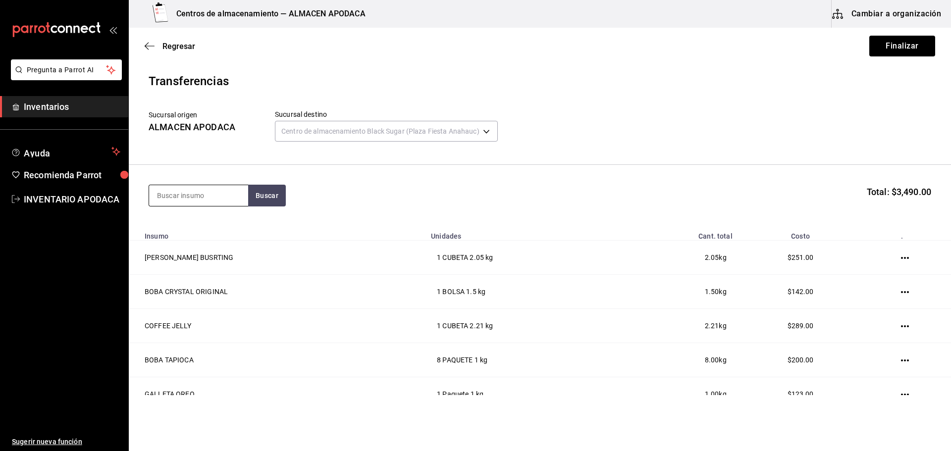
click at [166, 193] on input at bounding box center [198, 195] width 99 height 21
click at [220, 223] on div "PASSION FRUIT SYRUP" at bounding box center [198, 230] width 83 height 24
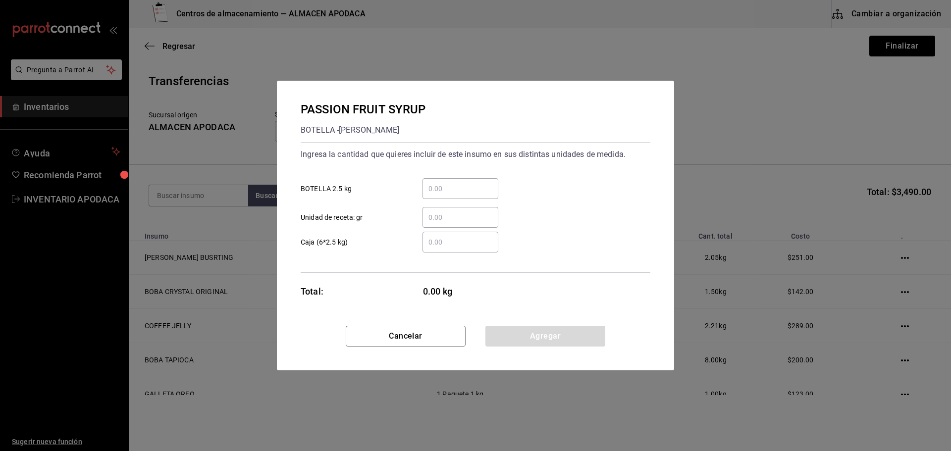
click at [495, 191] on input "​ BOTELLA 2.5 kg" at bounding box center [460, 189] width 76 height 12
click at [522, 330] on button "Agregar" at bounding box center [545, 336] width 120 height 21
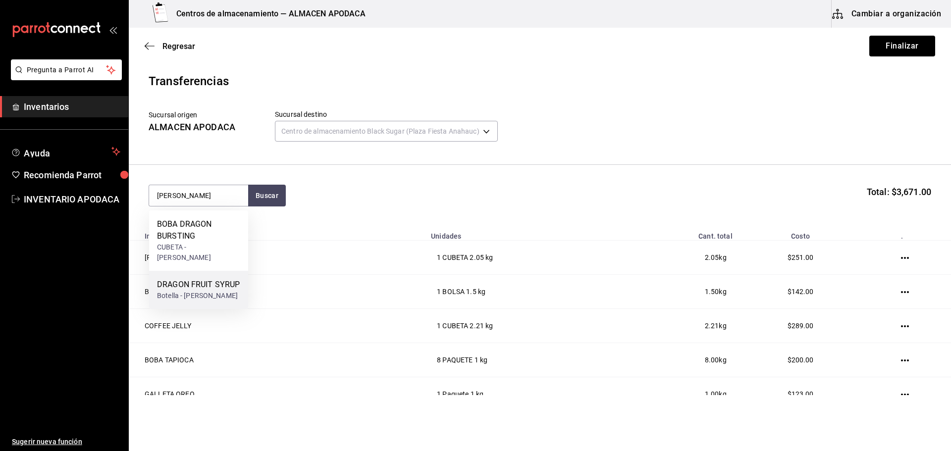
click at [204, 291] on div "Botella - [PERSON_NAME]" at bounding box center [198, 296] width 83 height 10
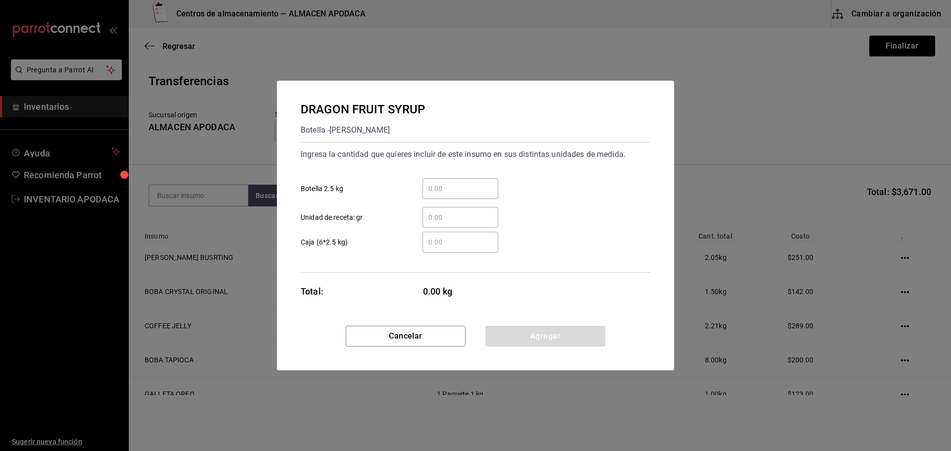
click at [490, 180] on div "​" at bounding box center [460, 188] width 76 height 21
click at [490, 183] on input "​ Botella 2.5 kg" at bounding box center [460, 189] width 76 height 12
click at [524, 328] on button "Agregar" at bounding box center [545, 336] width 120 height 21
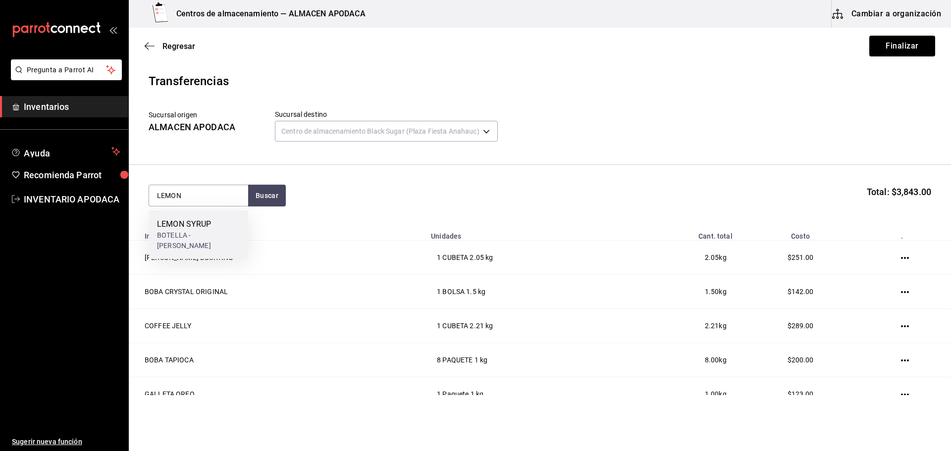
click at [216, 236] on div "LEMON SYRUP BOTELLA - [PERSON_NAME]" at bounding box center [198, 234] width 99 height 49
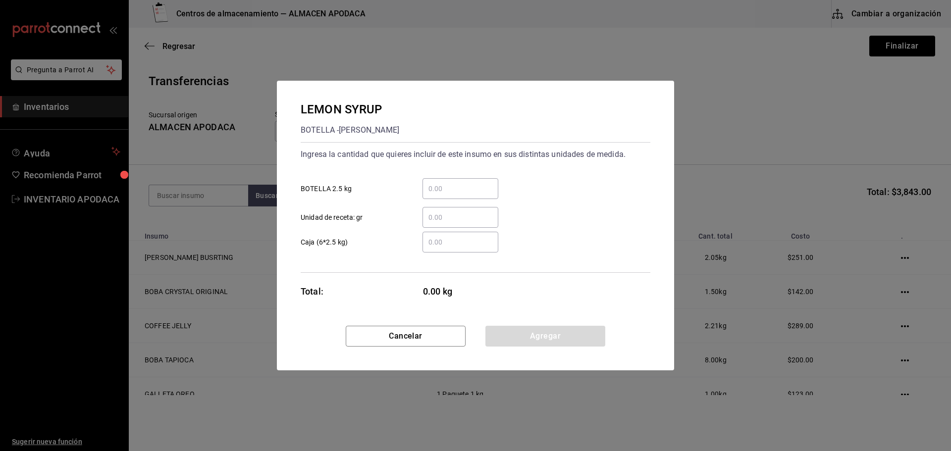
click at [453, 180] on div "​" at bounding box center [460, 188] width 76 height 21
click at [453, 183] on input "​ BOTELLA 2.5 kg" at bounding box center [460, 189] width 76 height 12
click at [582, 340] on button "Agregar" at bounding box center [545, 336] width 120 height 21
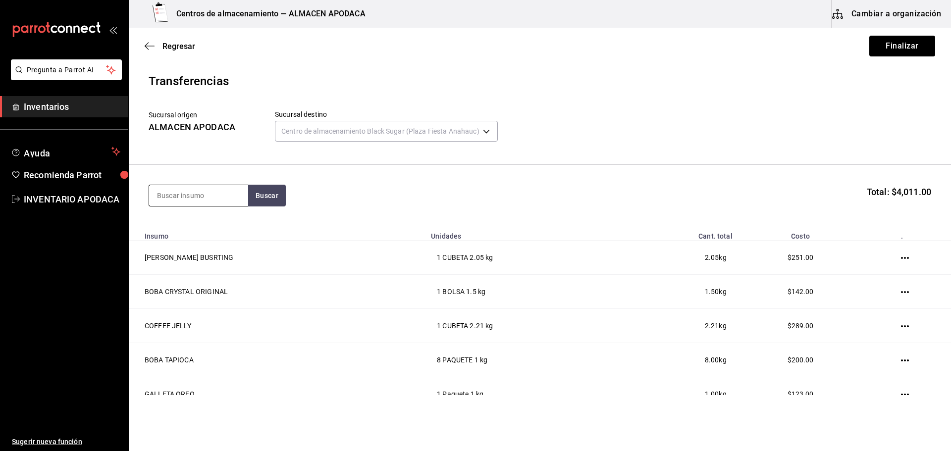
click at [179, 204] on input at bounding box center [198, 195] width 99 height 21
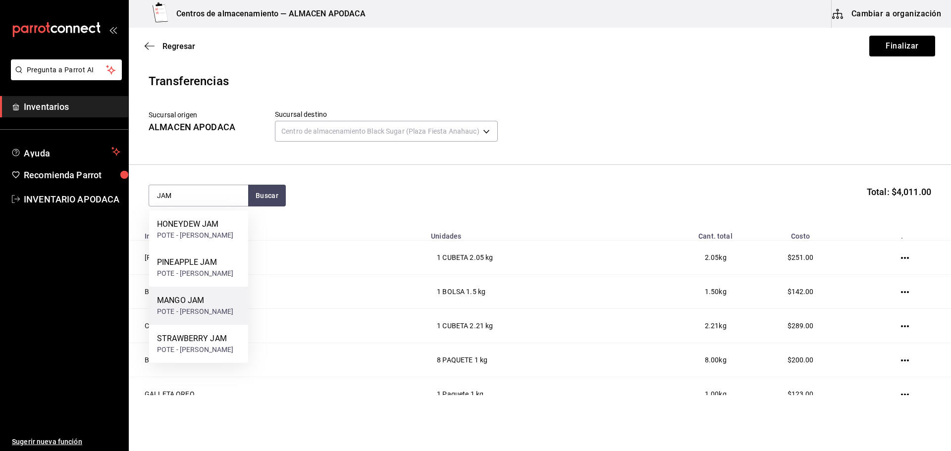
click at [195, 298] on div "MANGO JAM" at bounding box center [195, 301] width 77 height 12
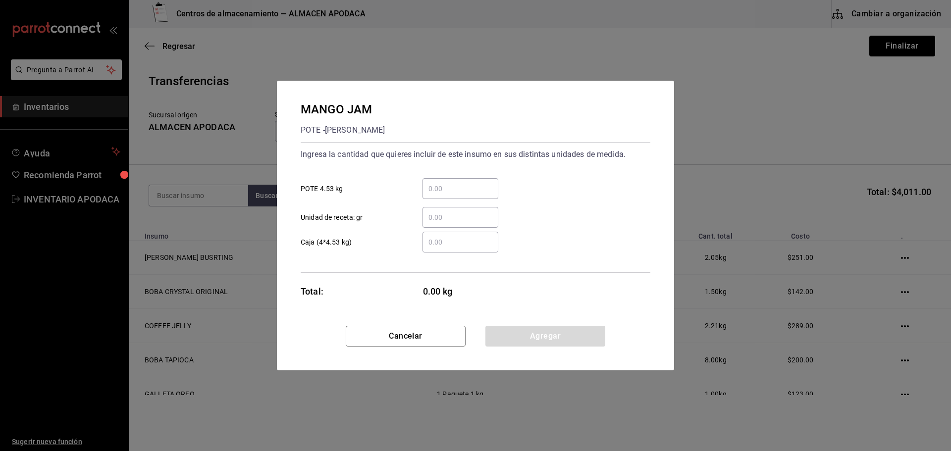
click at [435, 204] on div "​ Unidad de receta: gr" at bounding box center [472, 213] width 358 height 29
click at [437, 192] on input "​ POTE 4.53 kg" at bounding box center [460, 189] width 76 height 12
click at [510, 333] on button "Agregar" at bounding box center [545, 336] width 120 height 21
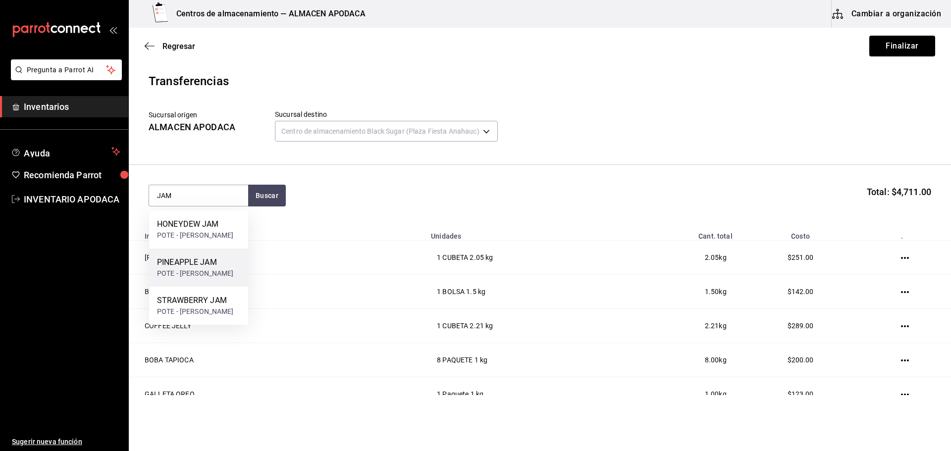
click at [201, 265] on div "PINEAPPLE JAM" at bounding box center [195, 263] width 77 height 12
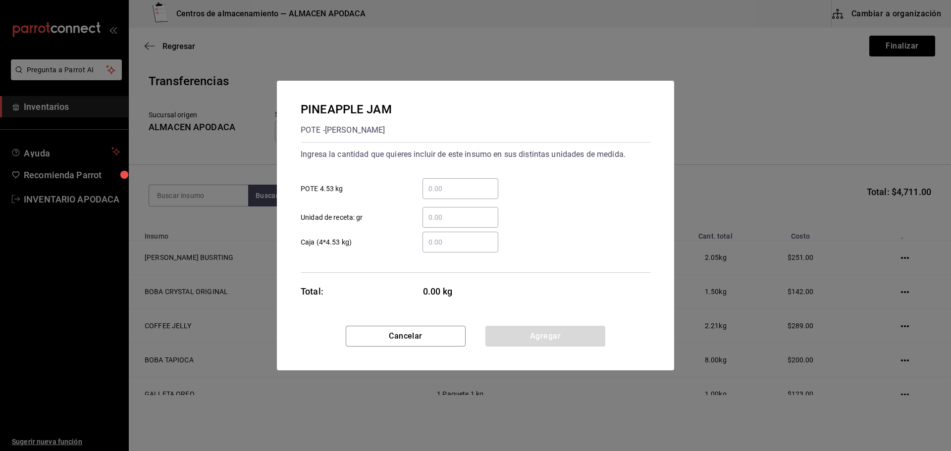
click at [455, 189] on input "​ POTE 4.53 kg" at bounding box center [460, 189] width 76 height 12
click at [515, 326] on div "PINEAPPLE JAM POTE - [PERSON_NAME] Ingresa la cantidad que quieres incluir de e…" at bounding box center [475, 226] width 397 height 290
click at [515, 332] on button "Agregar" at bounding box center [545, 336] width 120 height 21
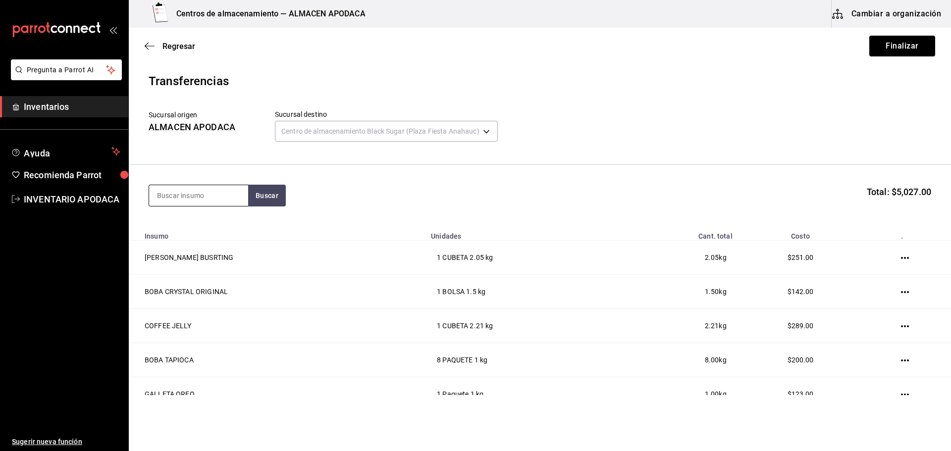
click at [164, 192] on input at bounding box center [198, 195] width 99 height 21
click at [181, 223] on div "POPOTE BLACK" at bounding box center [198, 224] width 83 height 12
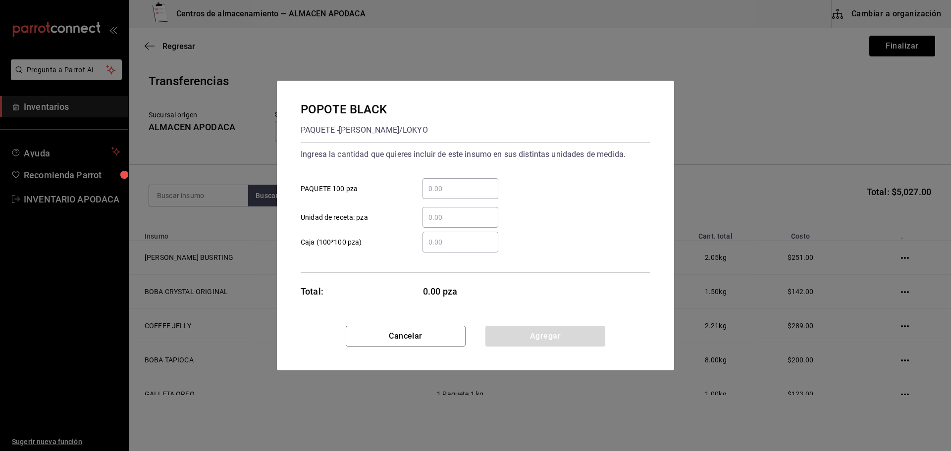
click at [460, 178] on div "​" at bounding box center [460, 188] width 76 height 21
click at [460, 183] on input "​ PAQUETE 100 pza" at bounding box center [460, 189] width 76 height 12
click at [527, 339] on button "Agregar" at bounding box center [545, 336] width 120 height 21
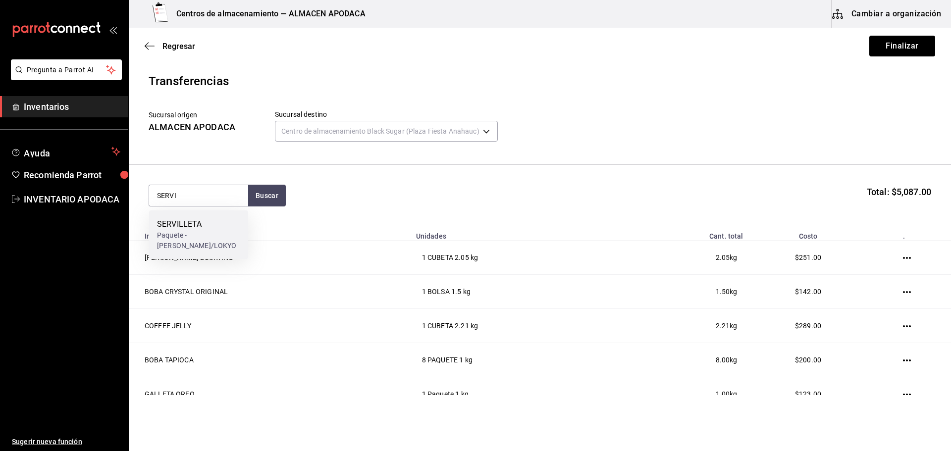
click at [217, 237] on div "Paquete - [PERSON_NAME]/LOKYO" at bounding box center [198, 240] width 83 height 21
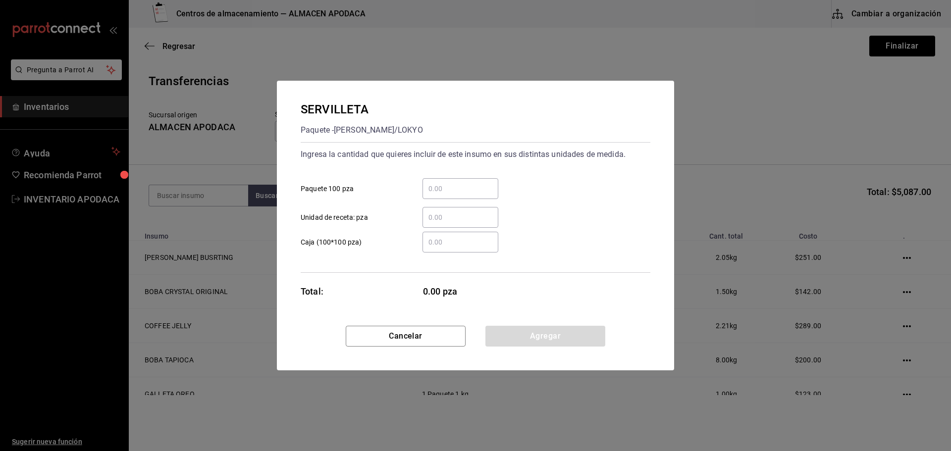
click at [426, 179] on div "​" at bounding box center [460, 188] width 76 height 21
click at [426, 183] on input "​ Paquete 100 pza" at bounding box center [460, 189] width 76 height 12
click at [589, 342] on button "Agregar" at bounding box center [545, 336] width 120 height 21
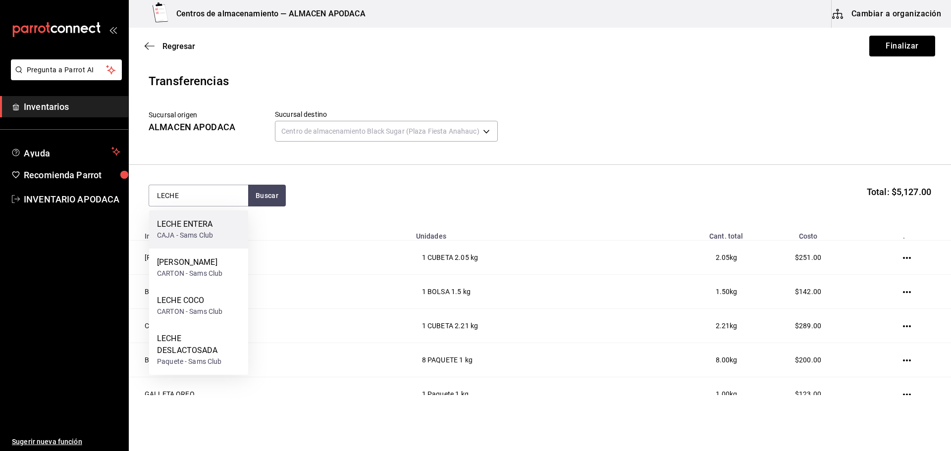
click at [224, 235] on div "LECHE ENTERA CAJA - Sams Club" at bounding box center [198, 229] width 99 height 38
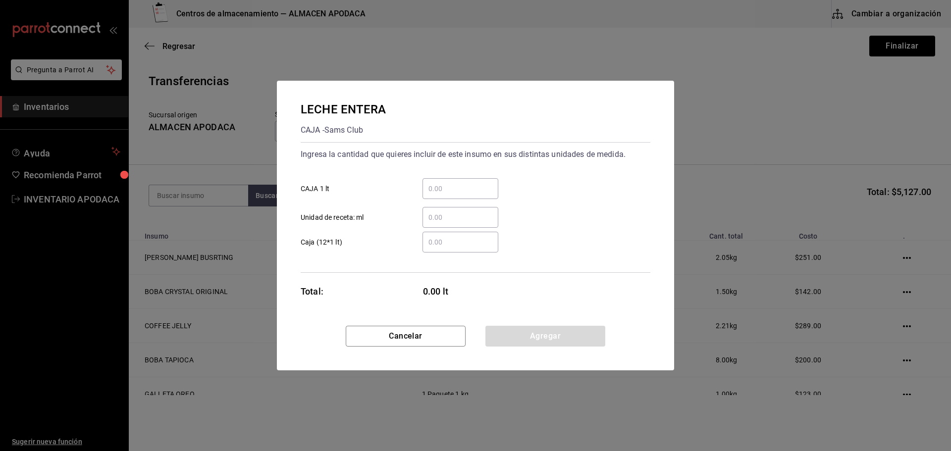
click at [452, 179] on div "​" at bounding box center [460, 188] width 76 height 21
click at [452, 183] on input "​ CAJA 1 lt" at bounding box center [460, 189] width 76 height 12
click at [525, 329] on button "Agregar" at bounding box center [545, 336] width 120 height 21
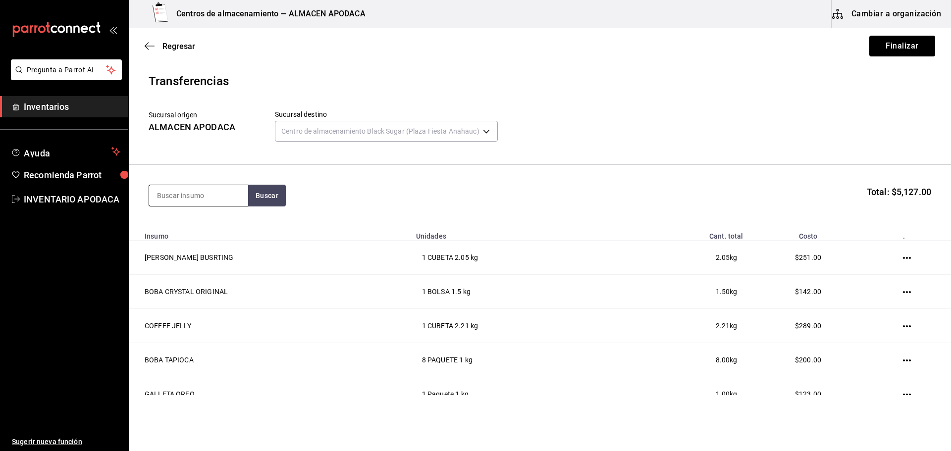
click at [185, 187] on input at bounding box center [198, 195] width 99 height 21
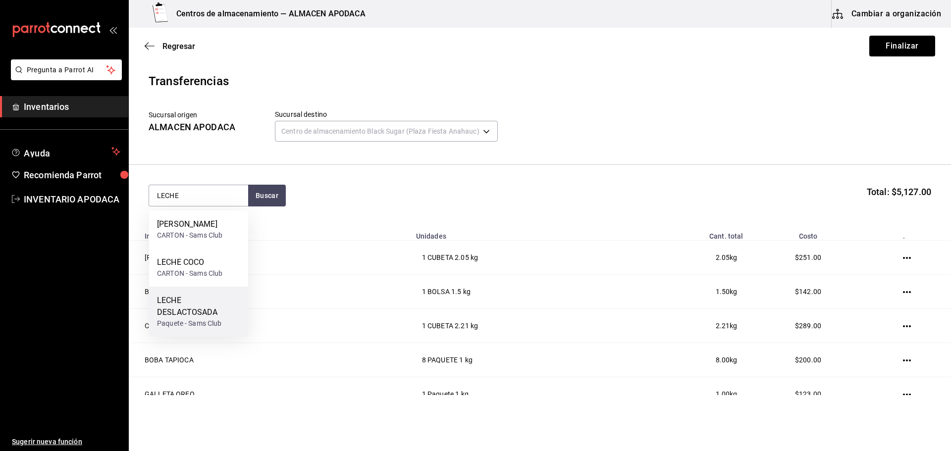
click at [194, 318] on div "LECHE DESLACTOSADA" at bounding box center [198, 307] width 83 height 24
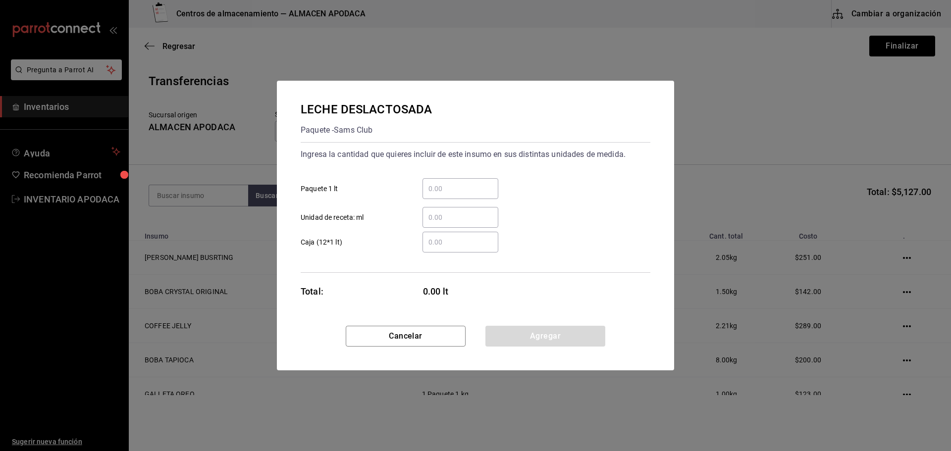
drag, startPoint x: 480, startPoint y: 175, endPoint x: 475, endPoint y: 184, distance: 9.8
click at [476, 182] on div "​ Paquete 1 lt" at bounding box center [472, 184] width 358 height 29
click at [475, 184] on input "​ Paquete 1 lt" at bounding box center [460, 189] width 76 height 12
click at [515, 338] on button "Agregar" at bounding box center [545, 336] width 120 height 21
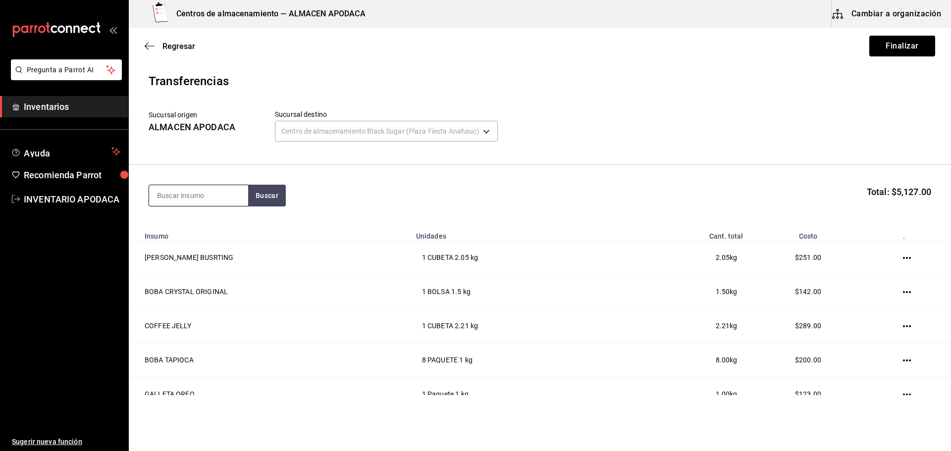
click at [218, 206] on div at bounding box center [199, 196] width 100 height 22
click at [219, 193] on input at bounding box center [198, 195] width 99 height 21
click at [218, 244] on div "CARNATION CLAVEL Paquete - Sams Club" at bounding box center [198, 229] width 99 height 38
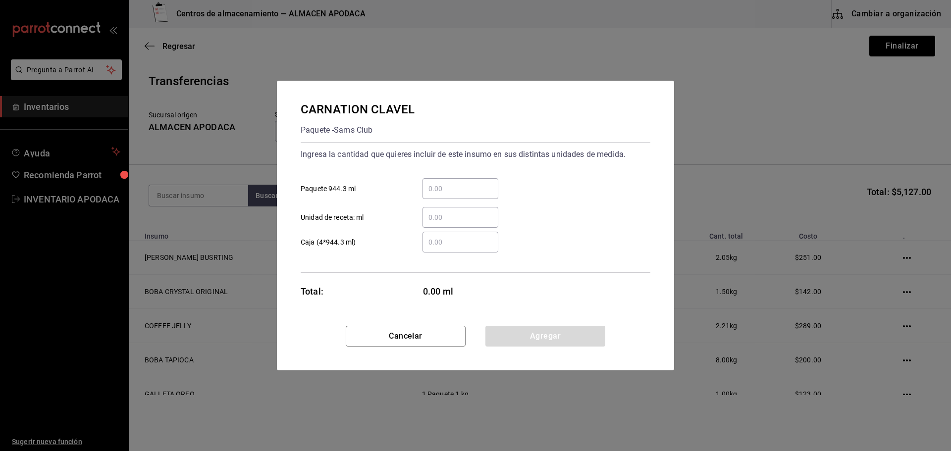
click at [459, 185] on input "​ Paquete 944.3 ml" at bounding box center [460, 189] width 76 height 12
drag, startPoint x: 521, startPoint y: 338, endPoint x: 489, endPoint y: 322, distance: 36.1
click at [521, 338] on button "Agregar" at bounding box center [545, 336] width 120 height 21
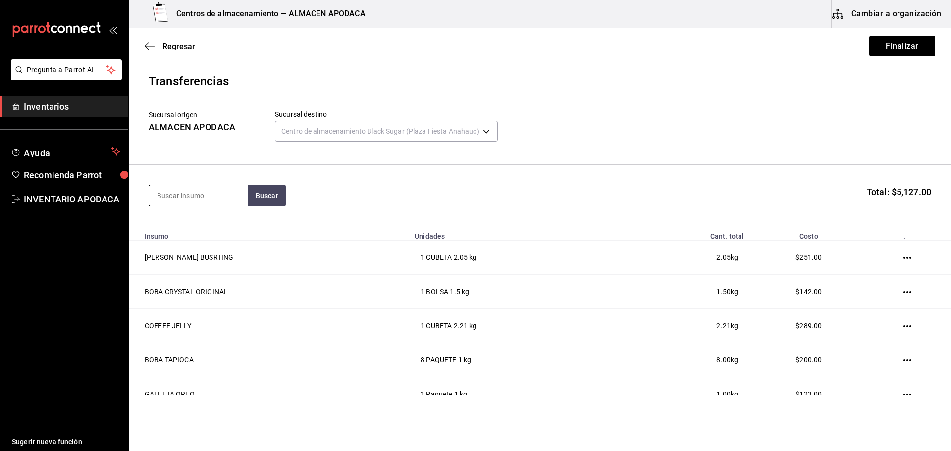
click at [221, 190] on input at bounding box center [198, 195] width 99 height 21
click at [198, 266] on div "LECHE COCO" at bounding box center [189, 263] width 65 height 12
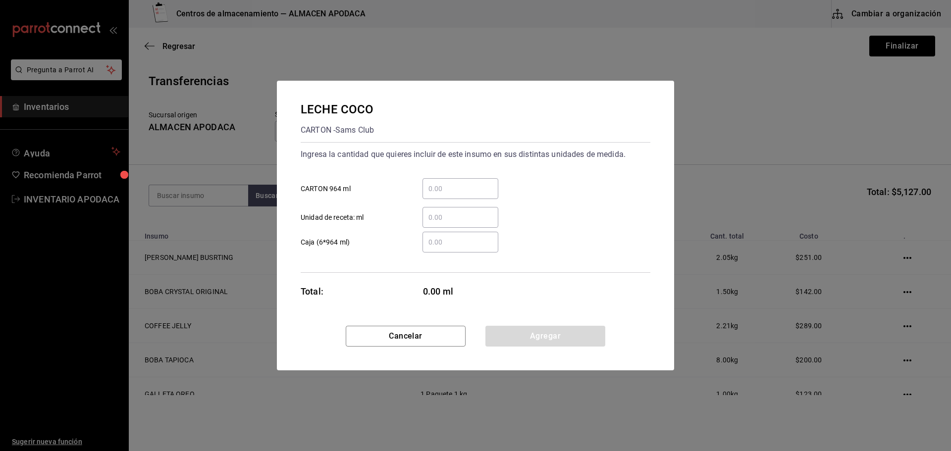
click at [435, 173] on div "​ CARTON 964 ml" at bounding box center [472, 184] width 358 height 29
click at [431, 183] on div "​" at bounding box center [460, 188] width 76 height 21
click at [431, 183] on input "​ CARTON 964 ml" at bounding box center [460, 189] width 76 height 12
click at [503, 334] on button "Agregar" at bounding box center [545, 336] width 120 height 21
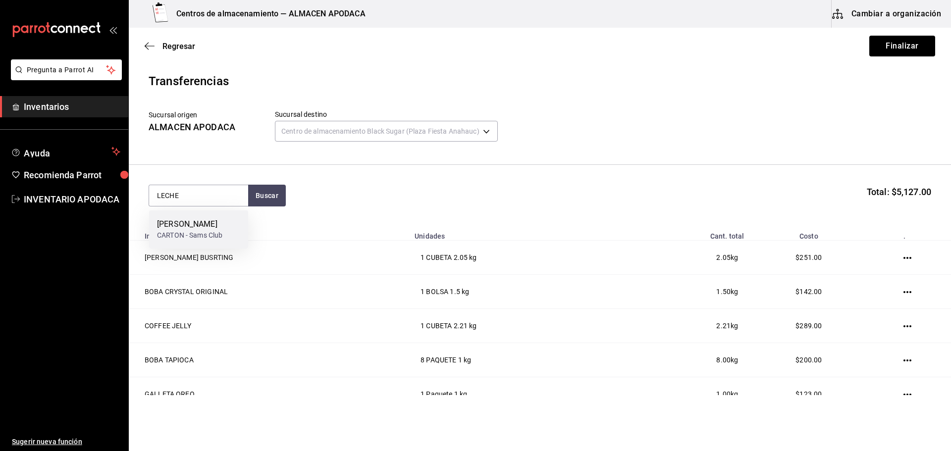
click at [222, 240] on div "CARTON - Sams Club" at bounding box center [189, 235] width 65 height 10
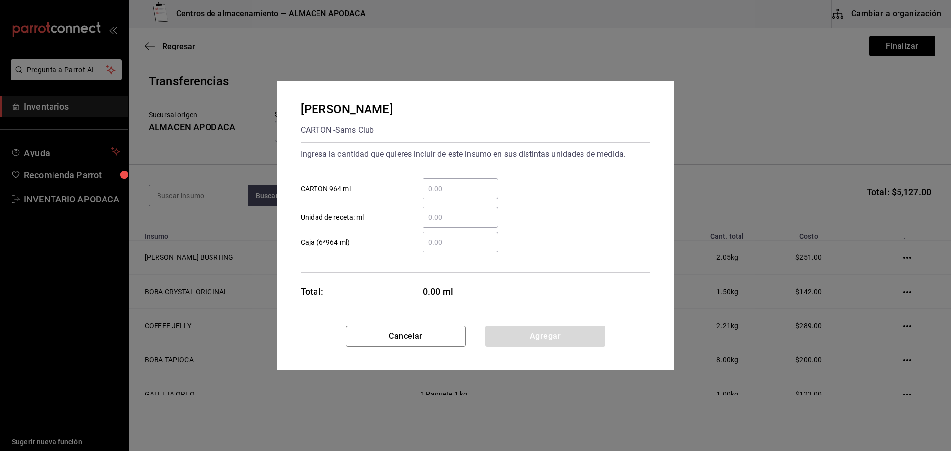
click at [431, 188] on input "​ CARTON 964 ml" at bounding box center [460, 189] width 76 height 12
click at [508, 327] on div "LECHE [PERSON_NAME] - Sams Club Ingresa la cantidad que quieres incluir de este…" at bounding box center [475, 226] width 397 height 290
click at [507, 338] on button "Agregar" at bounding box center [545, 336] width 120 height 21
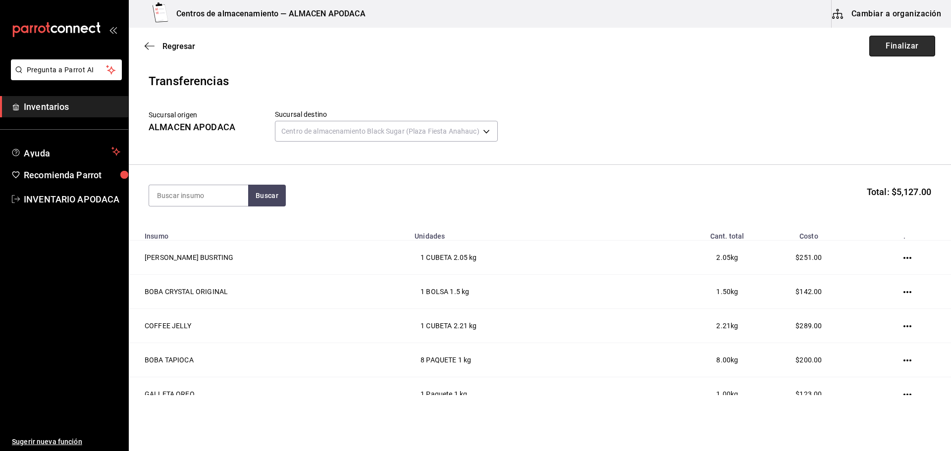
click at [890, 49] on button "Finalizar" at bounding box center [902, 46] width 66 height 21
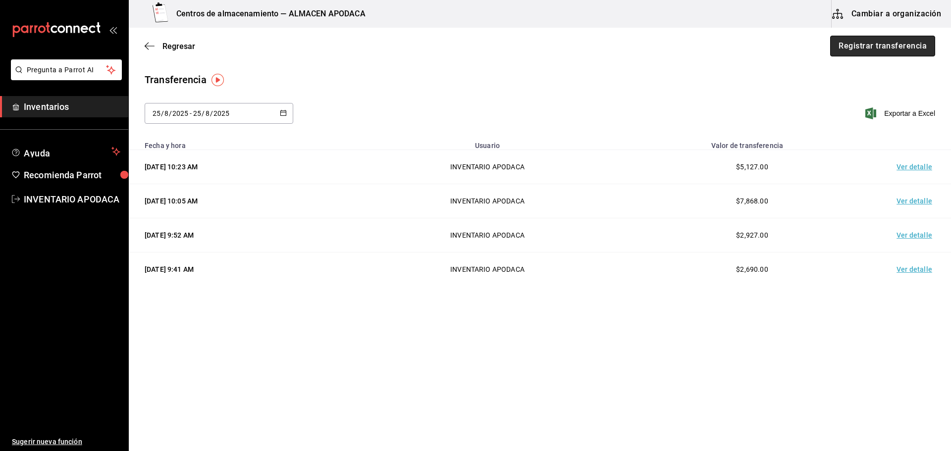
click at [880, 42] on button "Registrar transferencia" at bounding box center [882, 46] width 105 height 21
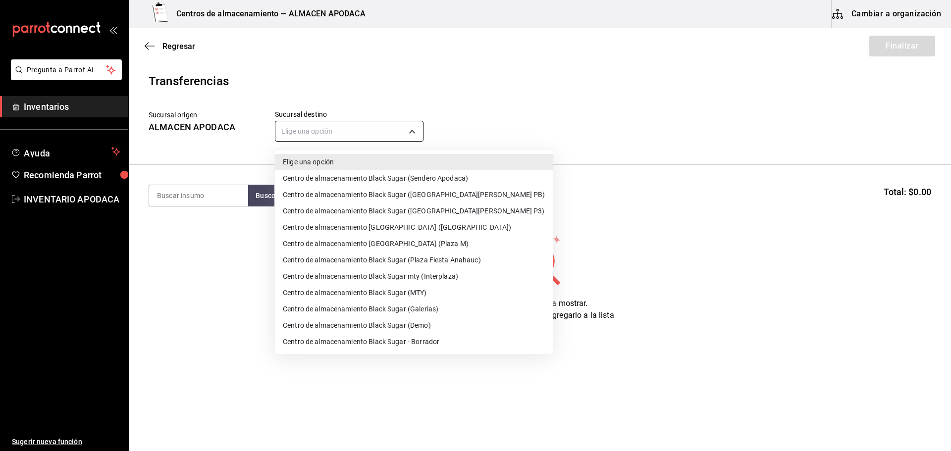
click at [394, 124] on body "Pregunta a Parrot AI Inventarios Ayuda Recomienda Parrot INVENTARIO APODACA Sug…" at bounding box center [475, 197] width 951 height 395
click at [381, 179] on li "Centro de almacenamiento Black Sugar (Sendero Apodaca)" at bounding box center [414, 178] width 278 height 16
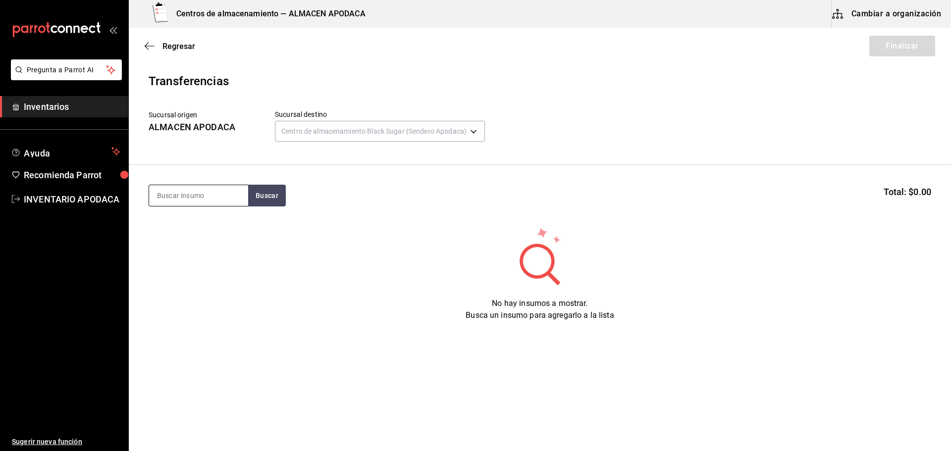
click at [189, 193] on input at bounding box center [198, 195] width 99 height 21
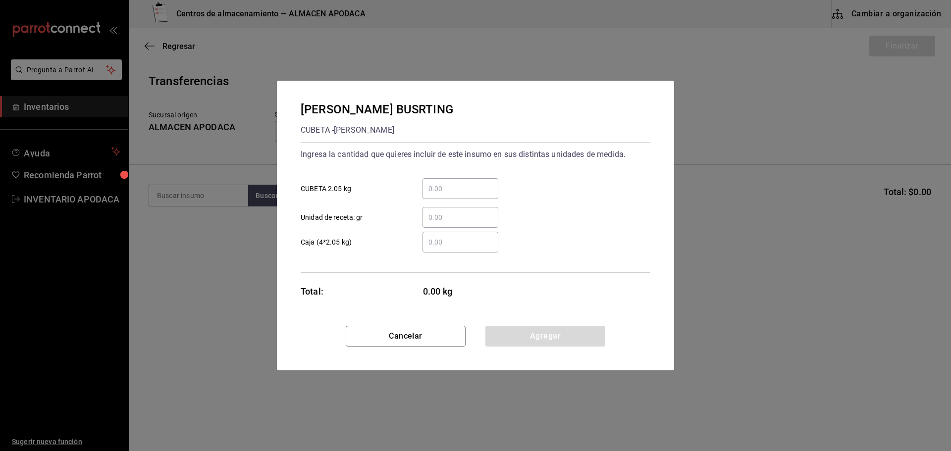
click at [434, 191] on input "​ CUBETA 2.05 kg" at bounding box center [460, 189] width 76 height 12
click at [531, 338] on button "Agregar" at bounding box center [545, 336] width 120 height 21
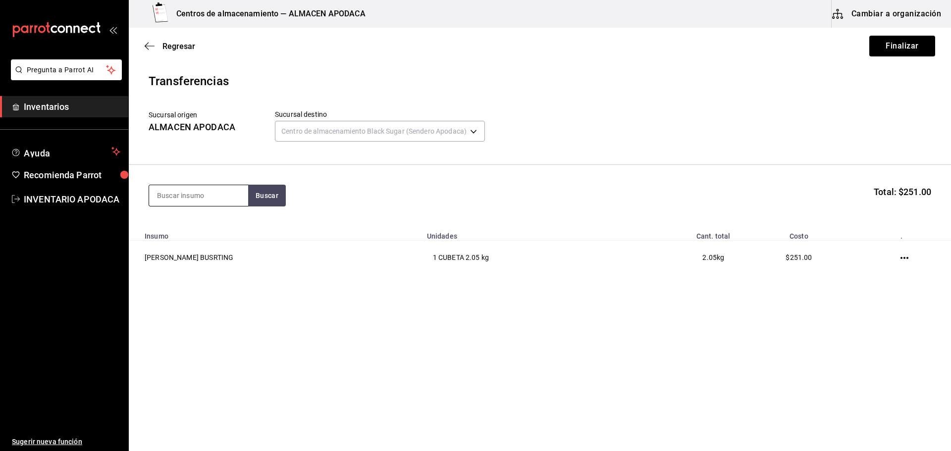
click at [234, 198] on input at bounding box center [198, 195] width 99 height 21
click at [210, 237] on div "TARO PREMIUM POWDER" at bounding box center [198, 230] width 83 height 24
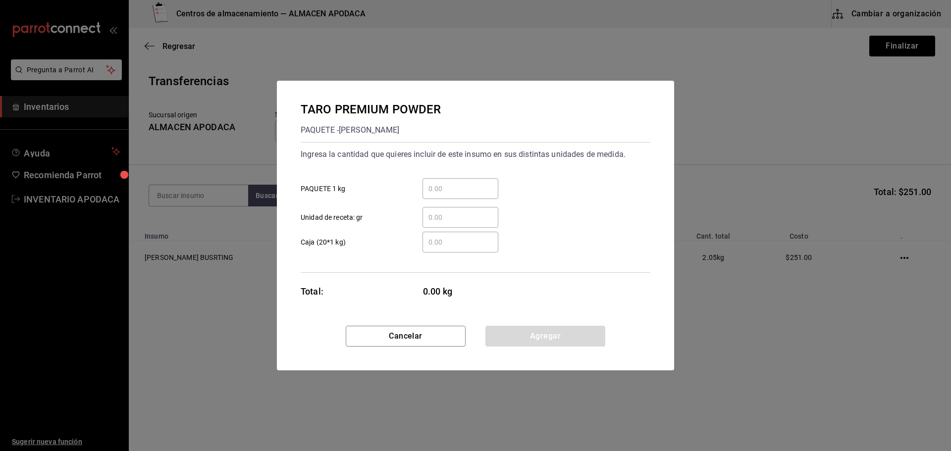
click at [481, 190] on input "​ PAQUETE 1 kg" at bounding box center [460, 189] width 76 height 12
click at [531, 343] on button "Agregar" at bounding box center [545, 336] width 120 height 21
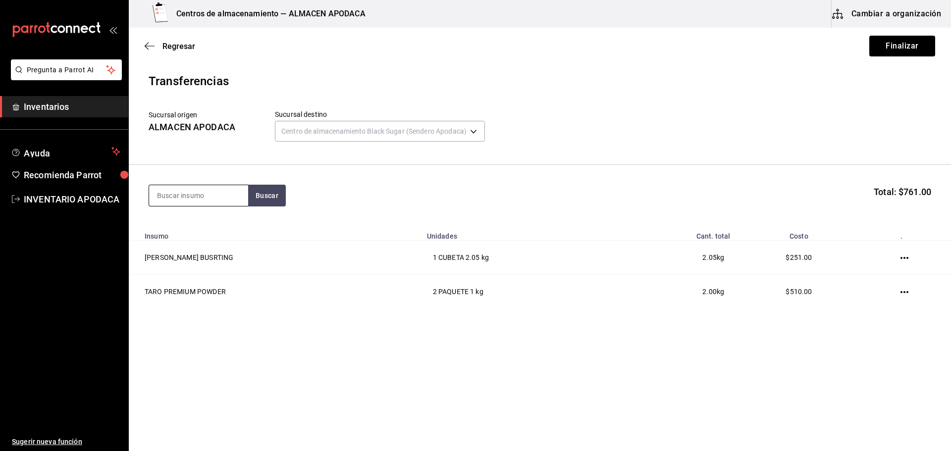
click at [200, 198] on input at bounding box center [198, 195] width 99 height 21
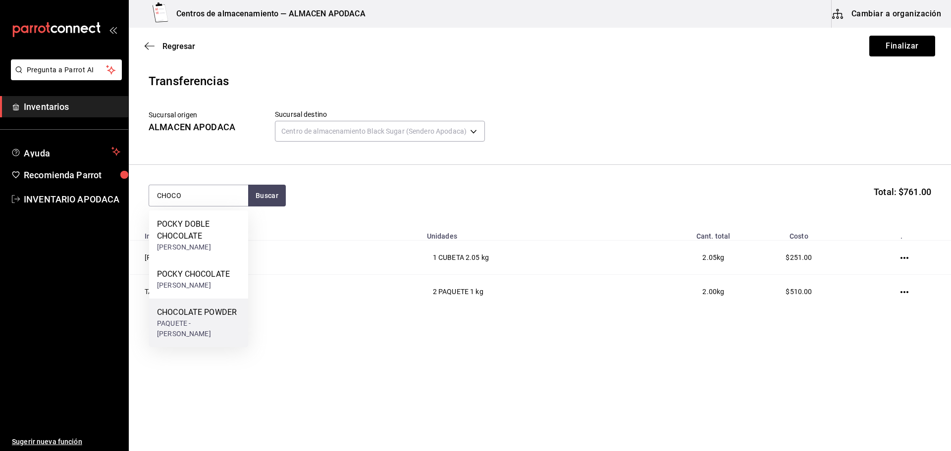
click at [209, 318] on div "CHOCOLATE POWDER" at bounding box center [198, 313] width 83 height 12
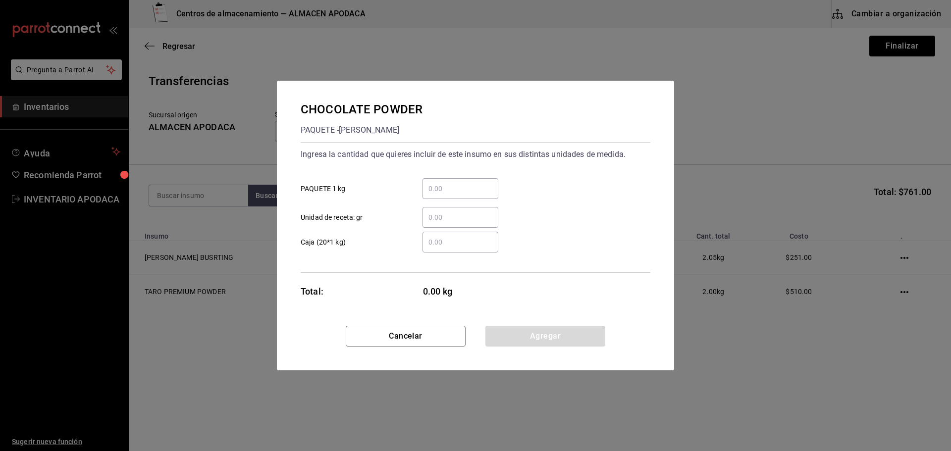
click at [444, 183] on input "​ PAQUETE 1 kg" at bounding box center [460, 189] width 76 height 12
click at [500, 335] on button "Agregar" at bounding box center [545, 336] width 120 height 21
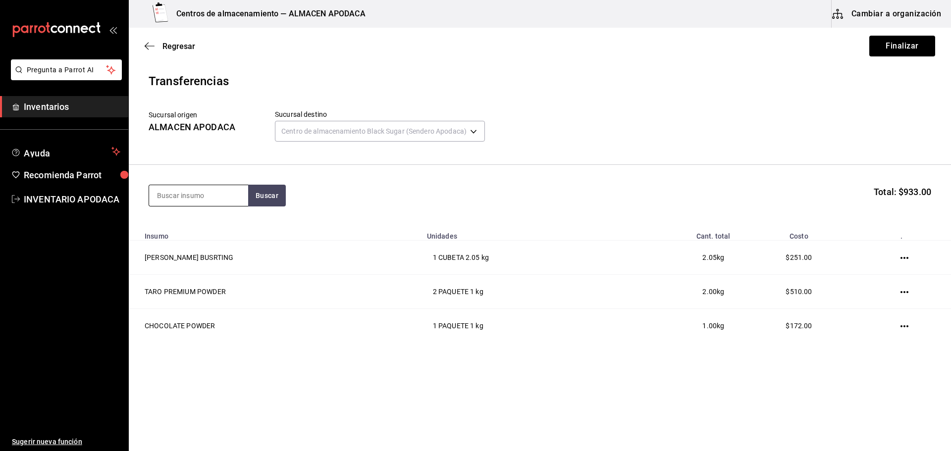
click at [213, 201] on input at bounding box center [198, 195] width 99 height 21
click at [257, 203] on button "Buscar" at bounding box center [267, 196] width 38 height 22
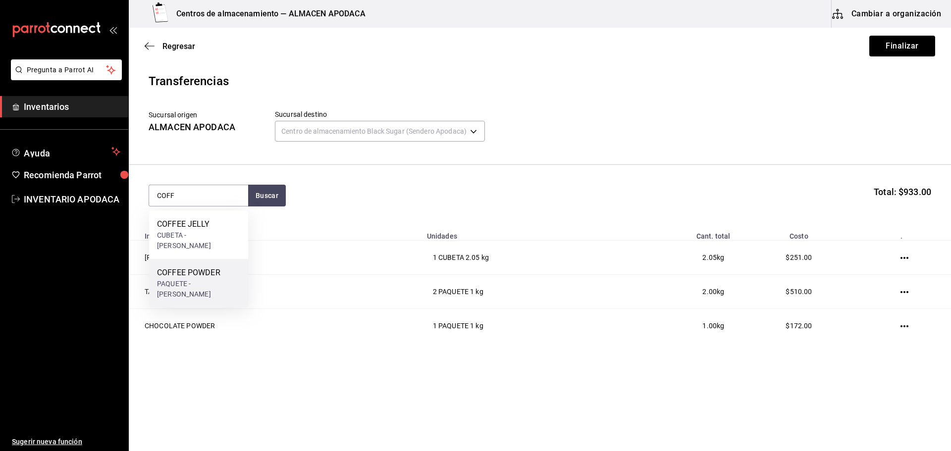
click at [220, 259] on div "COFFEE POWDER PAQUETE - [PERSON_NAME]" at bounding box center [198, 283] width 99 height 49
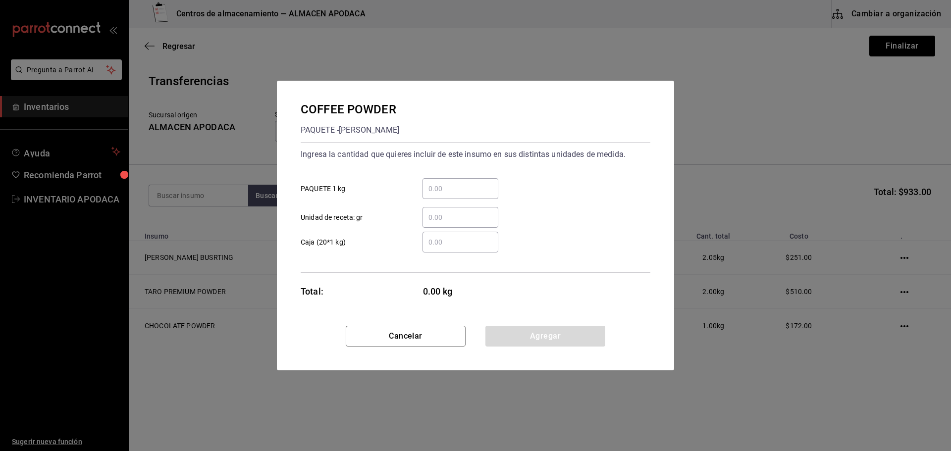
click at [442, 190] on input "​ PAQUETE 1 kg" at bounding box center [460, 189] width 76 height 12
click at [510, 328] on button "Agregar" at bounding box center [545, 336] width 120 height 21
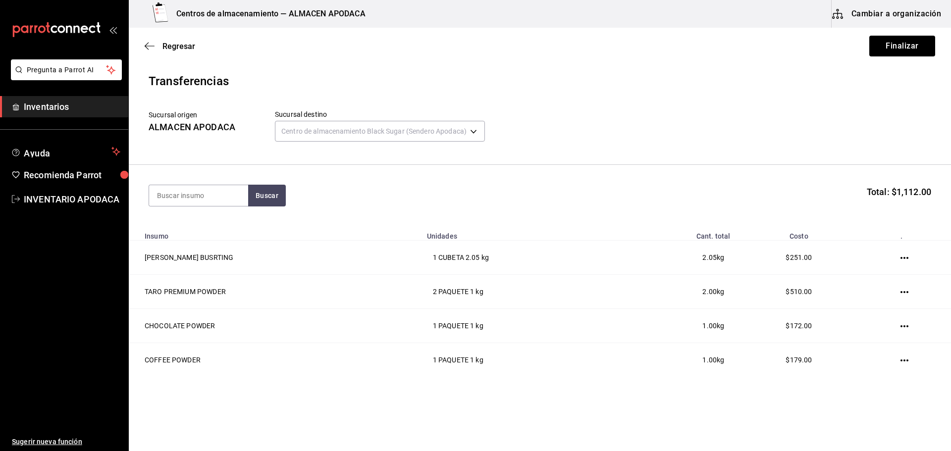
click at [210, 208] on section "Buscar Total: $1,112.00" at bounding box center [540, 195] width 822 height 61
click at [216, 196] on input at bounding box center [198, 195] width 99 height 21
click at [206, 243] on div "JARABE FRUCTOSE BOTE - [PERSON_NAME]" at bounding box center [198, 229] width 99 height 38
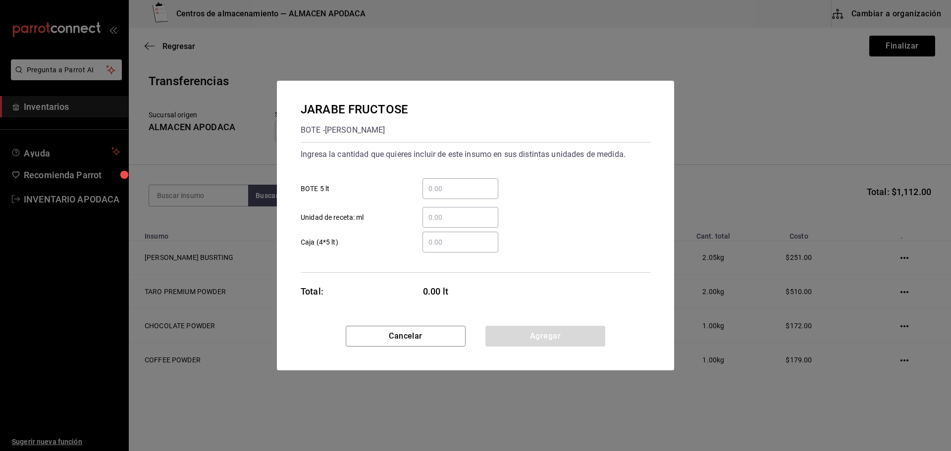
click at [450, 195] on div "​" at bounding box center [460, 188] width 76 height 21
click at [450, 195] on input "​ BOTE 5 lt" at bounding box center [460, 189] width 76 height 12
click at [550, 334] on button "Agregar" at bounding box center [545, 336] width 120 height 21
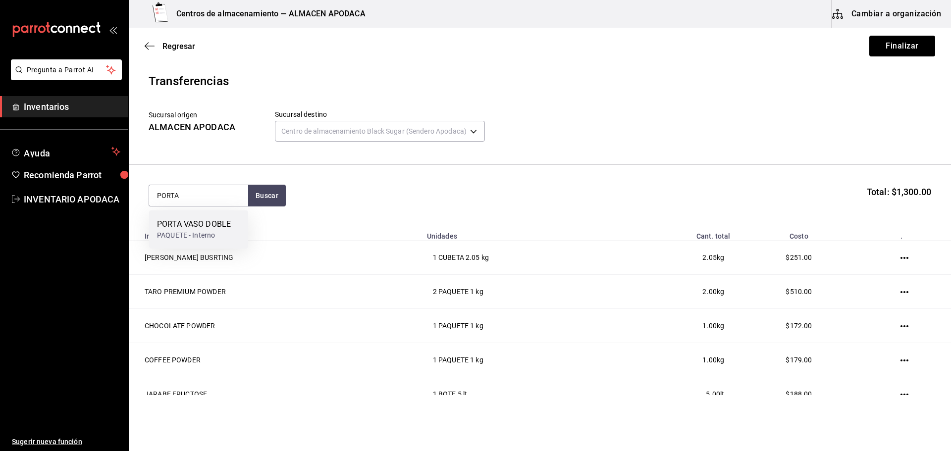
click at [202, 221] on div "PORTA VASO DOBLE" at bounding box center [194, 224] width 74 height 12
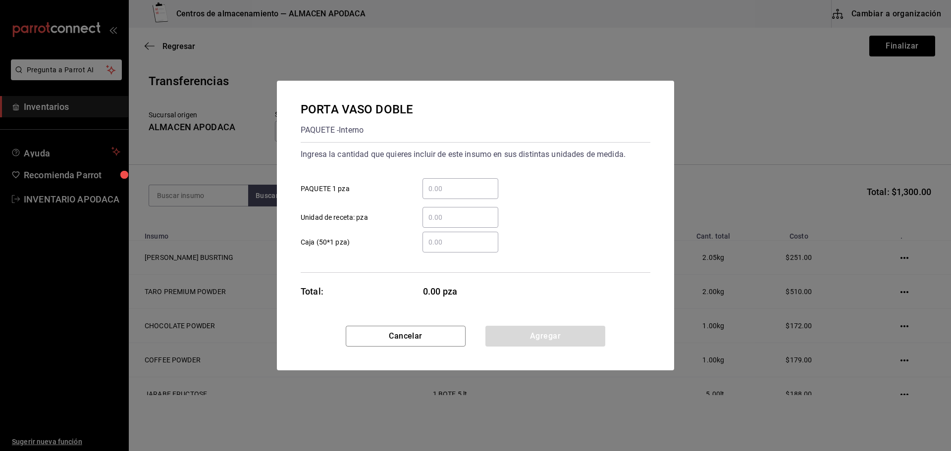
click at [480, 190] on input "​ PAQUETE 1 pza" at bounding box center [460, 189] width 76 height 12
click at [544, 331] on button "Agregar" at bounding box center [545, 336] width 120 height 21
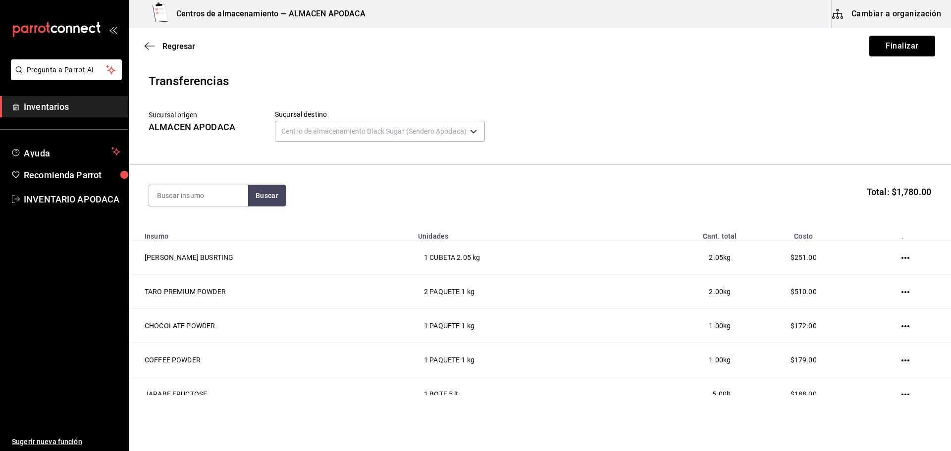
click at [213, 182] on section "Buscar Total: $1,780.00" at bounding box center [540, 195] width 822 height 61
click at [205, 196] on input at bounding box center [198, 195] width 99 height 21
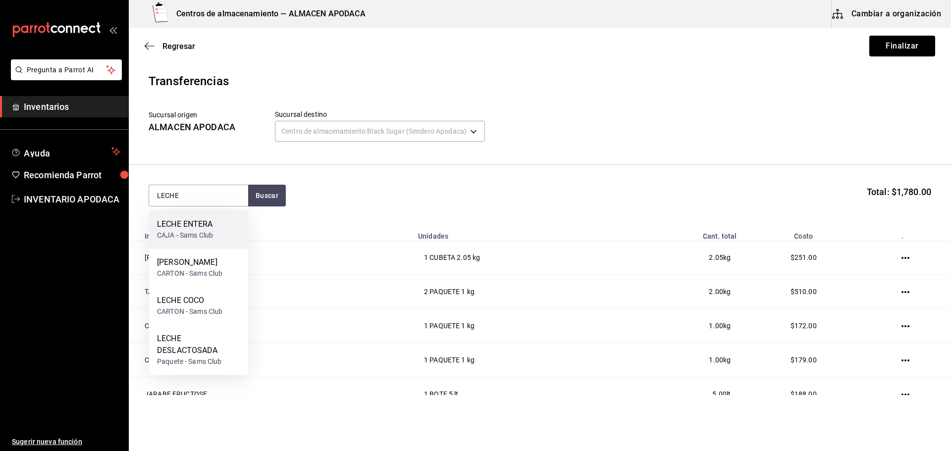
click at [200, 239] on div "CAJA - Sams Club" at bounding box center [185, 235] width 56 height 10
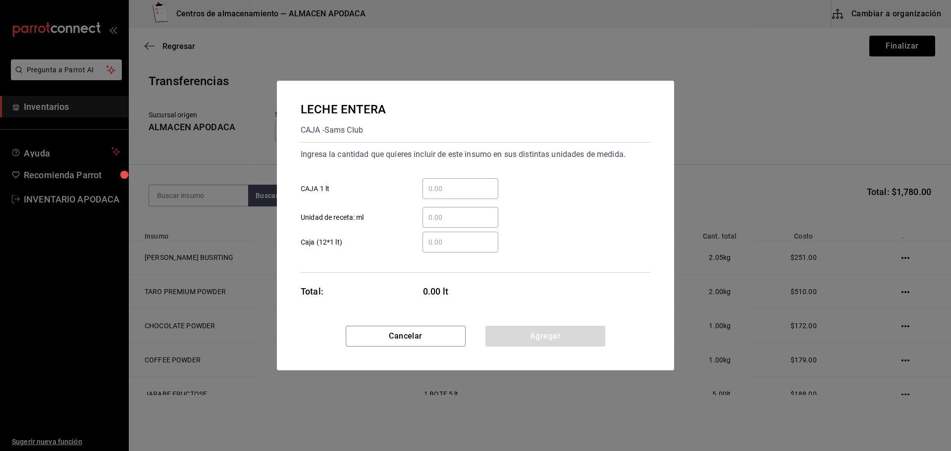
click at [462, 196] on div "​" at bounding box center [460, 188] width 76 height 21
click at [462, 195] on input "​ CAJA 1 lt" at bounding box center [460, 189] width 76 height 12
click at [520, 330] on button "Agregar" at bounding box center [545, 336] width 120 height 21
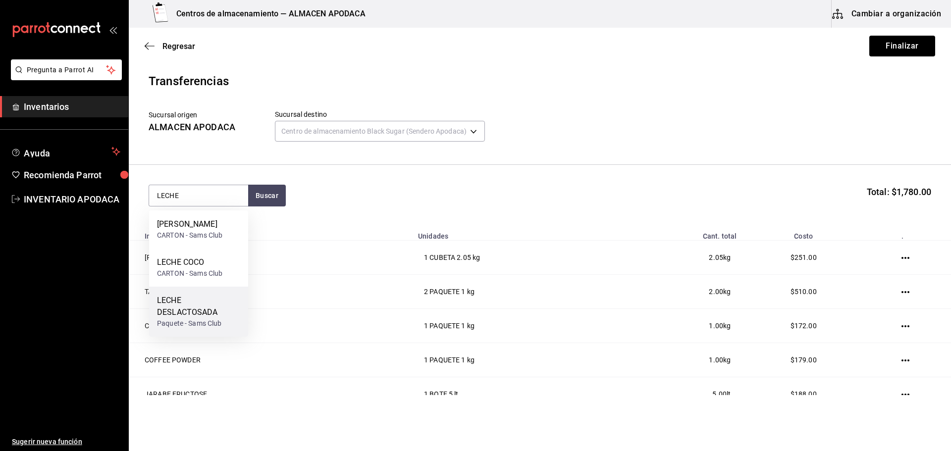
click at [237, 316] on div "LECHE DESLACTOSADA" at bounding box center [198, 307] width 83 height 24
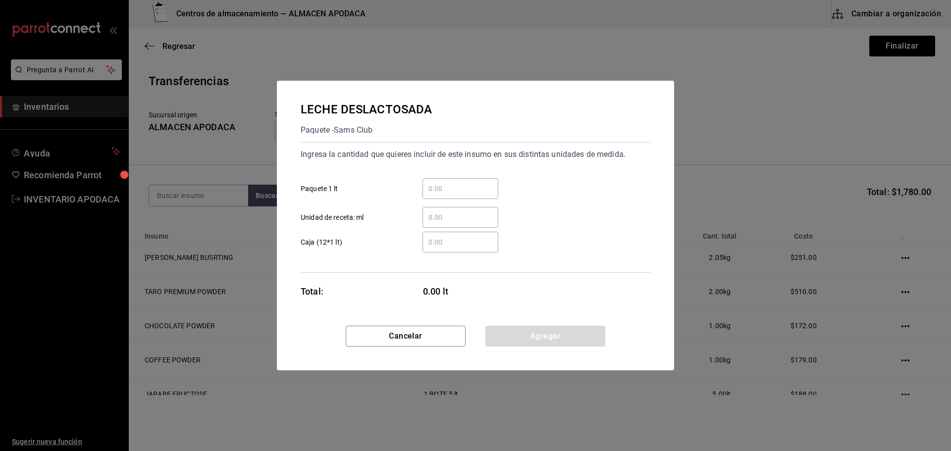
click at [439, 193] on input "​ Paquete 1 lt" at bounding box center [460, 189] width 76 height 12
click at [518, 325] on div "LECHE DESLACTOSADA Paquete - Sams Club Ingresa la cantidad que quieres incluir …" at bounding box center [475, 203] width 397 height 245
click at [518, 337] on button "Agregar" at bounding box center [545, 336] width 120 height 21
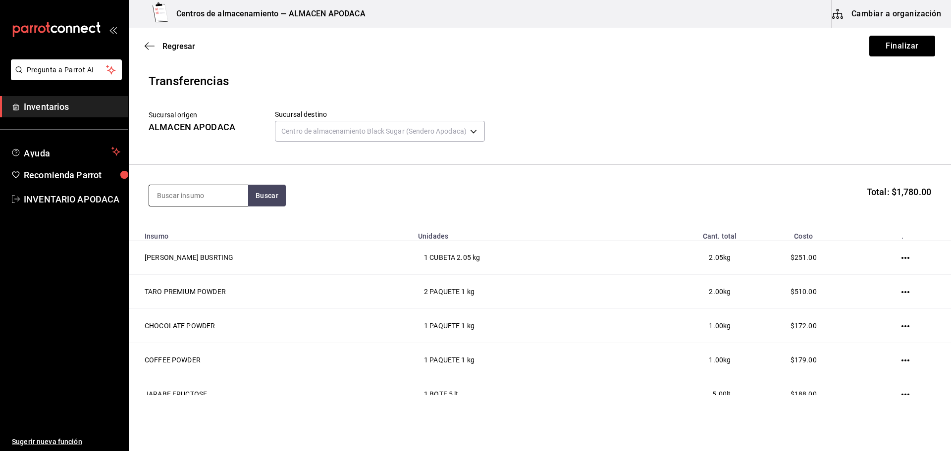
click at [211, 196] on input at bounding box center [198, 195] width 99 height 21
click at [195, 228] on div "BOLSA DE BASURA" at bounding box center [191, 224] width 69 height 12
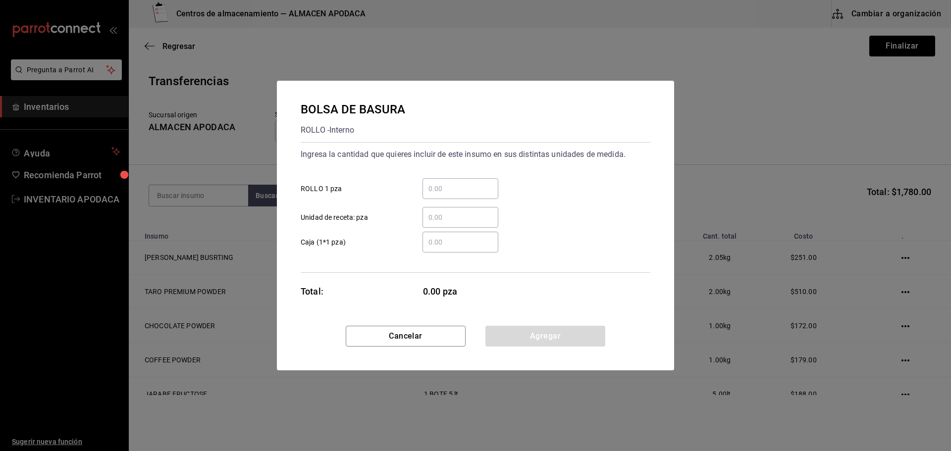
click at [449, 192] on input "​ ROLLO 1 pza" at bounding box center [460, 189] width 76 height 12
click at [558, 336] on button "Agregar" at bounding box center [545, 336] width 120 height 21
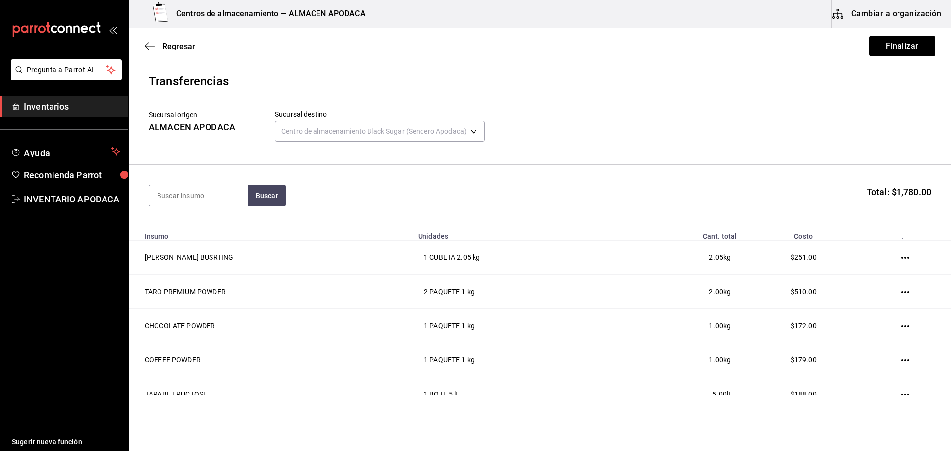
click at [875, 54] on button "Finalizar" at bounding box center [902, 46] width 66 height 21
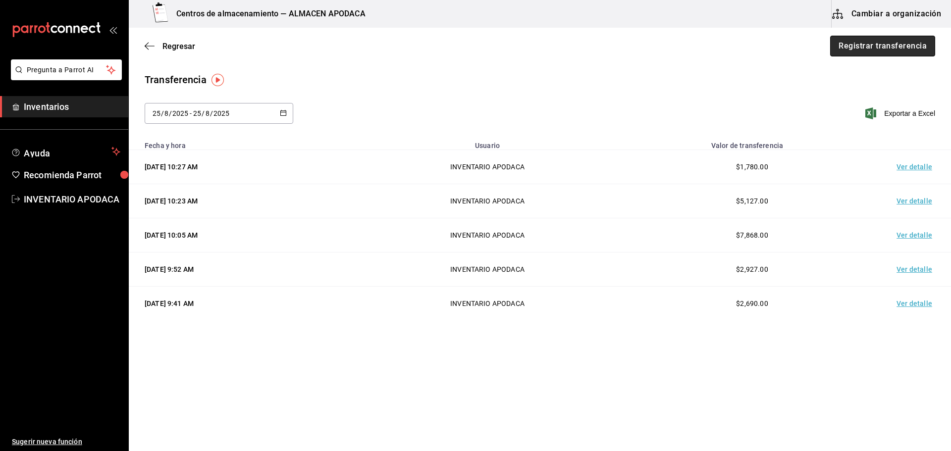
click at [856, 50] on button "Registrar transferencia" at bounding box center [882, 46] width 105 height 21
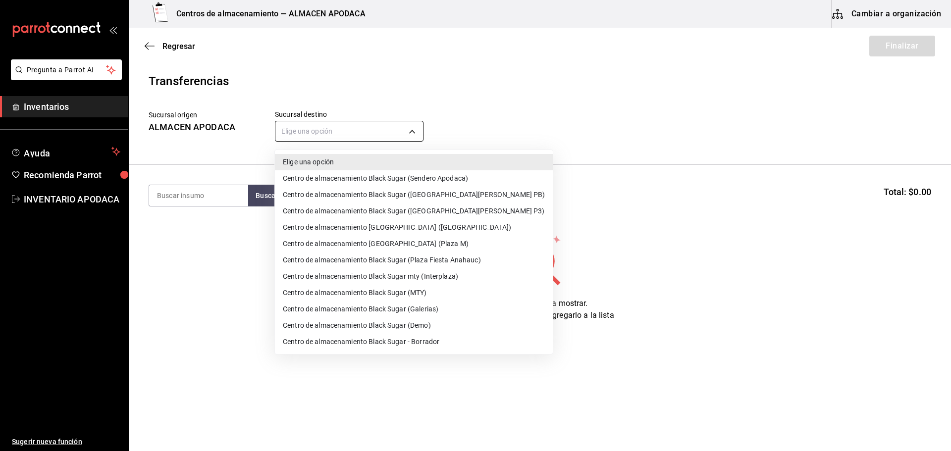
click at [381, 124] on body "Pregunta a Parrot AI Inventarios Ayuda Recomienda Parrot INVENTARIO APODACA Sug…" at bounding box center [475, 197] width 951 height 395
click at [427, 288] on li "Centro de almacenamiento Black Sugar (MTY)" at bounding box center [414, 293] width 278 height 16
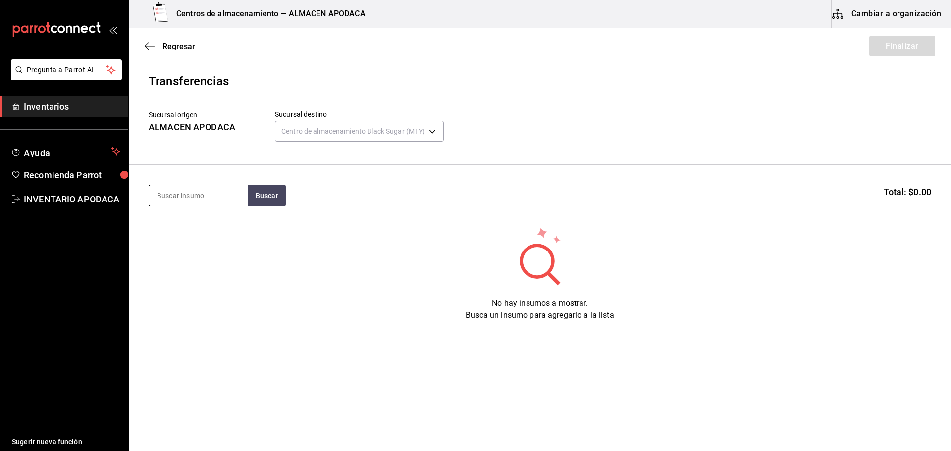
click at [207, 190] on input at bounding box center [198, 195] width 99 height 21
click at [275, 190] on button "Buscar" at bounding box center [267, 196] width 38 height 22
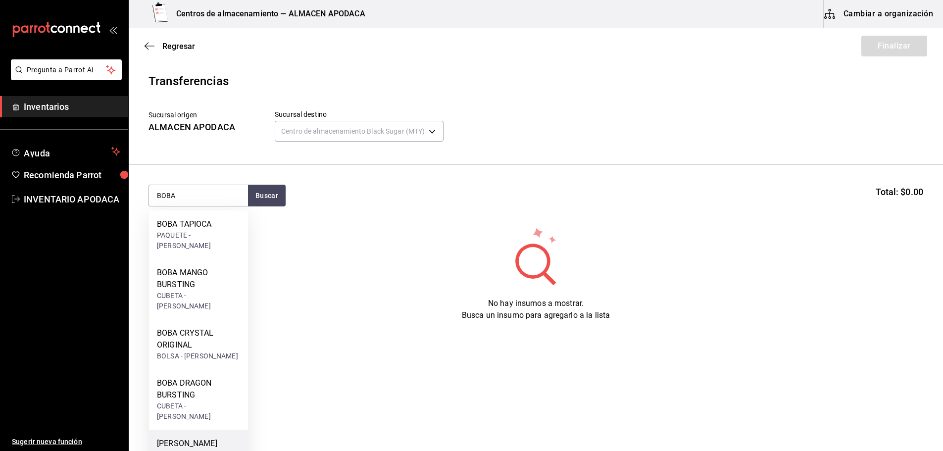
click at [207, 430] on div "[PERSON_NAME] BUSRTING CUBETA - [PERSON_NAME]" at bounding box center [198, 460] width 99 height 60
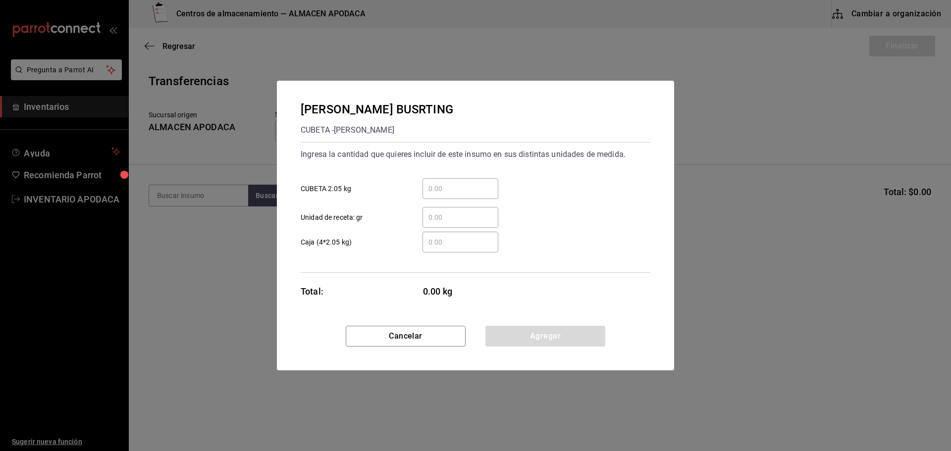
click at [444, 182] on div "​" at bounding box center [460, 188] width 76 height 21
click at [444, 183] on input "​ CUBETA 2.05 kg" at bounding box center [460, 189] width 76 height 12
click at [539, 335] on button "Agregar" at bounding box center [545, 336] width 120 height 21
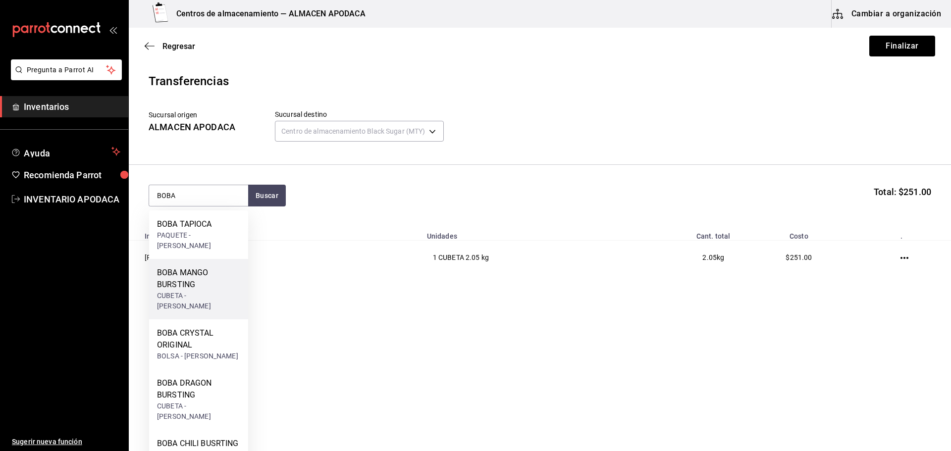
click at [224, 267] on div "BOBA MANGO BURSTING" at bounding box center [198, 279] width 83 height 24
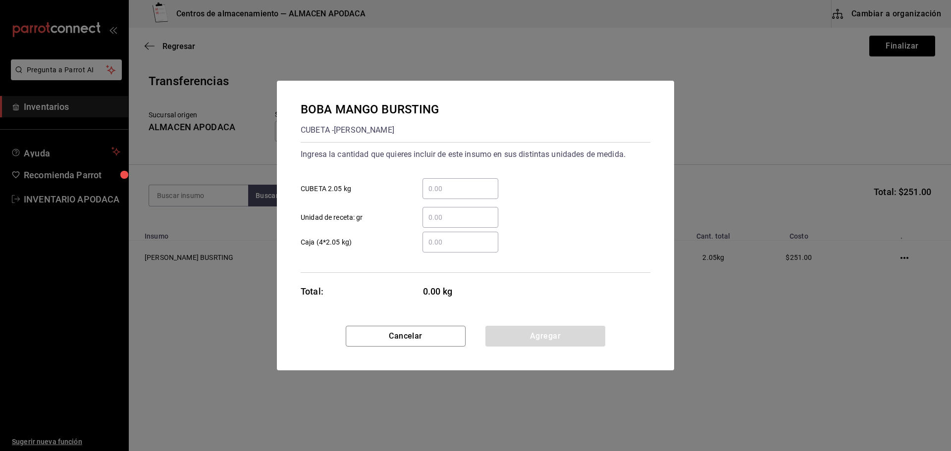
drag, startPoint x: 511, startPoint y: 182, endPoint x: 479, endPoint y: 196, distance: 34.6
click at [497, 191] on div "​ CUBETA 2.05 kg" at bounding box center [472, 184] width 358 height 29
click at [473, 196] on div "​" at bounding box center [460, 188] width 76 height 21
click at [473, 195] on input "​ CUBETA 2.05 kg" at bounding box center [460, 189] width 76 height 12
click at [521, 337] on button "Agregar" at bounding box center [545, 336] width 120 height 21
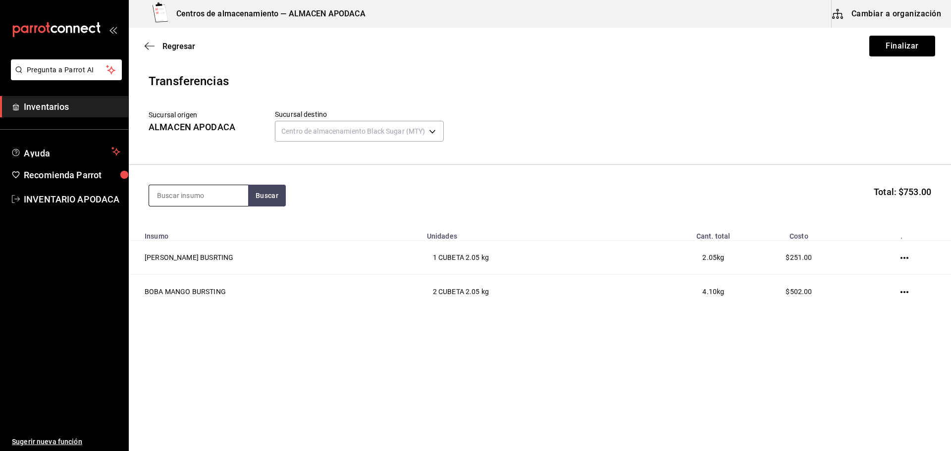
click at [213, 198] on input at bounding box center [198, 195] width 99 height 21
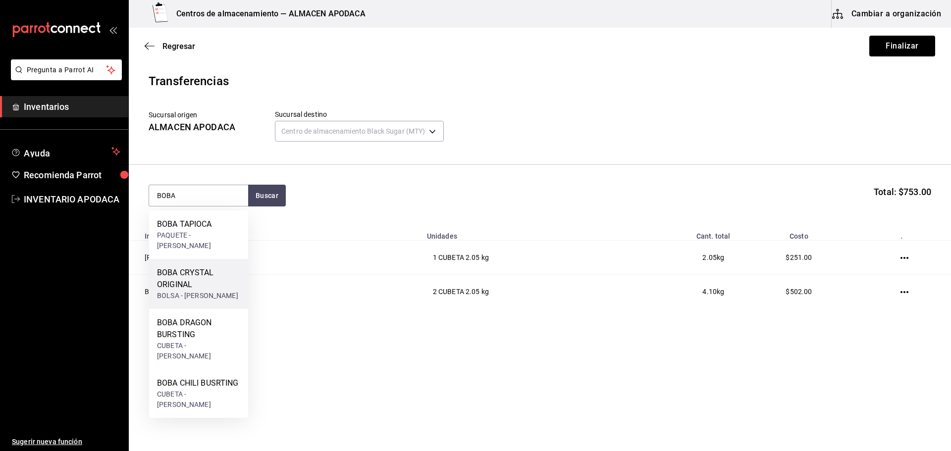
click at [193, 291] on div "BOLSA - [PERSON_NAME]" at bounding box center [198, 296] width 83 height 10
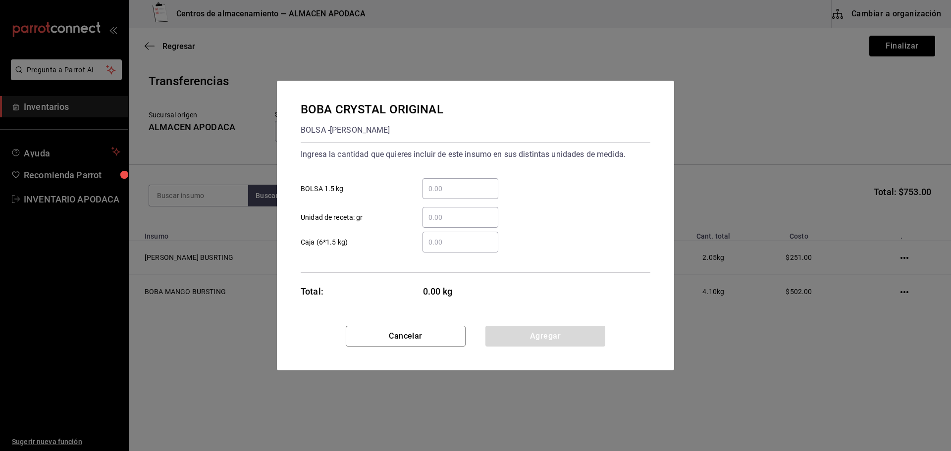
click at [454, 188] on input "​ BOLSA 1.5 kg" at bounding box center [460, 189] width 76 height 12
click at [518, 332] on button "Agregar" at bounding box center [545, 336] width 120 height 21
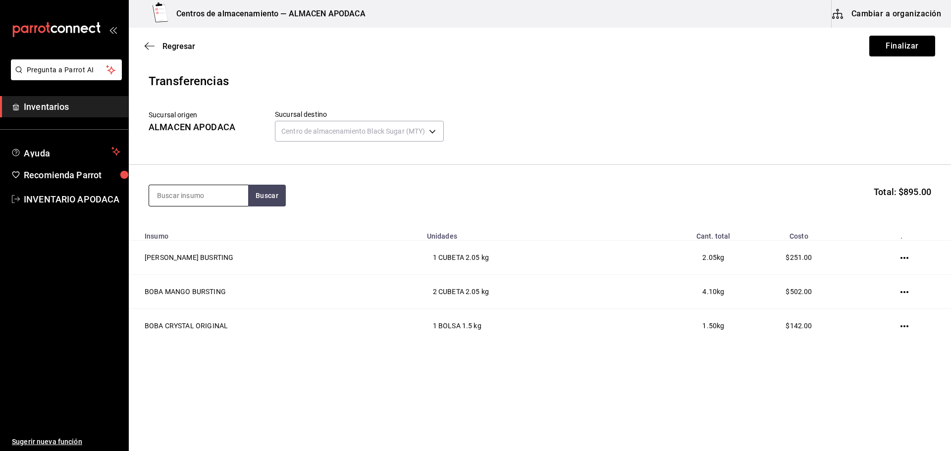
click at [212, 200] on input at bounding box center [198, 195] width 99 height 21
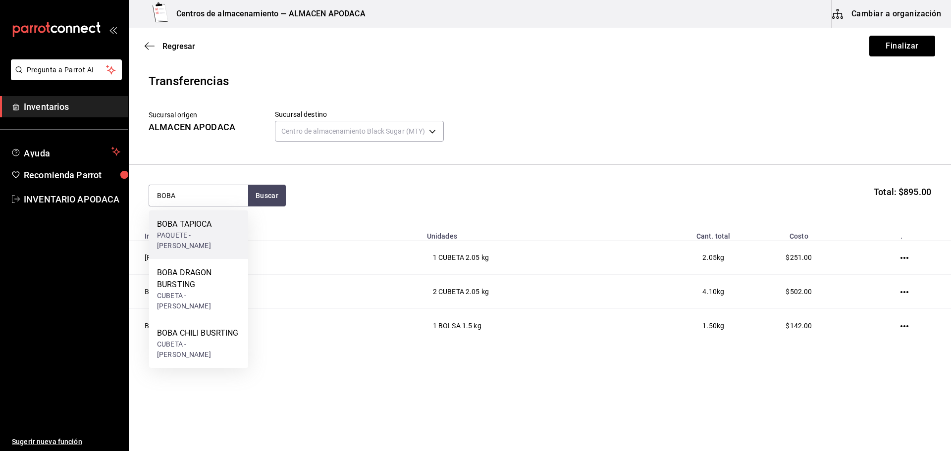
click at [201, 240] on div "PAQUETE - [PERSON_NAME]" at bounding box center [198, 240] width 83 height 21
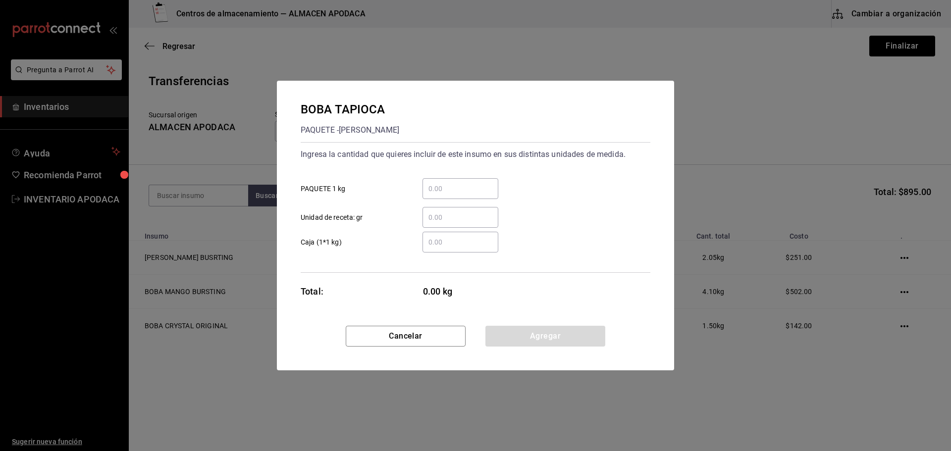
click at [430, 188] on input "​ PAQUETE 1 kg" at bounding box center [460, 189] width 76 height 12
click at [540, 338] on button "Agregar" at bounding box center [545, 336] width 120 height 21
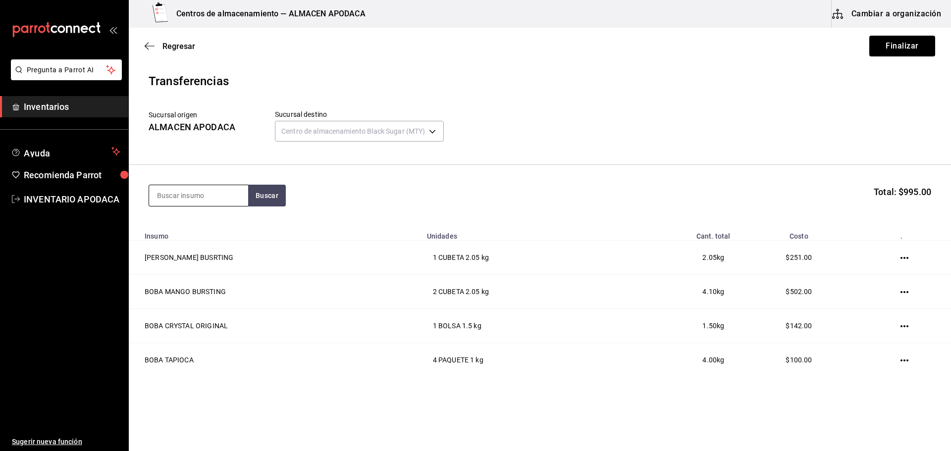
click at [214, 193] on input at bounding box center [198, 195] width 99 height 21
click at [201, 233] on div "Paquete - Mercado Libre" at bounding box center [195, 235] width 76 height 10
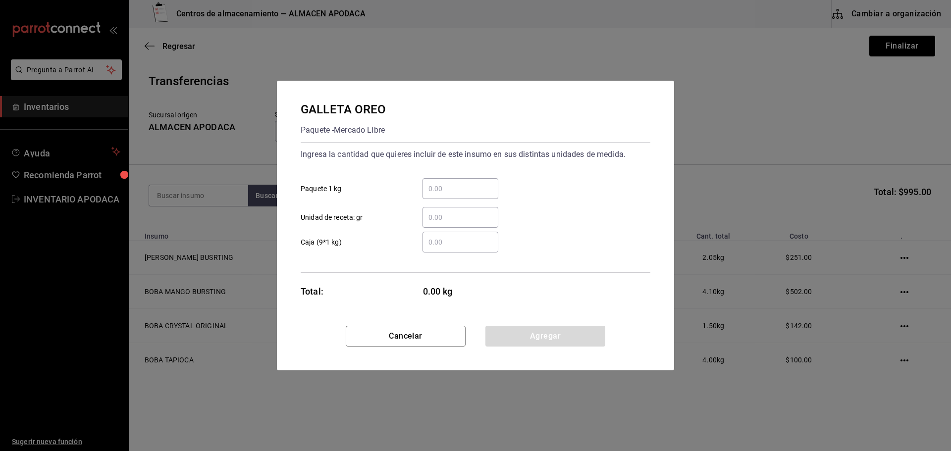
click at [451, 189] on input "​ Paquete 1 kg" at bounding box center [460, 189] width 76 height 12
click at [530, 341] on button "Agregar" at bounding box center [545, 336] width 120 height 21
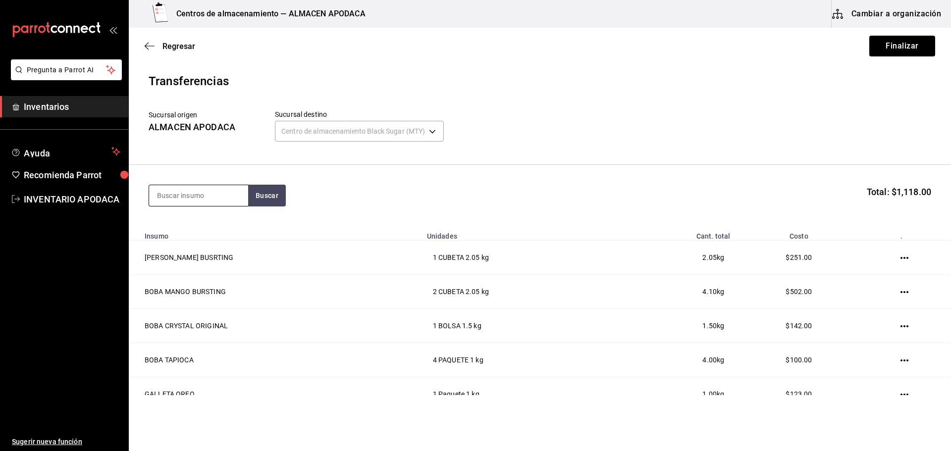
click at [205, 197] on input at bounding box center [198, 195] width 99 height 21
click at [268, 199] on button "Buscar" at bounding box center [267, 196] width 38 height 22
click at [223, 231] on div "TARO PREMIUM POWDER" at bounding box center [198, 230] width 83 height 24
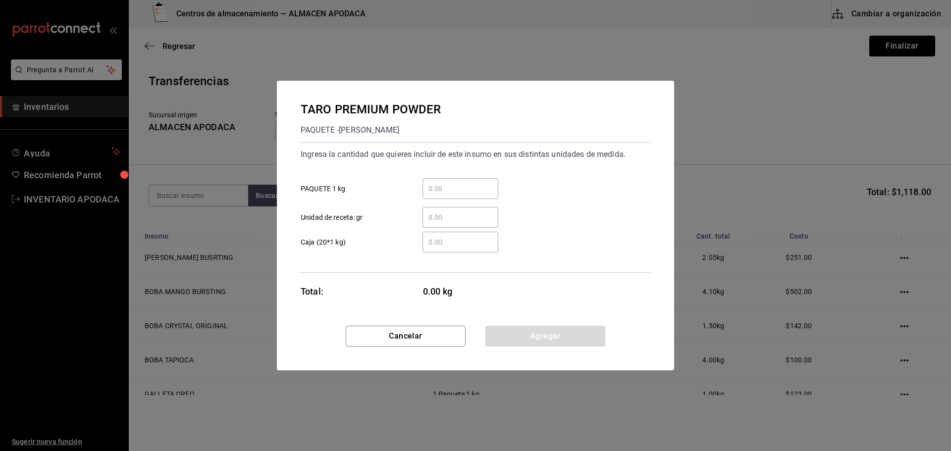
click at [437, 196] on div "​" at bounding box center [460, 188] width 76 height 21
click at [437, 195] on input "​ PAQUETE 1 kg" at bounding box center [460, 189] width 76 height 12
click at [506, 334] on button "Agregar" at bounding box center [545, 336] width 120 height 21
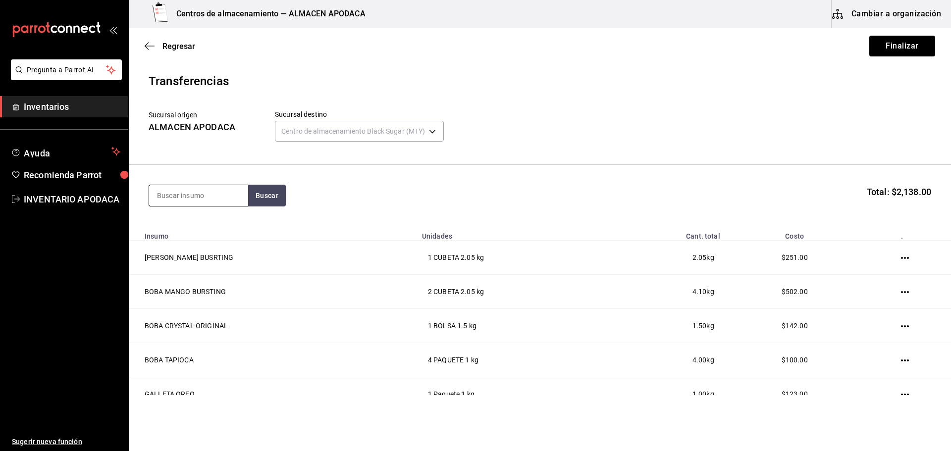
click at [212, 194] on input at bounding box center [198, 195] width 99 height 21
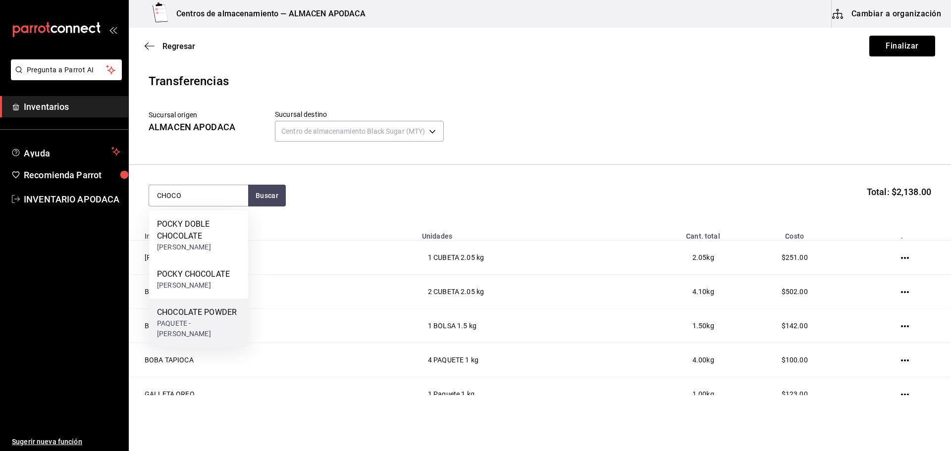
drag, startPoint x: 178, startPoint y: 322, endPoint x: 188, endPoint y: 319, distance: 9.9
click at [188, 319] on div "PAQUETE - [PERSON_NAME]" at bounding box center [198, 328] width 83 height 21
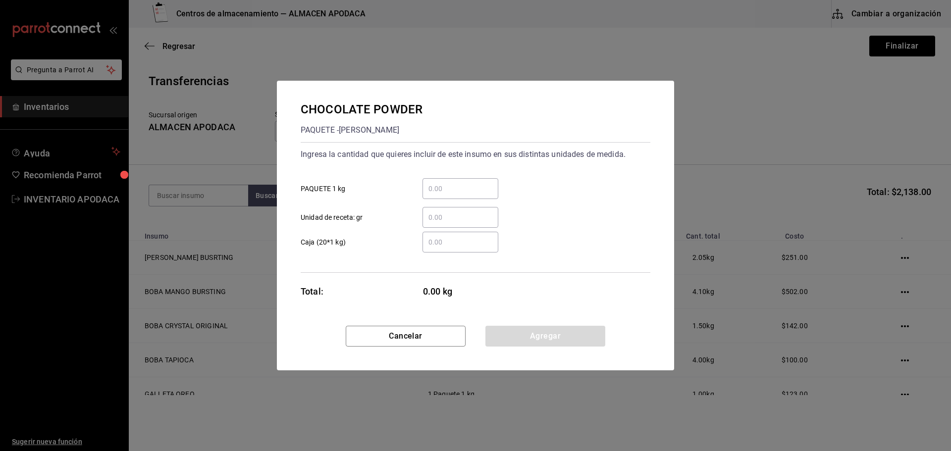
click at [442, 192] on input "​ PAQUETE 1 kg" at bounding box center [460, 189] width 76 height 12
click at [550, 337] on button "Agregar" at bounding box center [545, 336] width 120 height 21
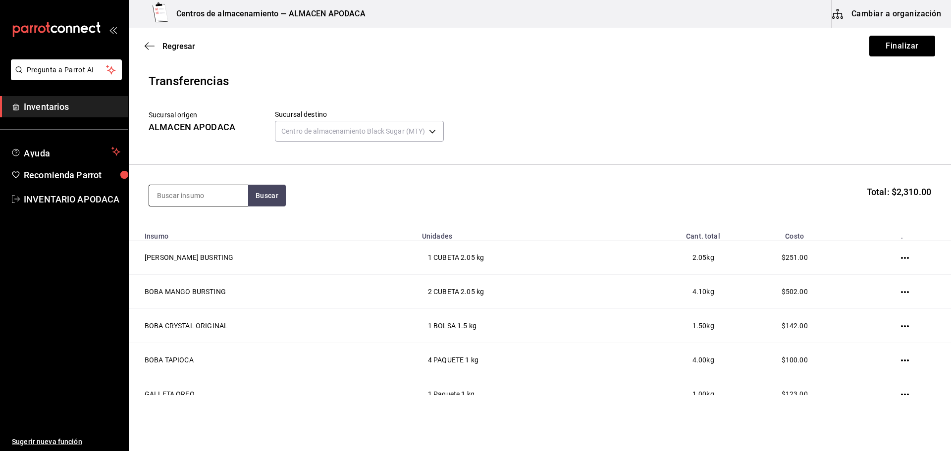
click at [179, 189] on input at bounding box center [198, 195] width 99 height 21
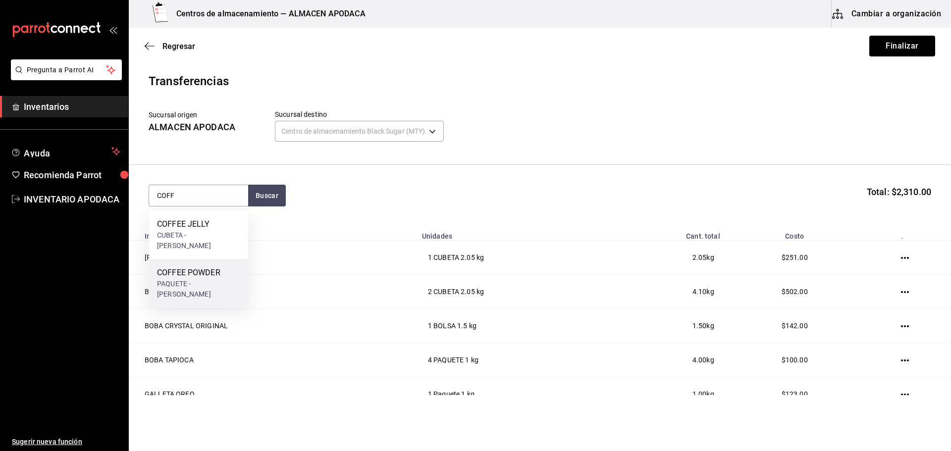
click at [178, 259] on div "COFFEE POWDER PAQUETE - [PERSON_NAME]" at bounding box center [198, 283] width 99 height 49
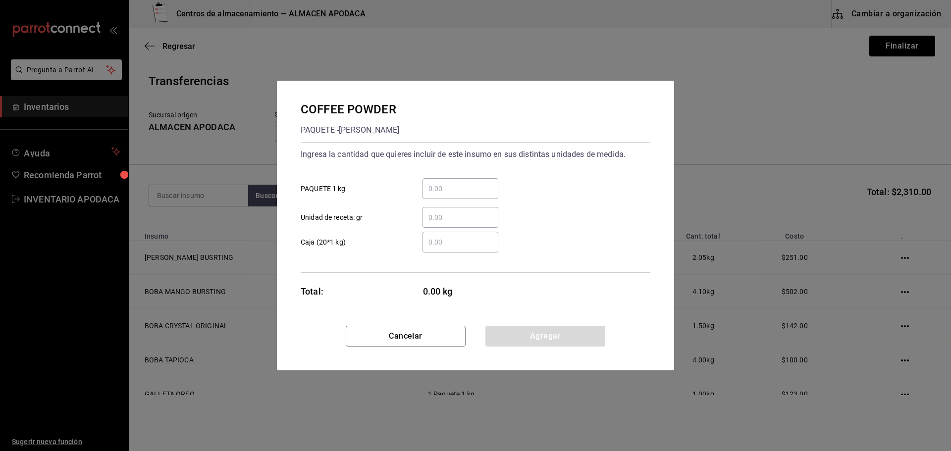
click at [473, 188] on input "​ PAQUETE 1 kg" at bounding box center [460, 189] width 76 height 12
click at [526, 336] on button "Agregar" at bounding box center [545, 336] width 120 height 21
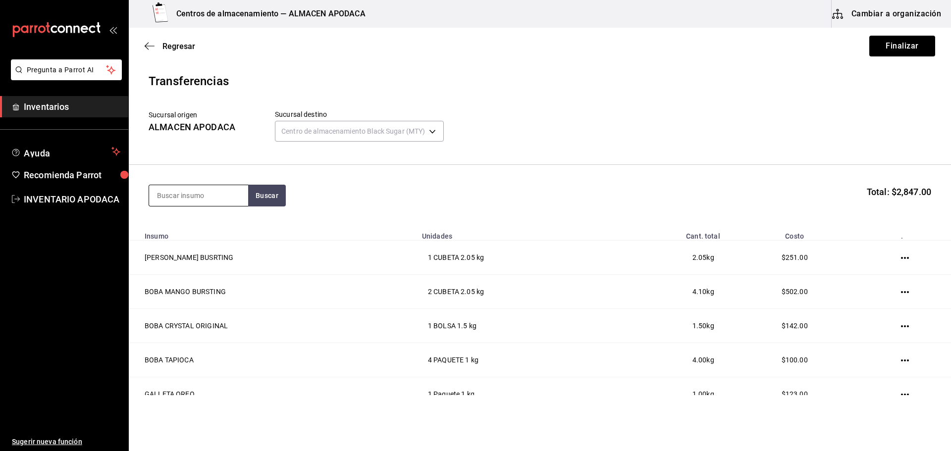
click at [179, 188] on input at bounding box center [198, 195] width 99 height 21
click at [216, 231] on div "BOTELLA - ETRUSCA" at bounding box center [189, 235] width 65 height 10
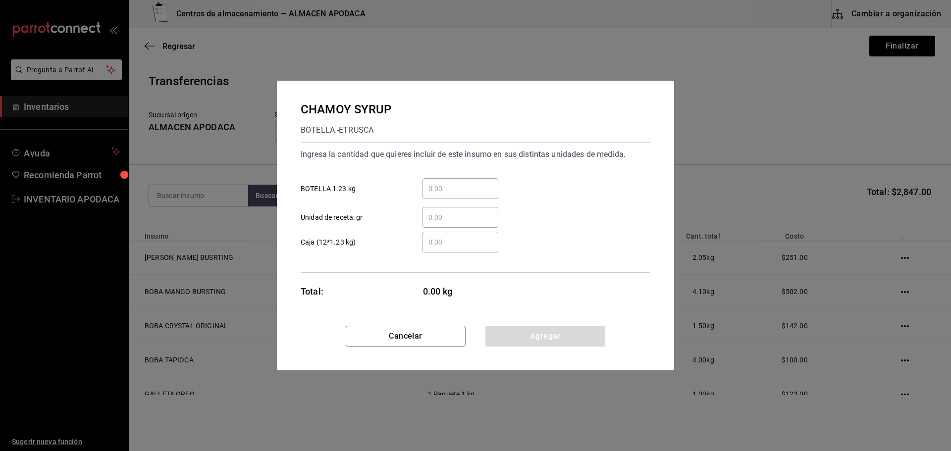
click at [468, 193] on input "​ BOTELLA 1.23 kg" at bounding box center [460, 189] width 76 height 12
click at [540, 333] on button "Agregar" at bounding box center [545, 336] width 120 height 21
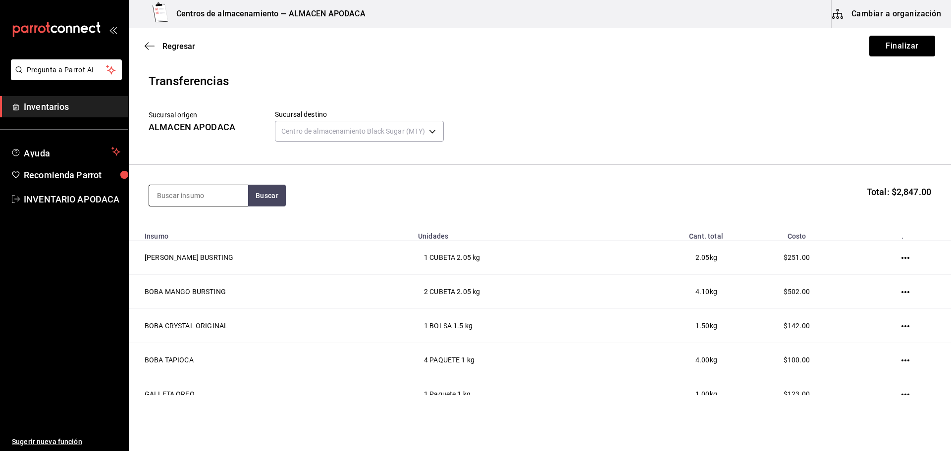
click at [182, 194] on input at bounding box center [198, 195] width 99 height 21
click at [159, 193] on input "PSS" at bounding box center [198, 195] width 99 height 21
click at [164, 193] on input "PSS" at bounding box center [198, 195] width 99 height 21
click at [160, 195] on input "PSS" at bounding box center [198, 195] width 99 height 21
click at [275, 198] on button "Buscar" at bounding box center [267, 196] width 38 height 22
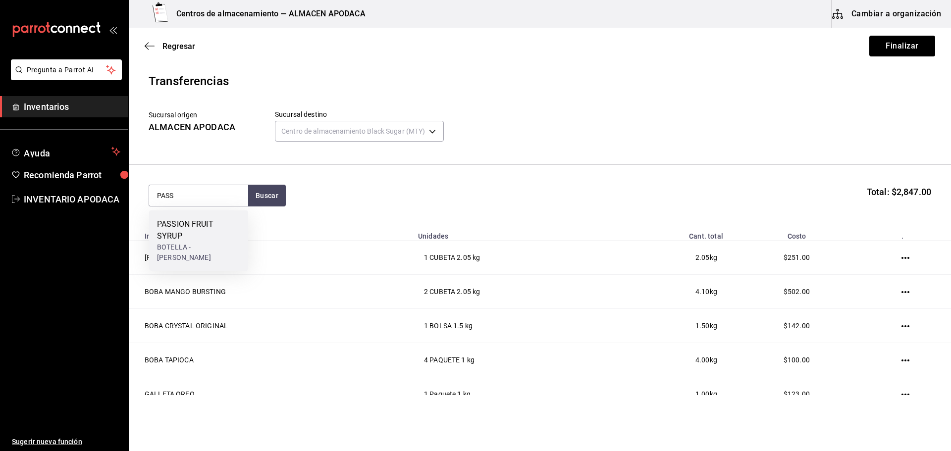
click at [213, 242] on div "BOTELLA - [PERSON_NAME]" at bounding box center [198, 252] width 83 height 21
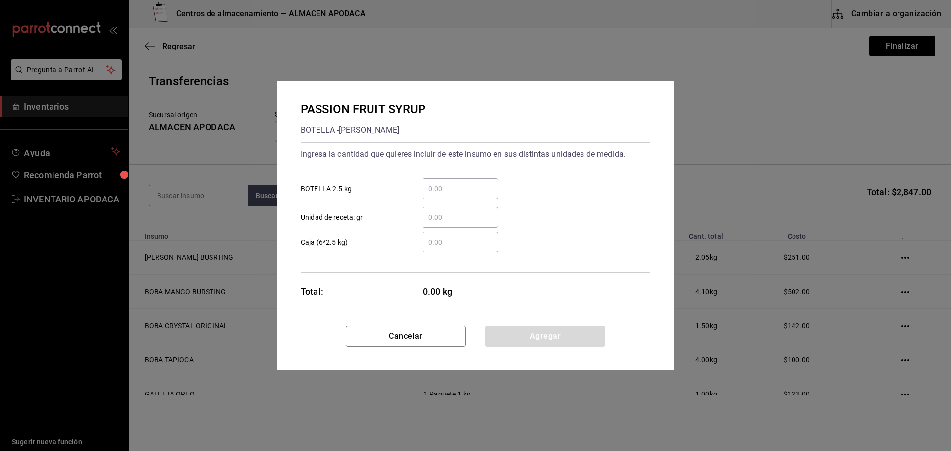
click at [437, 189] on input "​ BOTELLA 2.5 kg" at bounding box center [460, 189] width 76 height 12
click at [530, 337] on button "Agregar" at bounding box center [545, 336] width 120 height 21
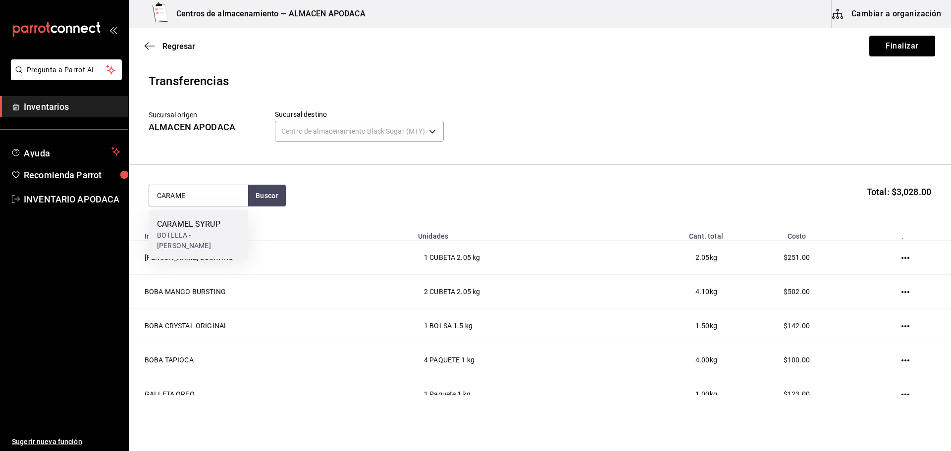
click at [188, 224] on div "CARAMEL SYRUP" at bounding box center [198, 224] width 83 height 12
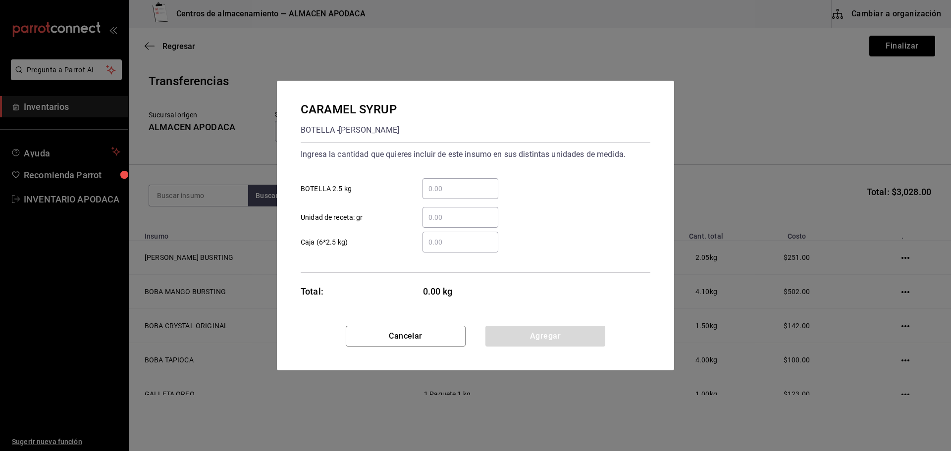
click at [477, 186] on input "​ BOTELLA 2.5 kg" at bounding box center [460, 189] width 76 height 12
click at [518, 330] on button "Agregar" at bounding box center [545, 336] width 120 height 21
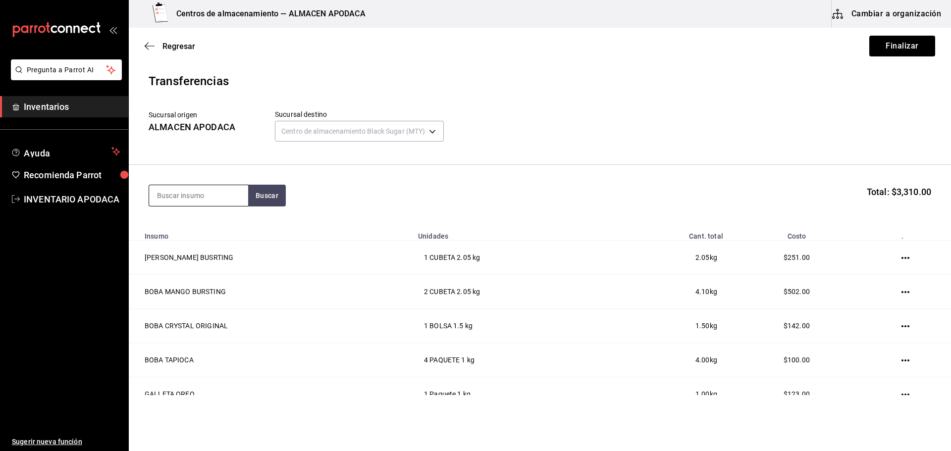
click at [194, 193] on input at bounding box center [198, 195] width 99 height 21
click at [207, 232] on div "BOTE - [PERSON_NAME]" at bounding box center [195, 235] width 77 height 10
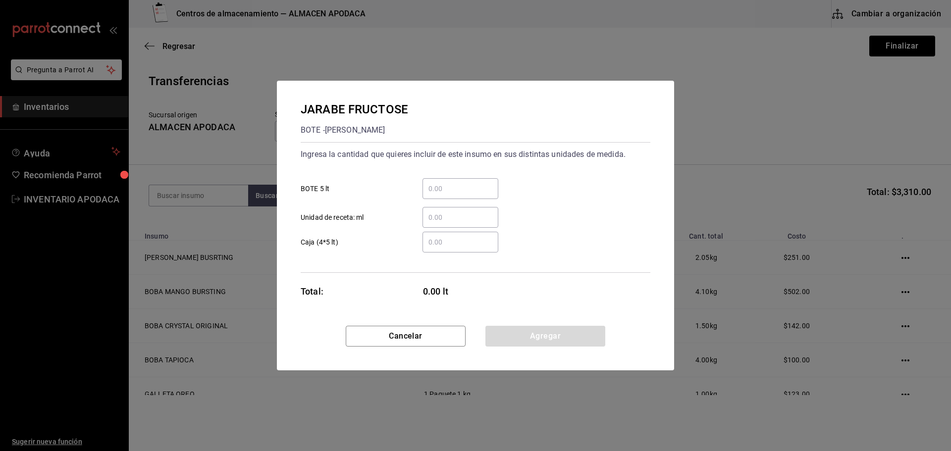
click at [445, 177] on div "​ BOTE 5 lt" at bounding box center [472, 184] width 358 height 29
click at [453, 189] on input "​ BOTE 5 lt" at bounding box center [460, 189] width 76 height 12
click at [537, 333] on button "Agregar" at bounding box center [545, 336] width 120 height 21
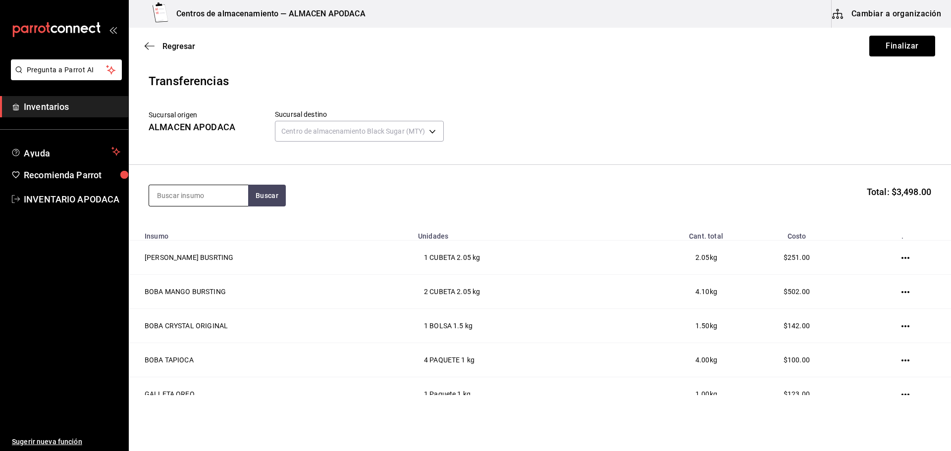
click at [223, 201] on input at bounding box center [198, 195] width 99 height 21
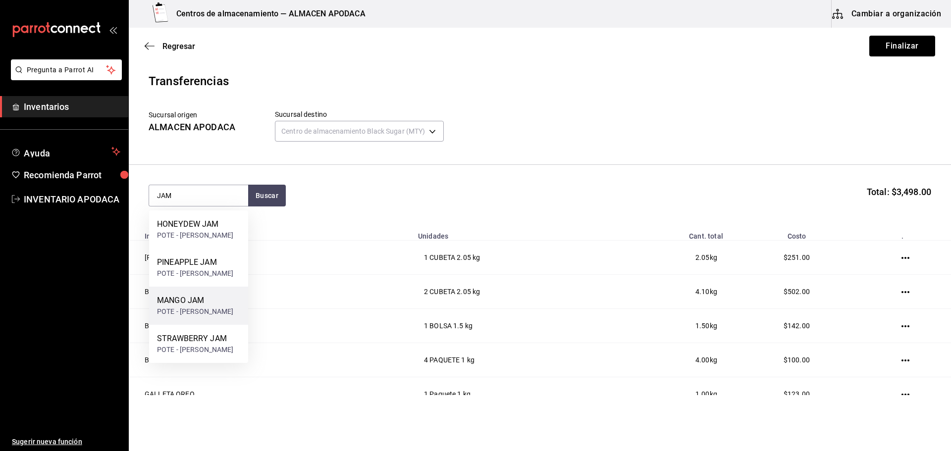
click at [210, 306] on div "MANGO JAM POTE - [PERSON_NAME]" at bounding box center [198, 306] width 99 height 38
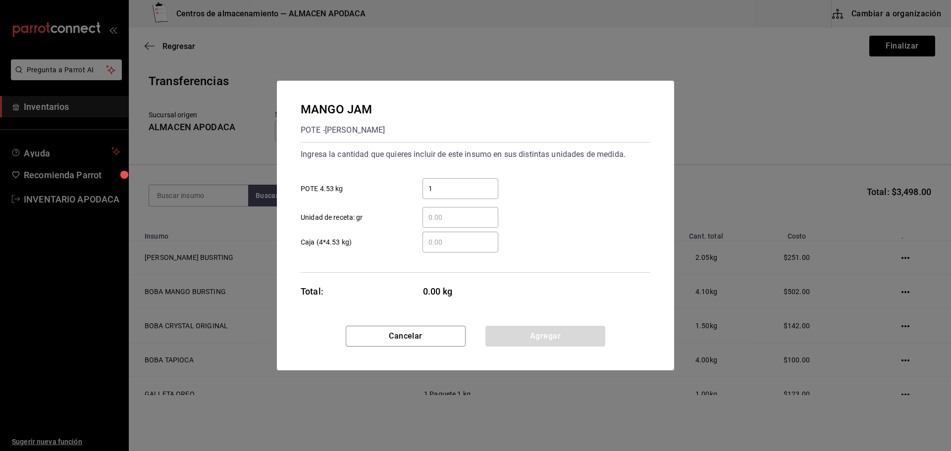
click at [454, 189] on input "1" at bounding box center [460, 189] width 76 height 12
click at [516, 333] on button "Agregar" at bounding box center [545, 336] width 120 height 21
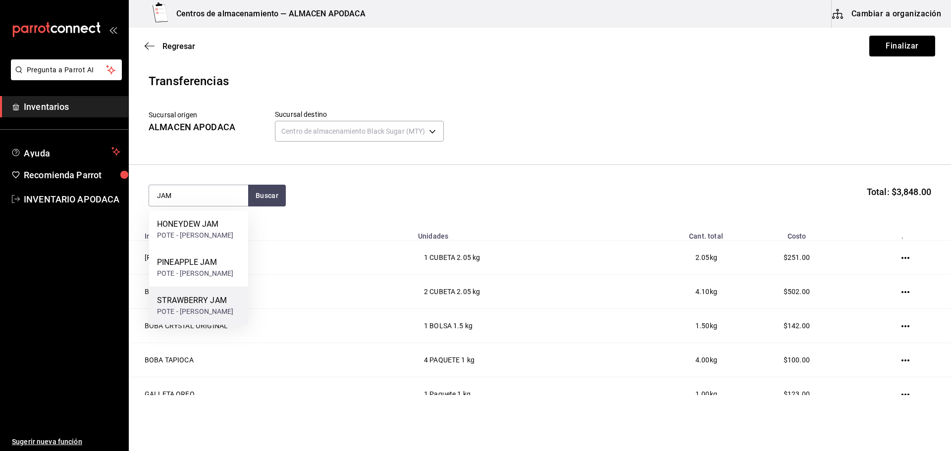
click at [205, 304] on div "STRAWBERRY JAM" at bounding box center [195, 301] width 77 height 12
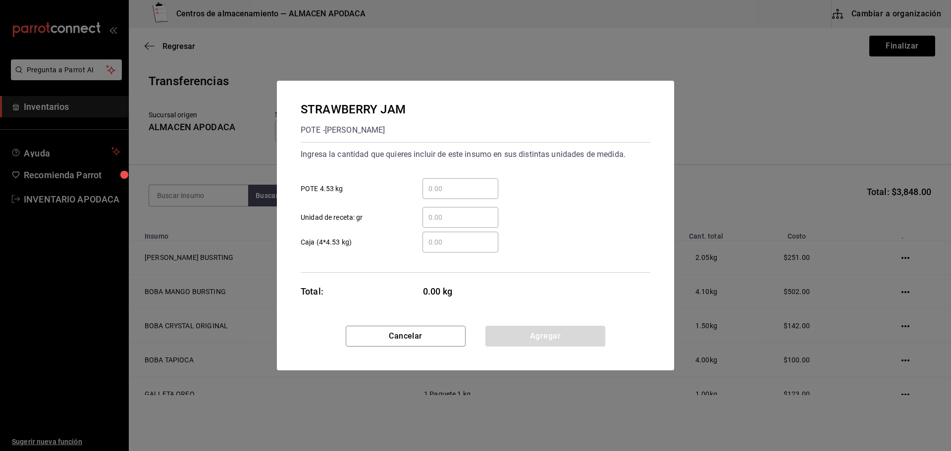
click at [486, 200] on div "​ Unidad de receta: gr" at bounding box center [472, 213] width 358 height 29
drag, startPoint x: 483, startPoint y: 186, endPoint x: 482, endPoint y: 192, distance: 6.6
click at [483, 186] on input "​ POTE 4.53 kg" at bounding box center [460, 189] width 76 height 12
click at [510, 342] on button "Agregar" at bounding box center [545, 336] width 120 height 21
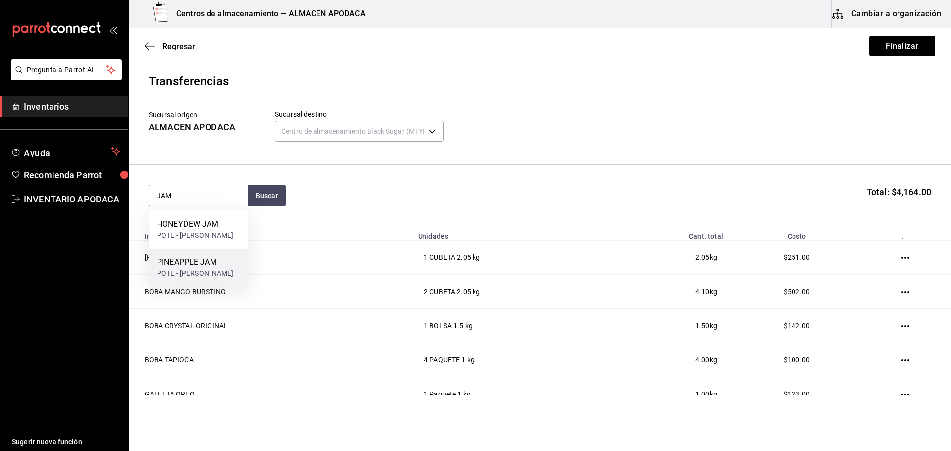
click at [204, 269] on div "POTE - [PERSON_NAME]" at bounding box center [195, 273] width 77 height 10
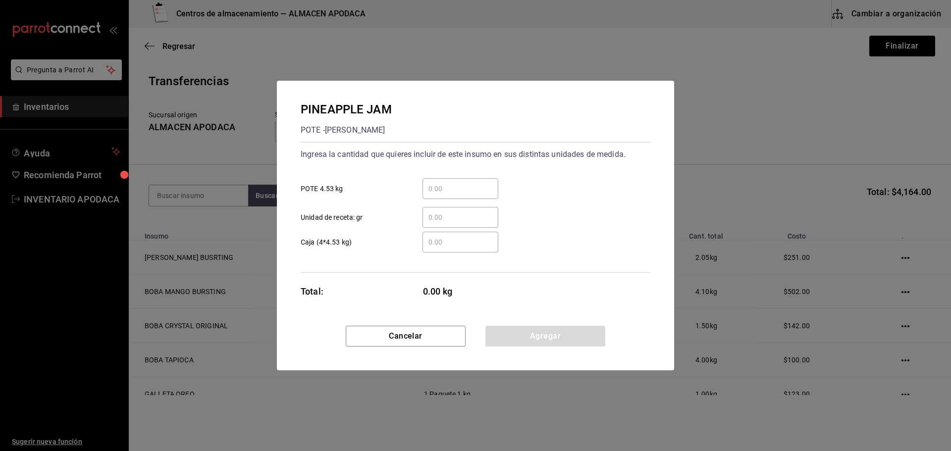
click at [455, 198] on div "​" at bounding box center [460, 188] width 76 height 21
click at [455, 195] on input "​ POTE 4.53 kg" at bounding box center [460, 189] width 76 height 12
click at [518, 327] on button "Agregar" at bounding box center [545, 336] width 120 height 21
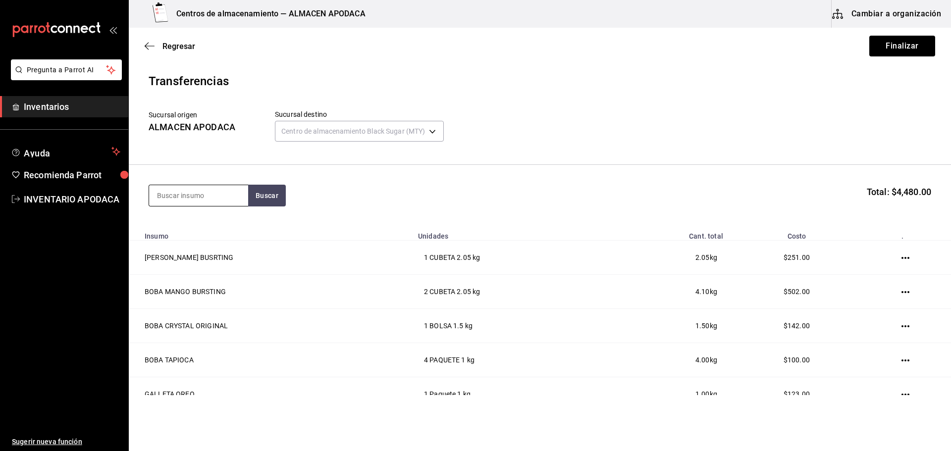
click at [221, 197] on input at bounding box center [198, 195] width 99 height 21
click at [220, 240] on div "PAQUETE - [PERSON_NAME]/LOKYO" at bounding box center [198, 240] width 83 height 21
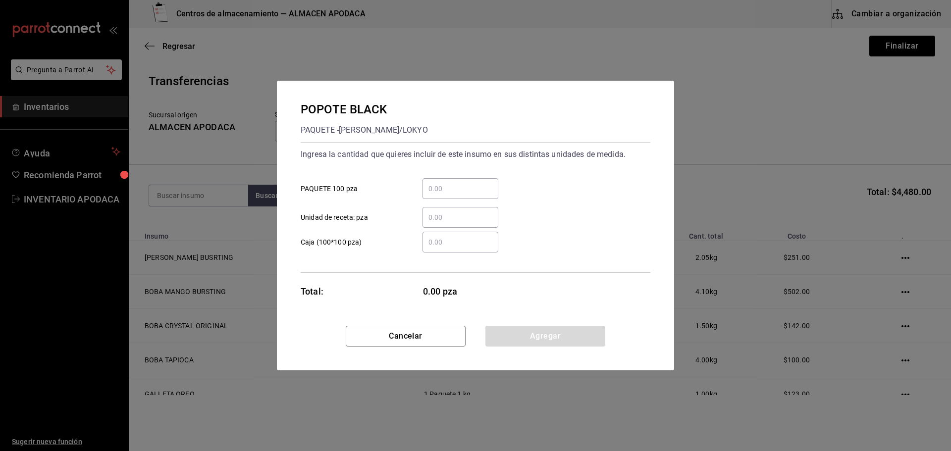
click at [481, 194] on input "​ PAQUETE 100 pza" at bounding box center [460, 189] width 76 height 12
drag, startPoint x: 535, startPoint y: 327, endPoint x: 535, endPoint y: 335, distance: 8.4
click at [535, 328] on button "Agregar" at bounding box center [545, 336] width 120 height 21
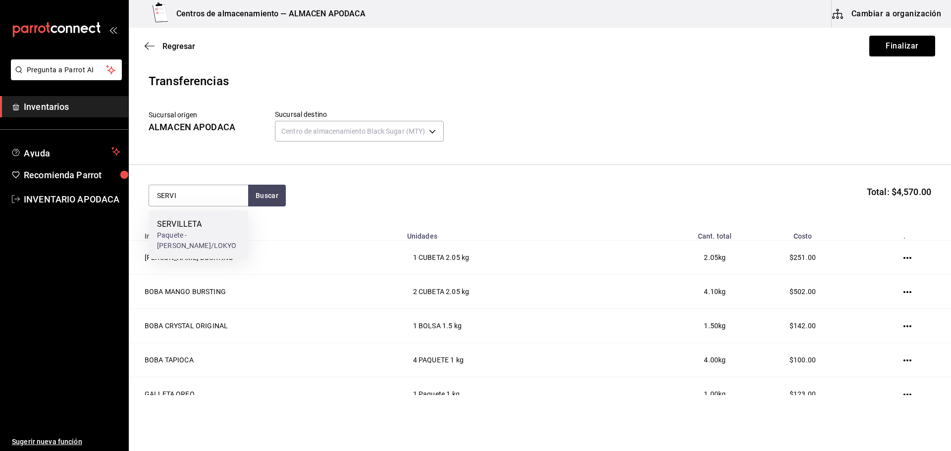
click at [204, 238] on div "Paquete - [PERSON_NAME]/LOKYO" at bounding box center [198, 240] width 83 height 21
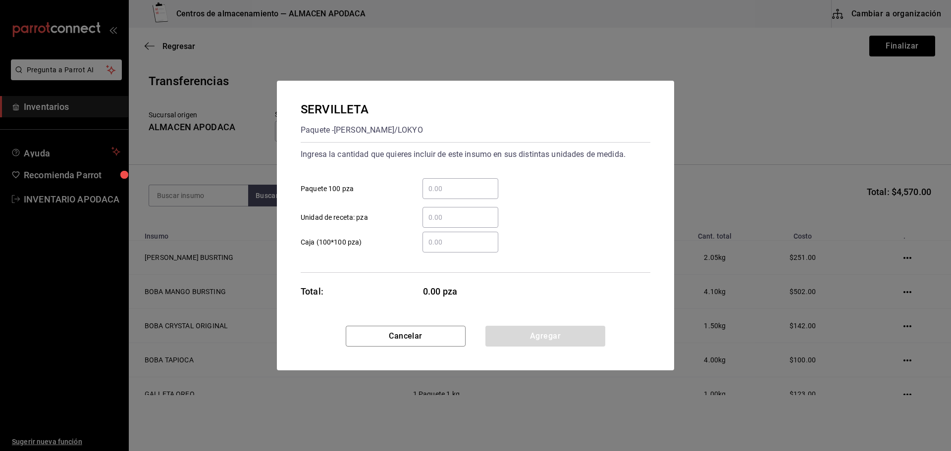
click at [422, 175] on div "​ Paquete 100 pza" at bounding box center [472, 184] width 358 height 29
click at [451, 189] on input "​ Paquete 100 pza" at bounding box center [460, 189] width 76 height 12
click at [504, 340] on button "Agregar" at bounding box center [545, 336] width 120 height 21
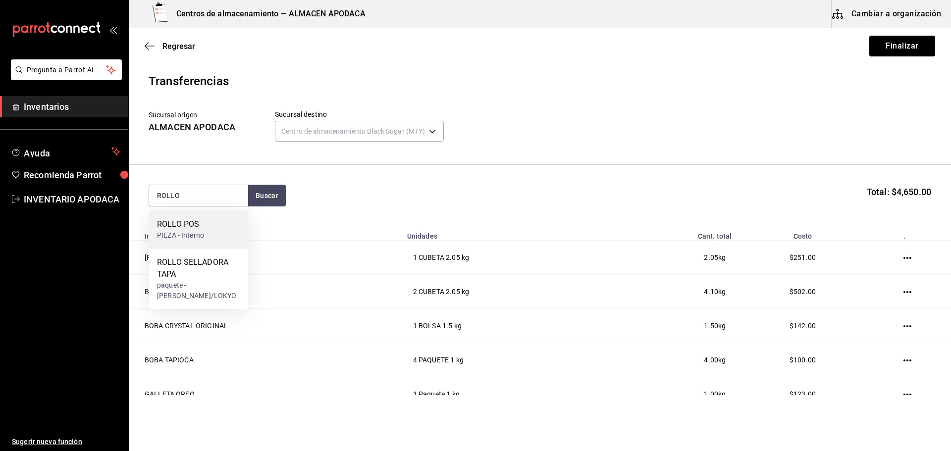
click at [164, 228] on div "ROLLO POS" at bounding box center [180, 224] width 47 height 12
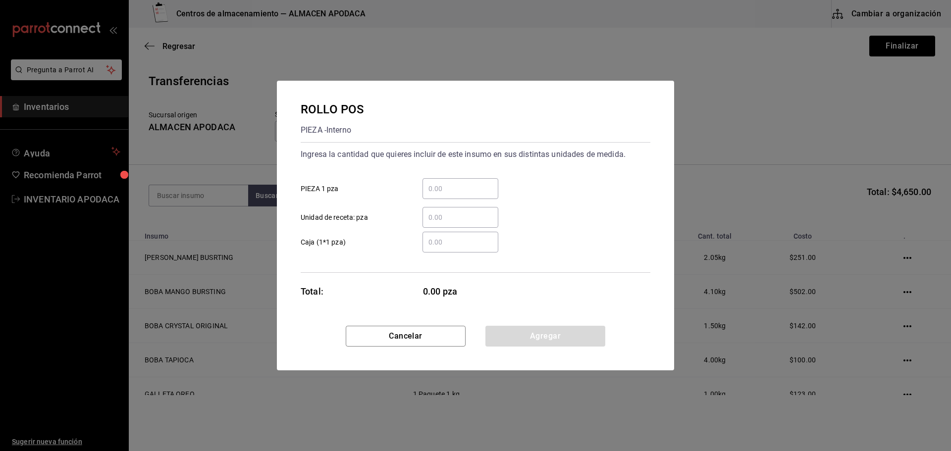
click at [480, 180] on div "​" at bounding box center [460, 188] width 76 height 21
click at [480, 183] on input "​ PIEZA 1 pza" at bounding box center [460, 189] width 76 height 12
click at [567, 333] on button "Agregar" at bounding box center [545, 336] width 120 height 21
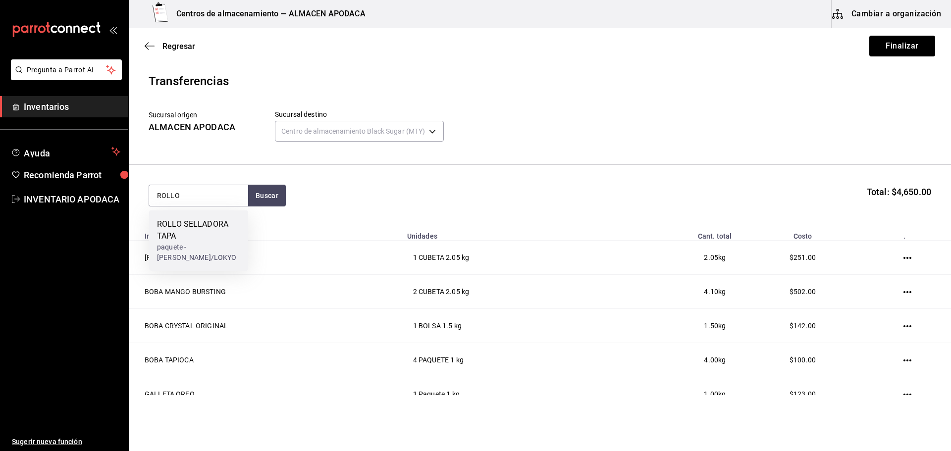
click at [200, 233] on div "ROLLO SELLADORA TAPA" at bounding box center [198, 230] width 83 height 24
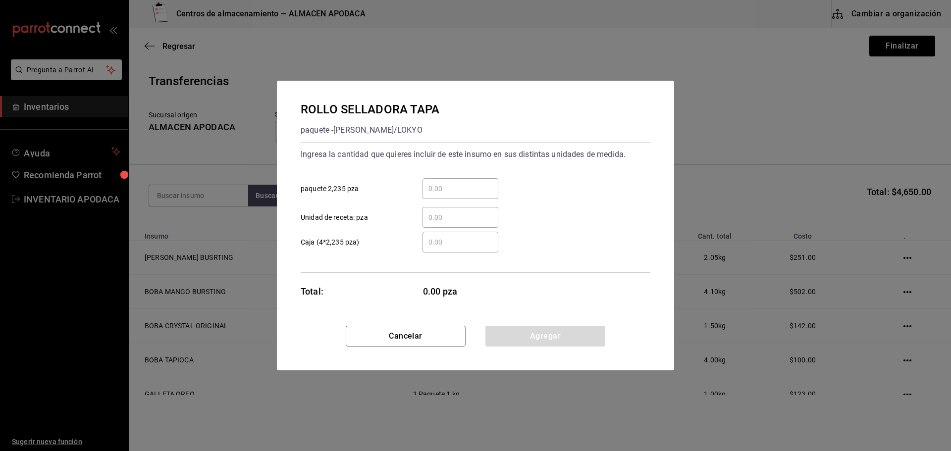
click at [442, 192] on input "​ paquete 2,235 pza" at bounding box center [460, 189] width 76 height 12
click at [563, 337] on button "Agregar" at bounding box center [545, 336] width 120 height 21
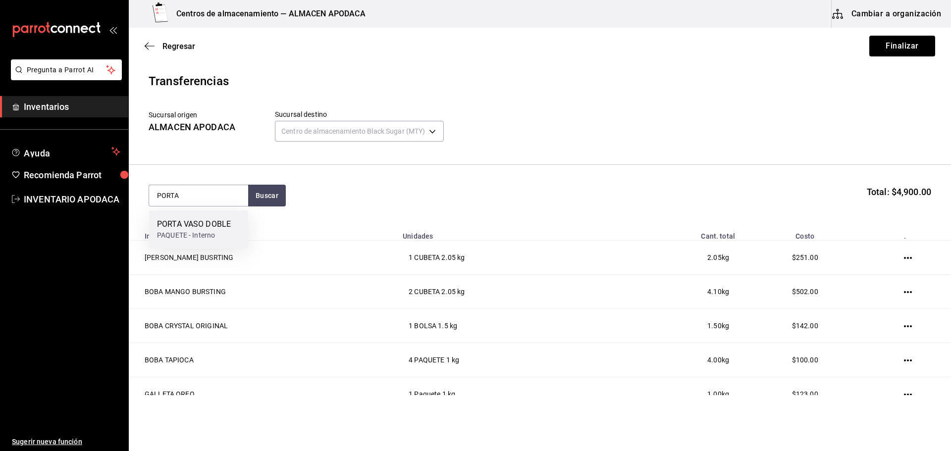
click at [192, 220] on div "PORTA VASO DOBLE" at bounding box center [194, 224] width 74 height 12
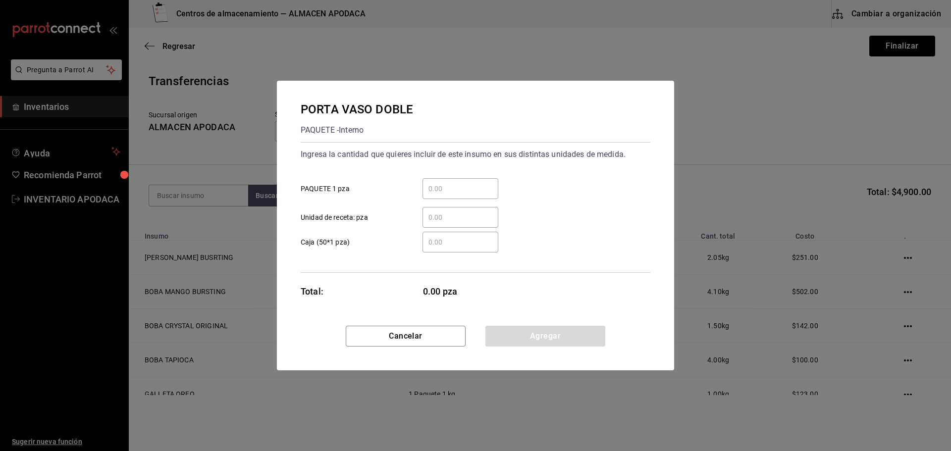
click at [459, 182] on div "​" at bounding box center [460, 188] width 76 height 21
click at [459, 183] on input "​ PAQUETE 1 pza" at bounding box center [460, 189] width 76 height 12
click at [523, 337] on button "Agregar" at bounding box center [545, 336] width 120 height 21
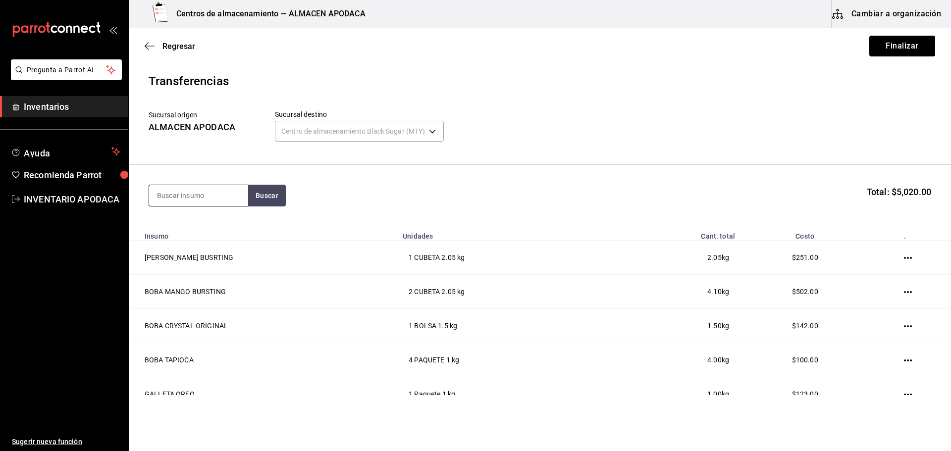
click at [222, 203] on input at bounding box center [198, 195] width 99 height 21
click at [178, 238] on div "PAQUETE - Interno" at bounding box center [192, 235] width 70 height 10
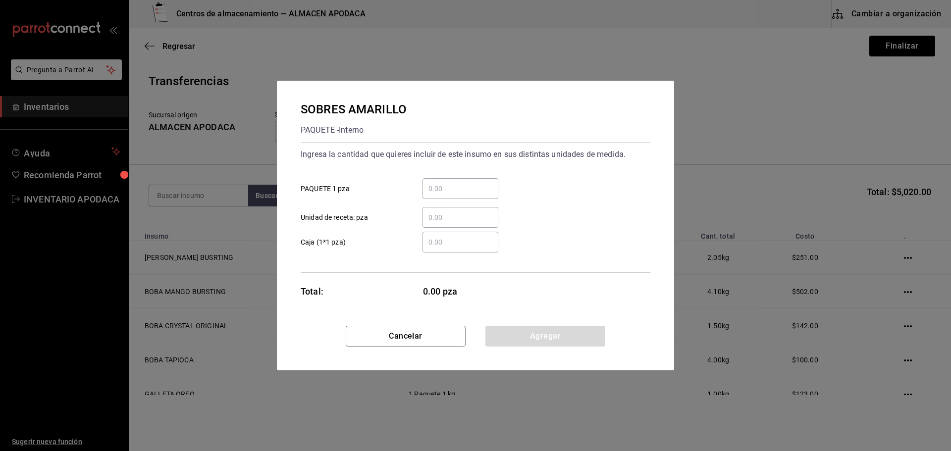
click at [442, 186] on input "​ PAQUETE 1 pza" at bounding box center [460, 189] width 76 height 12
click at [537, 338] on button "Agregar" at bounding box center [545, 336] width 120 height 21
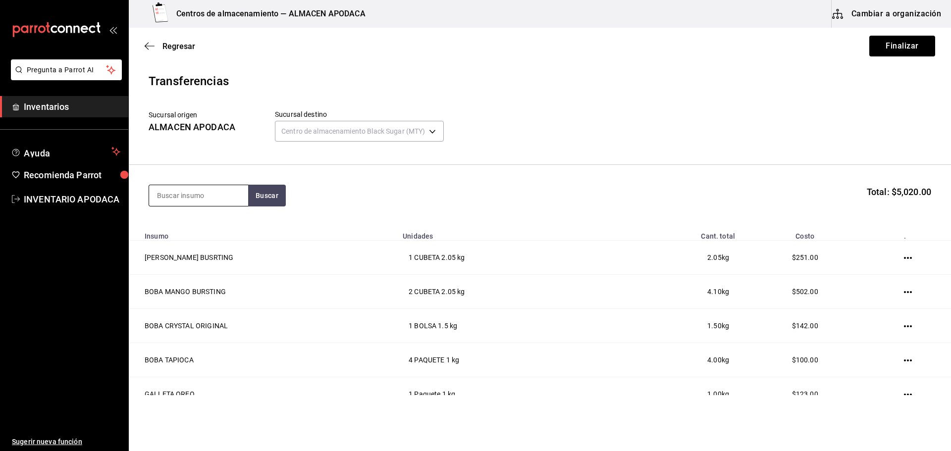
click at [194, 195] on input at bounding box center [198, 195] width 99 height 21
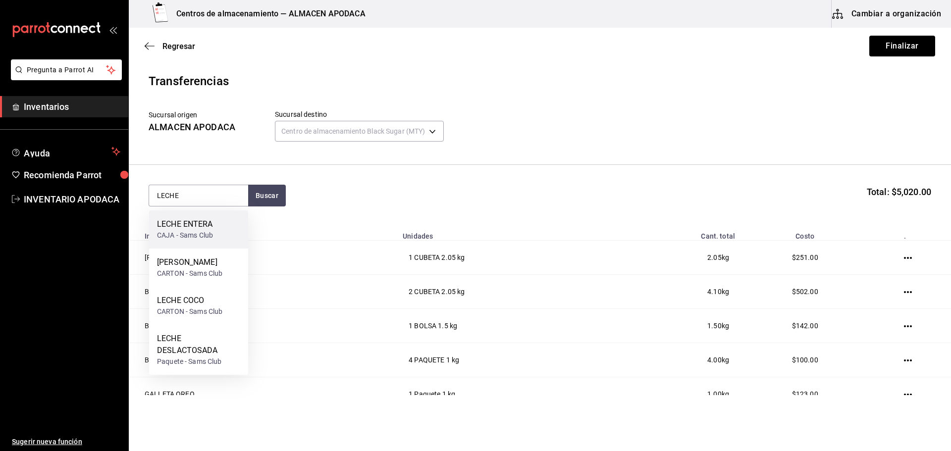
click at [207, 235] on div "CAJA - Sams Club" at bounding box center [185, 235] width 56 height 10
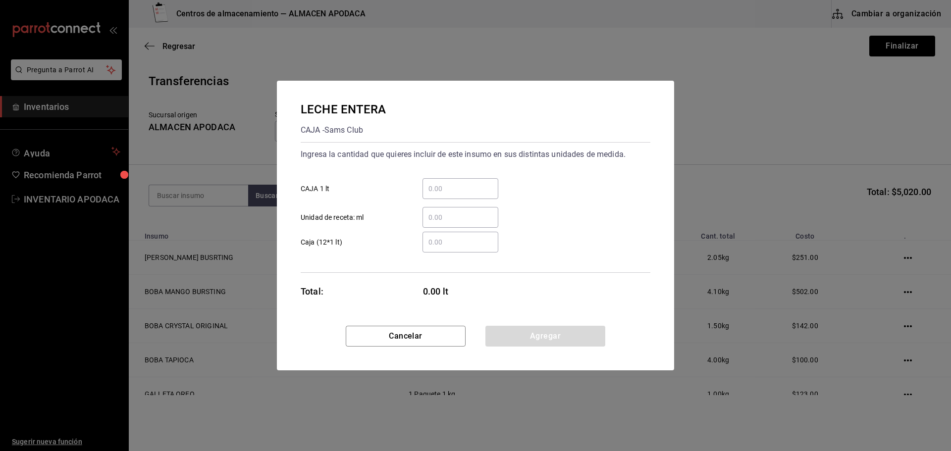
click at [465, 187] on input "​ CAJA 1 lt" at bounding box center [460, 189] width 76 height 12
click at [525, 333] on button "Agregar" at bounding box center [545, 336] width 120 height 21
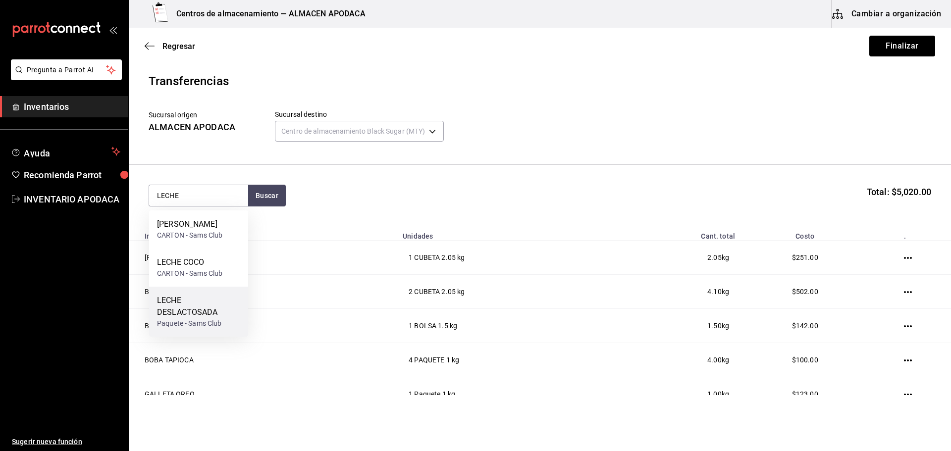
click at [200, 319] on div "Paquete - Sams Club" at bounding box center [198, 323] width 83 height 10
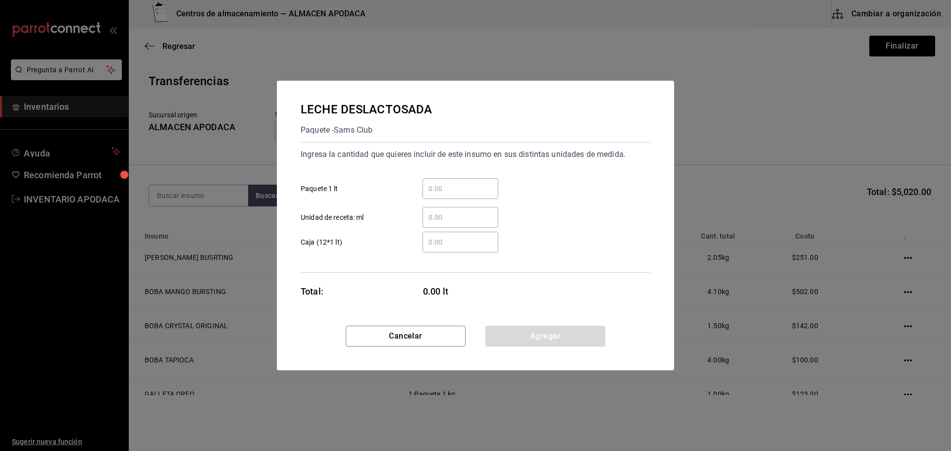
drag, startPoint x: 442, startPoint y: 198, endPoint x: 428, endPoint y: 205, distance: 16.2
click at [438, 200] on div "​ Paquete 1 lt ​ Unidad de receta: ml" at bounding box center [472, 198] width 358 height 57
click at [447, 178] on div "​ Paquete 1 lt" at bounding box center [472, 184] width 358 height 29
click at [446, 190] on input "​ Paquete 1 lt" at bounding box center [460, 189] width 76 height 12
click at [570, 339] on button "Agregar" at bounding box center [545, 336] width 120 height 21
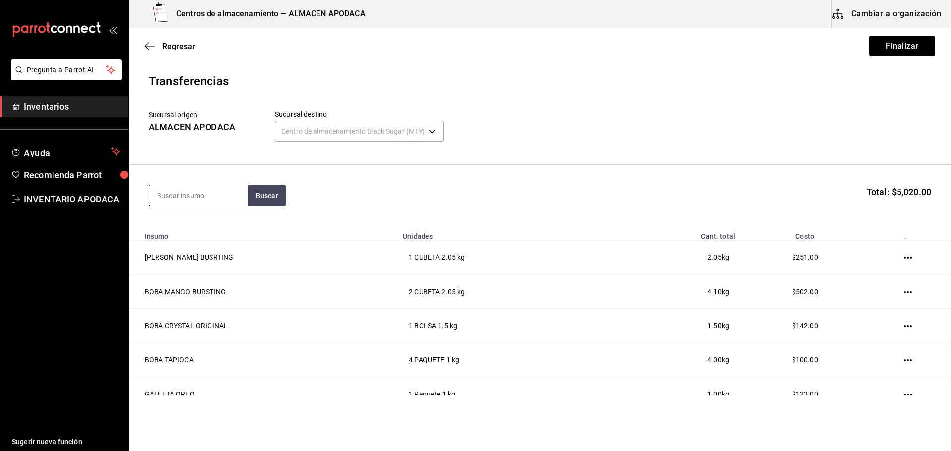
click at [189, 195] on input at bounding box center [198, 195] width 99 height 21
click at [202, 255] on div "LECHE COCO CARTON - Sams Club" at bounding box center [198, 268] width 99 height 38
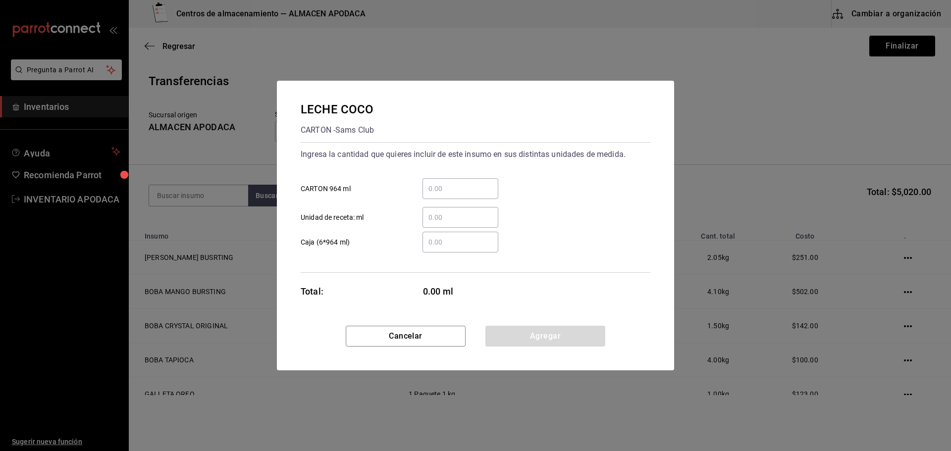
click at [443, 185] on input "​ CARTON 964 ml" at bounding box center [460, 189] width 76 height 12
click at [529, 336] on button "Agregar" at bounding box center [545, 336] width 120 height 21
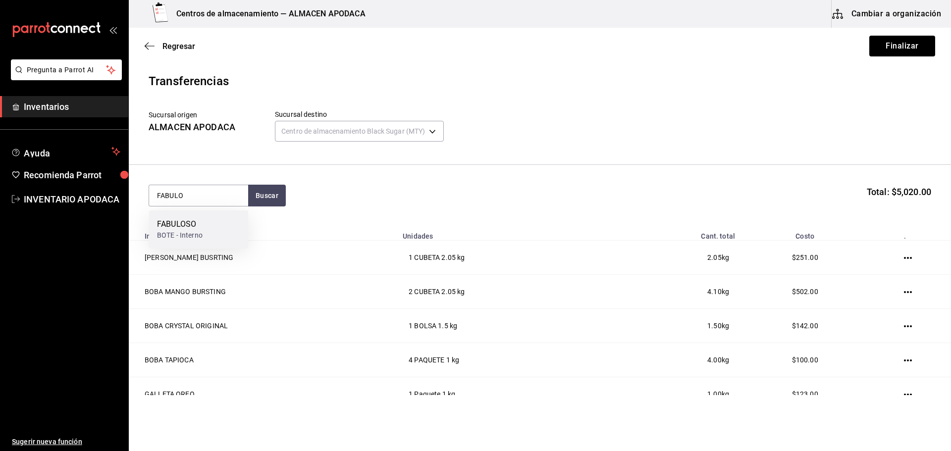
click at [162, 219] on div "FABULOSO" at bounding box center [180, 224] width 46 height 12
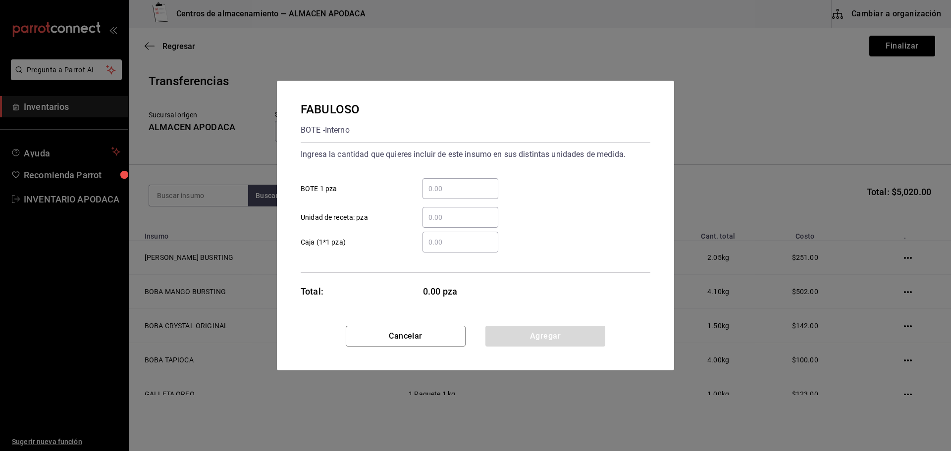
click at [468, 184] on input "​ BOTE 1 pza" at bounding box center [460, 189] width 76 height 12
click at [526, 332] on button "Agregar" at bounding box center [545, 336] width 120 height 21
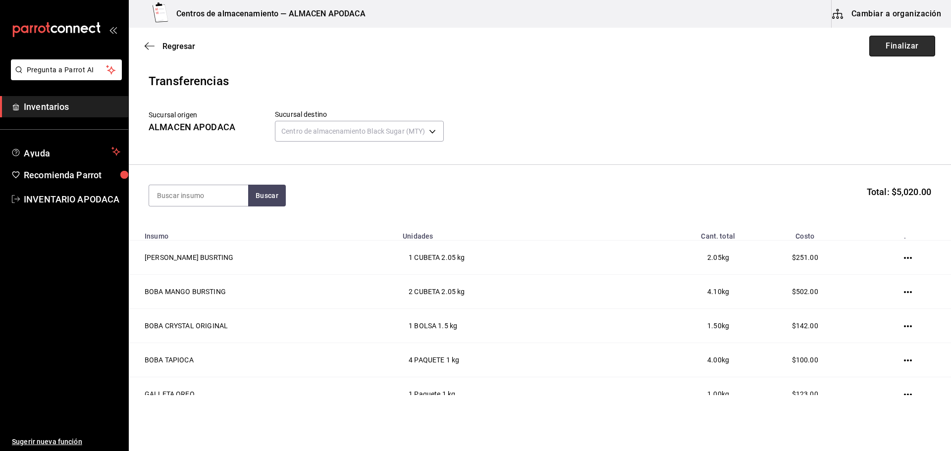
click at [892, 46] on button "Finalizar" at bounding box center [902, 46] width 66 height 21
